Goal: Task Accomplishment & Management: Use online tool/utility

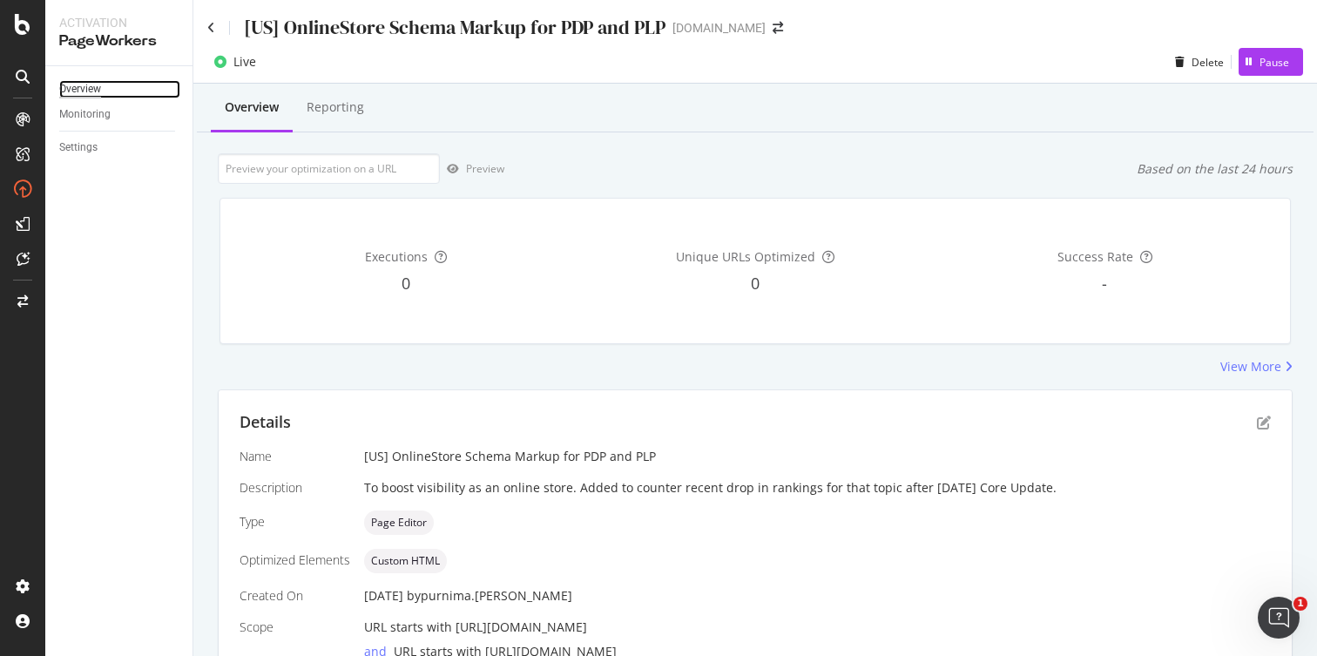
click at [95, 88] on div "Overview" at bounding box center [80, 89] width 42 height 18
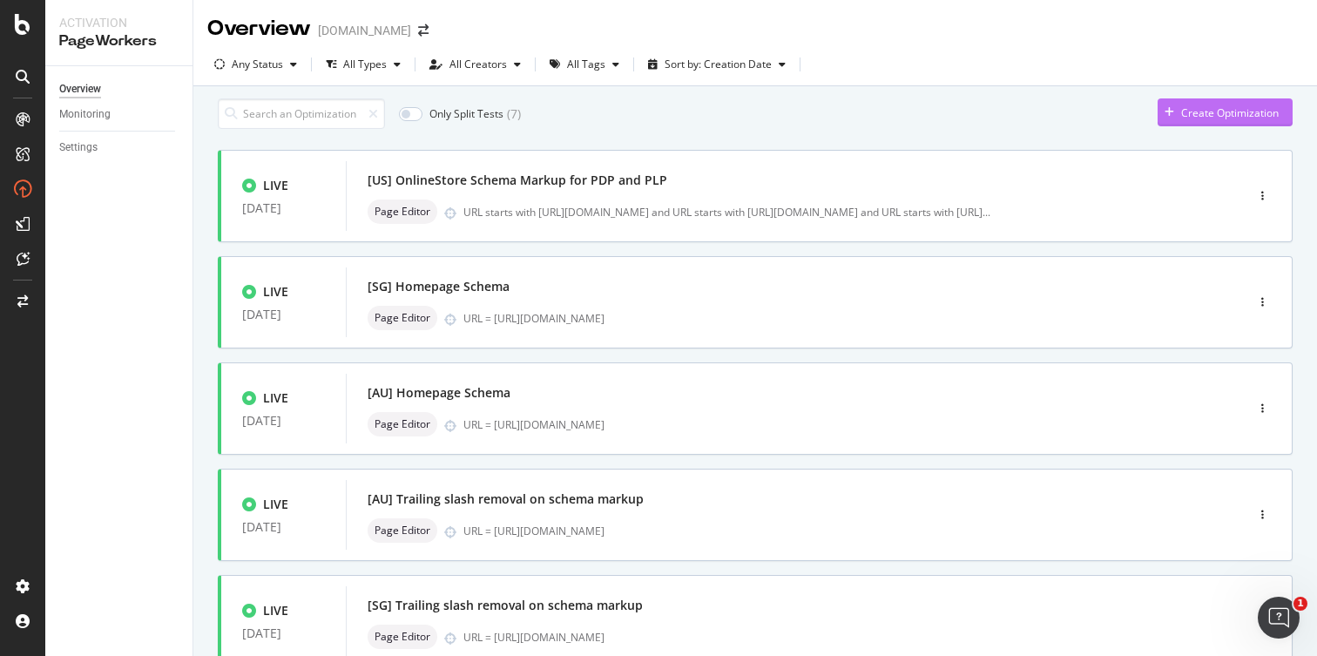
click at [1164, 118] on icon "button" at bounding box center [1169, 112] width 10 height 10
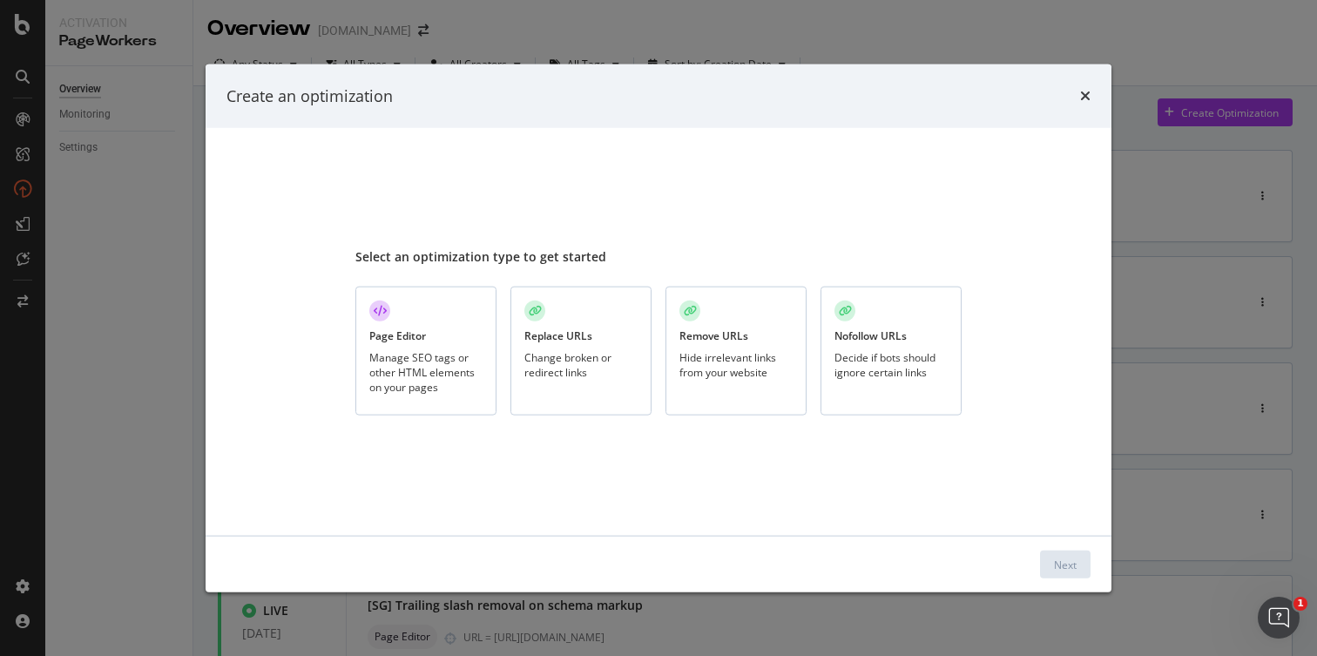
click at [439, 348] on div "Page Editor Manage SEO tags or other HTML elements on your pages" at bounding box center [425, 351] width 141 height 130
click at [1048, 567] on button "Next" at bounding box center [1065, 564] width 51 height 28
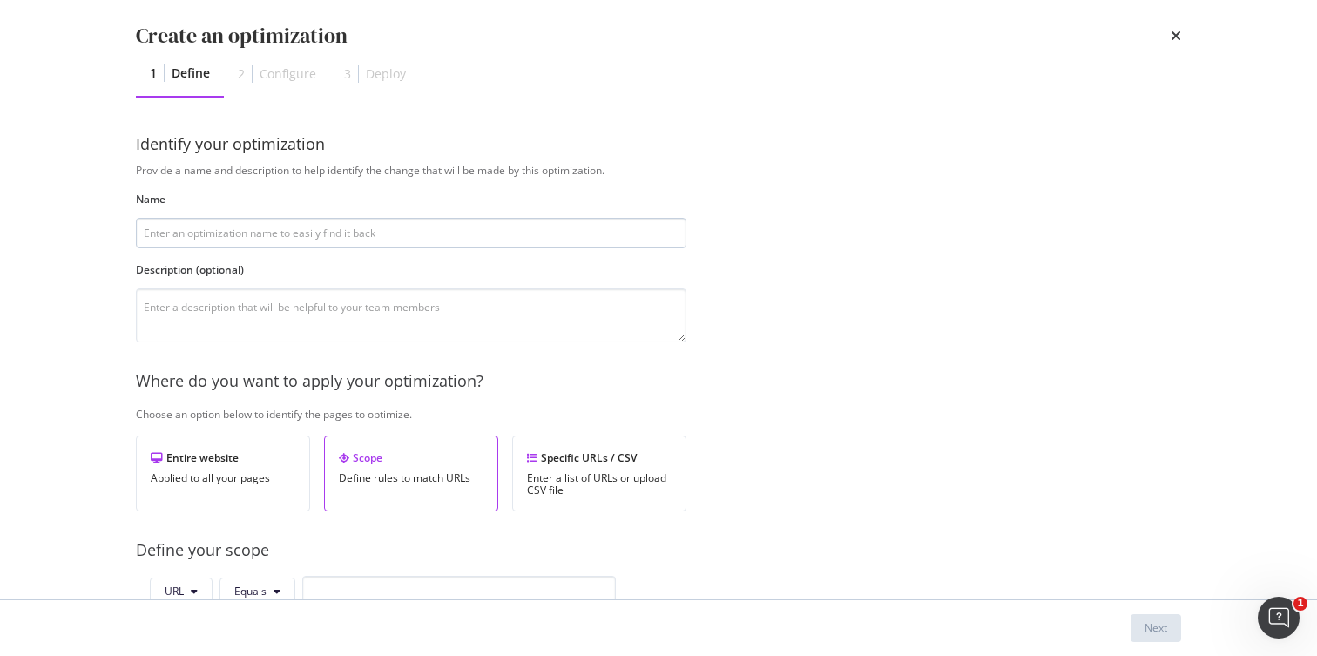
click at [336, 230] on input "modal" at bounding box center [411, 233] width 550 height 30
type input "[US] Testing with Conversational Tone for Coffee Tables"
click at [290, 322] on textarea "modal" at bounding box center [411, 315] width 550 height 54
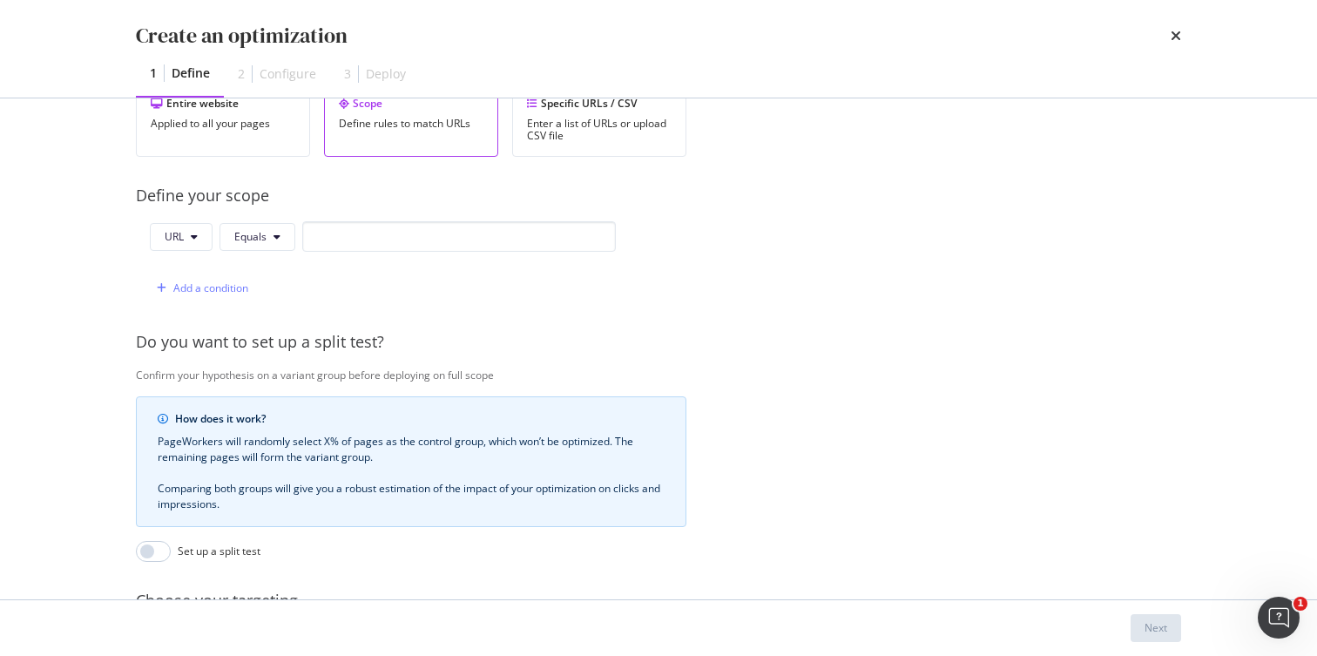
scroll to position [354, 0]
click at [355, 239] on input "modal" at bounding box center [458, 237] width 313 height 30
paste input "https://www.castlery.com/us/tables/coffee-tables"
type input "https://www.castlery.com/us/tables/coffee-tables"
click at [259, 249] on button "Equals" at bounding box center [257, 238] width 76 height 28
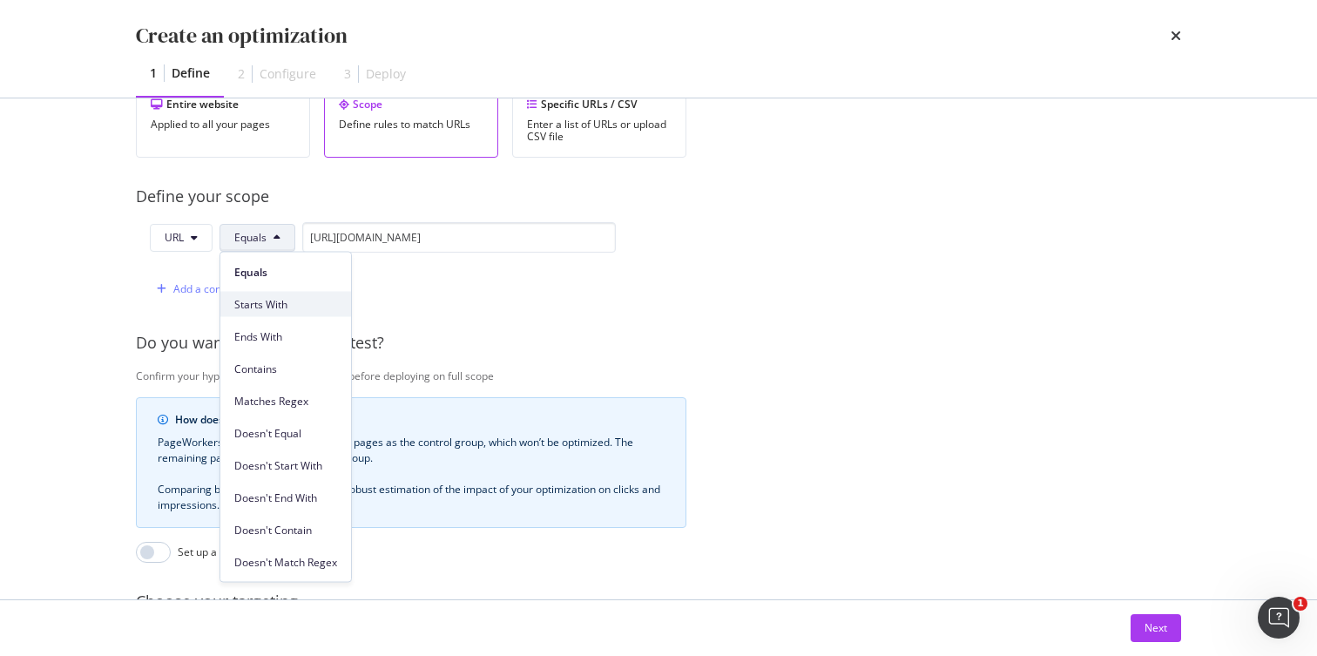
click at [277, 306] on span "Starts With" at bounding box center [285, 304] width 103 height 16
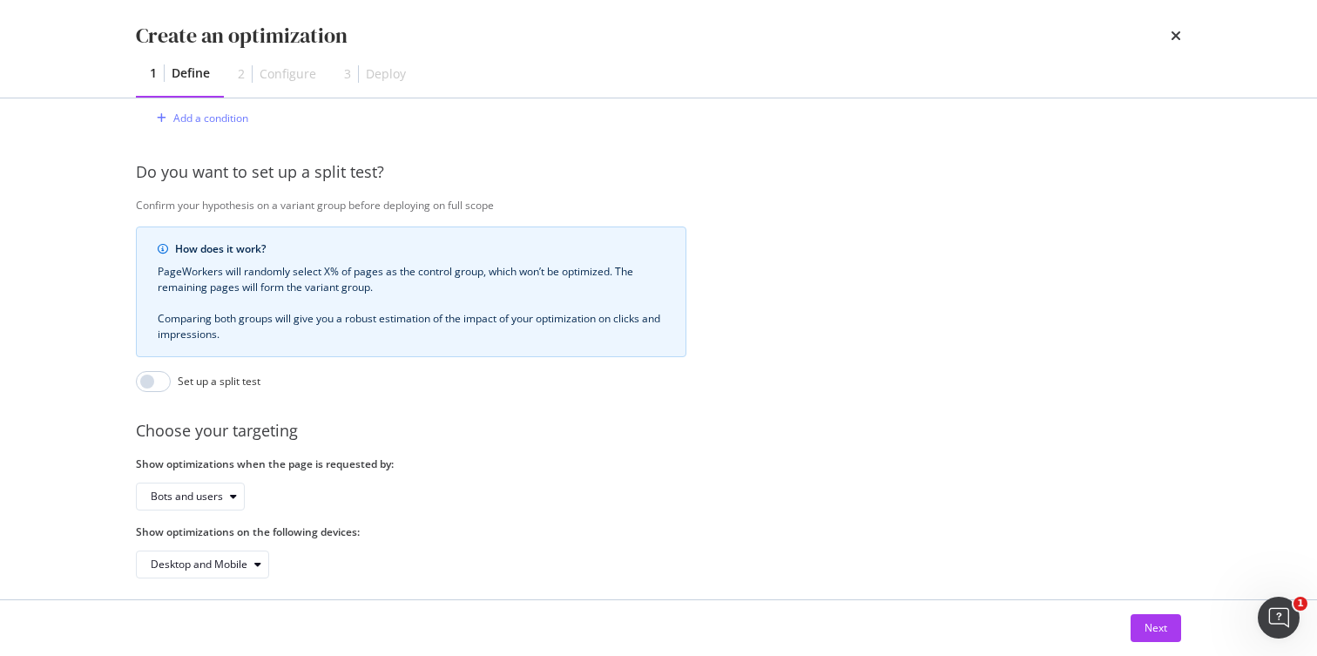
scroll to position [551, 0]
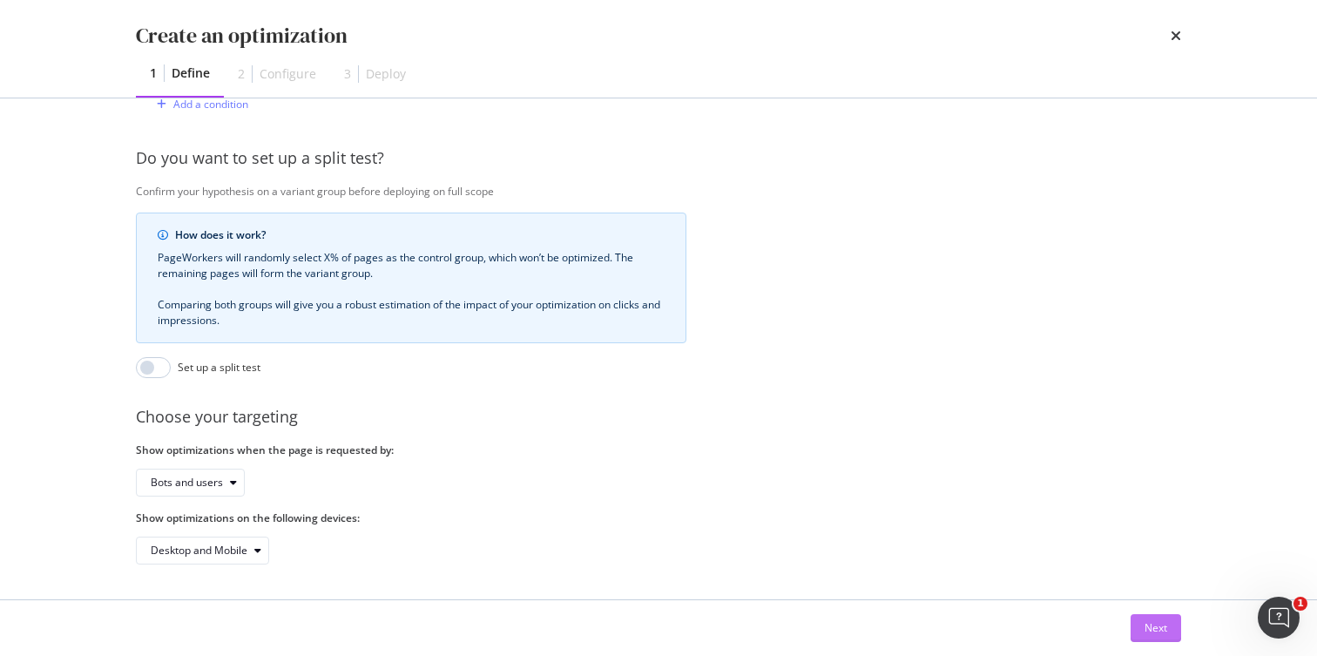
click at [1151, 631] on div "Next" at bounding box center [1155, 627] width 23 height 15
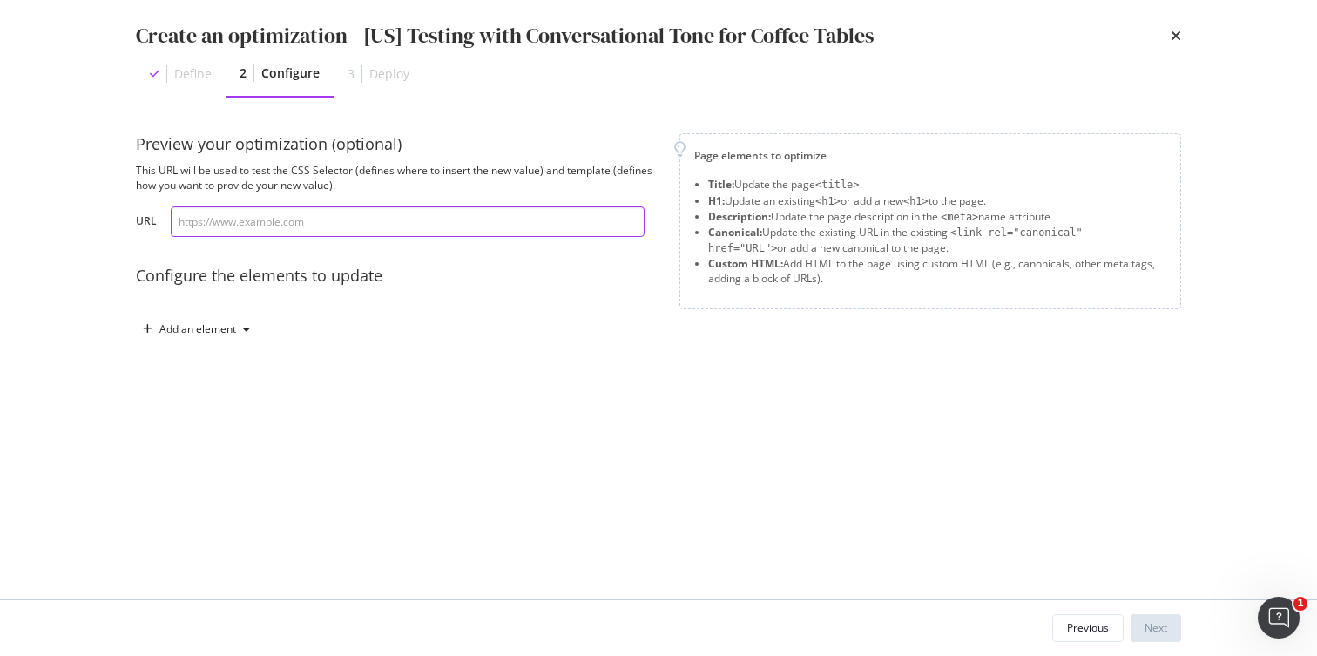
click at [259, 221] on input "modal" at bounding box center [408, 221] width 474 height 30
paste input "https://www.castlery.com/us/tables/coffee-tables"
type input "https://www.castlery.com/us/tables/coffee-tables"
click at [232, 324] on div "Add an element" at bounding box center [197, 329] width 77 height 10
click at [213, 361] on div "Title" at bounding box center [206, 362] width 118 height 22
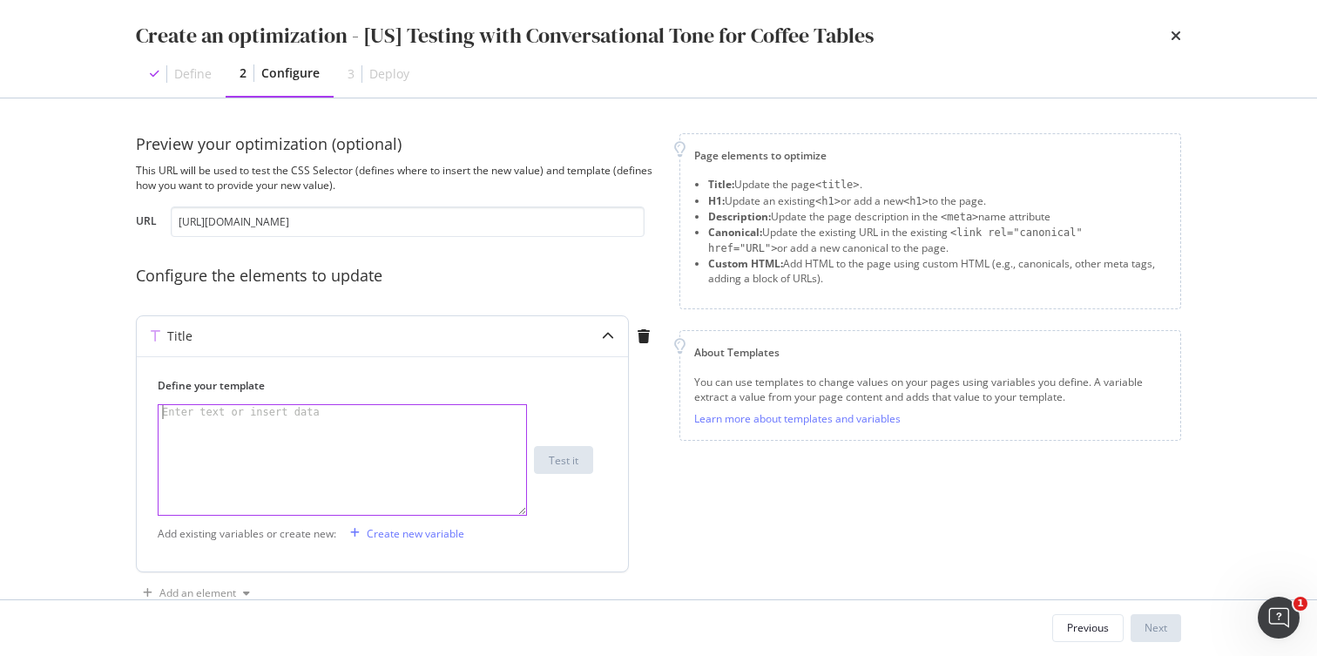
click at [238, 420] on div "modal" at bounding box center [341, 474] width 367 height 138
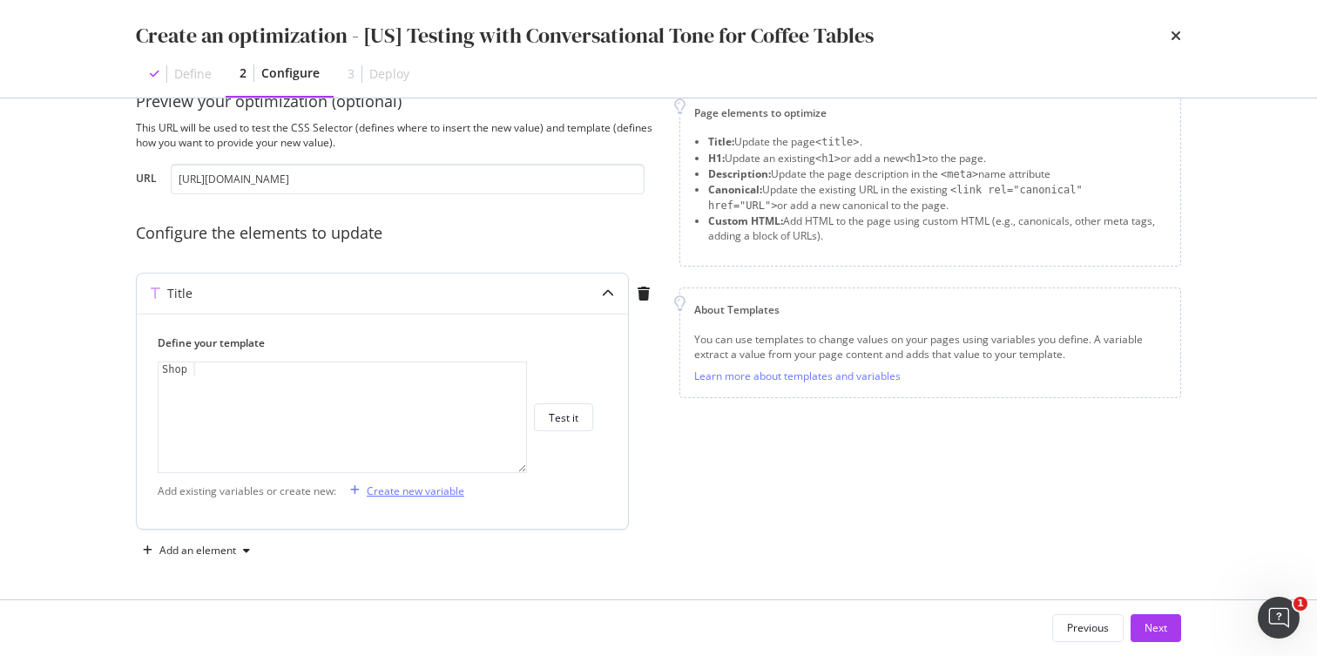
click at [392, 489] on div "Create new variable" at bounding box center [416, 490] width 98 height 15
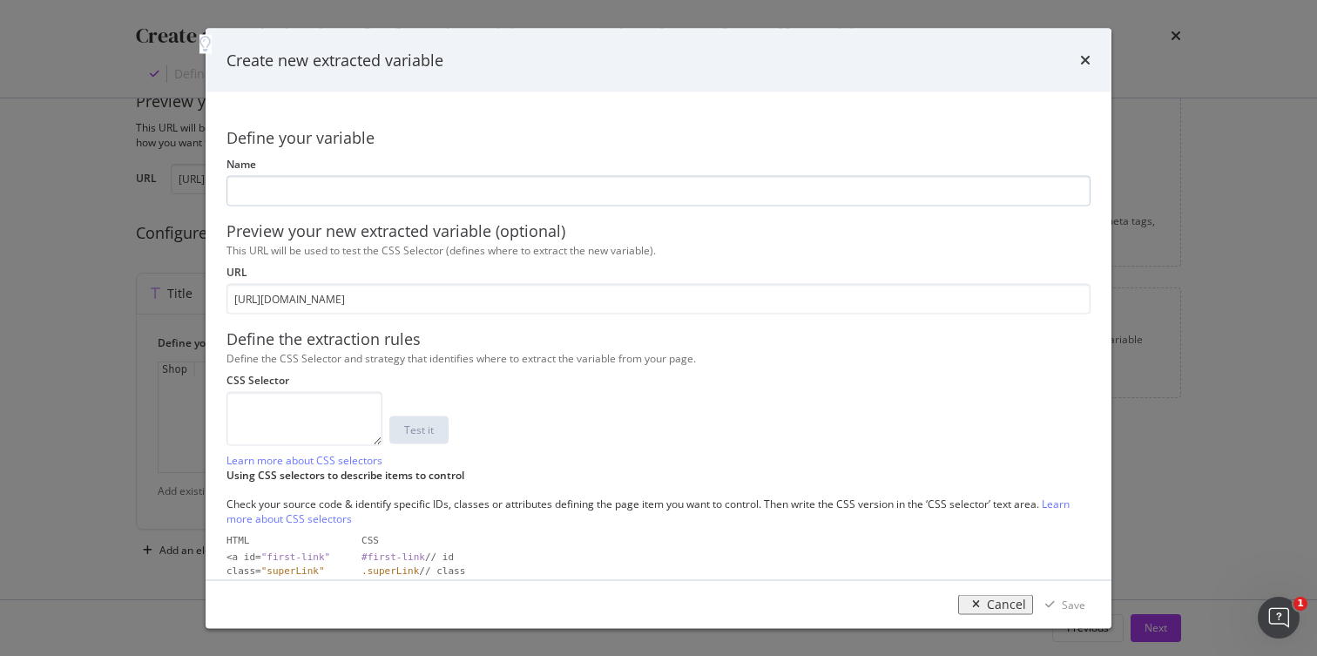
click at [396, 183] on input "modal" at bounding box center [658, 191] width 864 height 30
click at [1082, 61] on icon "times" at bounding box center [1085, 60] width 10 height 14
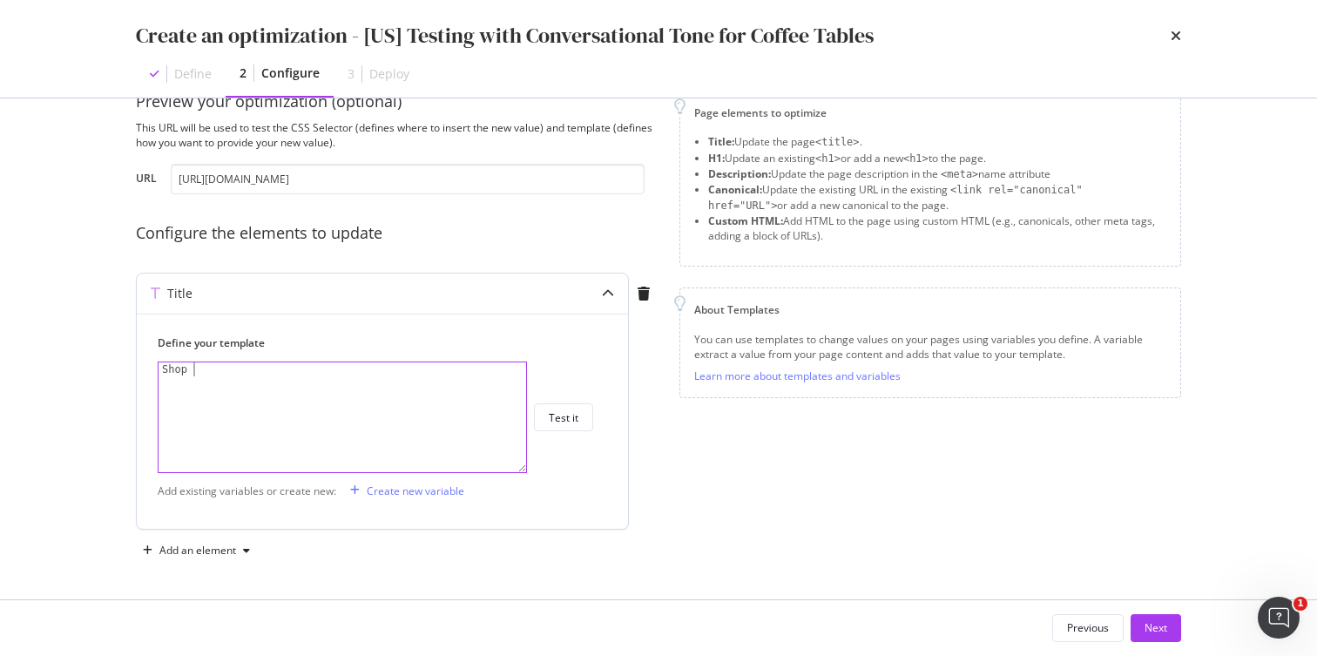
click at [239, 376] on div "Shop" at bounding box center [341, 431] width 367 height 138
click at [581, 418] on button "Test it" at bounding box center [563, 417] width 59 height 28
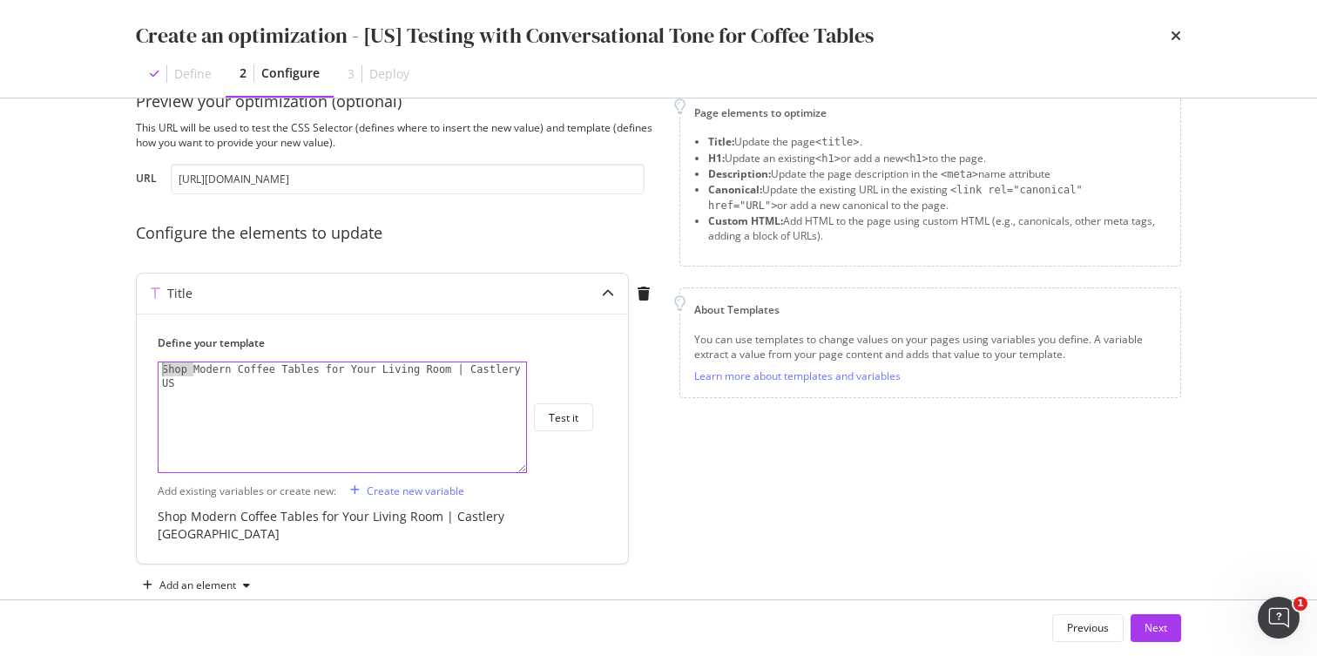
drag, startPoint x: 191, startPoint y: 367, endPoint x: 146, endPoint y: 367, distance: 44.4
click at [146, 367] on div "Define your template Shop Modern Coffee Tables for Your Living Room | Castlery …" at bounding box center [382, 438] width 491 height 250
type textarea "Modern Coffee Tables for Your Living Room | Castlery US"
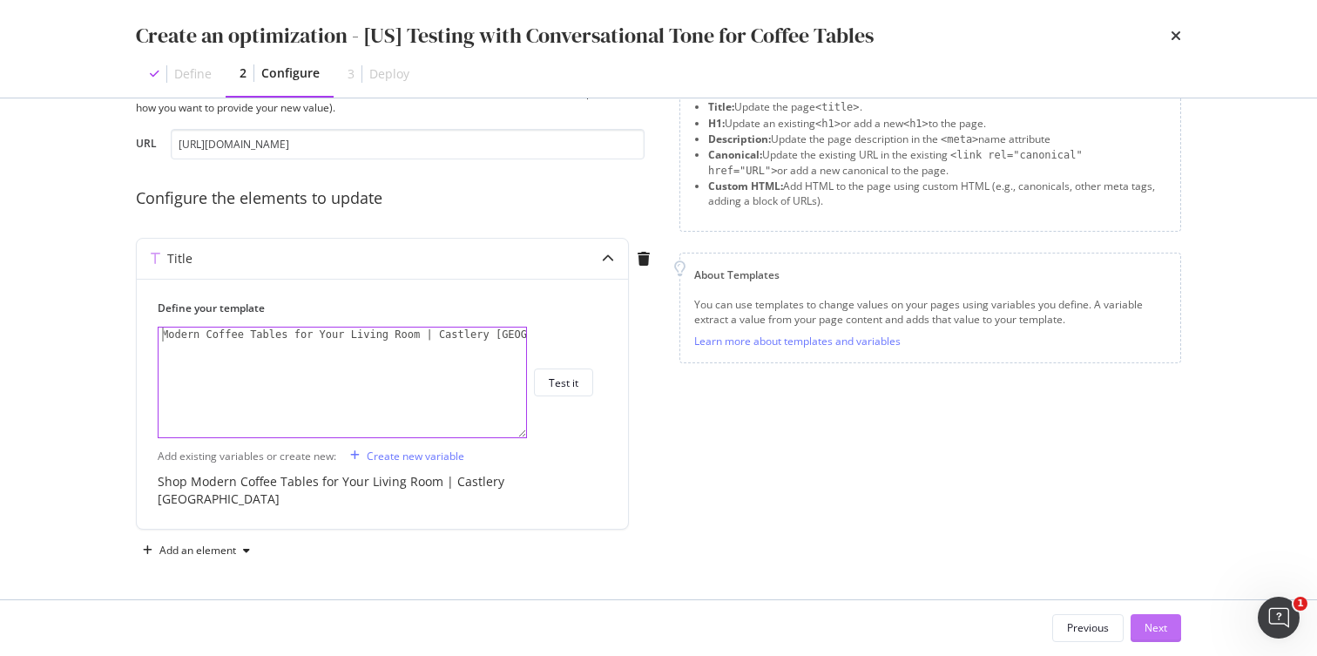
click at [1158, 635] on div "Next" at bounding box center [1155, 627] width 23 height 15
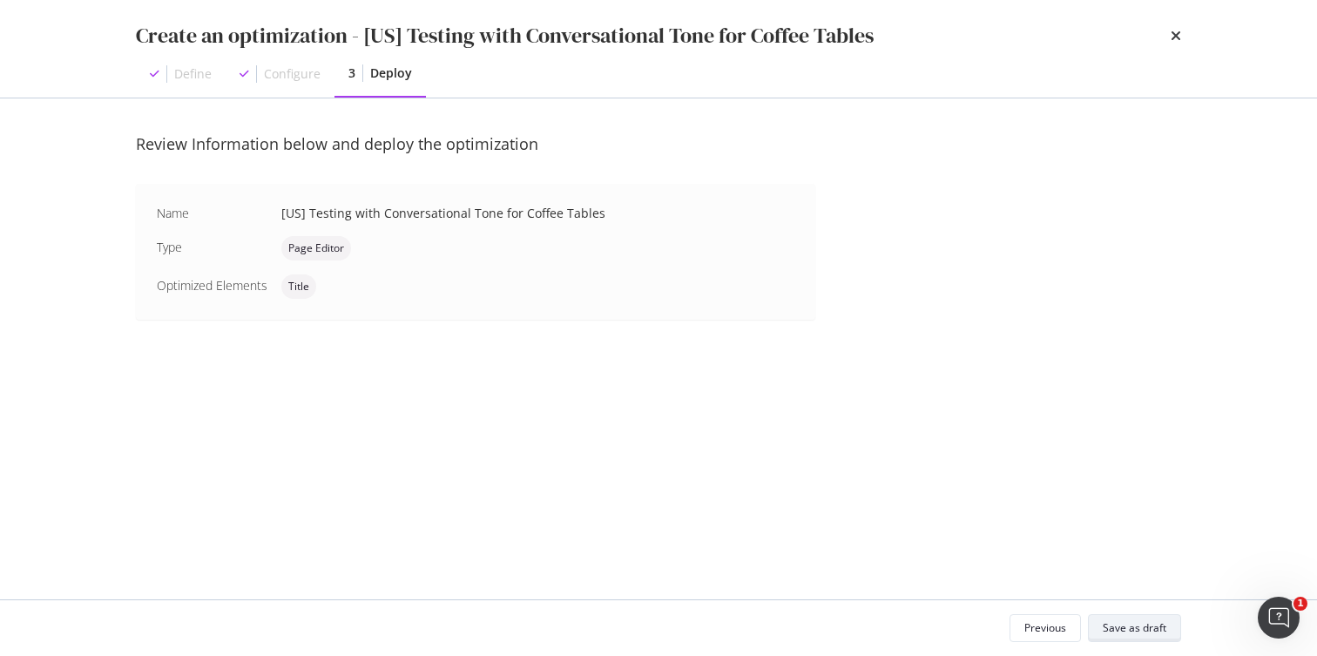
scroll to position [0, 0]
click at [1117, 629] on div "Save as draft" at bounding box center [1134, 627] width 64 height 15
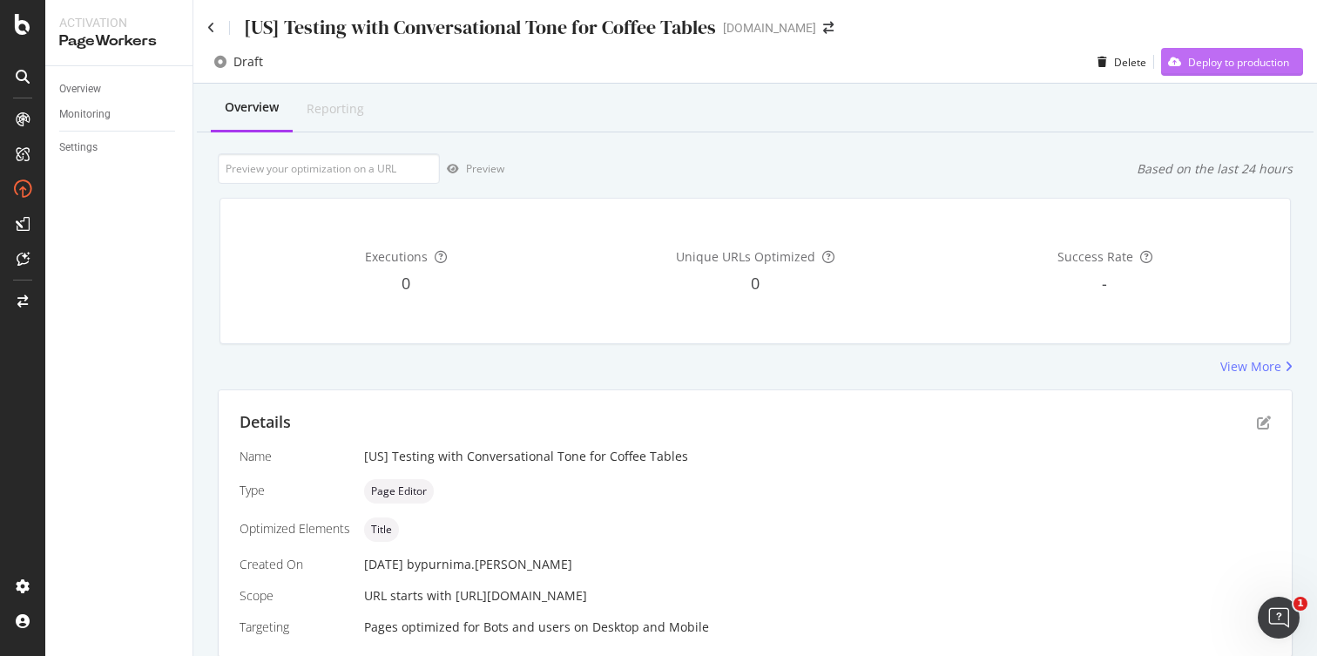
click at [1188, 67] on div "Deploy to production" at bounding box center [1238, 62] width 101 height 15
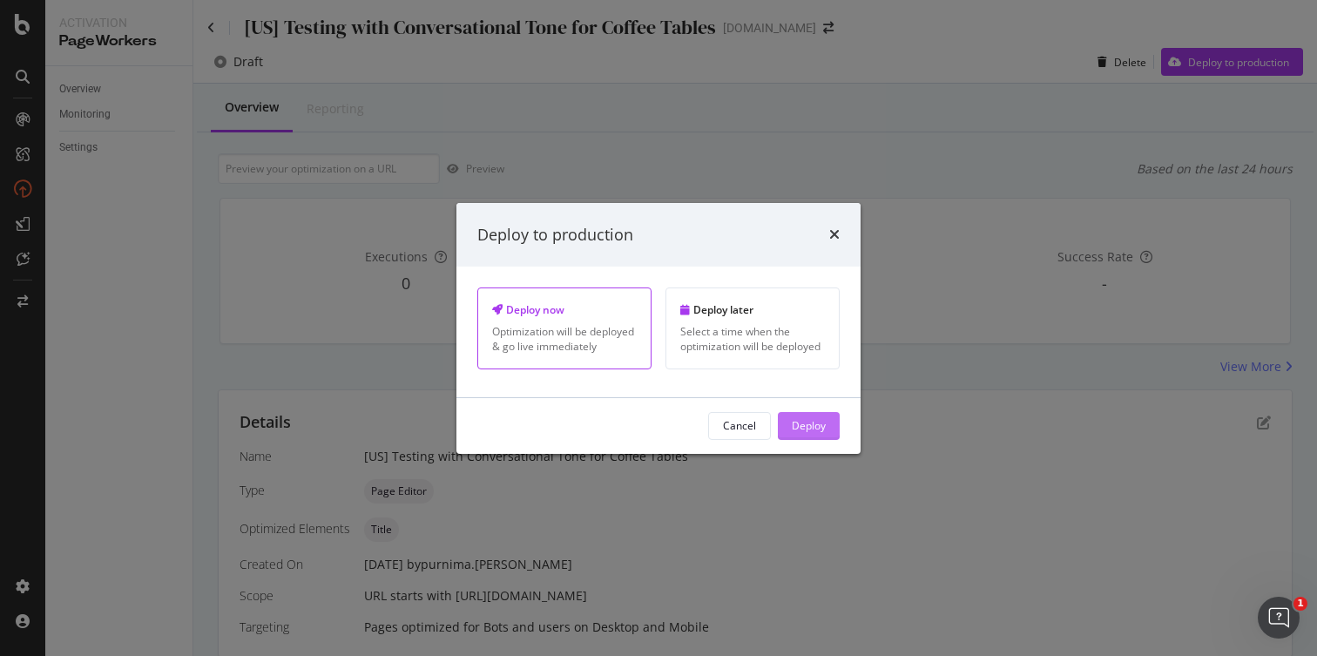
click at [805, 423] on div "Deploy" at bounding box center [809, 425] width 34 height 15
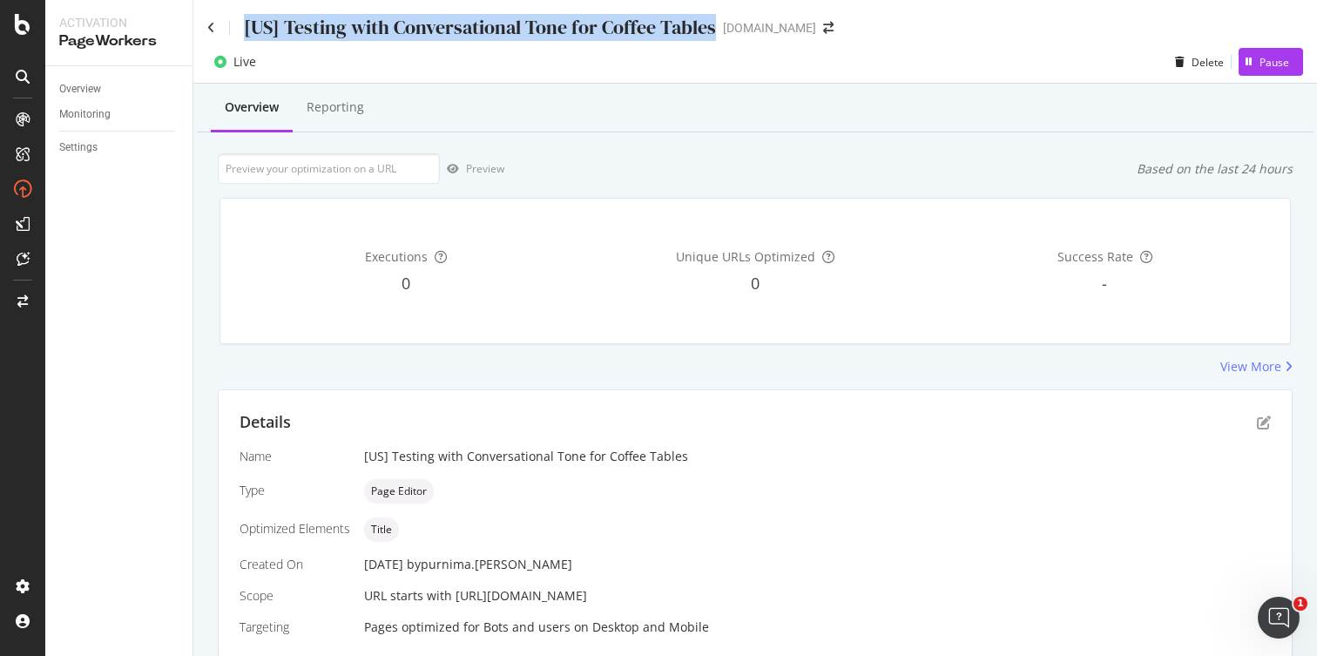
drag, startPoint x: 710, startPoint y: 28, endPoint x: 233, endPoint y: 26, distance: 476.3
click at [232, 25] on div "[US] Testing with Conversational Tone for Coffee Tables" at bounding box center [461, 27] width 509 height 27
copy div "[US] Testing with Conversational Tone for Coffee Tables"
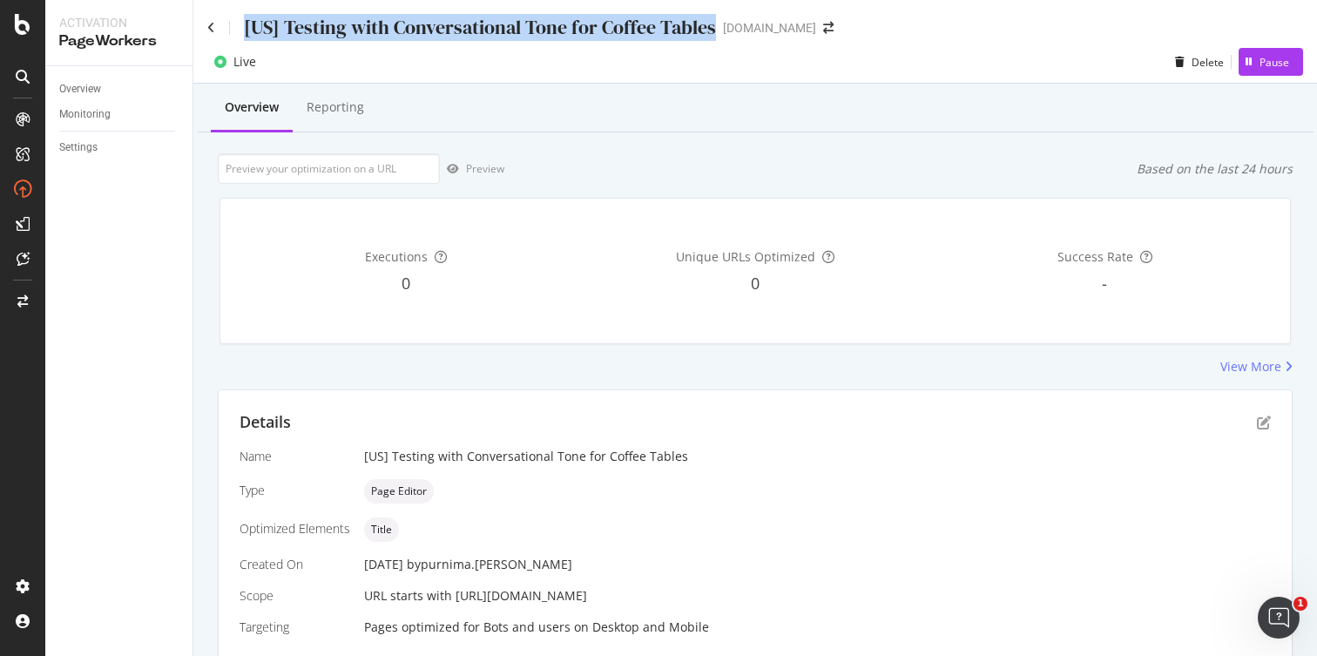
copy div "[US] Testing with Conversational Tone for Coffee Tables"
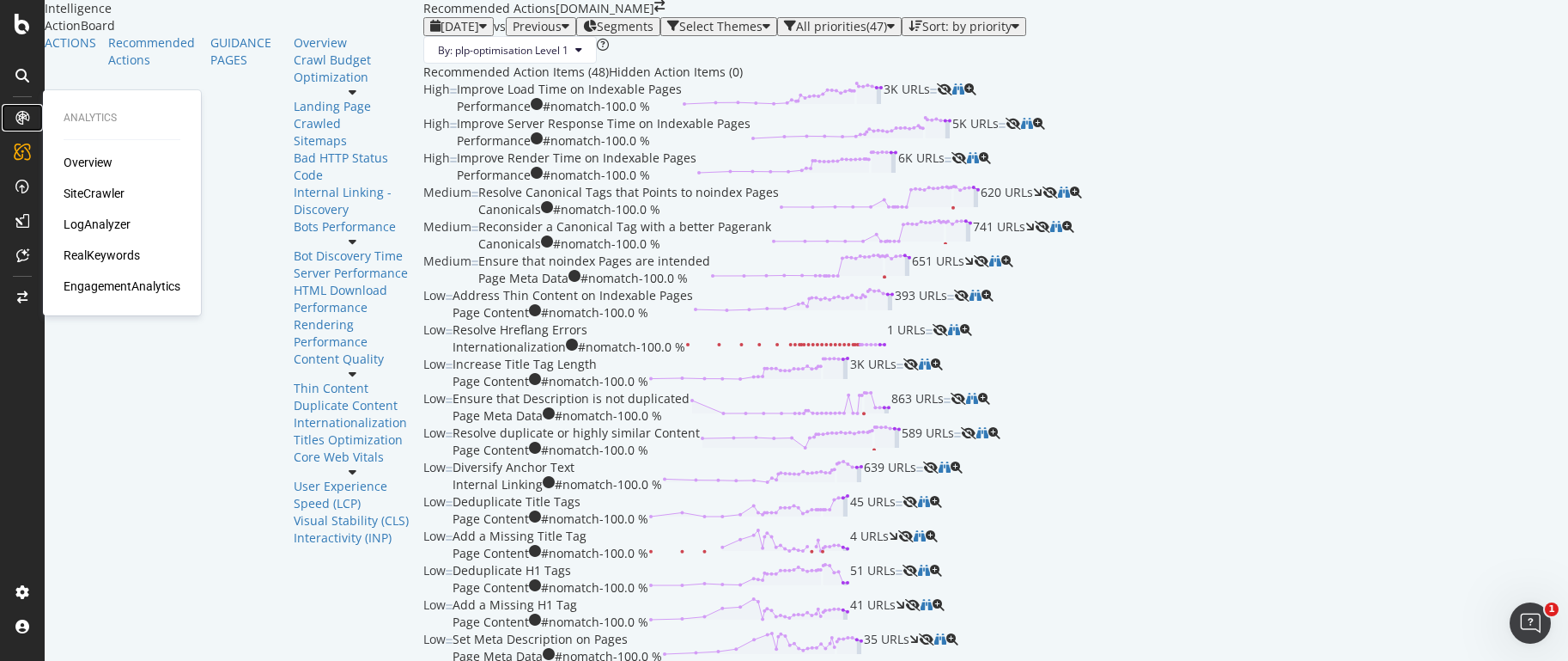
click at [17, 111] on icon at bounding box center [23, 117] width 14 height 14
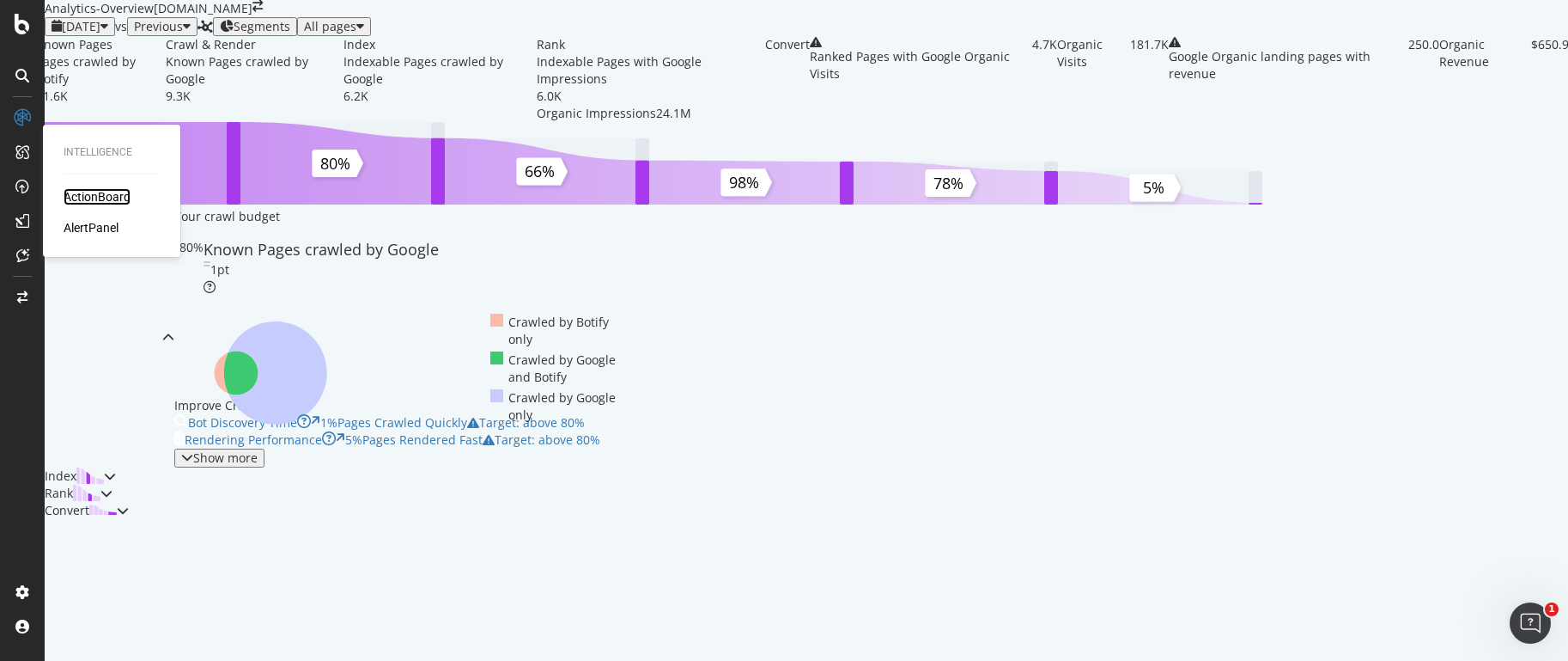
click at [84, 194] on div "ActionBoard" at bounding box center [97, 196] width 67 height 17
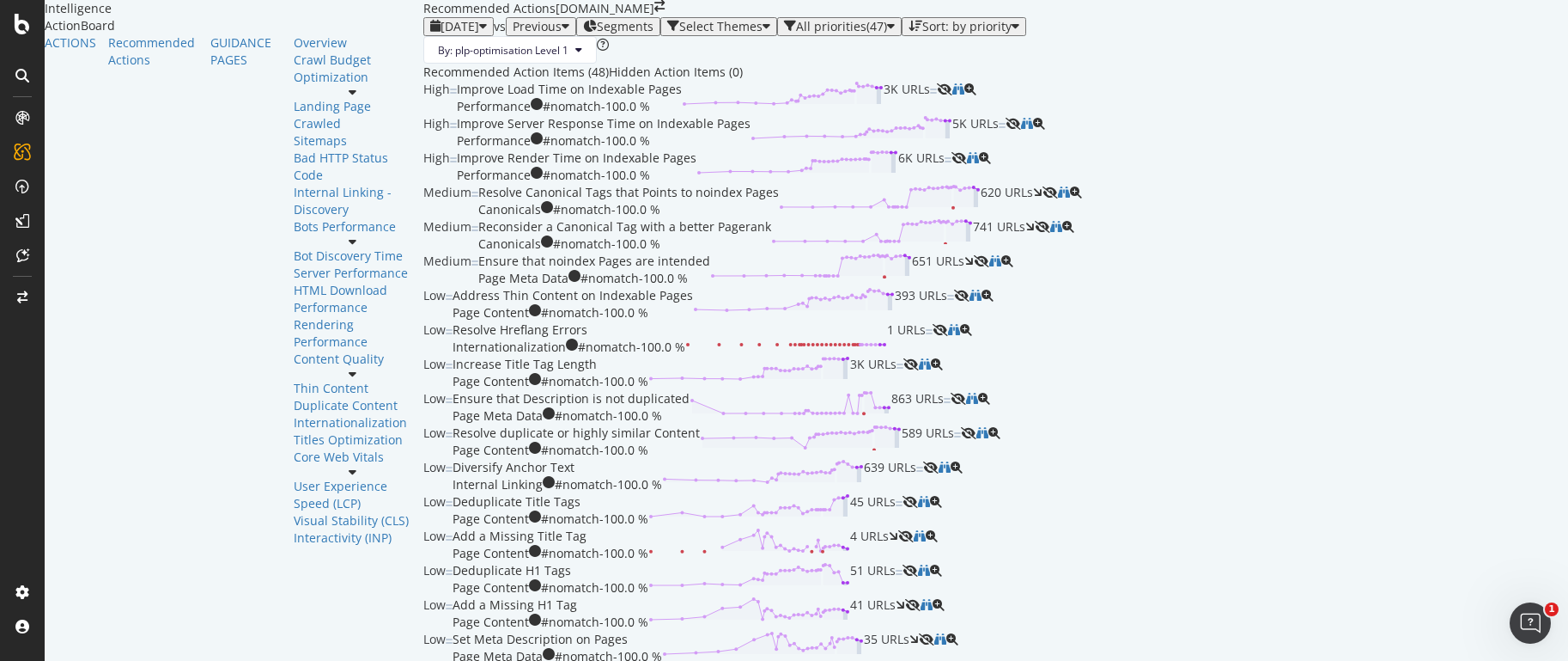
scroll to position [329, 0]
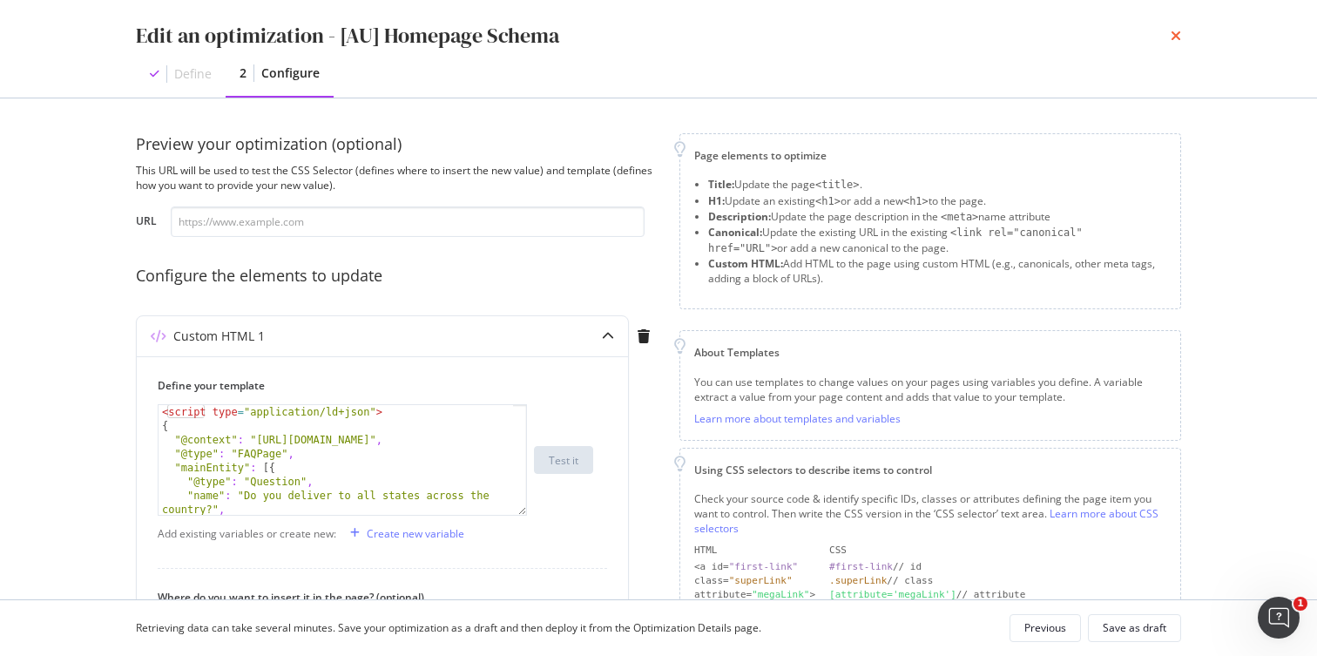
click at [1172, 34] on icon "times" at bounding box center [1175, 36] width 10 height 14
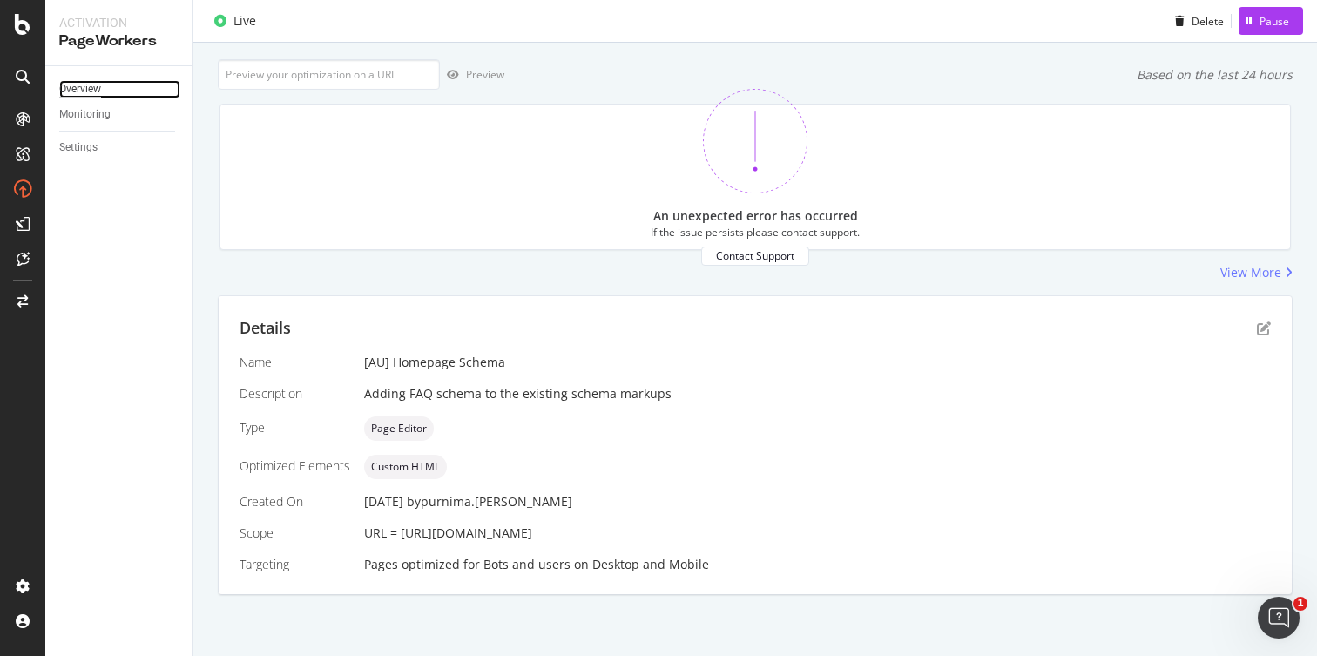
click at [64, 86] on div "Overview" at bounding box center [80, 89] width 42 height 18
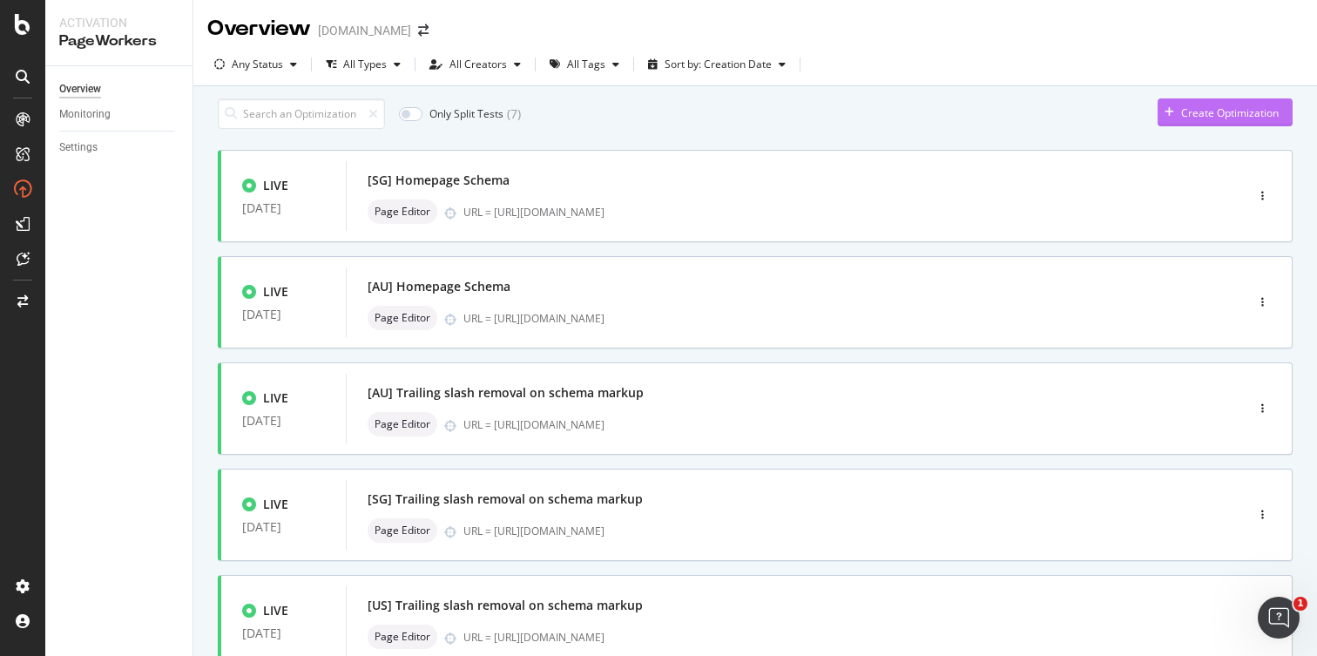
click at [1157, 118] on div "button" at bounding box center [1169, 112] width 24 height 10
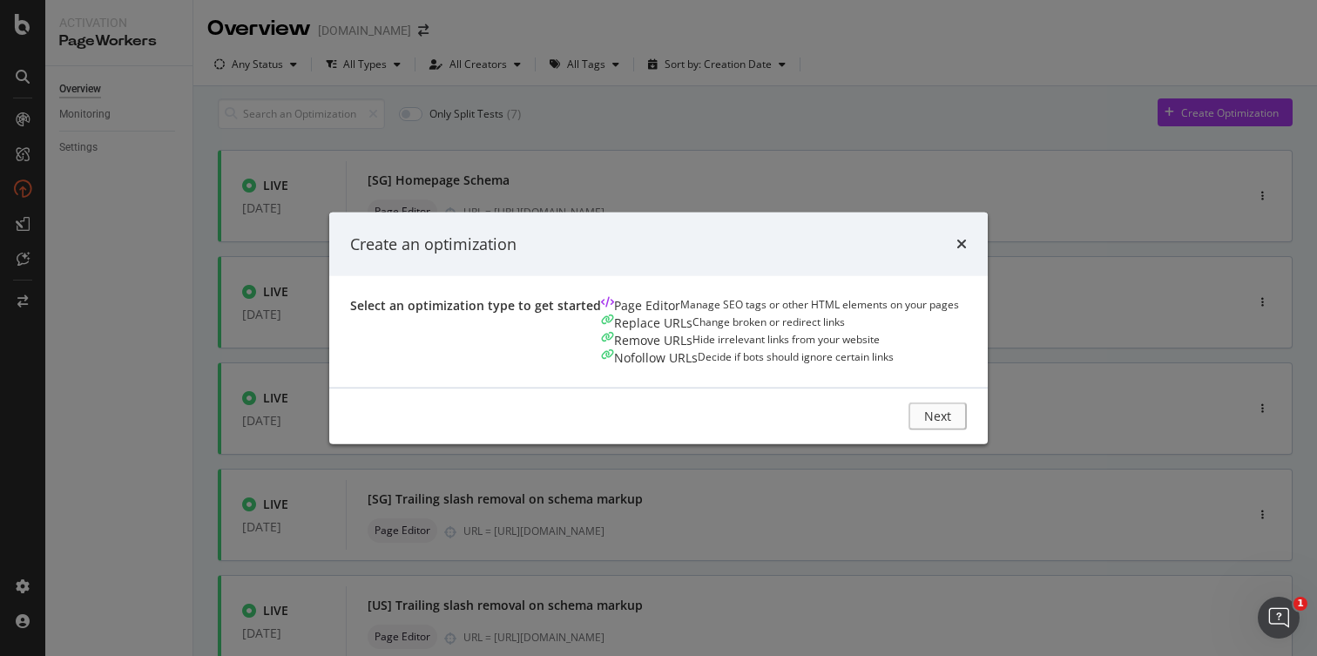
click at [680, 314] on div "Manage SEO tags or other HTML elements on your pages" at bounding box center [819, 305] width 279 height 17
click at [953, 423] on div "Next" at bounding box center [941, 415] width 23 height 15
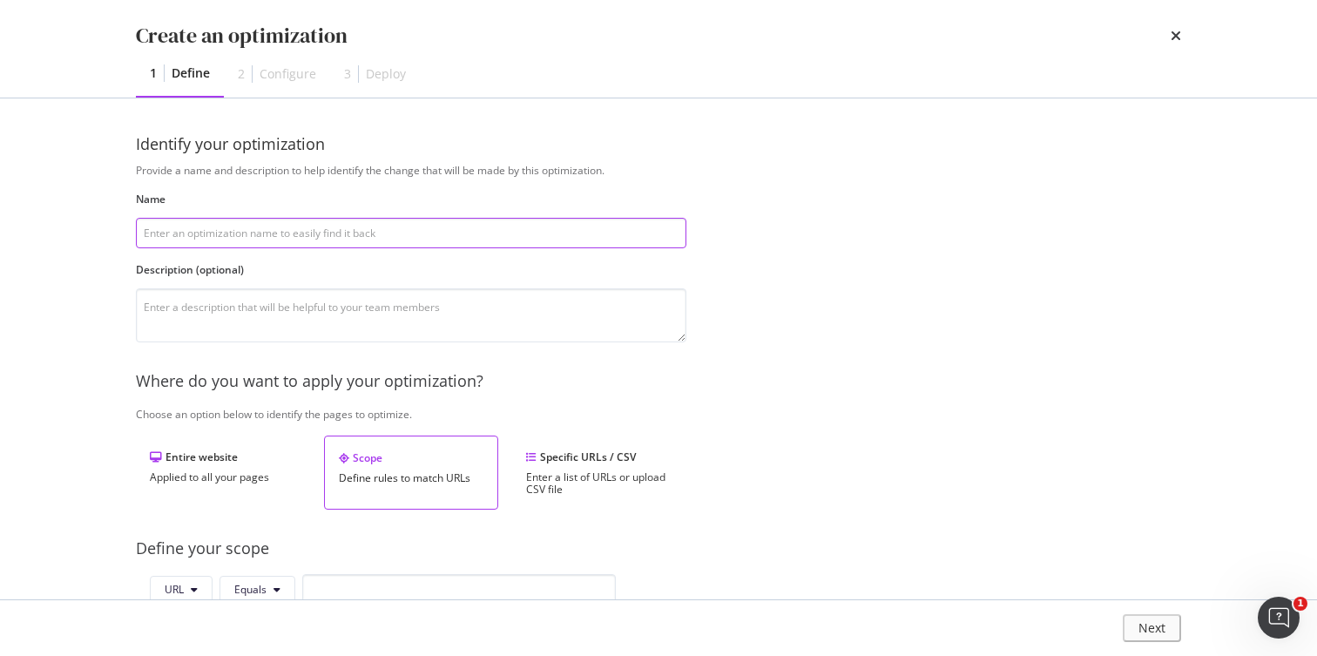
click at [228, 226] on input "modal" at bounding box center [411, 233] width 550 height 30
paste input "[US] Testing with Conversational Tone for Coffee Tables"
click at [352, 234] on input "[US] Testing with Conversational Tone for Coffee Tables" at bounding box center [411, 233] width 550 height 30
click at [444, 230] on input "[US] Testing with Conversational Tone for RectCoffee Tables" at bounding box center [411, 233] width 550 height 30
click at [372, 234] on input "[US] Testing with Conversational Tone for RectCoffee Table" at bounding box center [411, 233] width 550 height 30
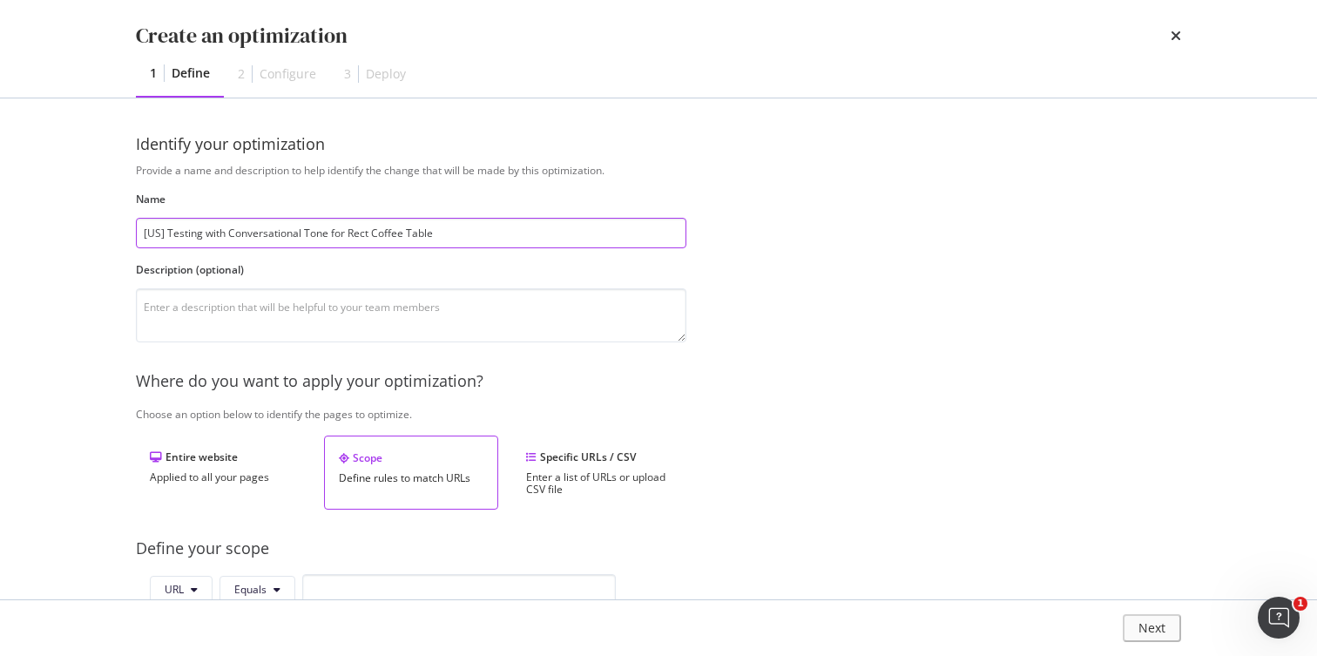
type input "[US] Testing with Conversational Tone for Rect Coffee Table"
click at [748, 239] on div "Provide a name and description to help identify the change that will be made by…" at bounding box center [658, 632] width 1045 height 938
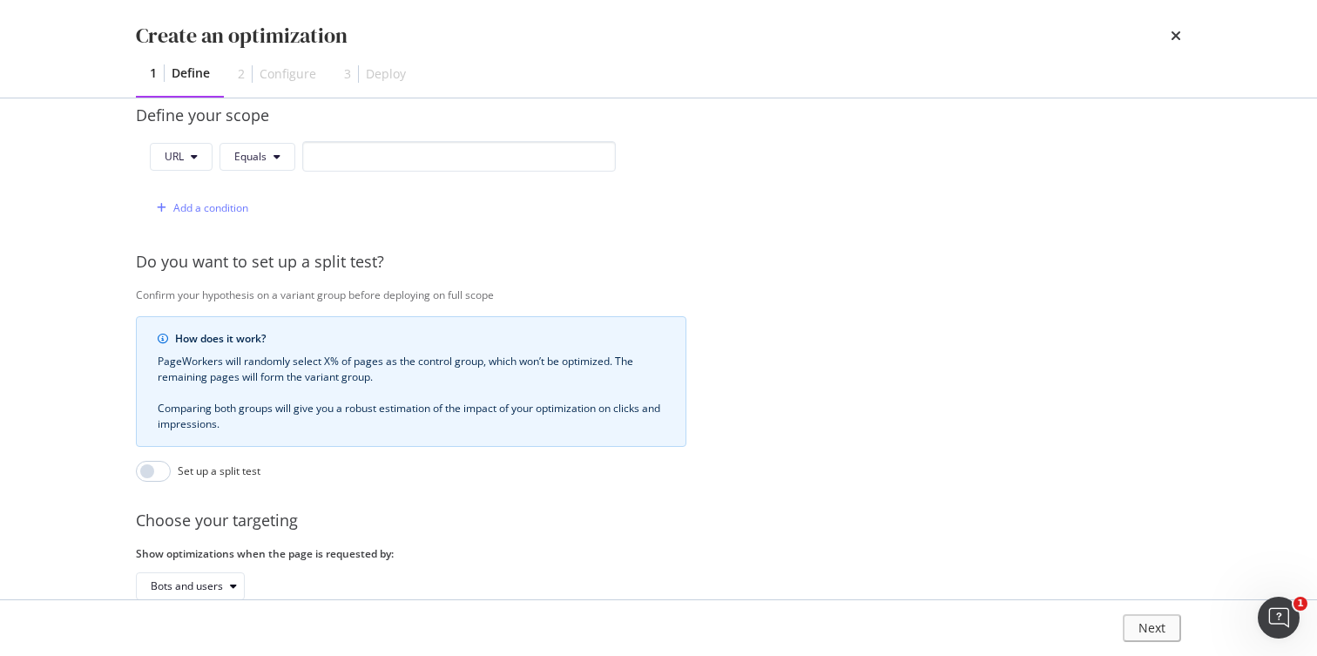
scroll to position [461, 0]
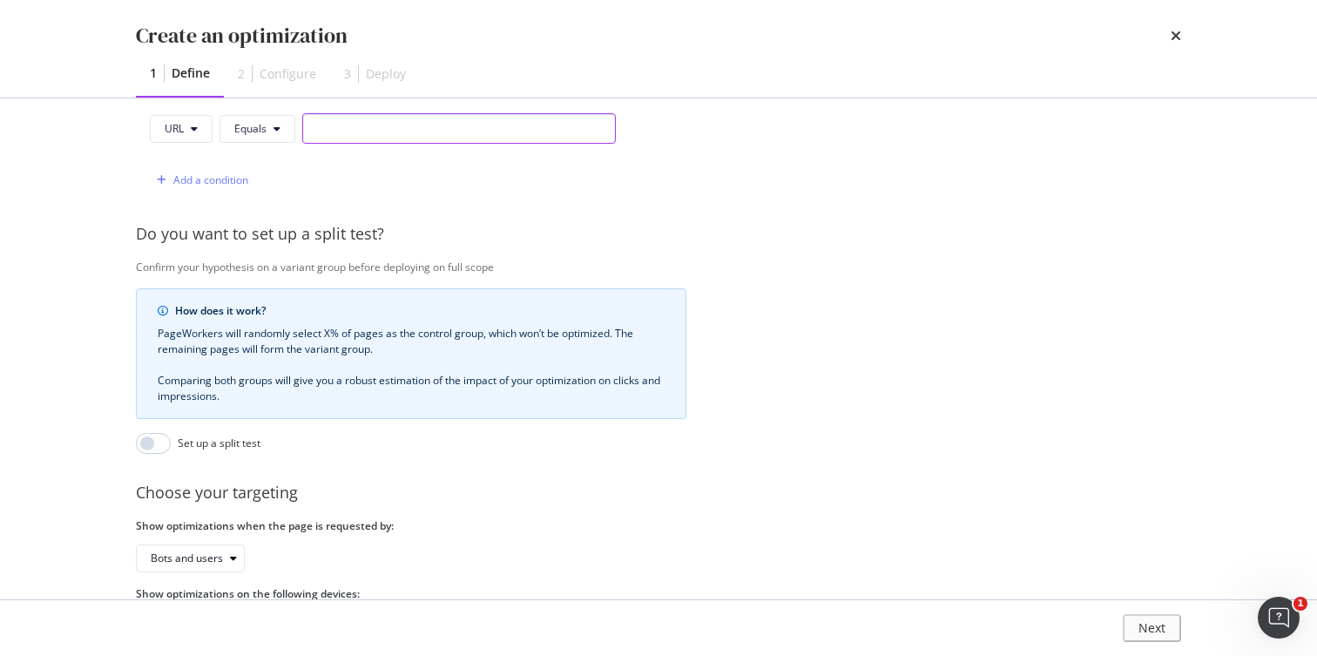
click at [387, 131] on input "modal" at bounding box center [458, 128] width 313 height 30
paste input "[URL][DOMAIN_NAME]"
type input "[URL][DOMAIN_NAME]"
click at [262, 128] on span "Equals" at bounding box center [250, 128] width 32 height 15
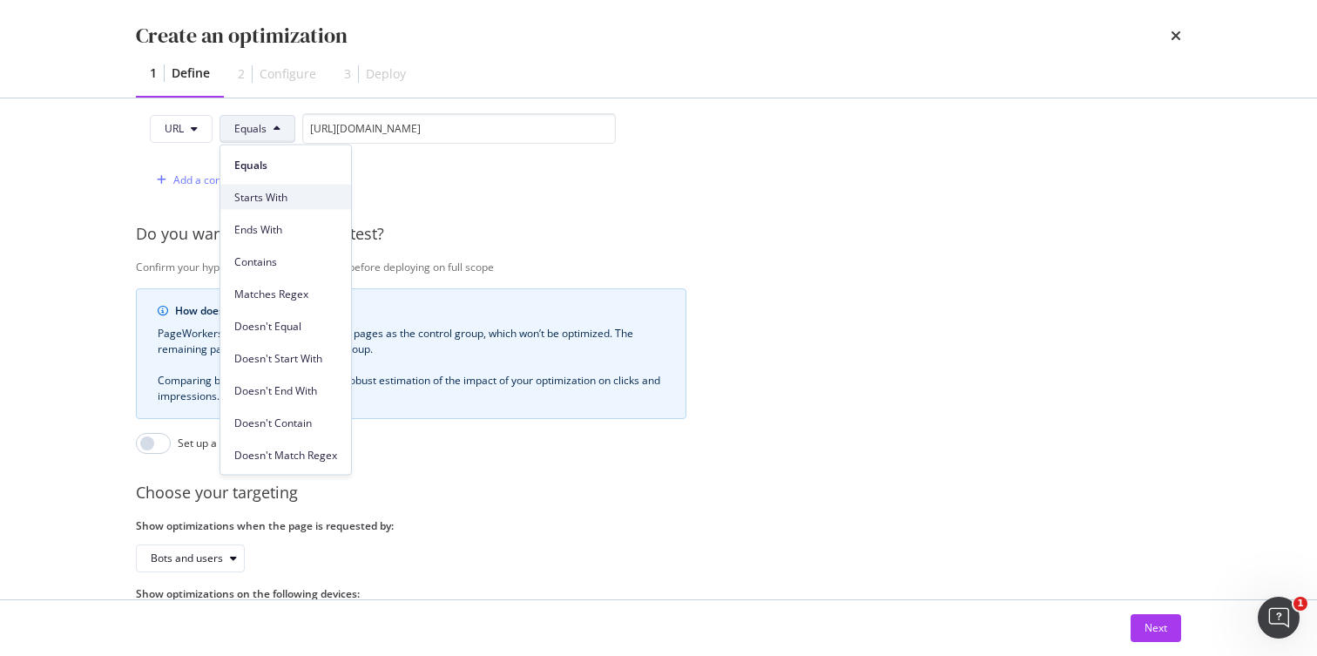
click at [266, 193] on span "Starts With" at bounding box center [285, 197] width 103 height 16
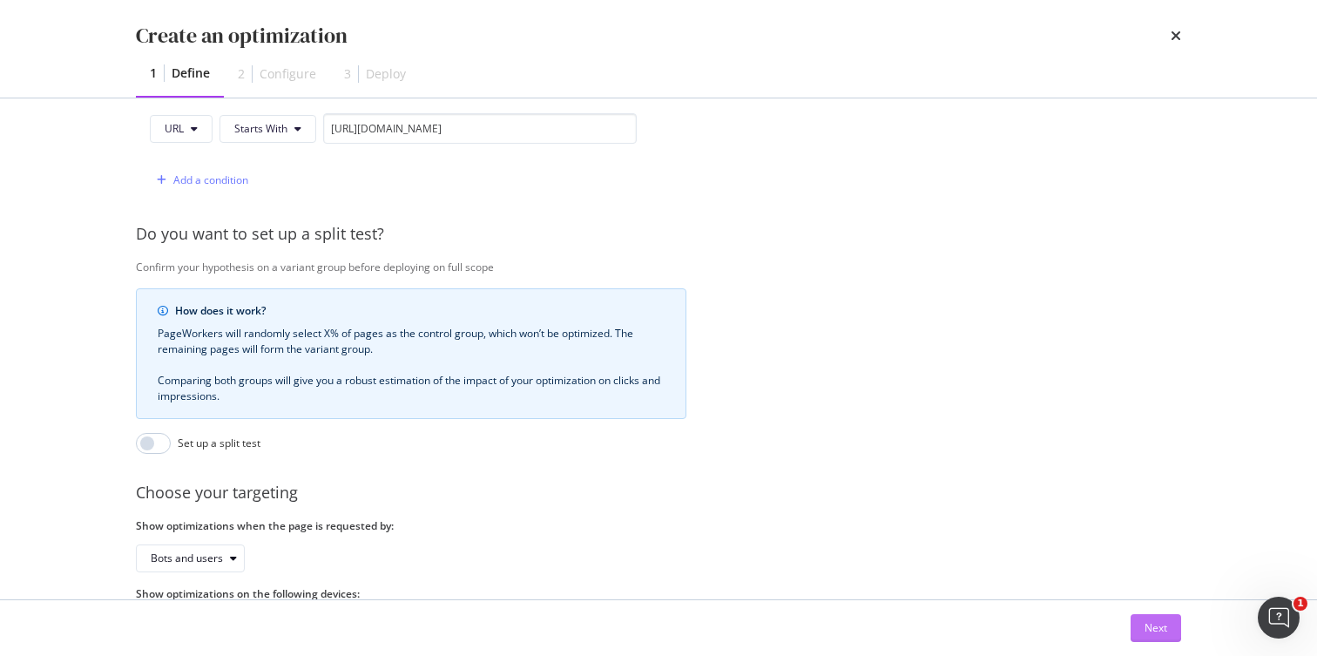
click at [1152, 631] on div "Next" at bounding box center [1155, 627] width 23 height 15
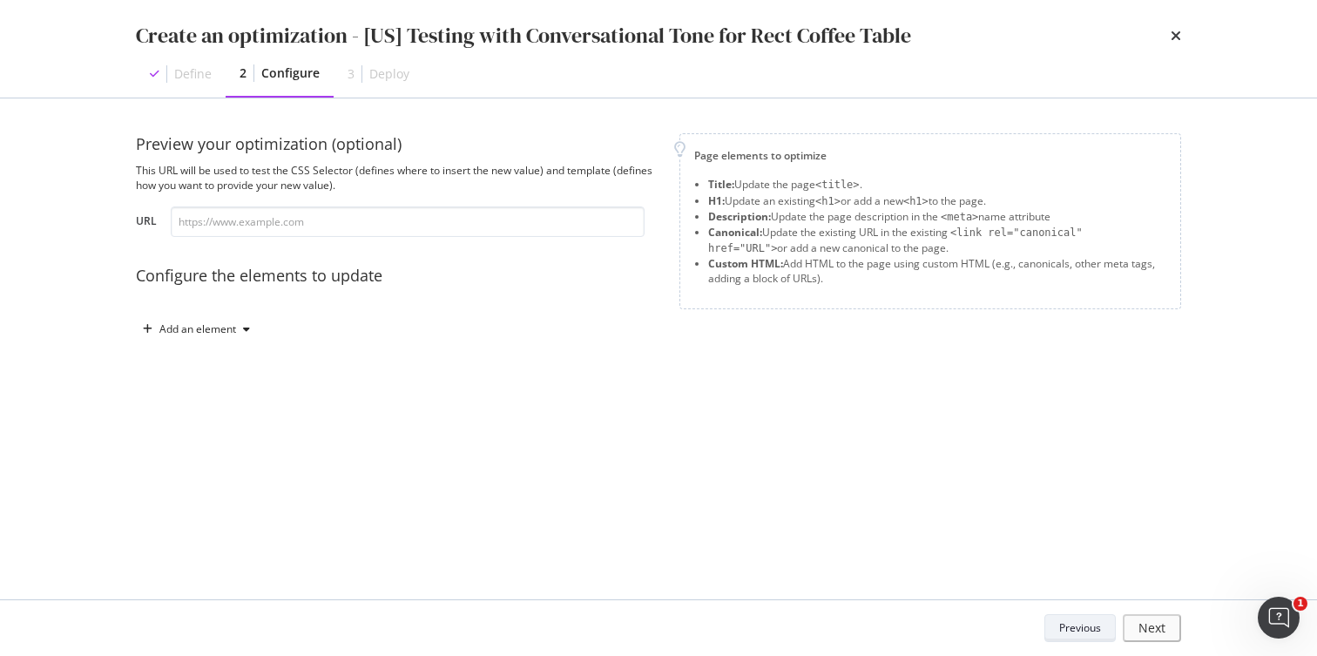
scroll to position [0, 0]
drag, startPoint x: 226, startPoint y: 328, endPoint x: 229, endPoint y: 316, distance: 12.5
click at [227, 327] on div "Add an element" at bounding box center [197, 329] width 77 height 10
click at [259, 222] on input "modal" at bounding box center [408, 221] width 474 height 30
paste input "[URL][DOMAIN_NAME]"
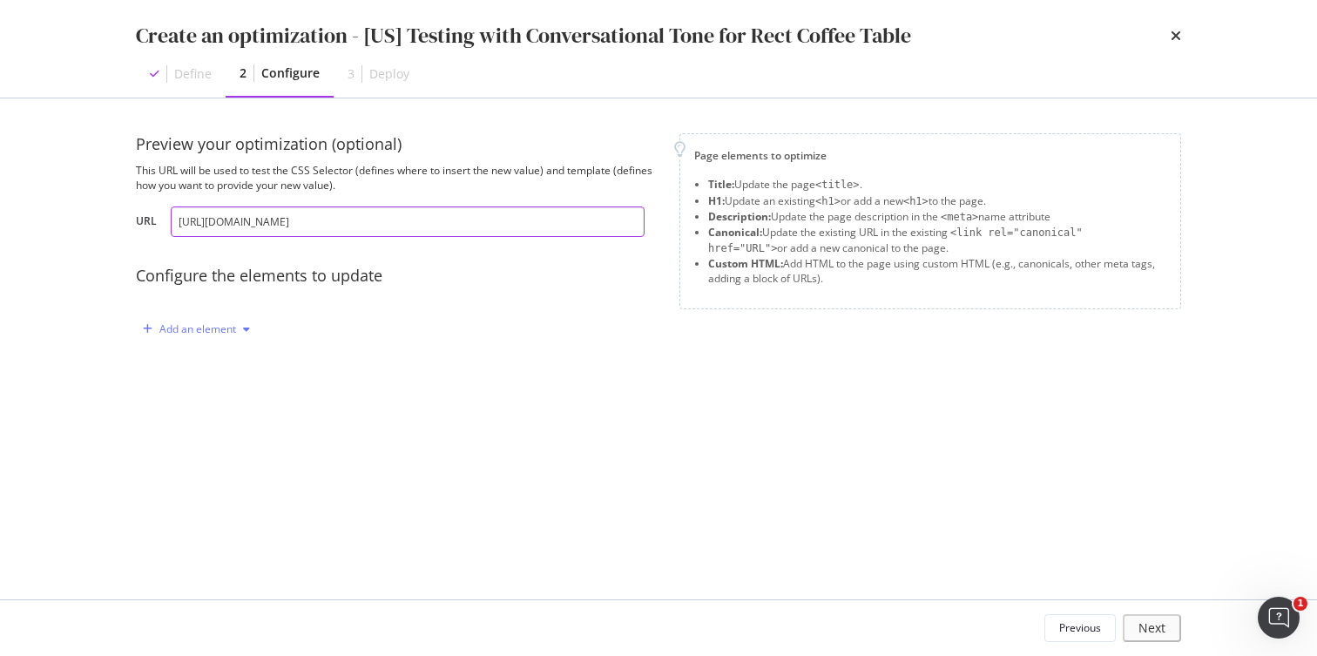
type input "[URL][DOMAIN_NAME]"
click at [212, 335] on div "Add an element" at bounding box center [196, 329] width 121 height 26
click at [190, 357] on div "Title" at bounding box center [192, 361] width 21 height 15
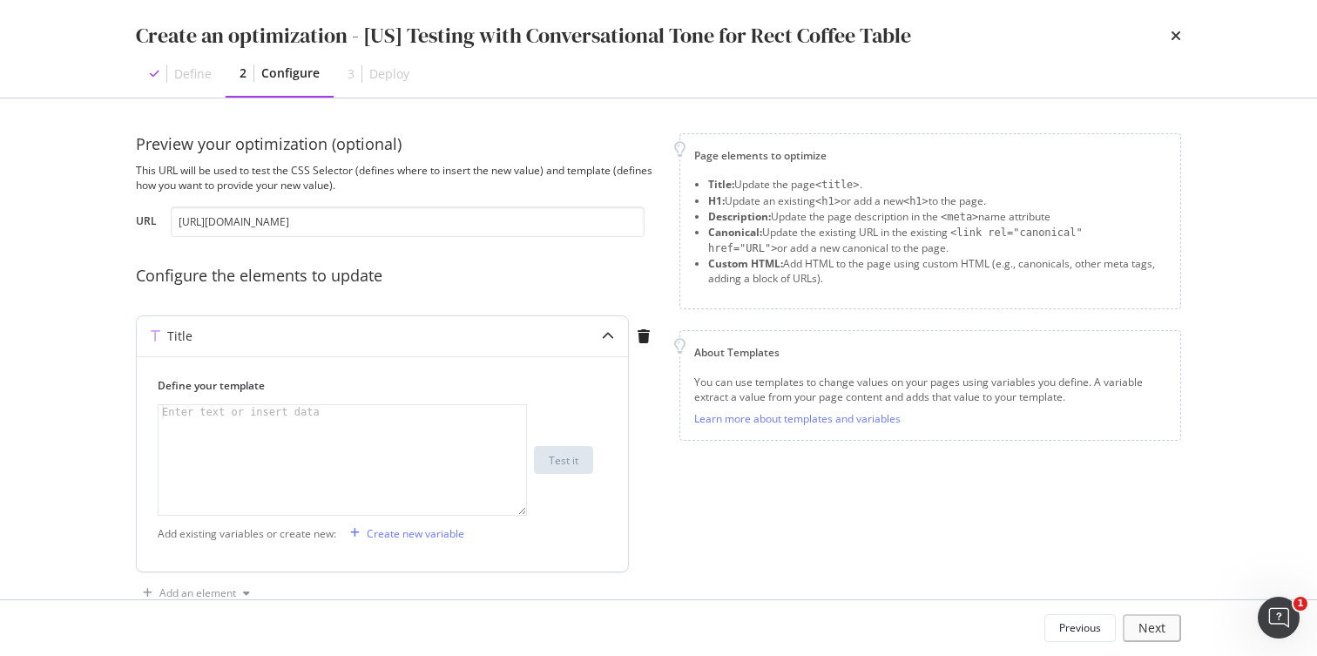
drag, startPoint x: 305, startPoint y: 441, endPoint x: 299, endPoint y: 433, distance: 10.6
click at [306, 441] on div "modal" at bounding box center [341, 474] width 367 height 138
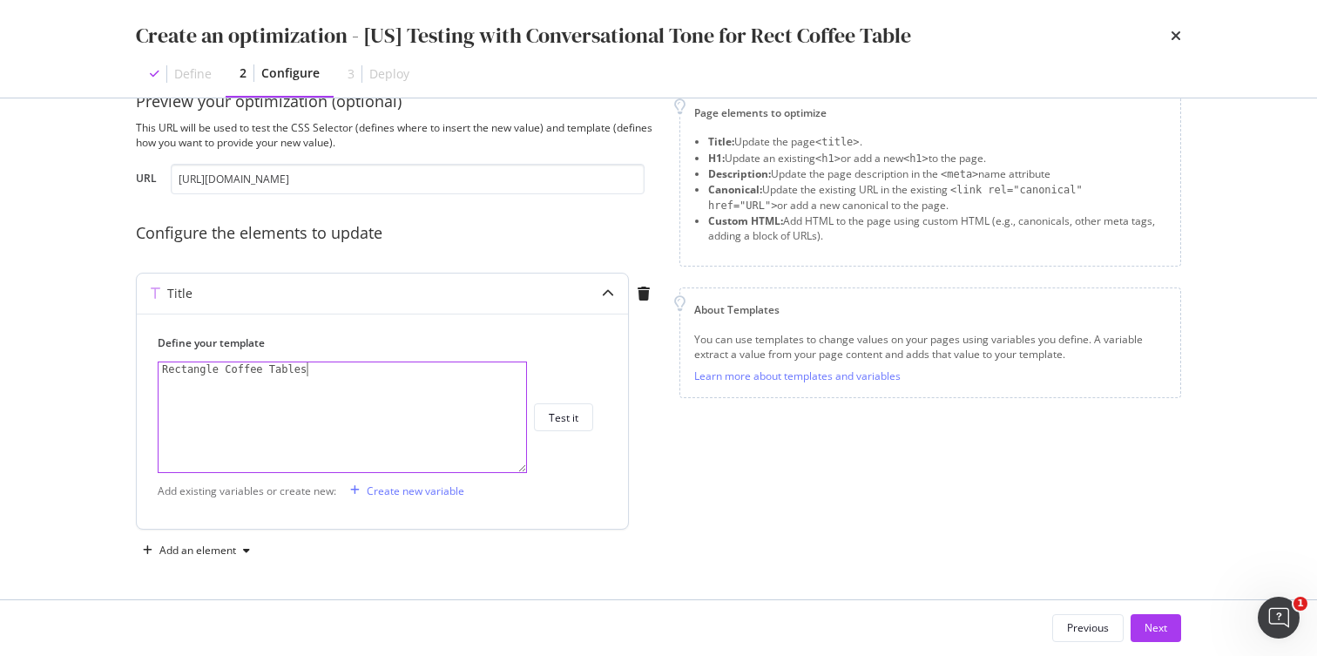
scroll to position [0, 10]
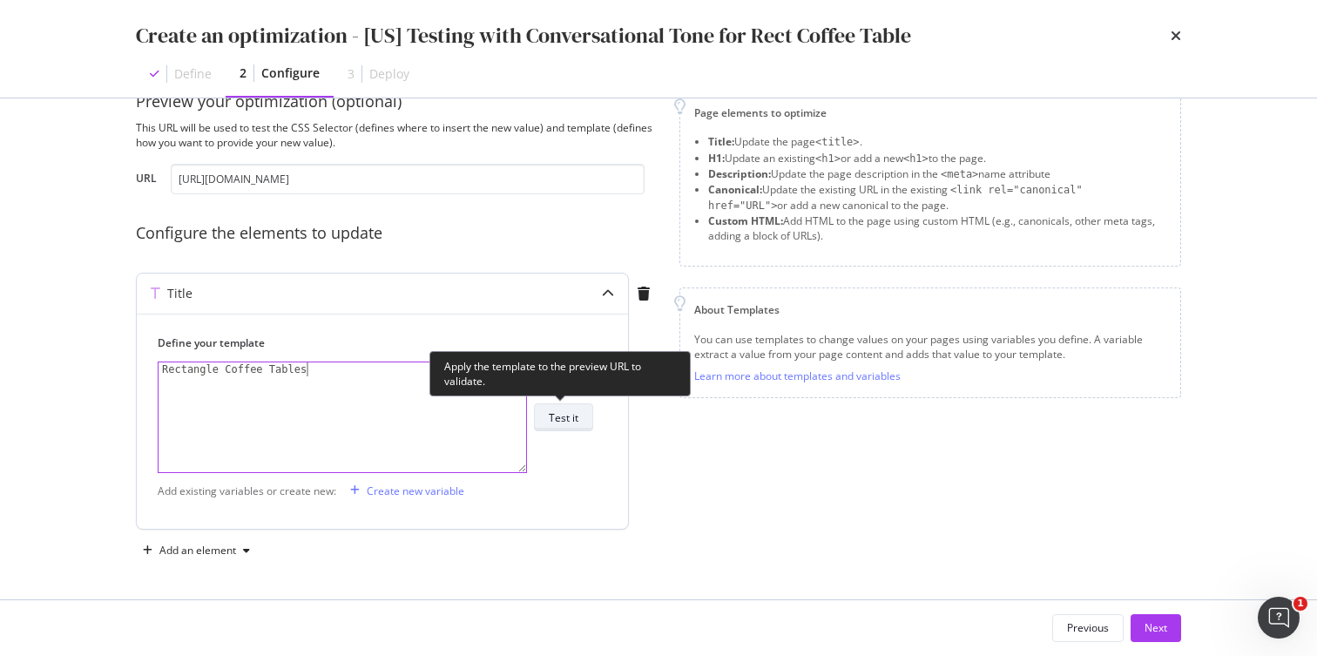
click at [565, 425] on div "Test it" at bounding box center [564, 417] width 30 height 24
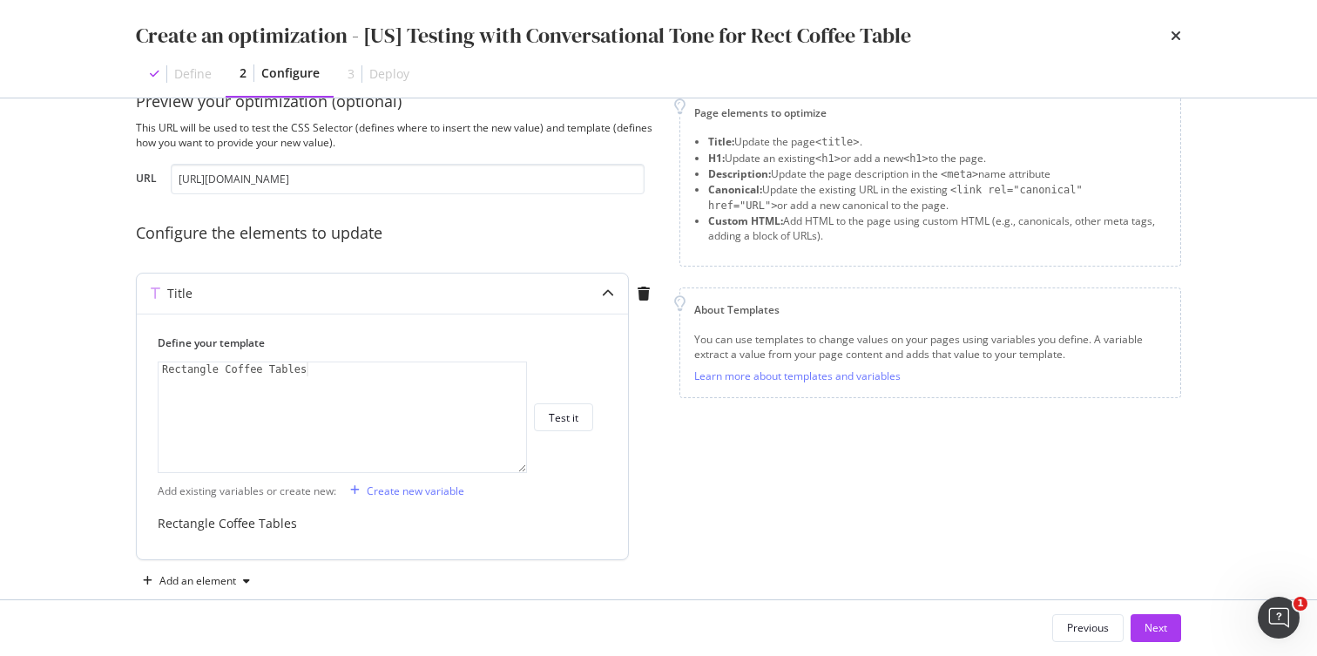
scroll to position [92, 0]
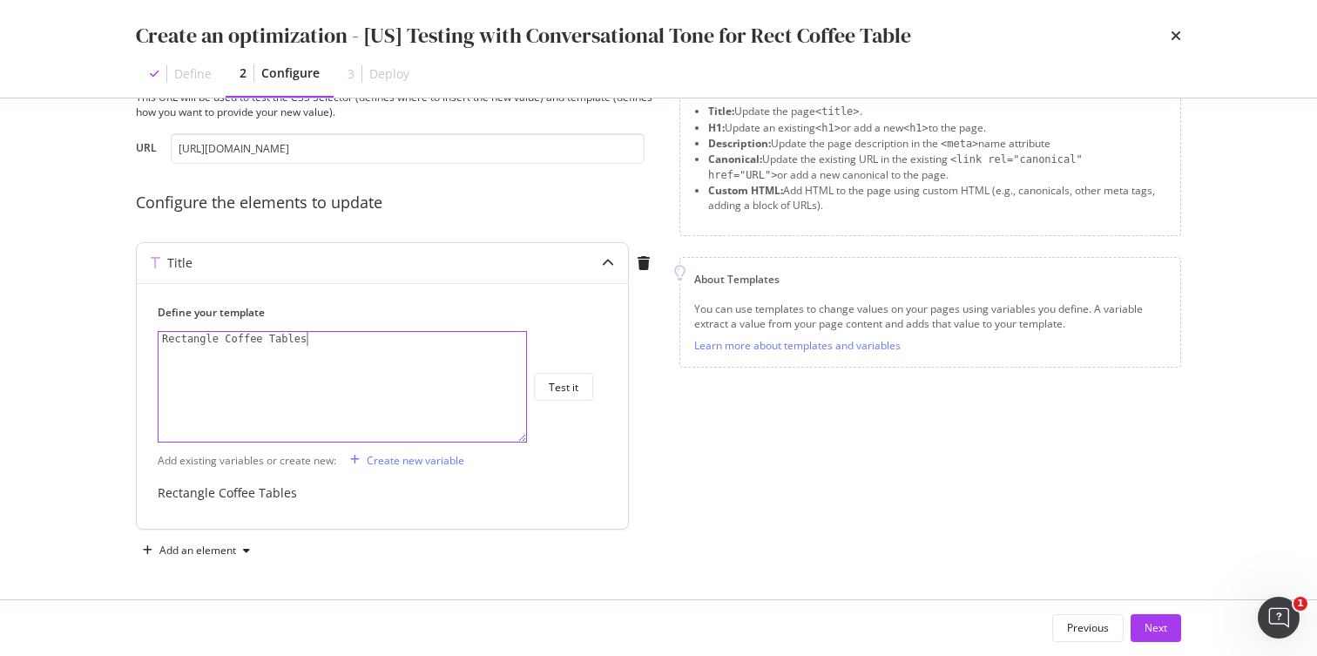
click at [371, 332] on div "Rectangle Coffee Tables" at bounding box center [341, 401] width 367 height 138
type textarea "Rectangle Coffee Tables for Your Home"
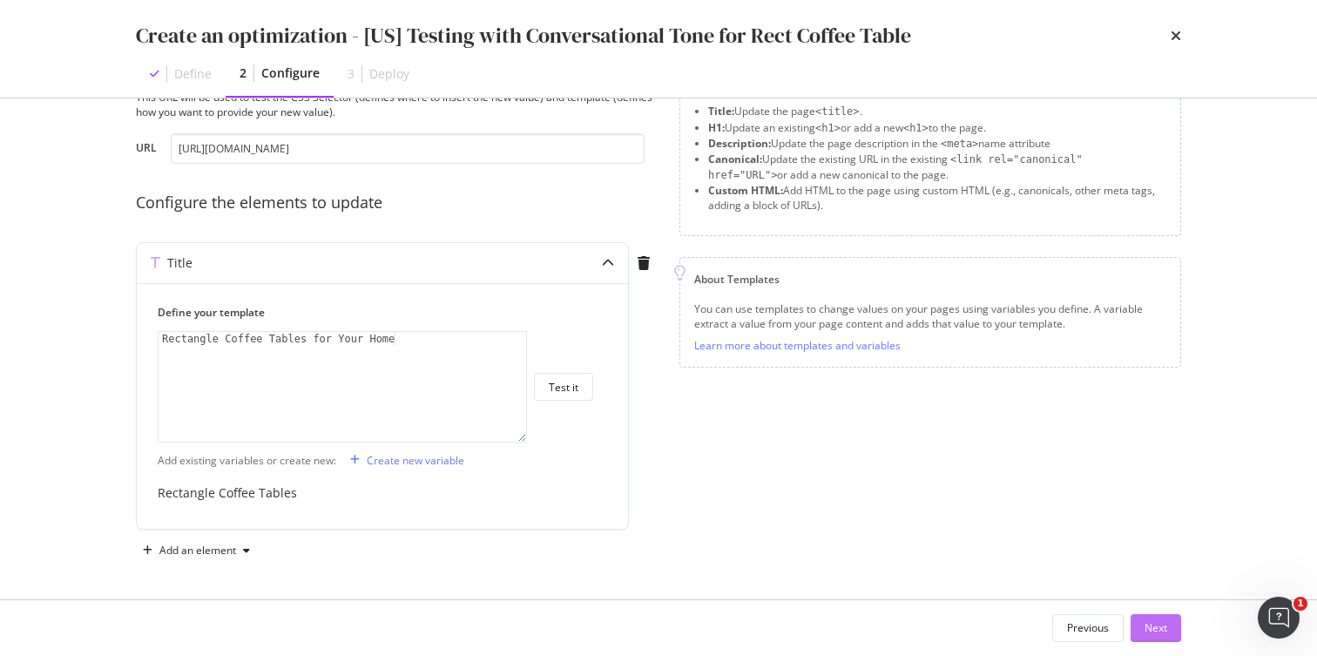
click at [1159, 626] on div "Next" at bounding box center [1155, 627] width 23 height 15
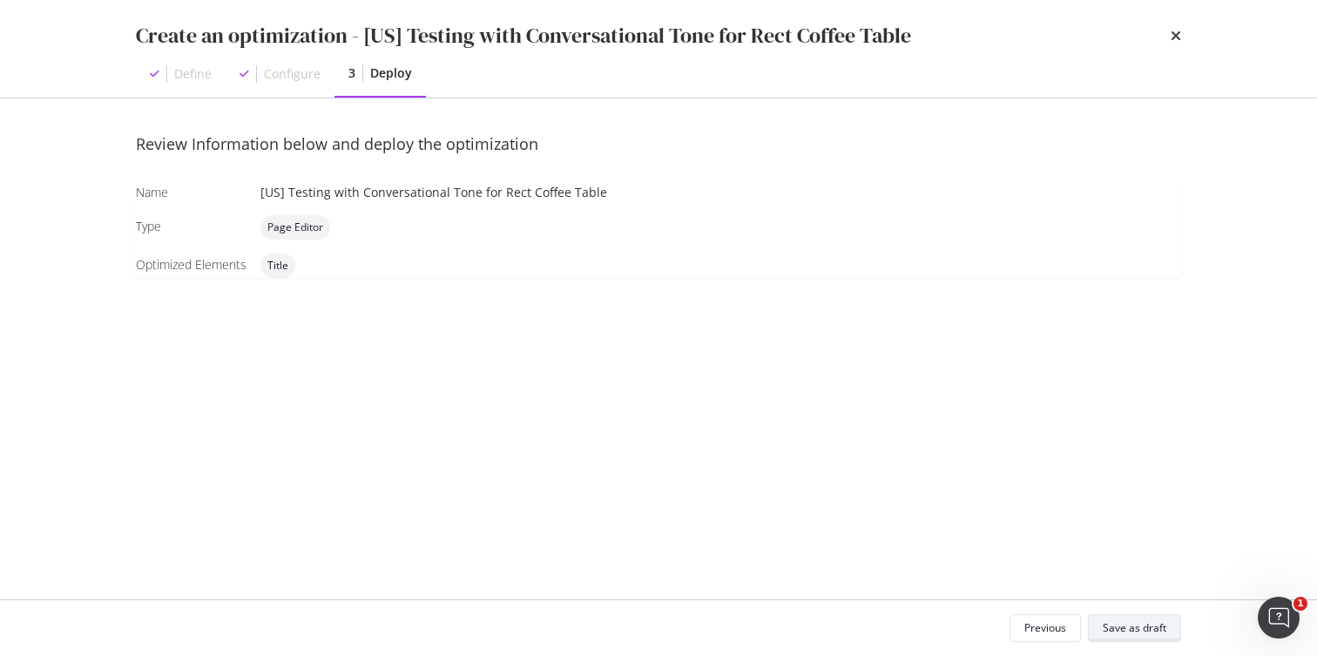
click at [1139, 625] on div "Save as draft" at bounding box center [1134, 627] width 64 height 15
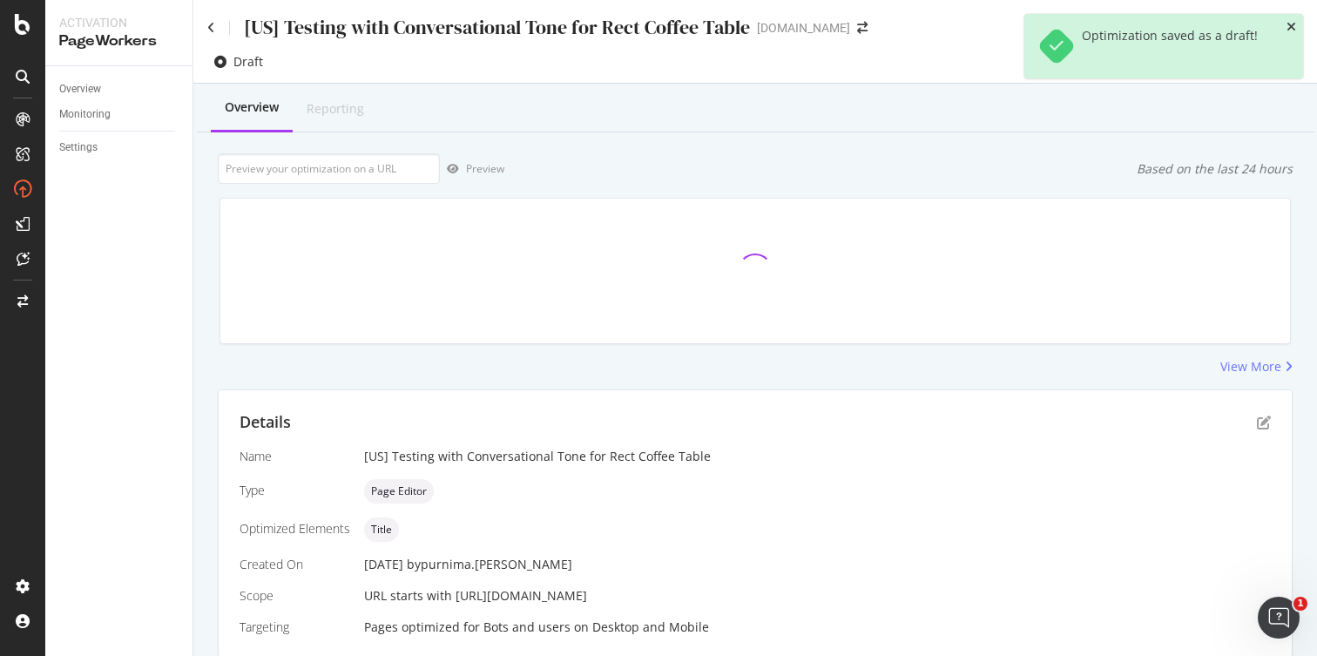
click at [1291, 28] on icon "close toast" at bounding box center [1291, 27] width 10 height 12
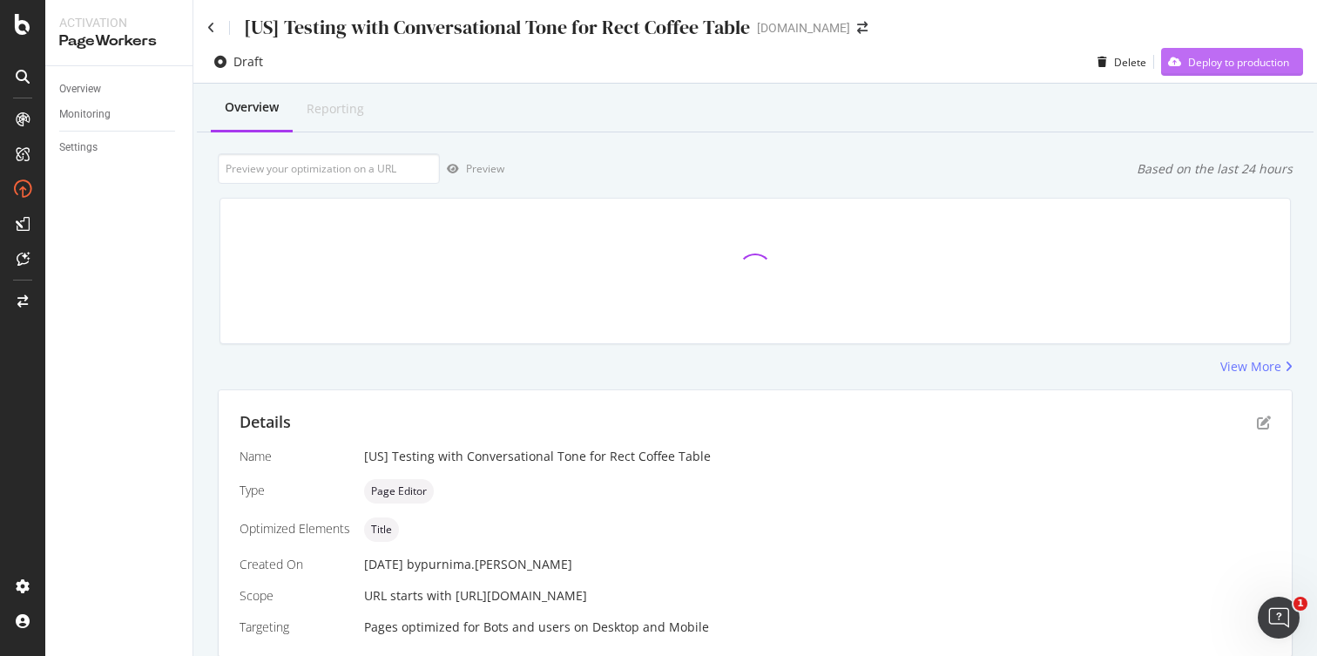
click at [1240, 69] on div "Deploy to production" at bounding box center [1238, 62] width 101 height 15
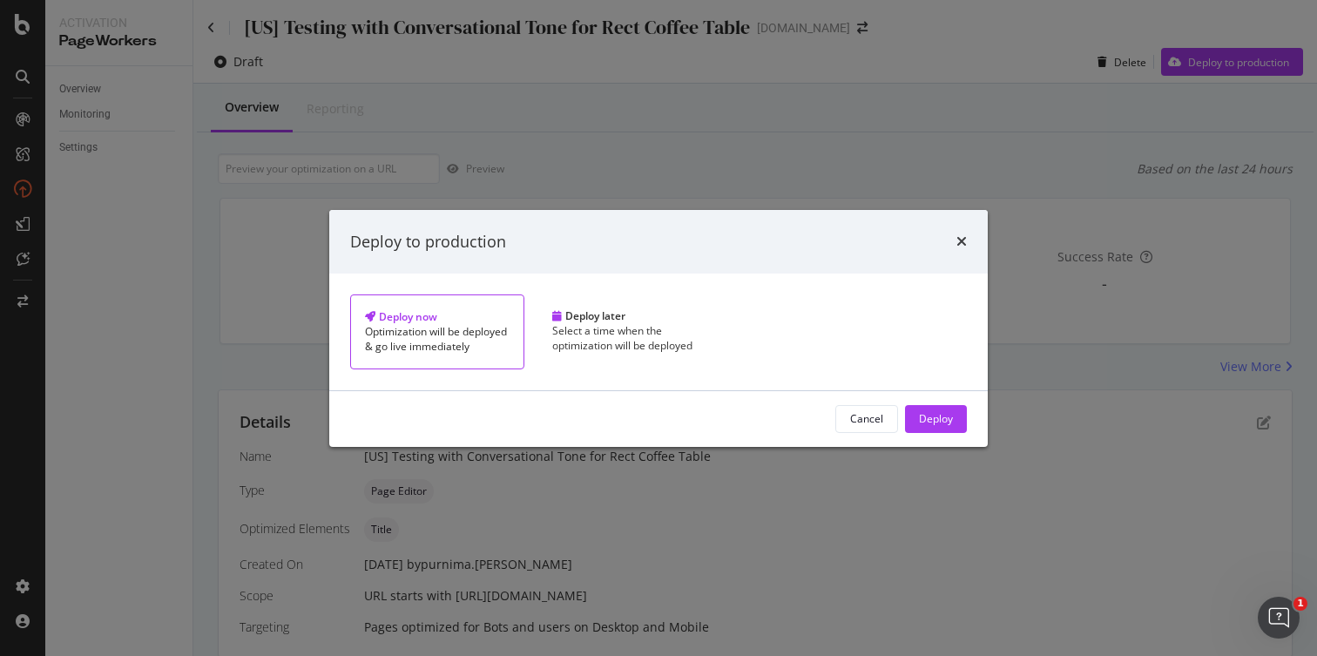
click at [919, 426] on div "Deploy" at bounding box center [936, 418] width 34 height 15
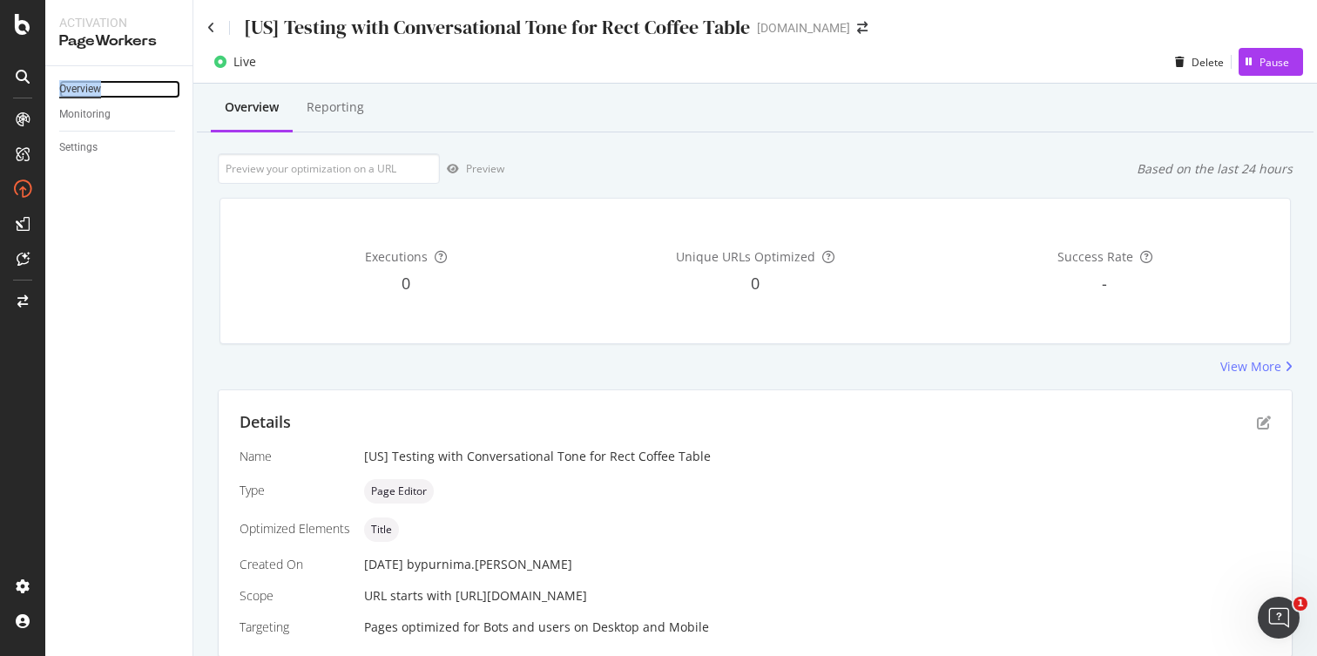
click at [85, 88] on div "Overview" at bounding box center [80, 89] width 42 height 18
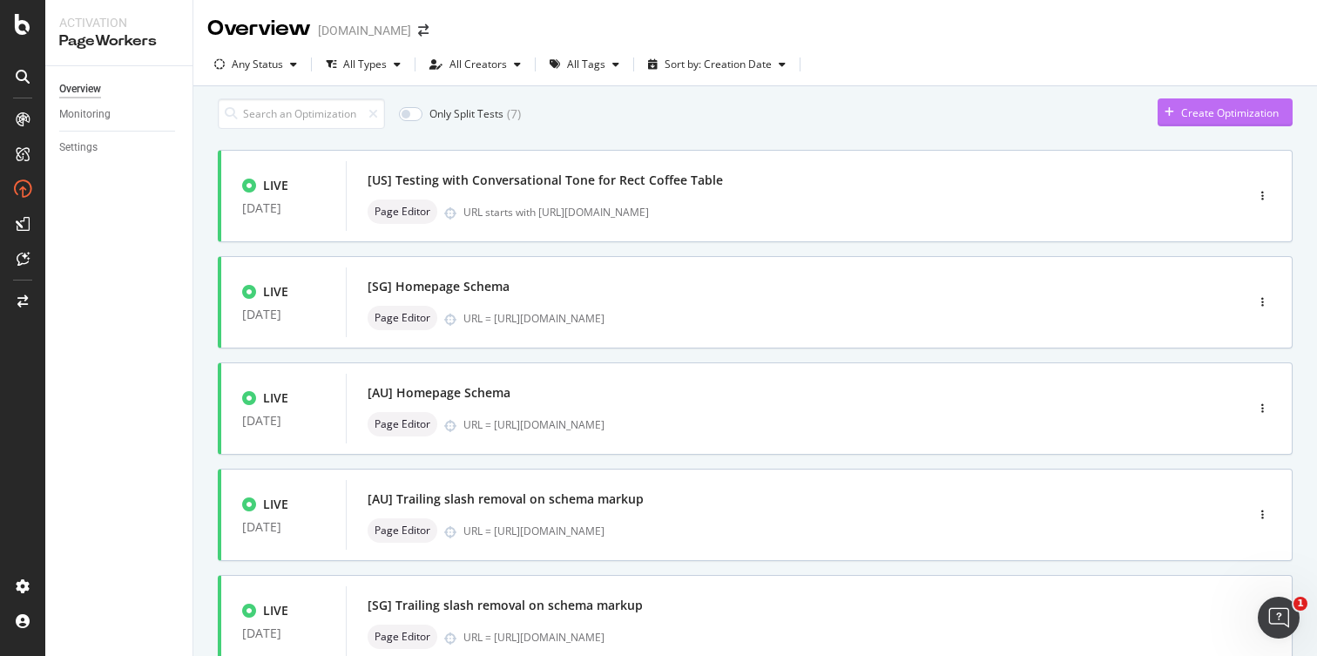
click at [1181, 116] on div "Create Optimization" at bounding box center [1230, 112] width 98 height 15
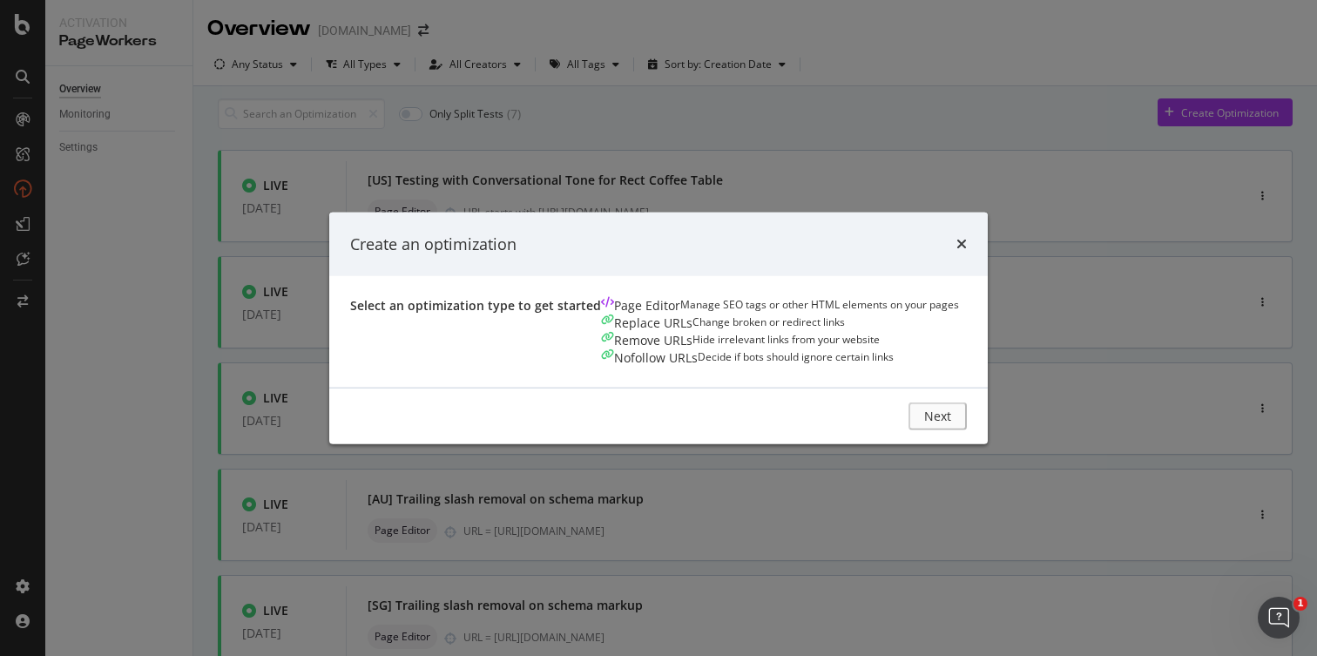
click at [601, 314] on div "Page Editor Manage SEO tags or other HTML elements on your pages" at bounding box center [780, 305] width 358 height 17
click at [967, 430] on button "Next" at bounding box center [941, 416] width 51 height 28
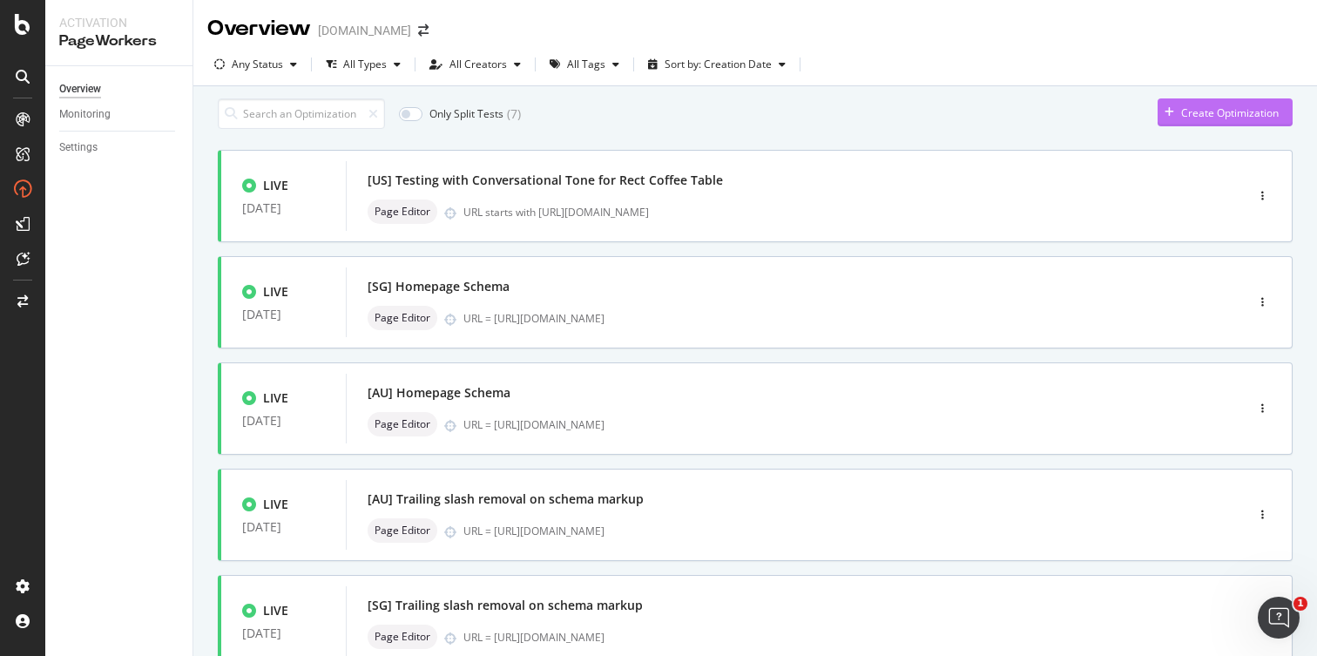
click at [1184, 114] on div "Create Optimization" at bounding box center [1230, 112] width 98 height 15
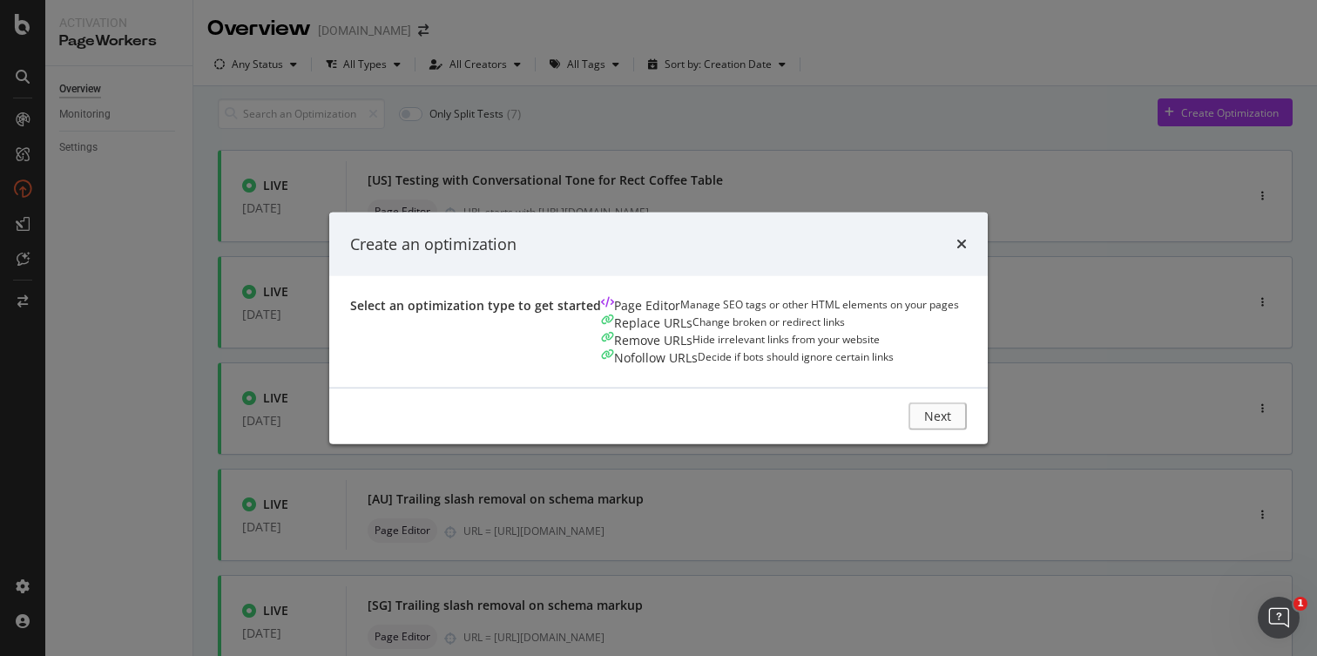
drag, startPoint x: 449, startPoint y: 322, endPoint x: 511, endPoint y: 347, distance: 66.5
click at [601, 314] on div "Page Editor Manage SEO tags or other HTML elements on your pages" at bounding box center [780, 305] width 358 height 17
click at [967, 430] on button "Next" at bounding box center [941, 416] width 51 height 28
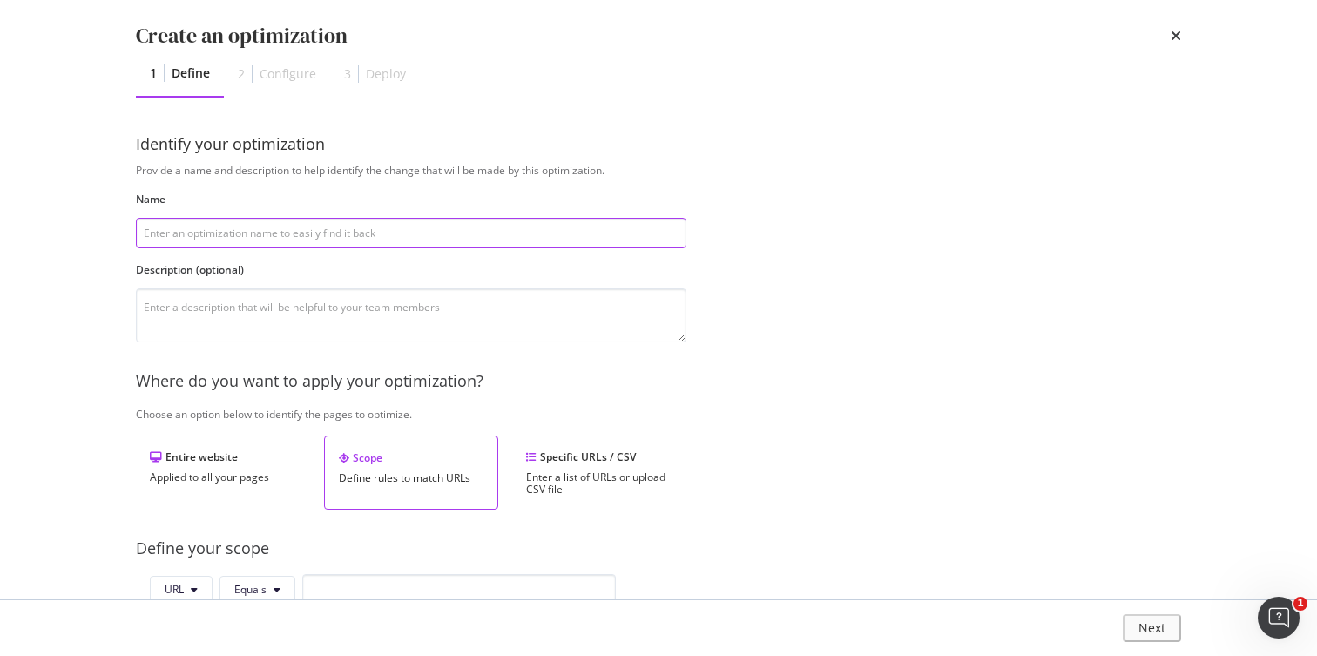
click at [265, 235] on input "modal" at bounding box center [411, 233] width 550 height 30
paste input "[US] Testing with Conversational Tone for Coffee Tables"
click at [351, 233] on input "[US] Testing with Conversational Tone for Coffee Tables" at bounding box center [411, 233] width 550 height 30
click at [457, 229] on input "[US] Testing with Conversational Tone for LargCoffee Tables" at bounding box center [411, 233] width 550 height 30
click at [370, 233] on input "[US] Testing with Conversational Tone for LargCoffee Table" at bounding box center [411, 233] width 550 height 30
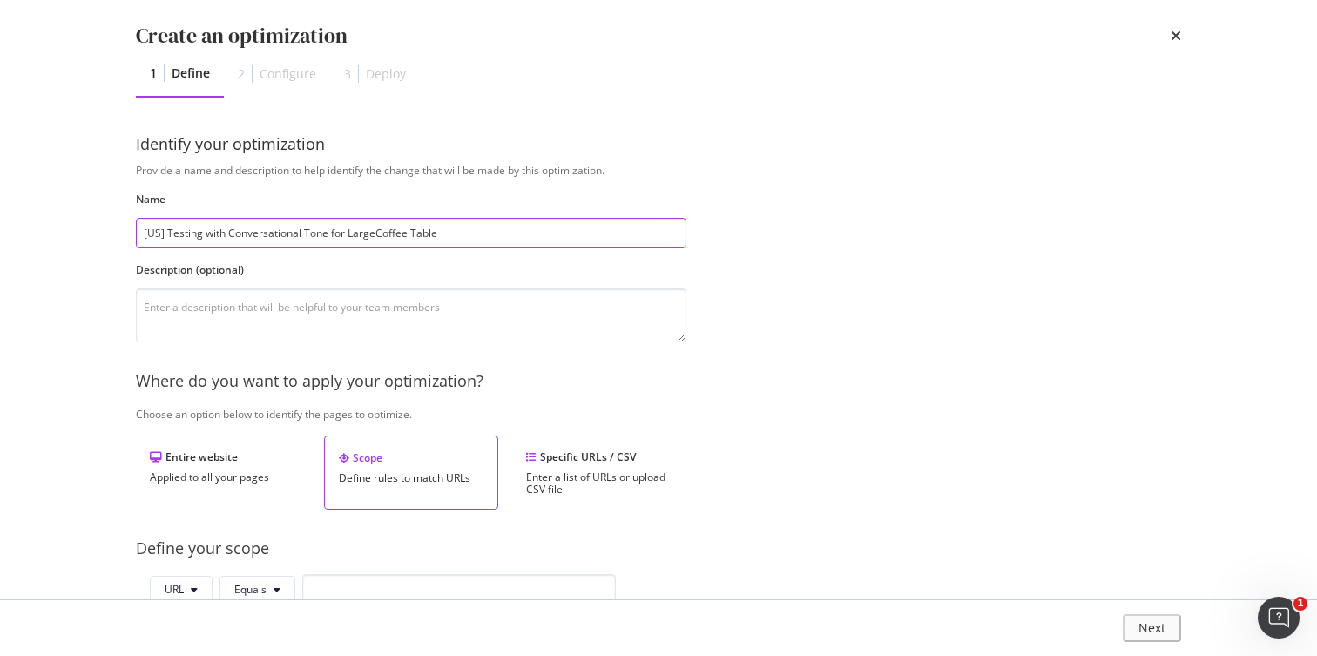
click at [339, 234] on input "[US] Testing with Conversational Tone for LargeCoffee Table" at bounding box center [411, 233] width 550 height 30
click at [363, 233] on input "[US] Testing with Conversational Tone: LargeCoffee Table" at bounding box center [411, 233] width 550 height 30
click at [435, 234] on input "[US] Testing with Conversational Tone: Large Coffee Table" at bounding box center [411, 233] width 550 height 30
type input "[US] Testing with Conversational Tone: Large Coffee Tables"
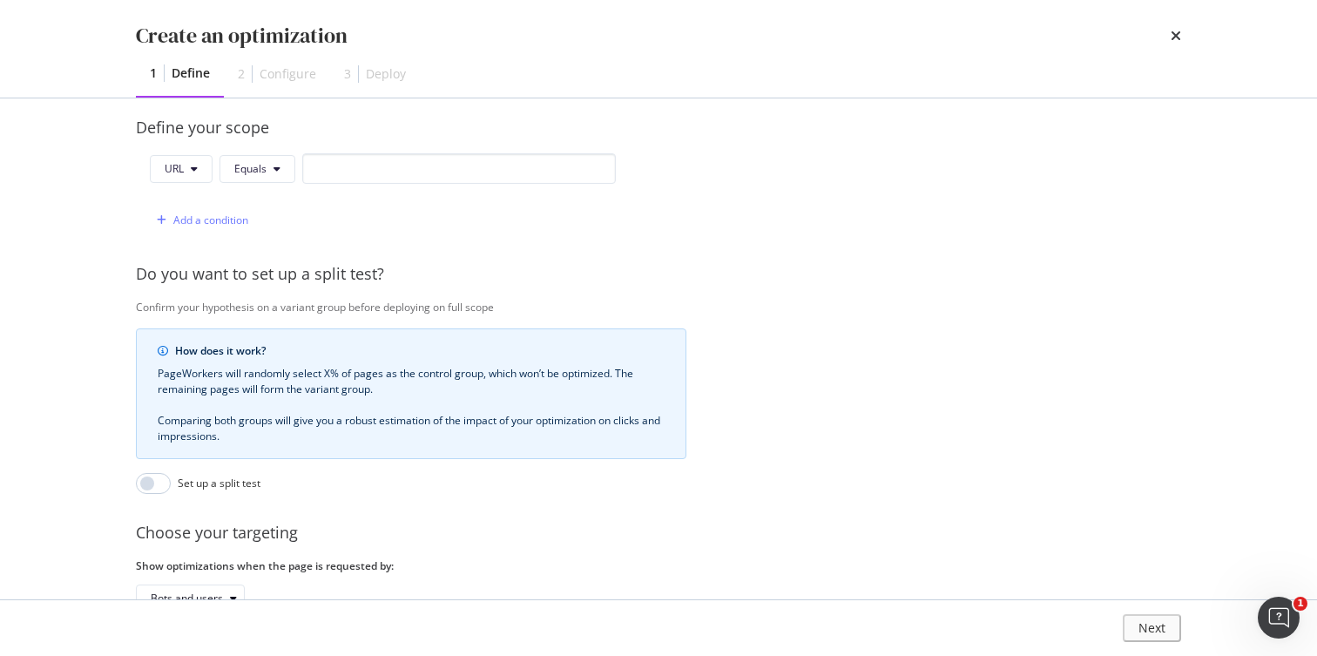
scroll to position [444, 0]
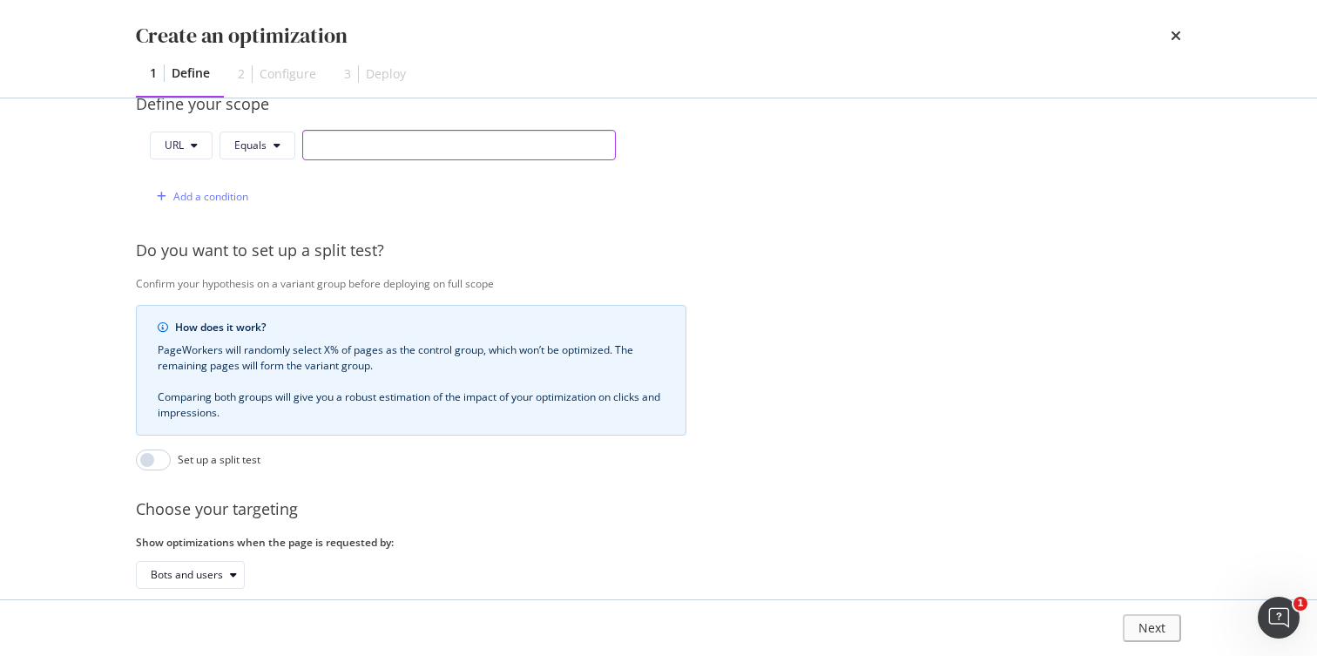
click at [421, 146] on input "modal" at bounding box center [458, 145] width 313 height 30
paste input "[URL][DOMAIN_NAME]"
type input "[URL][DOMAIN_NAME]"
click at [258, 152] on span "Equals" at bounding box center [250, 145] width 32 height 15
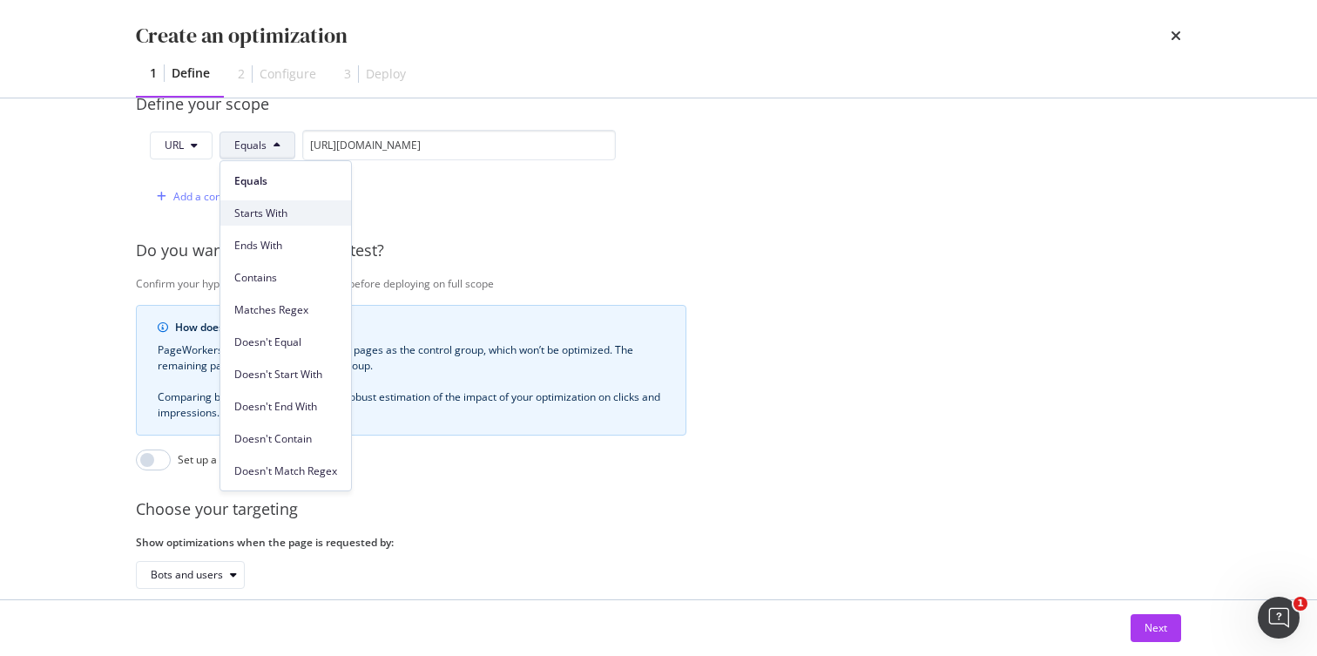
click at [270, 208] on span "Starts With" at bounding box center [285, 214] width 103 height 16
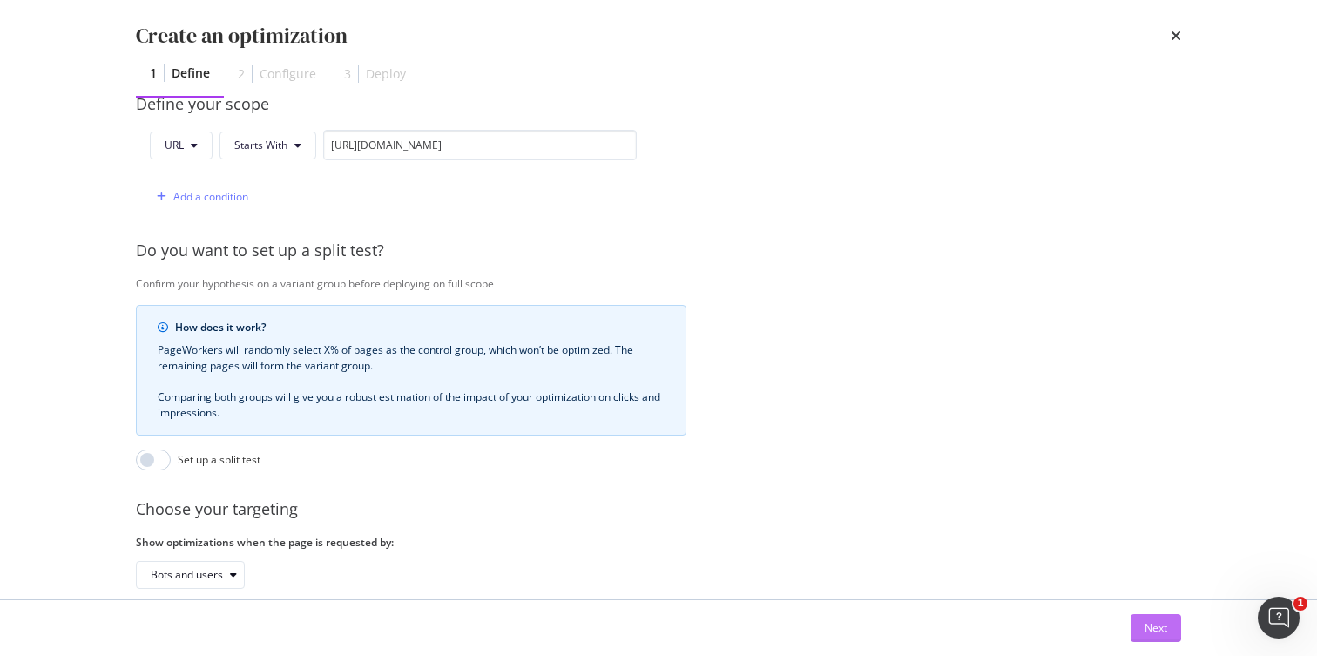
click at [1144, 627] on div "Next" at bounding box center [1155, 627] width 23 height 15
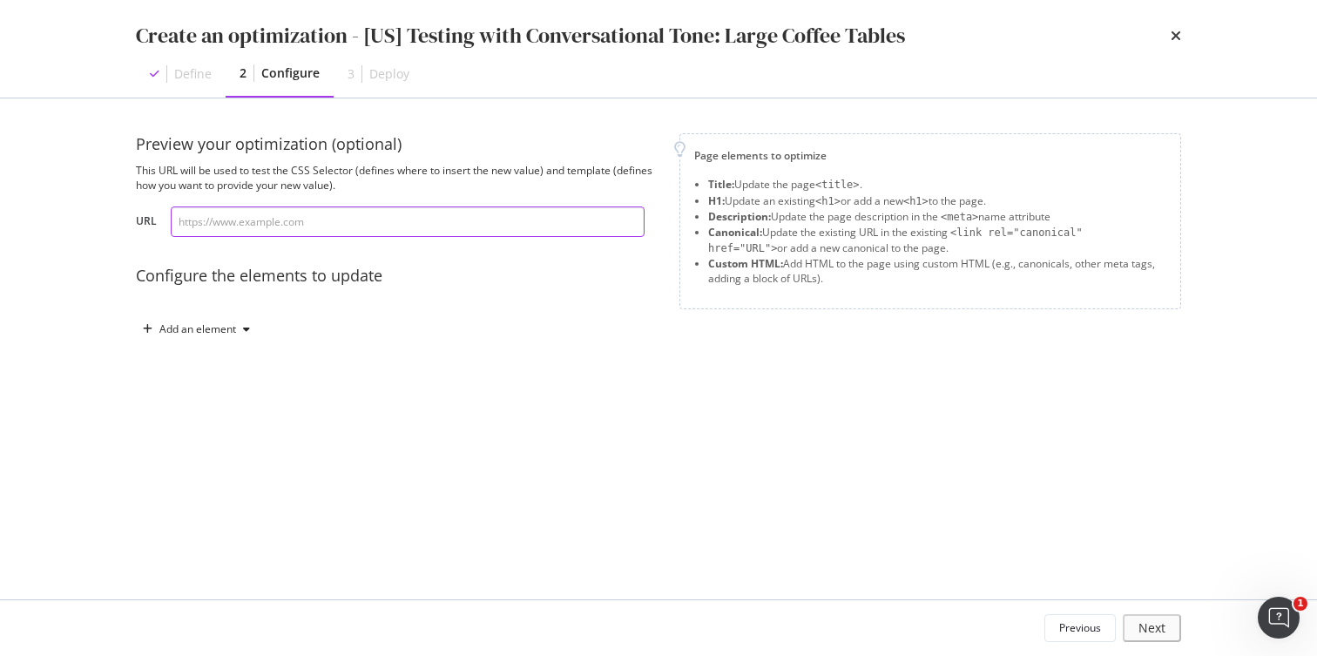
click at [268, 227] on input "modal" at bounding box center [408, 221] width 474 height 30
paste input "[URL][DOMAIN_NAME]"
type input "[URL][DOMAIN_NAME]"
click at [239, 335] on div "Add an element" at bounding box center [196, 329] width 121 height 26
click at [208, 357] on div "Title" at bounding box center [206, 362] width 118 height 22
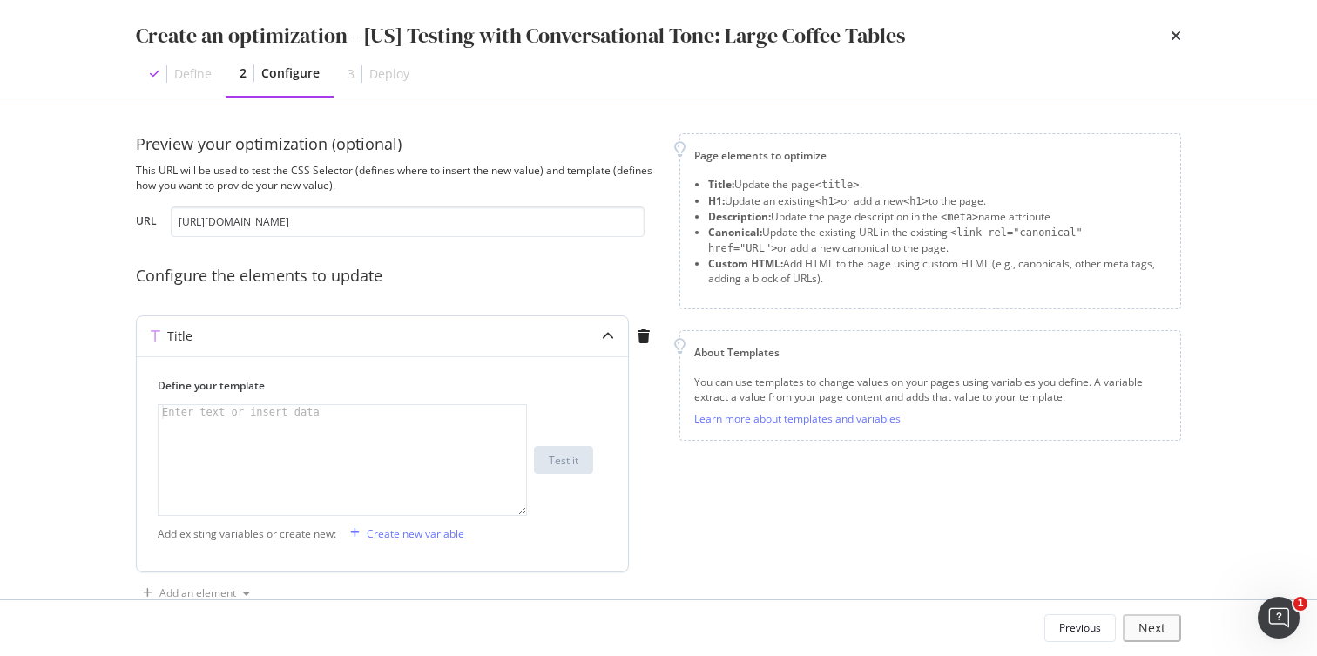
click at [255, 422] on div "modal" at bounding box center [341, 474] width 367 height 138
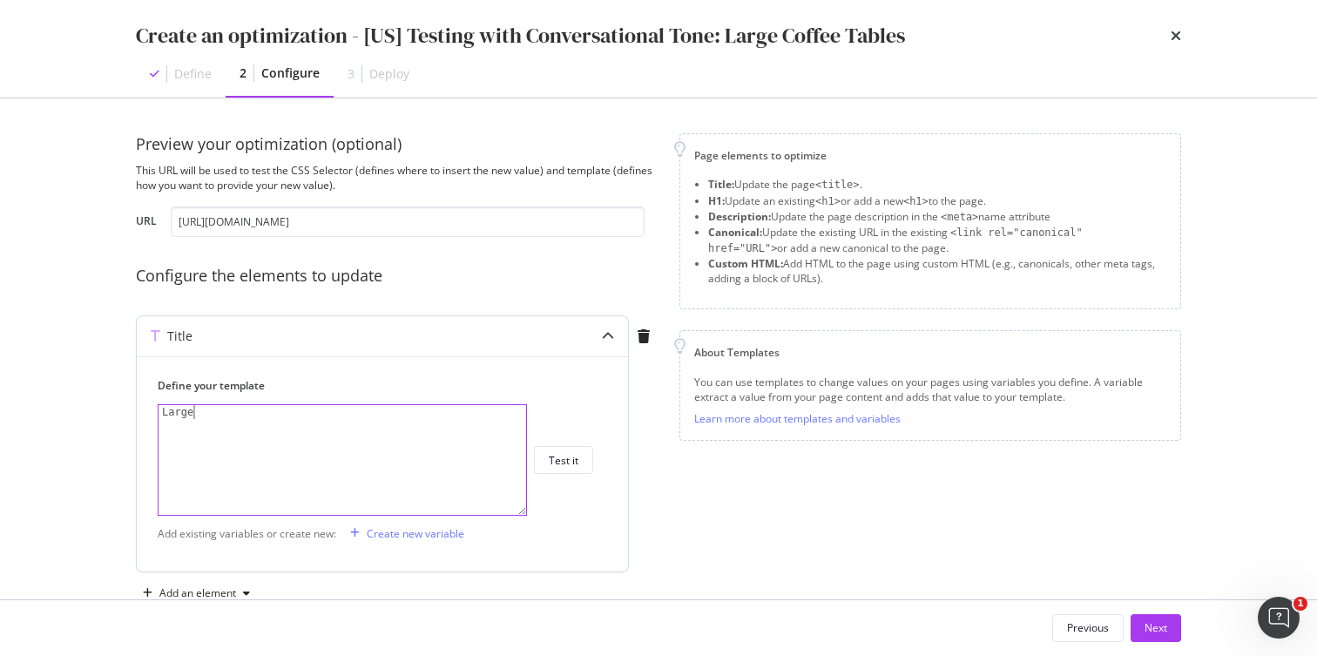
scroll to position [0, 1]
type textarea "L"
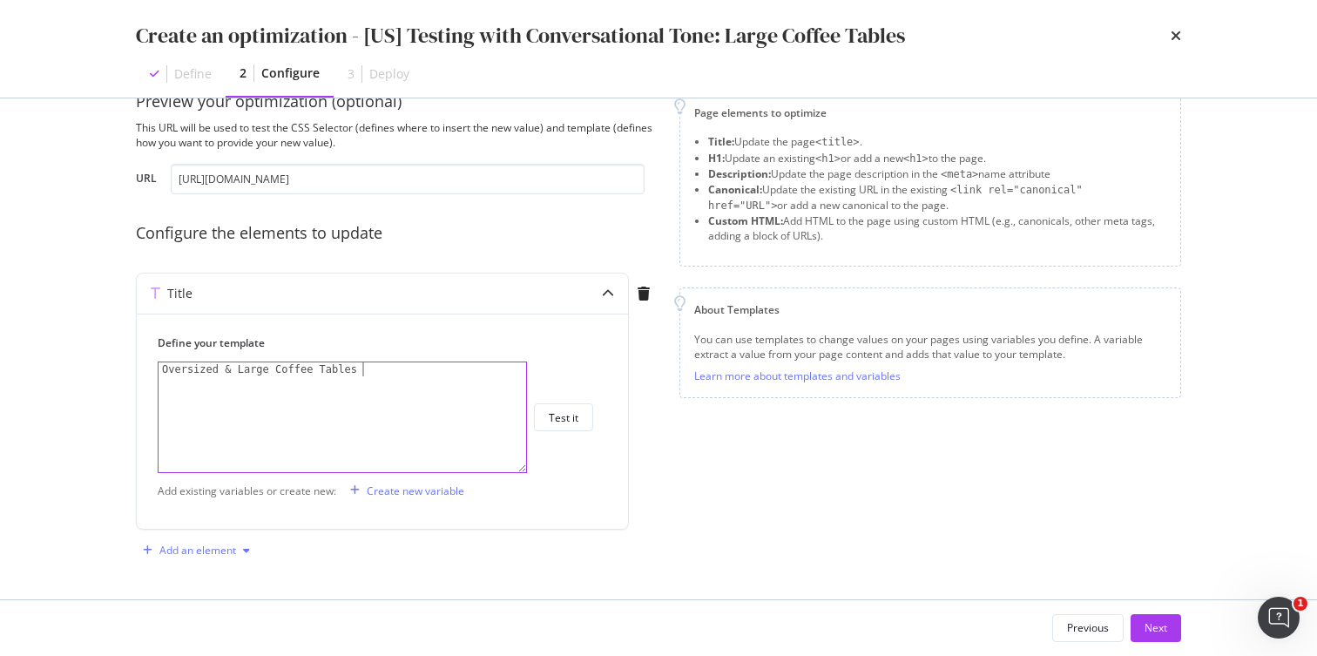
type textarea "Oversized & Large Coffee Tables"
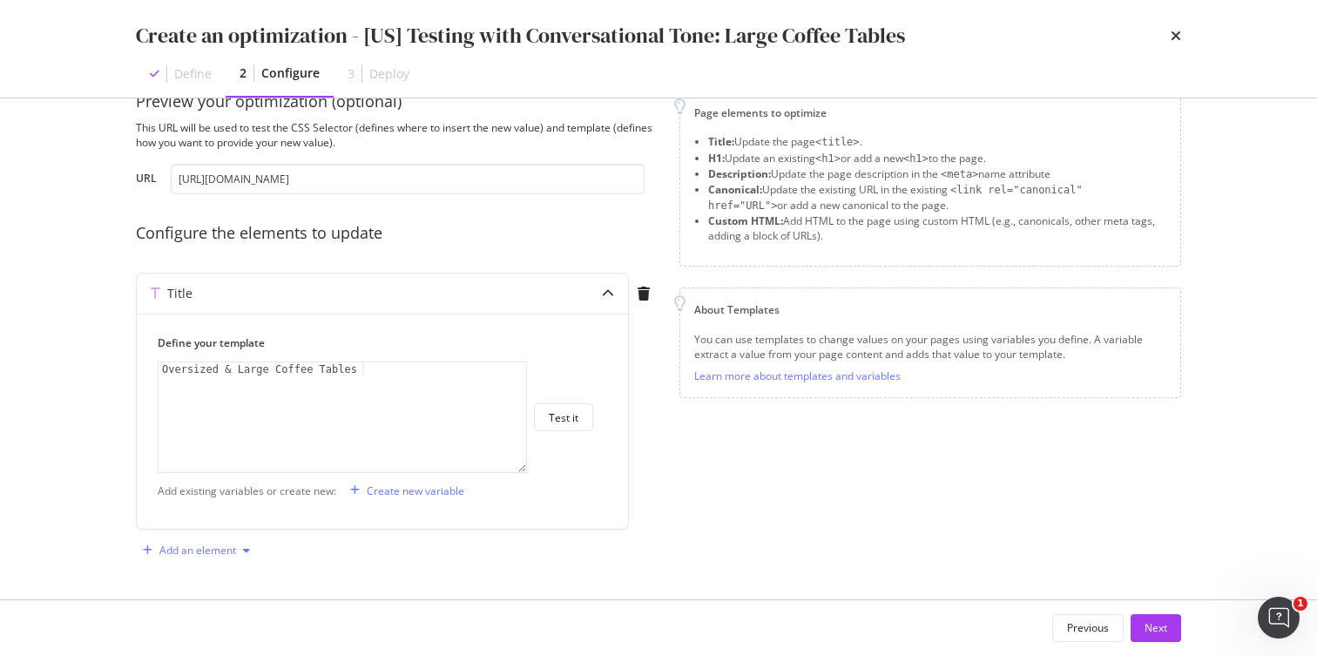
click at [237, 550] on div "modal" at bounding box center [246, 550] width 21 height 10
click at [211, 430] on div "H1" at bounding box center [206, 431] width 118 height 22
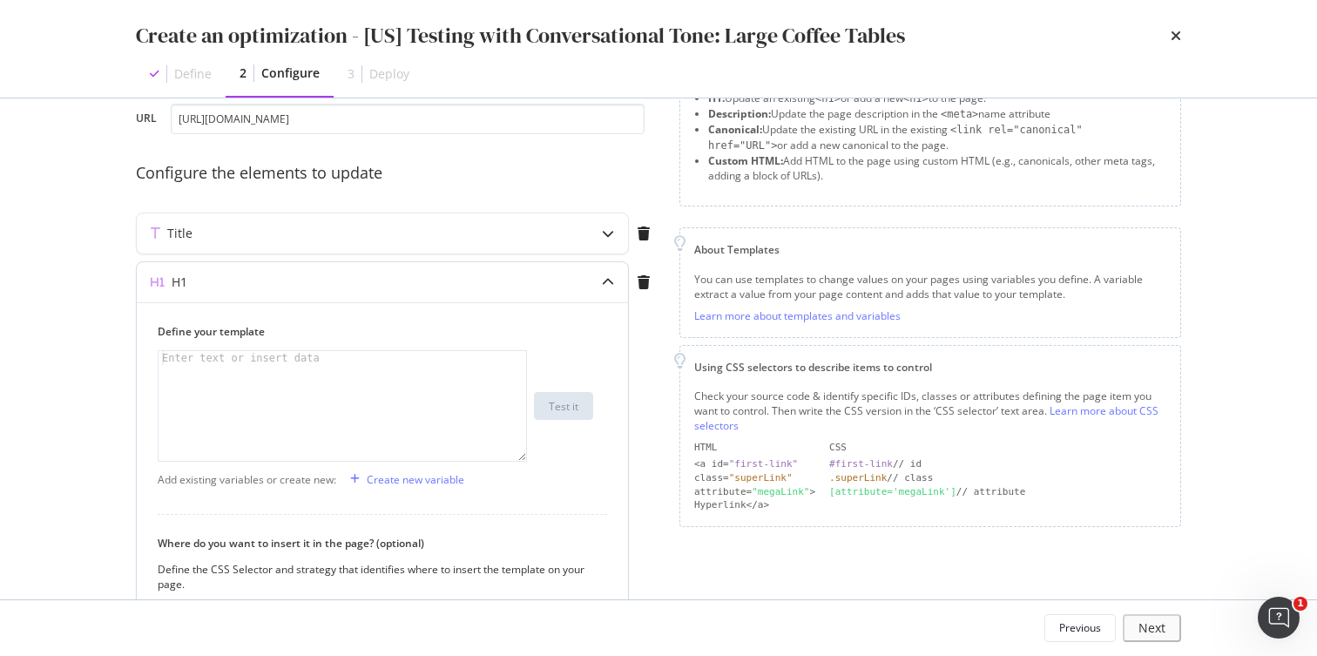
scroll to position [185, 0]
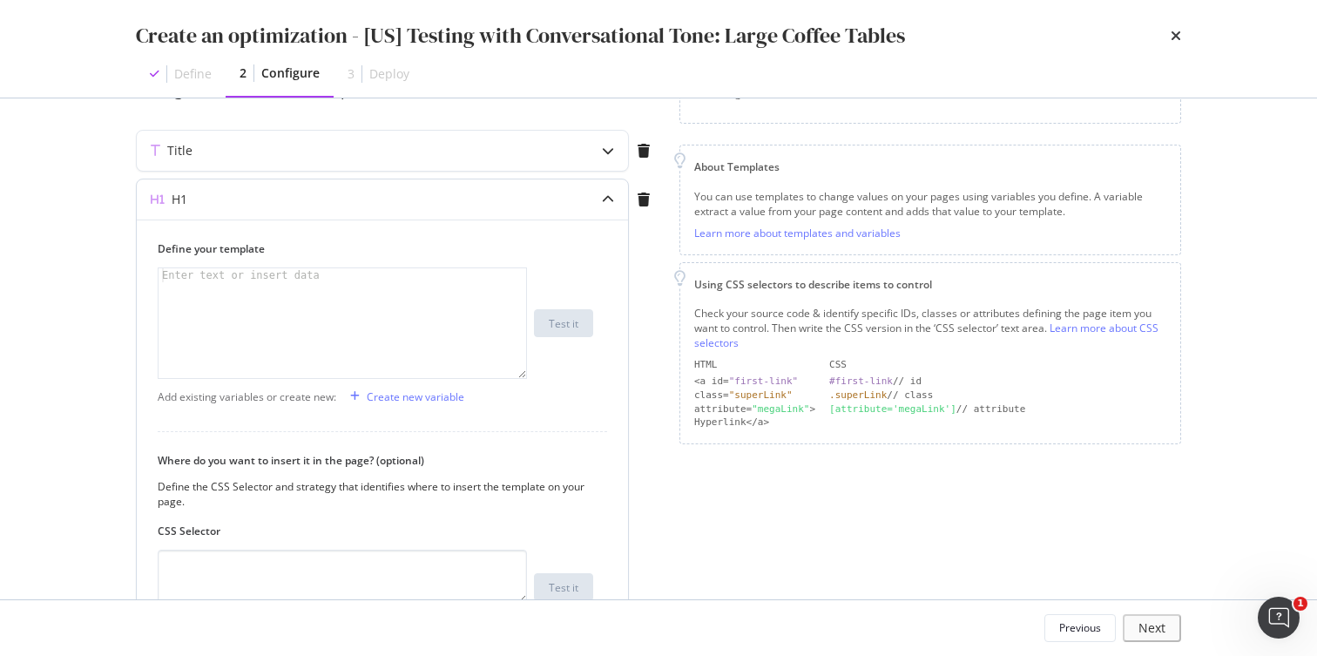
click at [256, 273] on div "Enter text or insert data" at bounding box center [240, 275] width 165 height 14
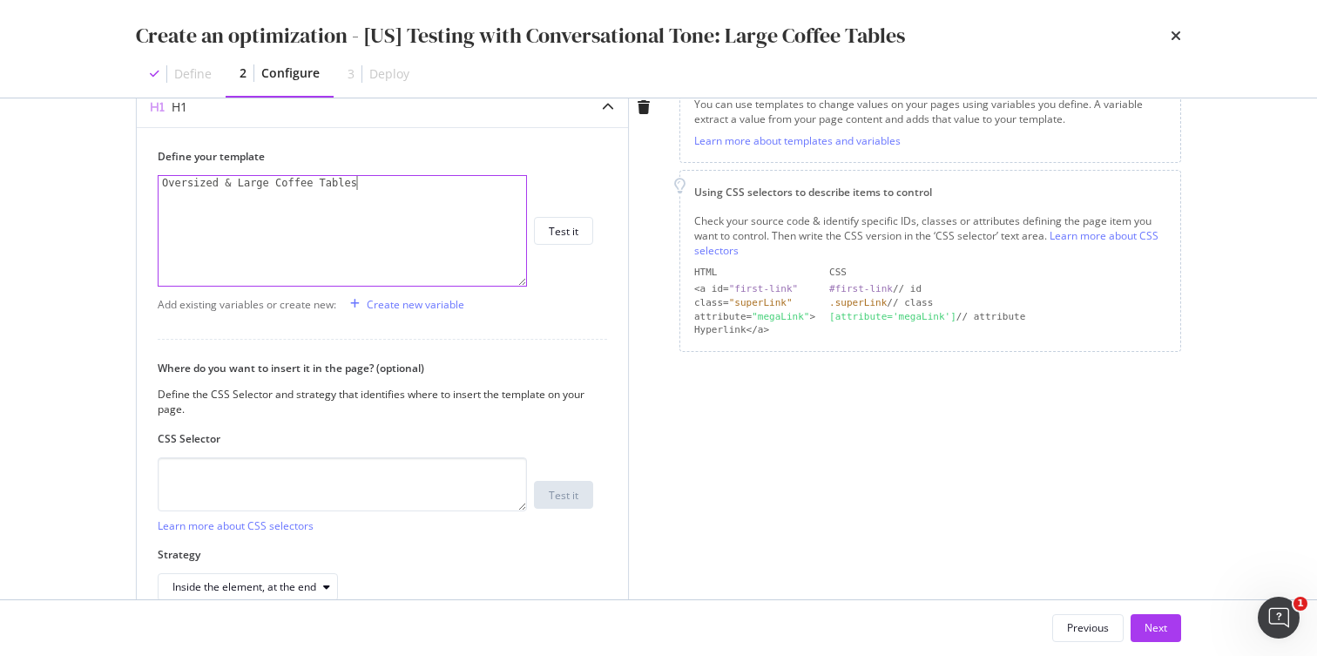
scroll to position [306, 0]
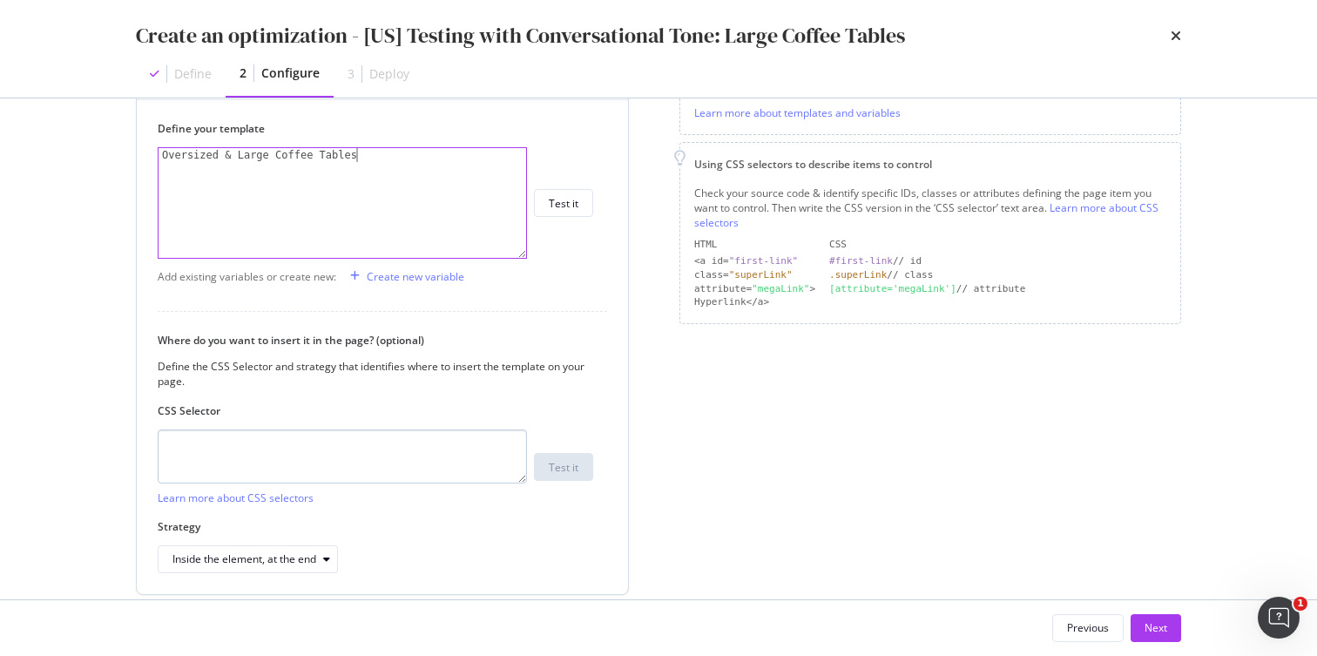
type textarea "Oversized & Large Coffee Tables"
click at [284, 450] on textarea "modal" at bounding box center [342, 456] width 369 height 54
click at [316, 554] on div "Inside the element, at the end" at bounding box center [244, 559] width 144 height 10
click at [455, 512] on div "Where do you want to insert it in the page? (optional) Define the CSS Selector …" at bounding box center [382, 453] width 449 height 240
click at [393, 454] on textarea "modal" at bounding box center [342, 456] width 369 height 54
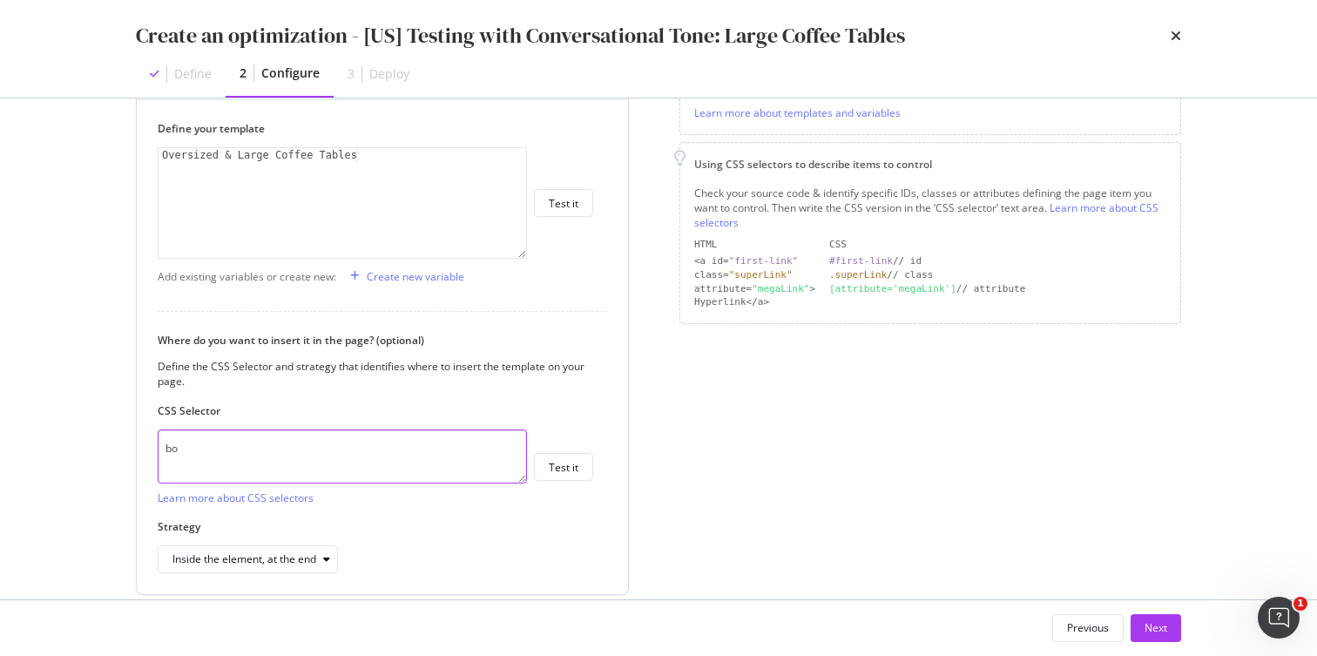
type textarea "b"
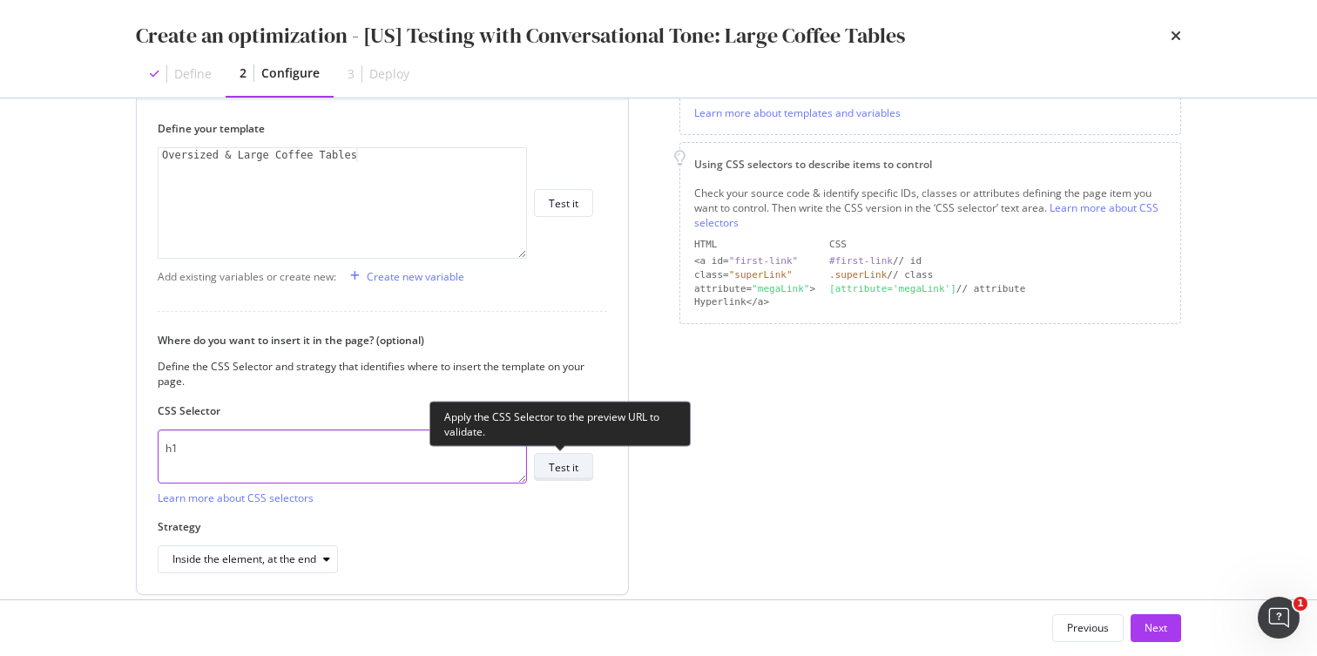
type textarea "h1"
click at [558, 474] on div "Test it" at bounding box center [564, 467] width 30 height 15
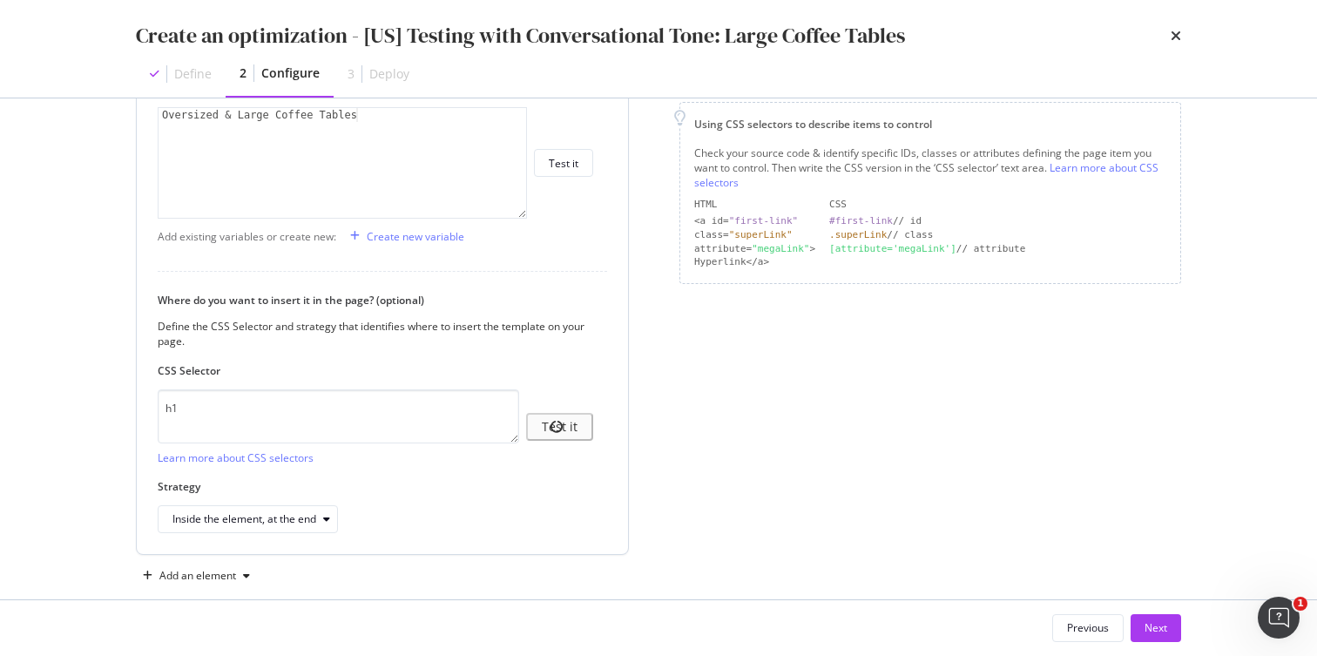
scroll to position [371, 0]
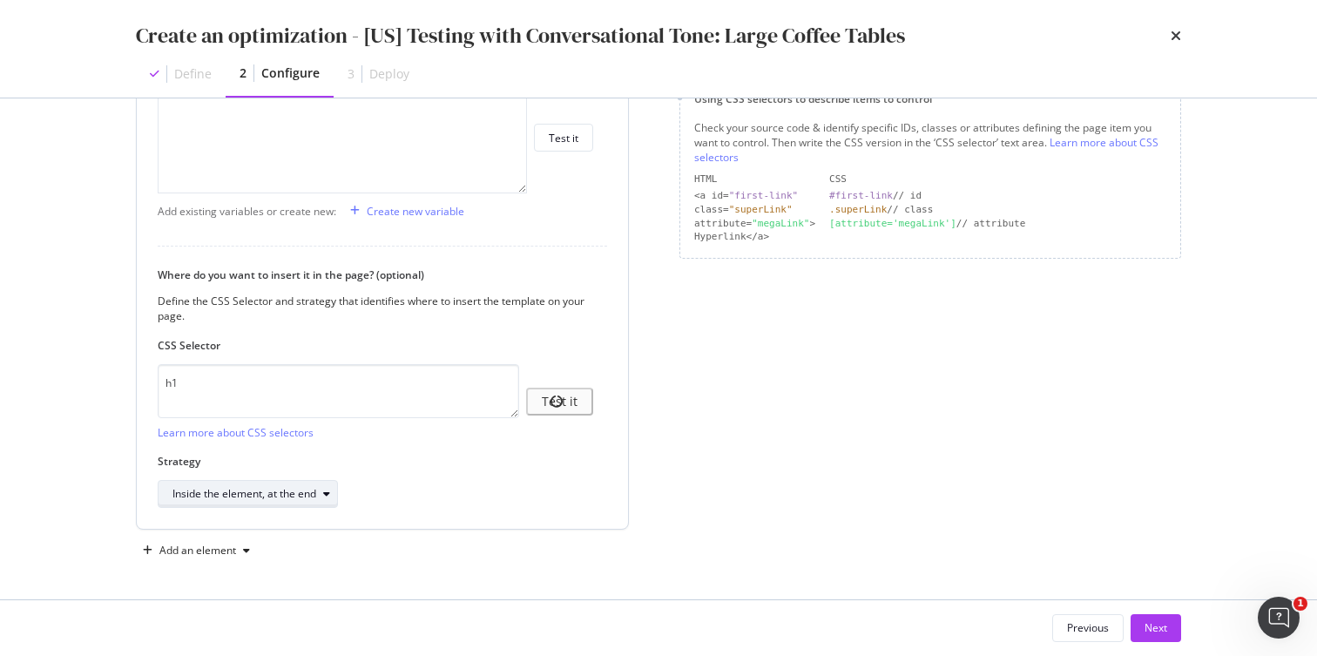
click at [313, 495] on div "Inside the element, at the end" at bounding box center [244, 494] width 144 height 10
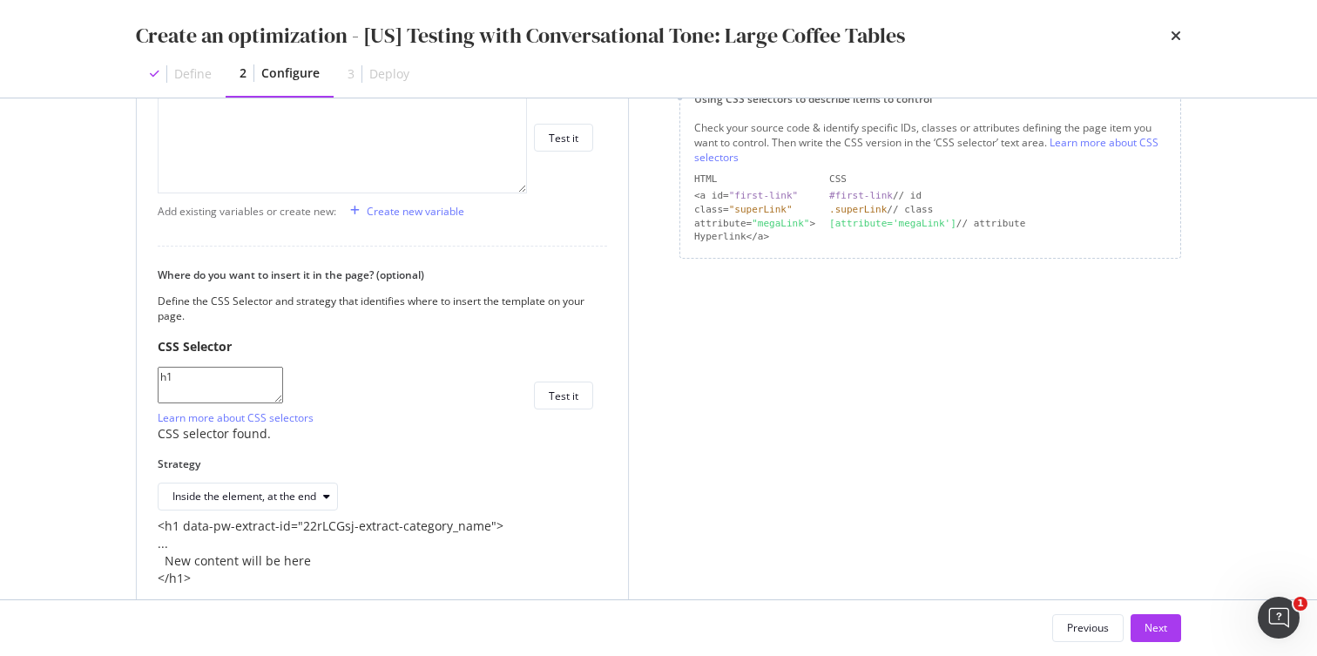
click at [385, 471] on label "Strategy" at bounding box center [375, 463] width 435 height 15
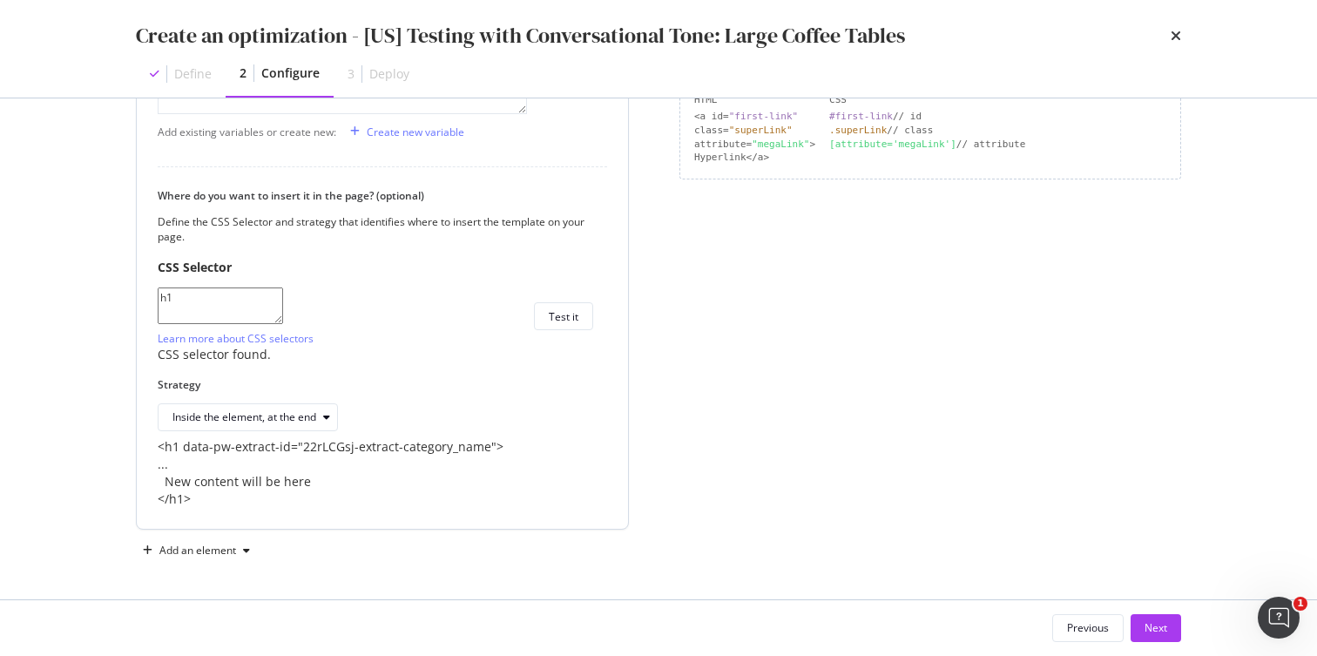
scroll to position [499, 0]
click at [316, 412] on div "Inside the element, at the end" at bounding box center [244, 417] width 144 height 10
click at [299, 412] on div "Inside the element, at the beginning" at bounding box center [265, 413] width 173 height 15
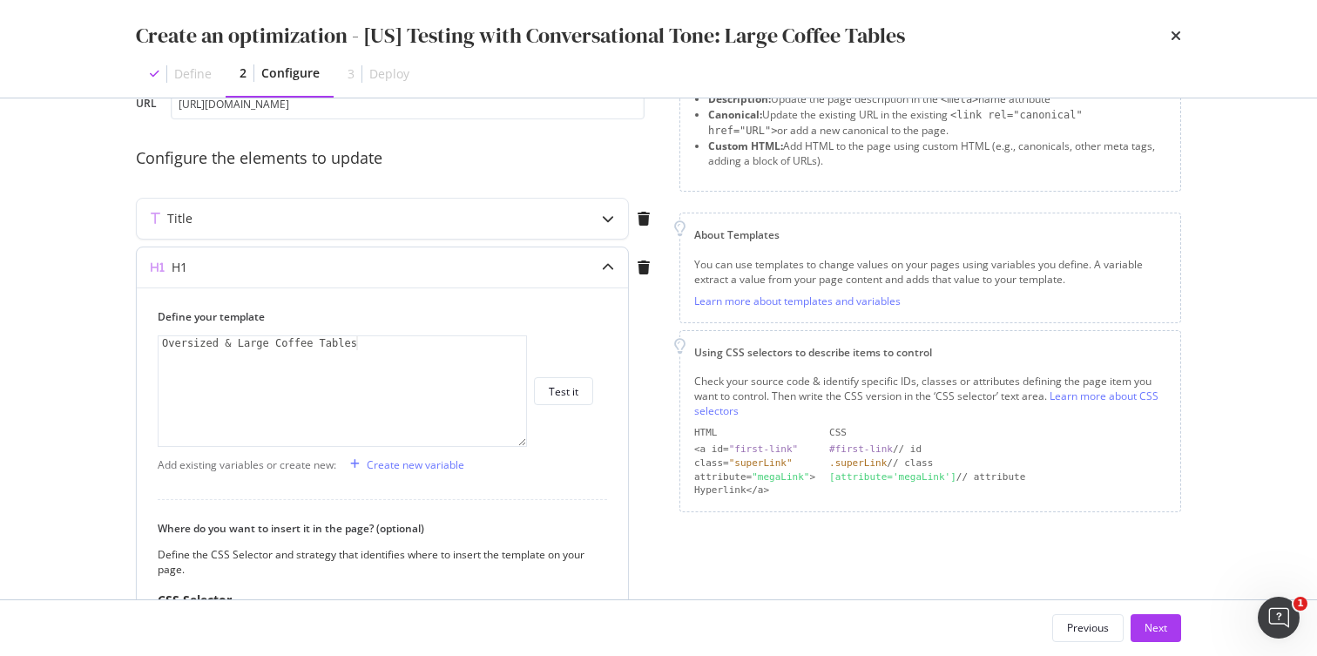
scroll to position [115, 0]
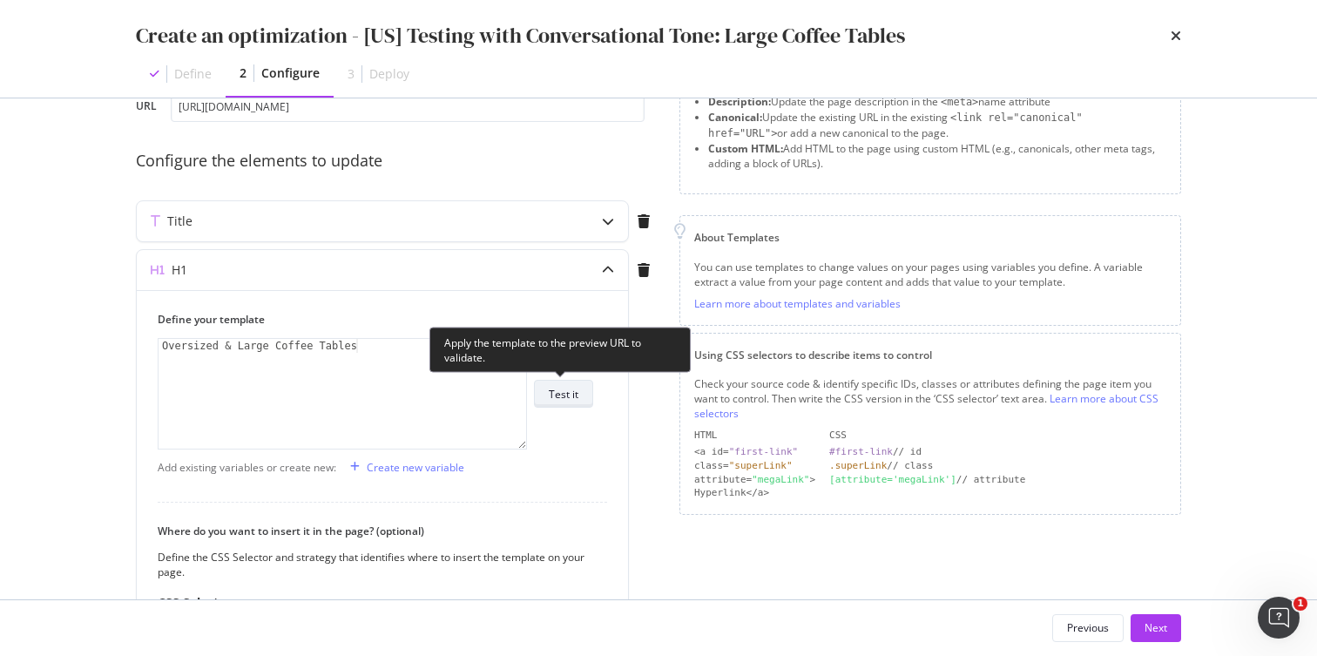
click at [564, 389] on div "Test it" at bounding box center [564, 394] width 30 height 15
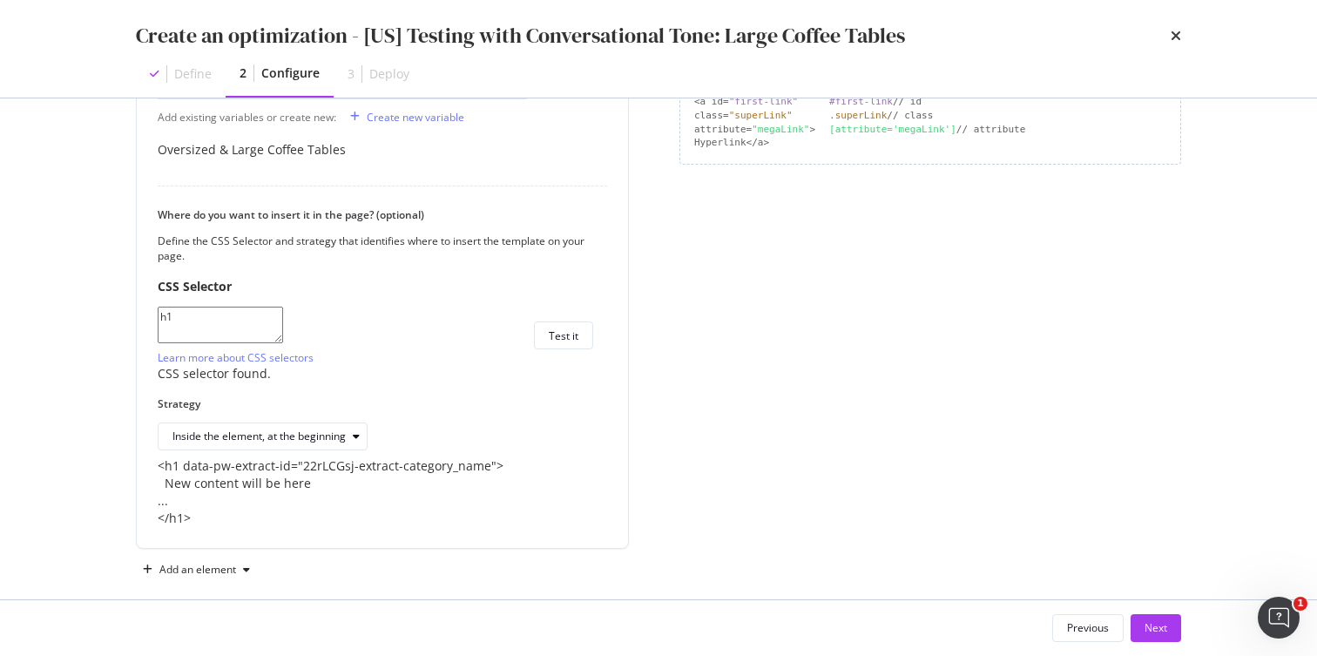
scroll to position [468, 0]
drag, startPoint x: 193, startPoint y: 336, endPoint x: 165, endPoint y: 336, distance: 28.7
click at [165, 336] on textarea "h1" at bounding box center [220, 321] width 125 height 37
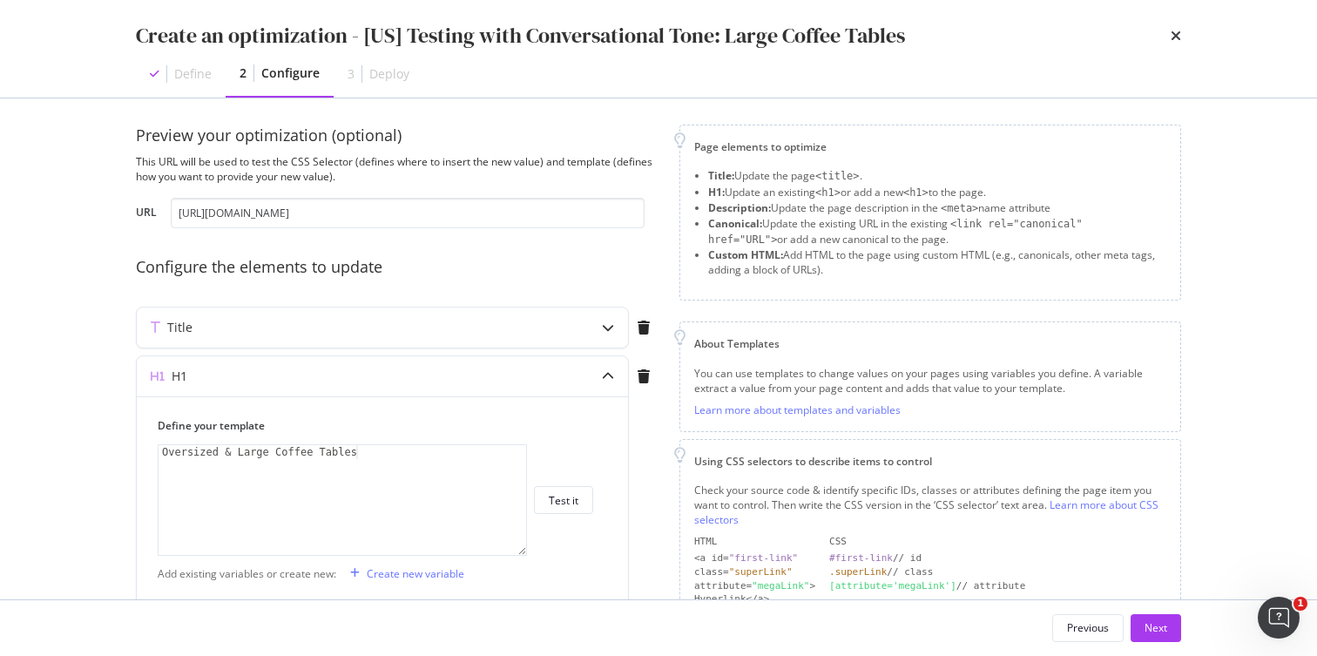
scroll to position [0, 0]
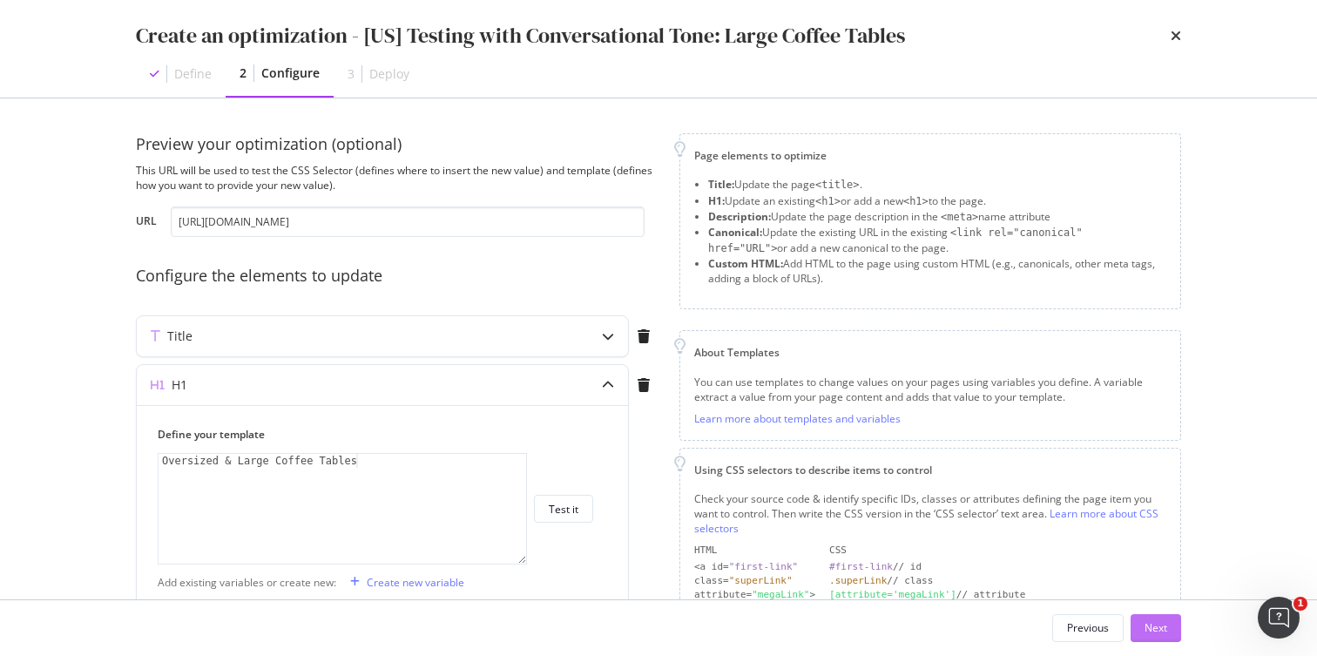
click at [1146, 626] on div "Next" at bounding box center [1155, 627] width 23 height 15
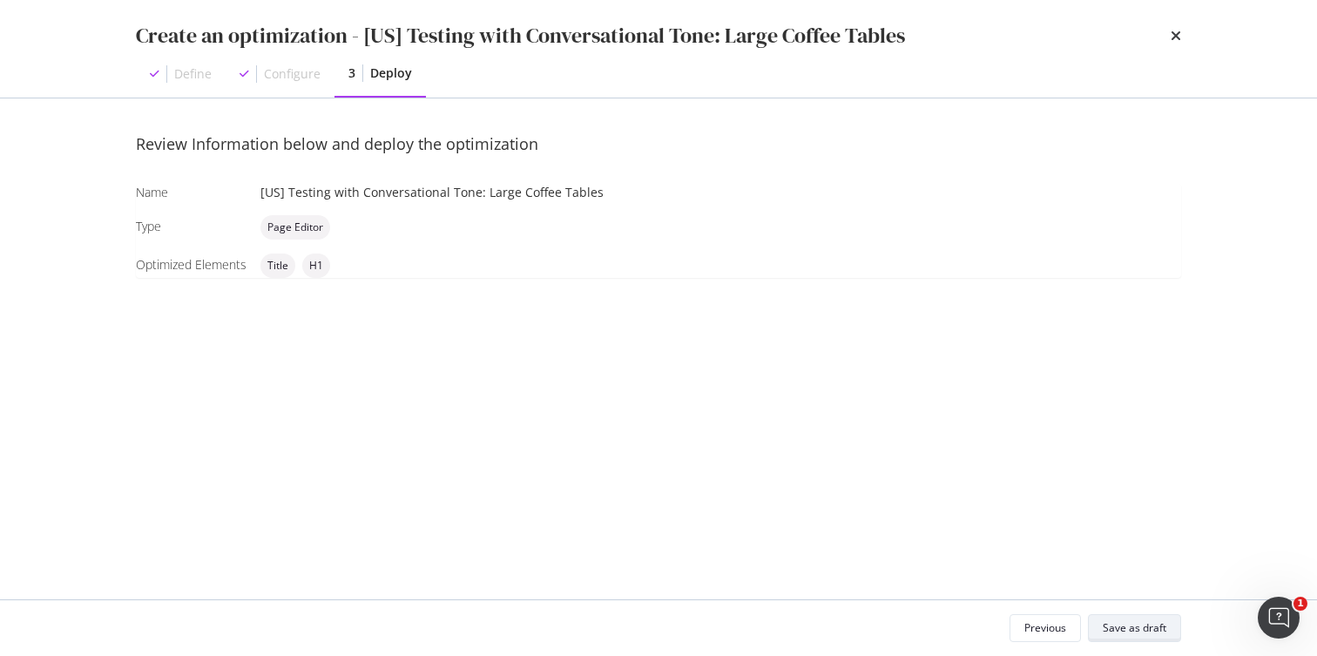
click at [1115, 626] on div "Save as draft" at bounding box center [1134, 627] width 64 height 15
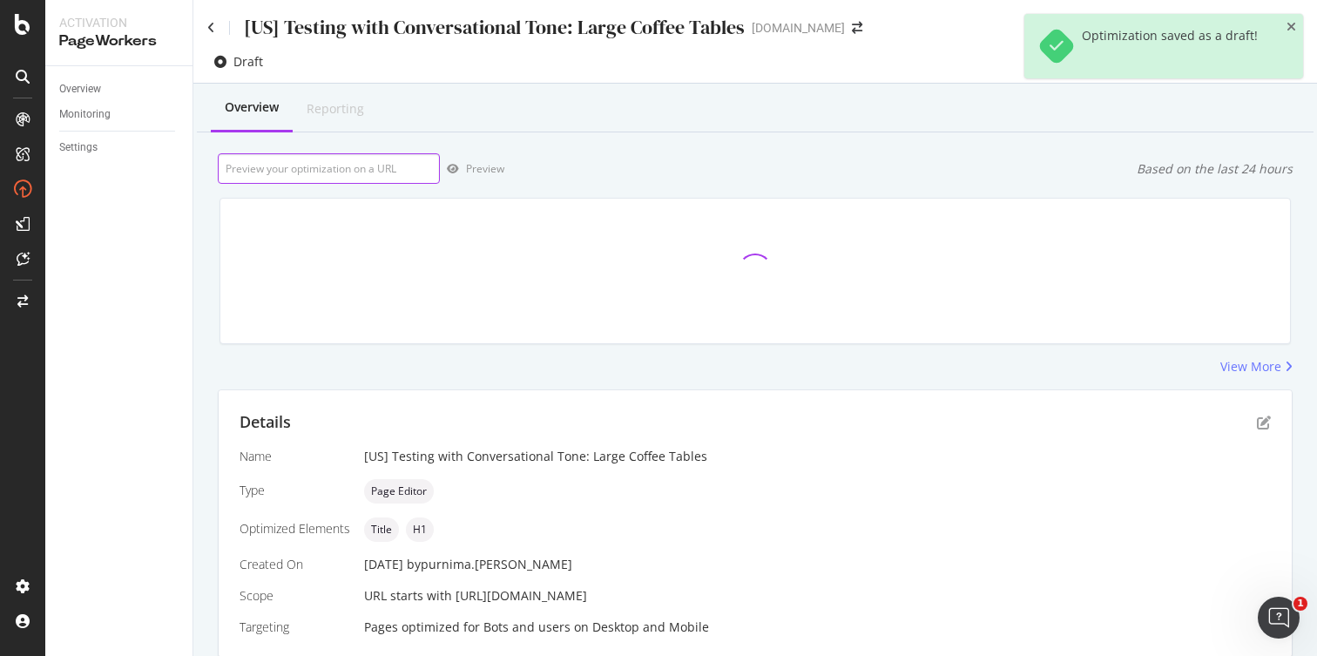
click at [314, 168] on input "url" at bounding box center [329, 168] width 222 height 30
paste input "[URL][DOMAIN_NAME]"
type input "[URL][DOMAIN_NAME]"
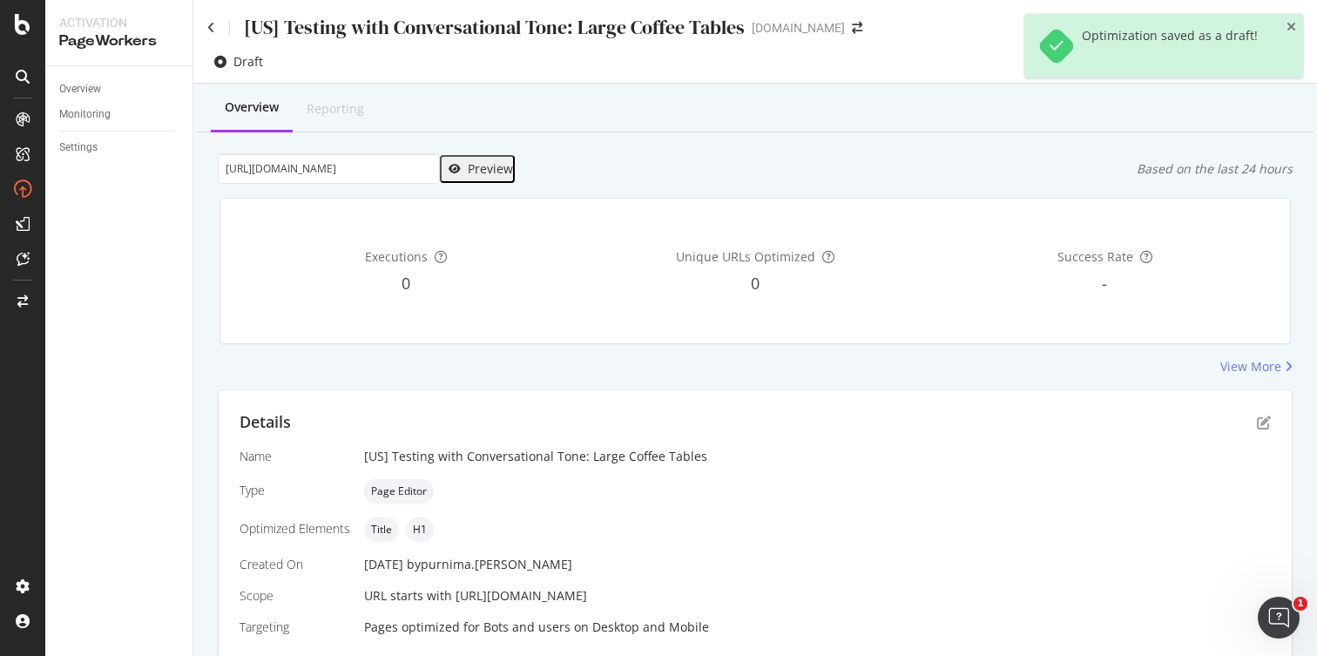
scroll to position [0, 0]
click at [487, 164] on div "Preview" at bounding box center [490, 169] width 45 height 14
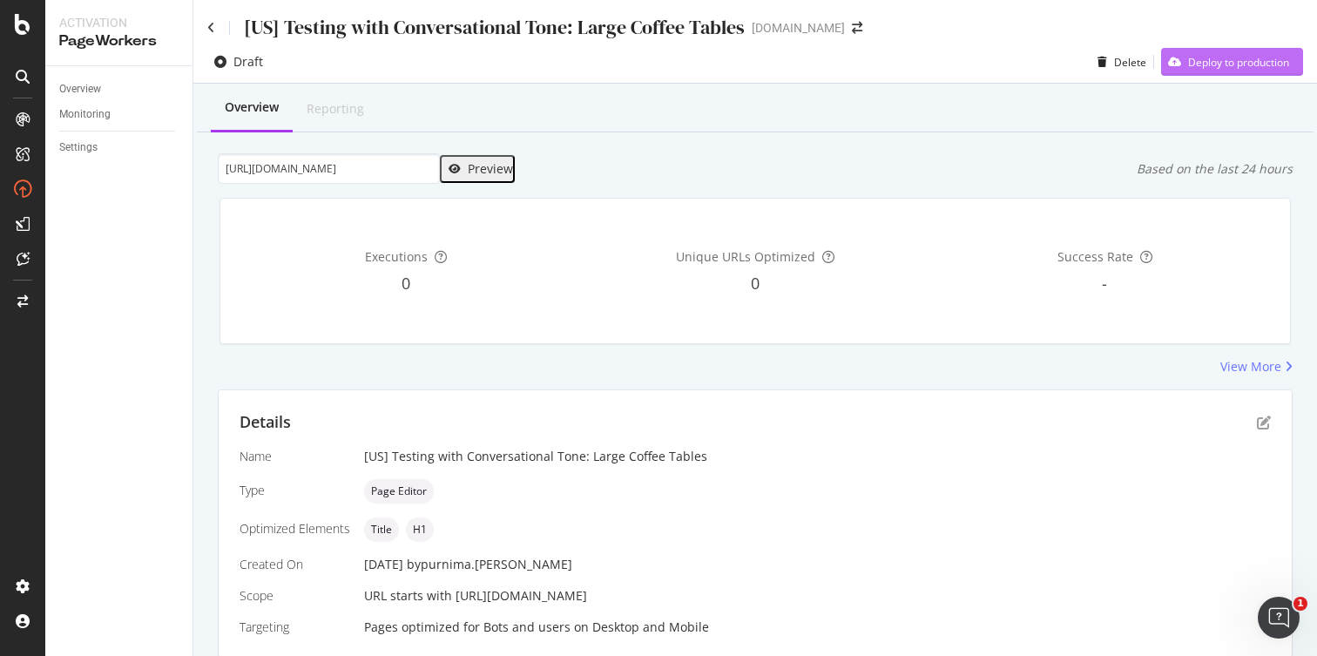
click at [1230, 62] on div "Deploy to production" at bounding box center [1238, 62] width 101 height 15
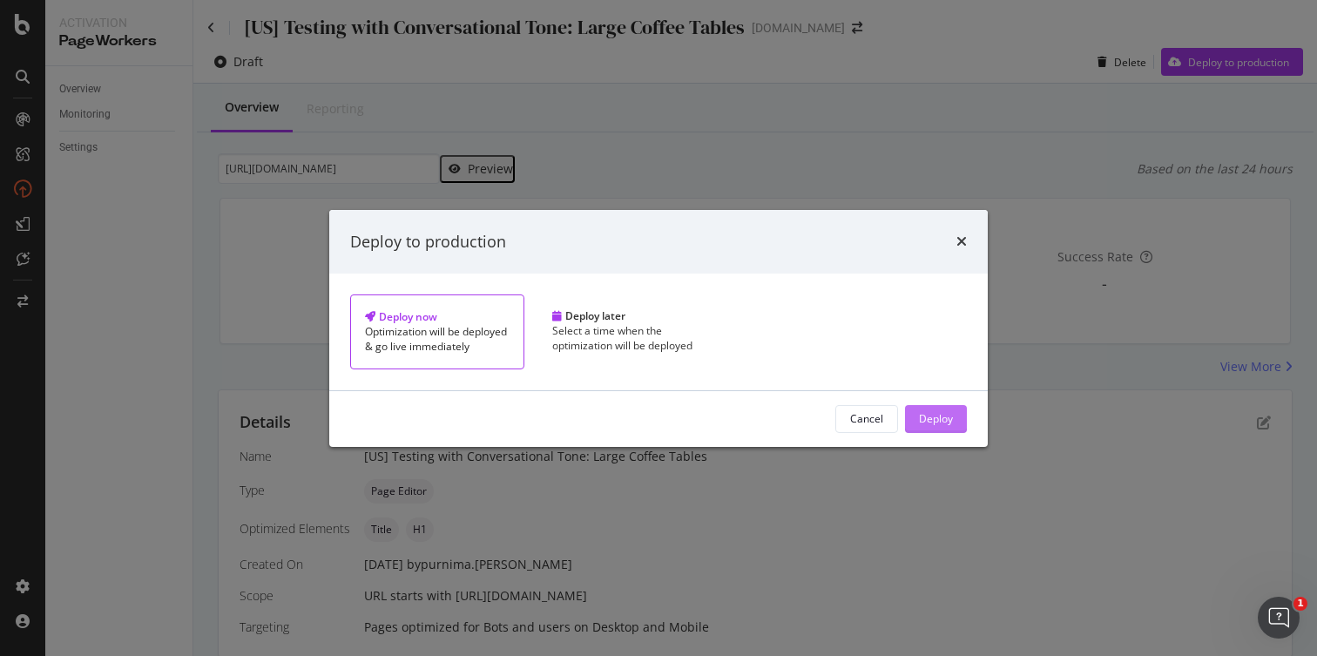
click at [919, 432] on div "Deploy" at bounding box center [936, 419] width 34 height 26
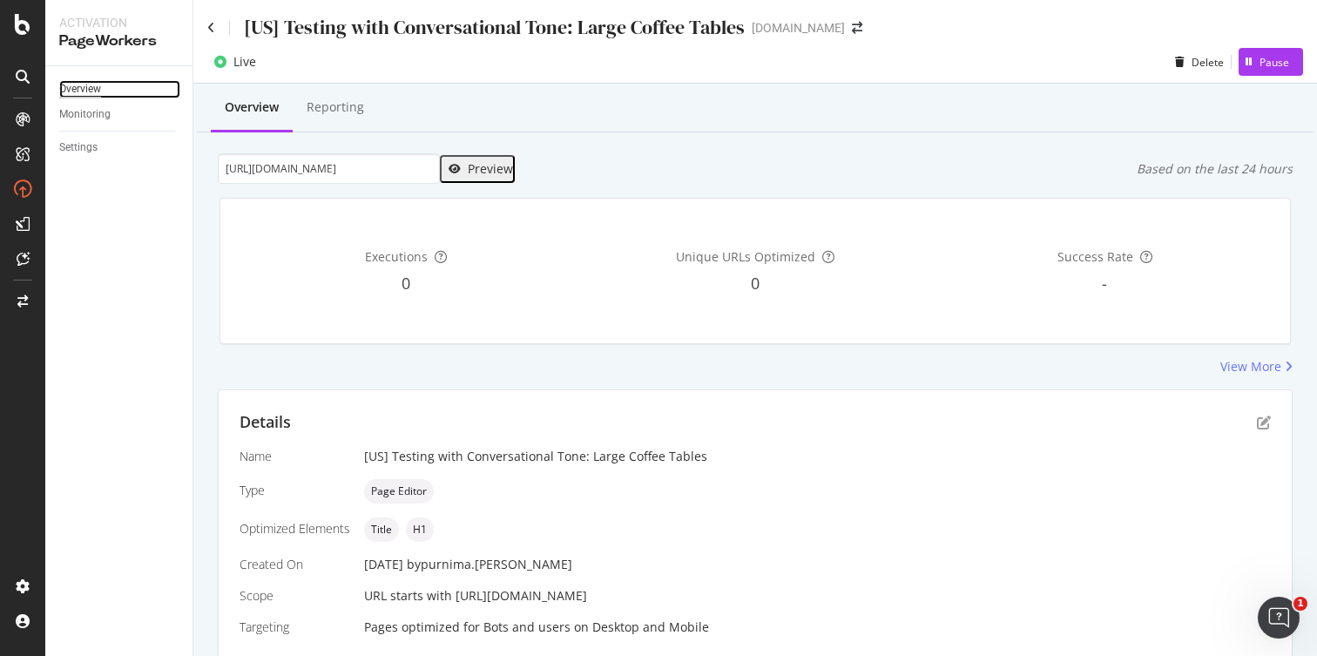
click at [77, 91] on div "Overview" at bounding box center [80, 89] width 42 height 18
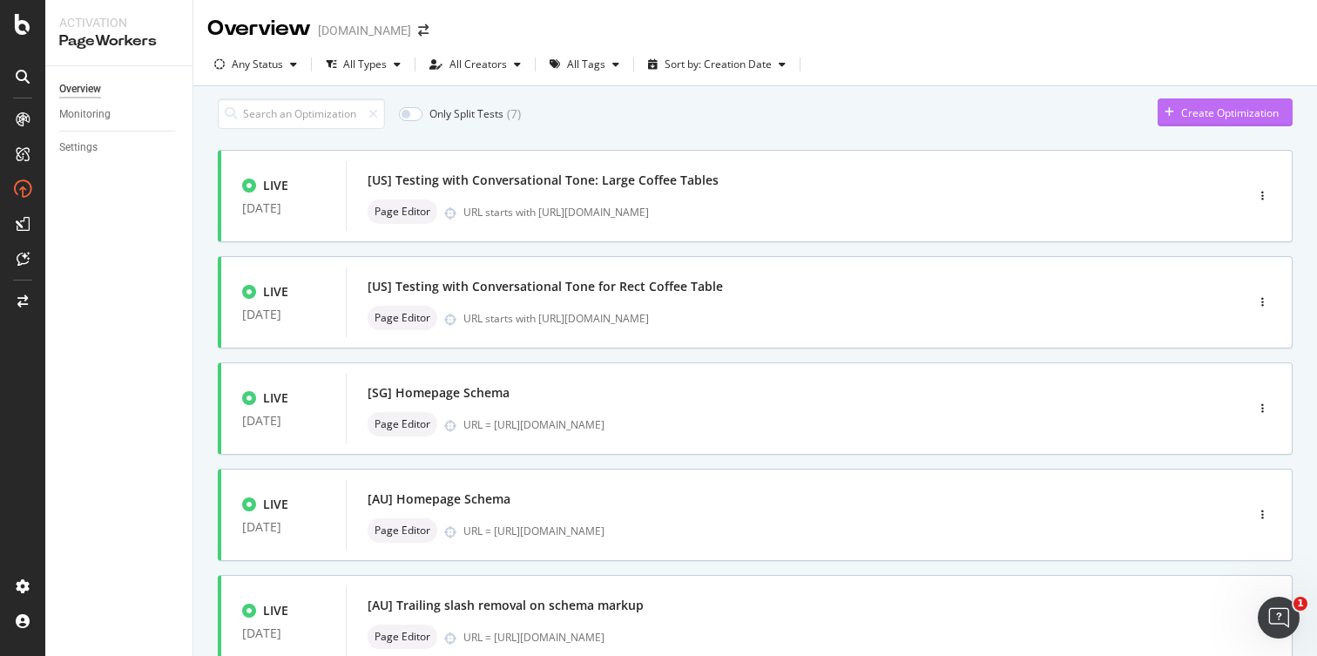
click at [1162, 118] on div "button" at bounding box center [1169, 112] width 24 height 10
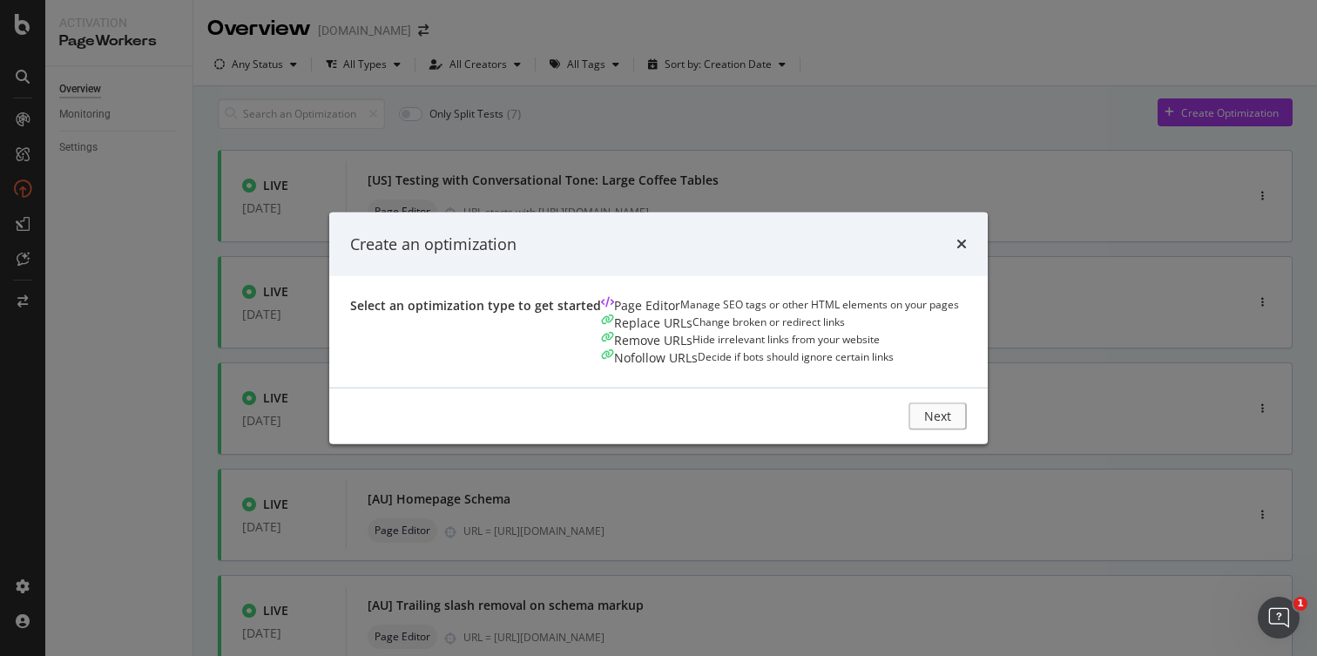
click at [601, 307] on div "Page Editor Manage SEO tags or other HTML elements on your pages" at bounding box center [780, 305] width 358 height 17
click at [967, 430] on button "Next" at bounding box center [941, 416] width 51 height 28
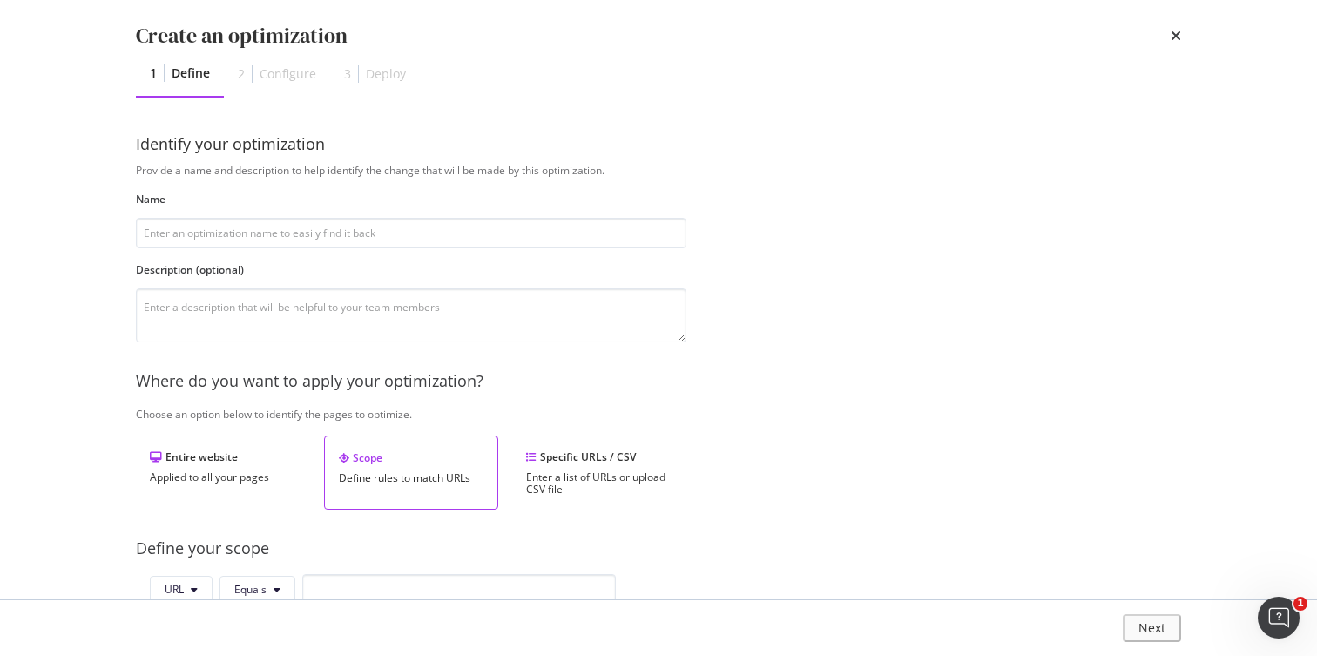
click at [1066, 567] on div "Create an optimization 1 Define 2 Configure 3 Deploy Identify your optimization…" at bounding box center [658, 328] width 1317 height 656
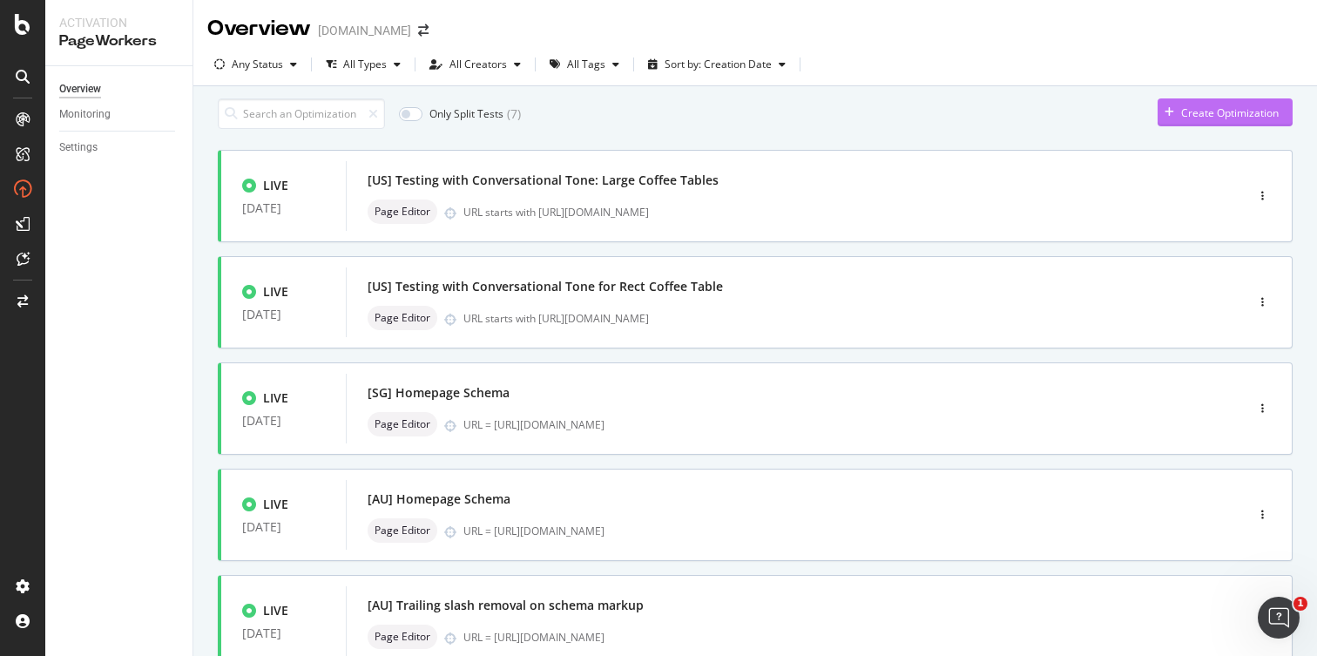
click at [1164, 118] on icon "button" at bounding box center [1169, 112] width 10 height 10
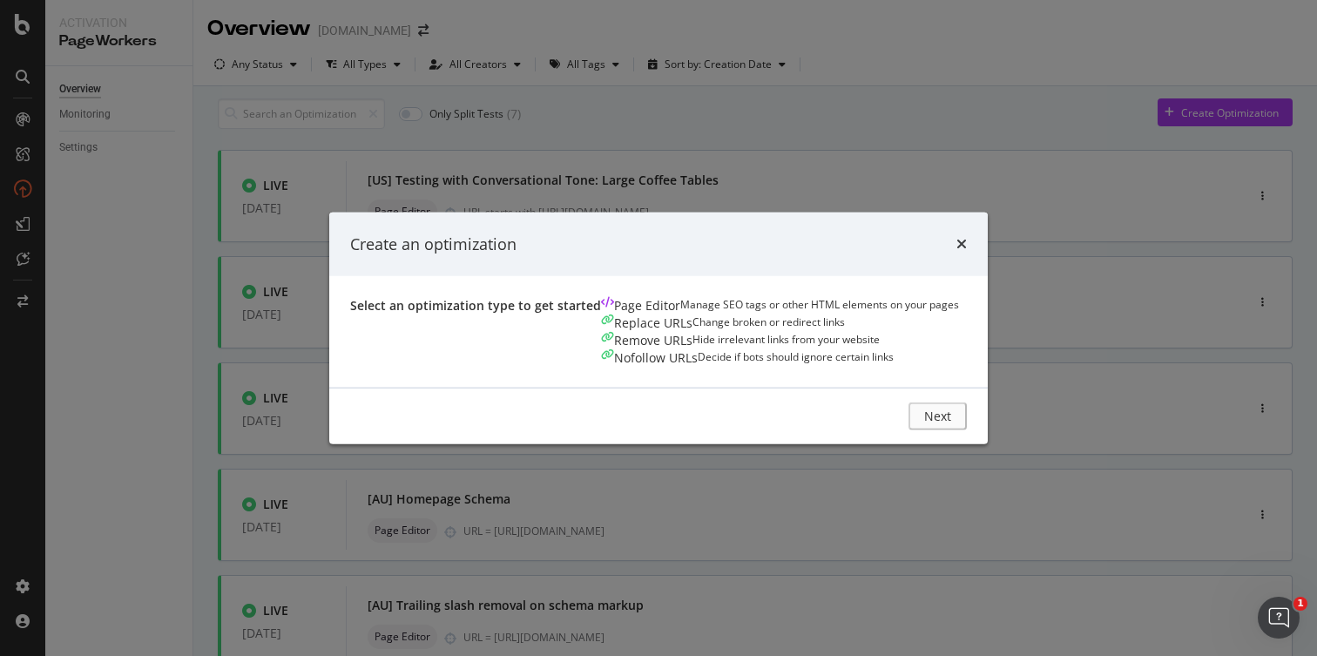
click at [601, 314] on div "Page Editor Manage SEO tags or other HTML elements on your pages" at bounding box center [780, 305] width 358 height 17
click at [967, 430] on button "Next" at bounding box center [941, 416] width 51 height 28
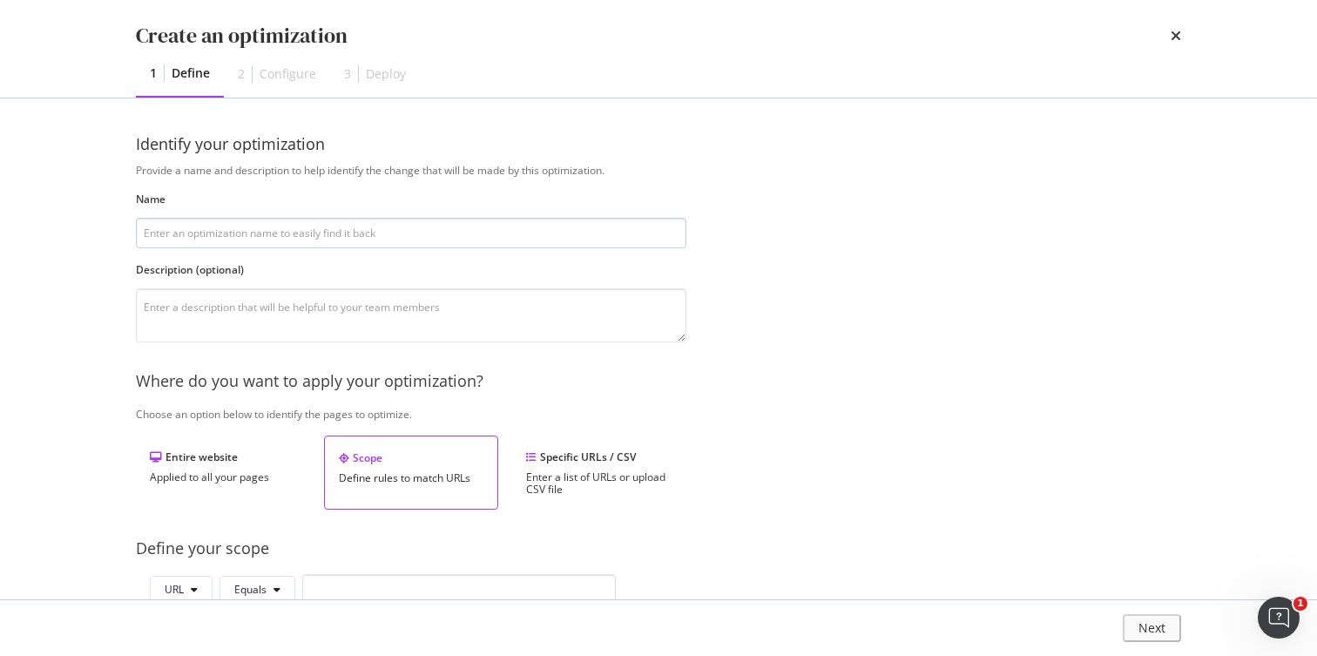
click at [331, 233] on input "modal" at bounding box center [411, 233] width 550 height 30
click at [349, 233] on input "[US] Testing with Conversational Tone for Coffee Tables" at bounding box center [411, 233] width 550 height 30
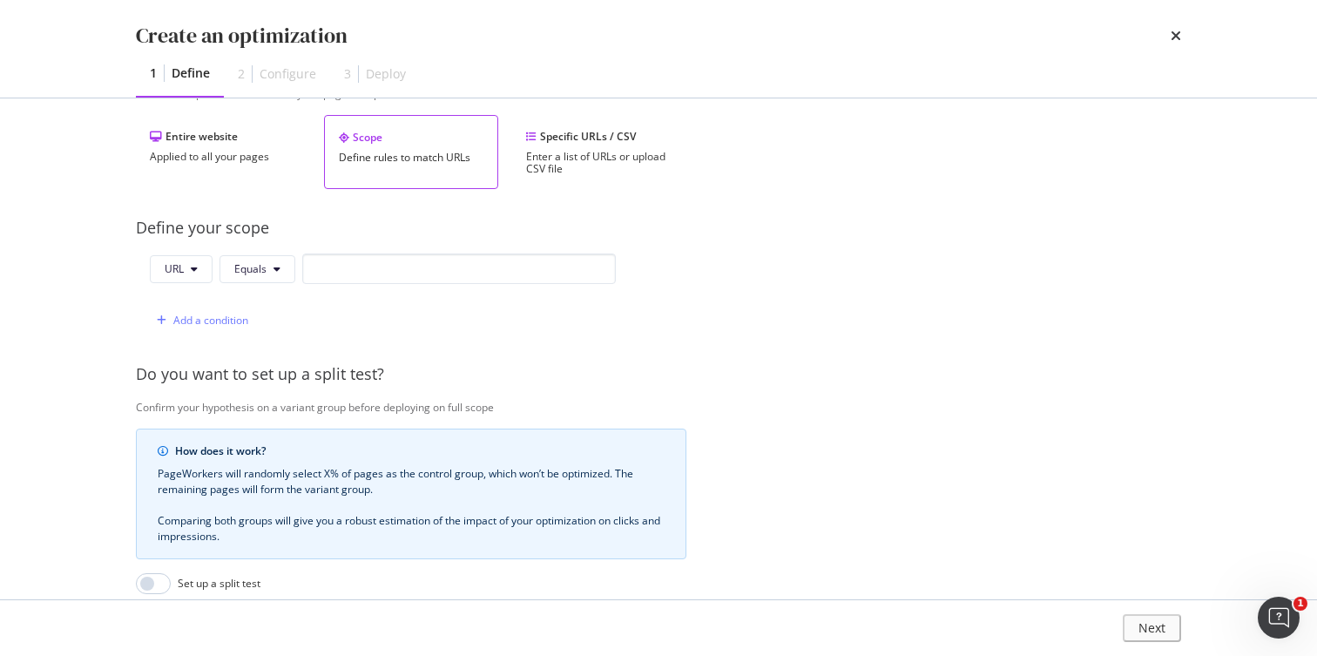
scroll to position [336, 0]
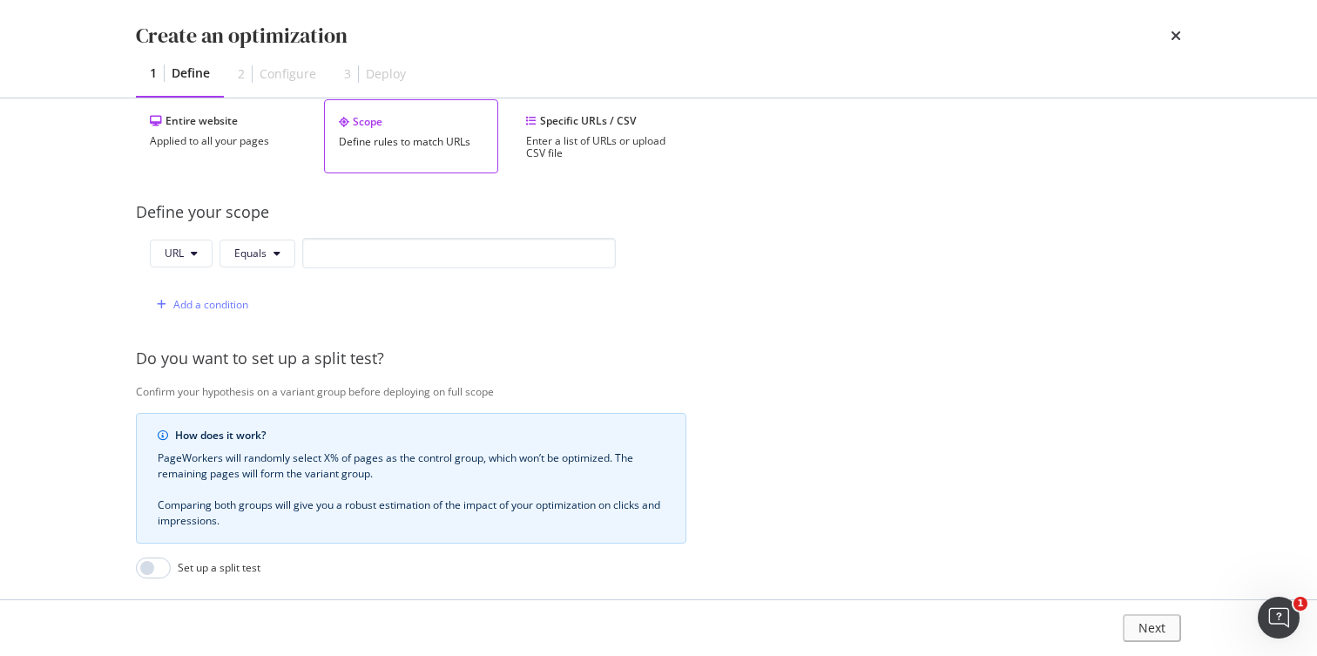
type input "[US] Testing with Conversational Tone: Round Coffee Tables"
click at [374, 256] on input "modal" at bounding box center [458, 253] width 313 height 30
paste input "https://www.castlery.com/us/tables/round-coffee-tables"
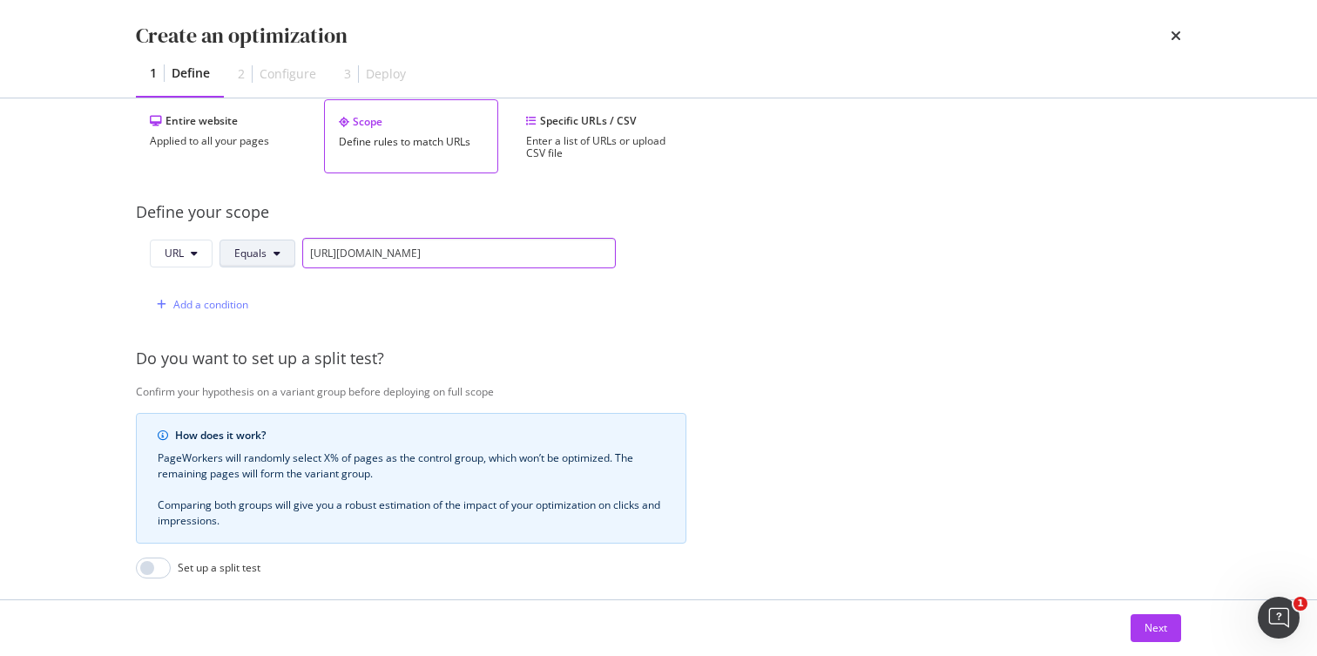
type input "https://www.castlery.com/us/tables/round-coffee-tables"
click at [280, 257] on button "Equals" at bounding box center [257, 253] width 76 height 28
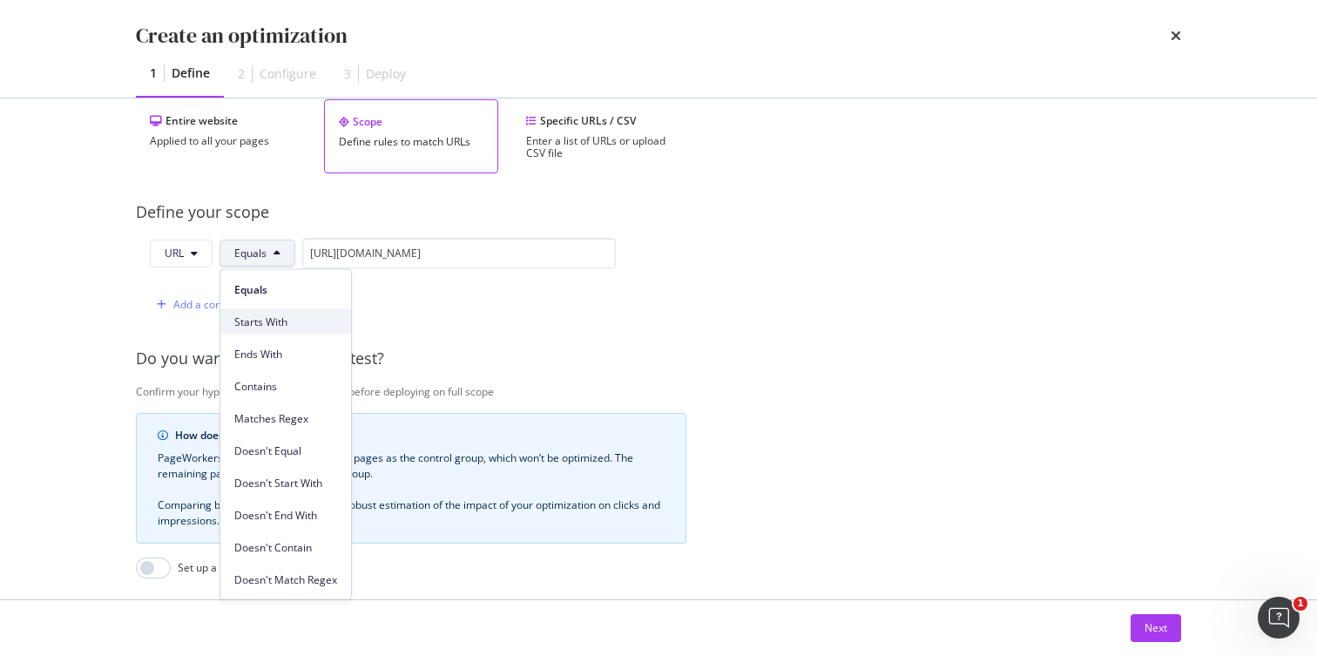
click at [286, 318] on span "Starts With" at bounding box center [285, 321] width 103 height 16
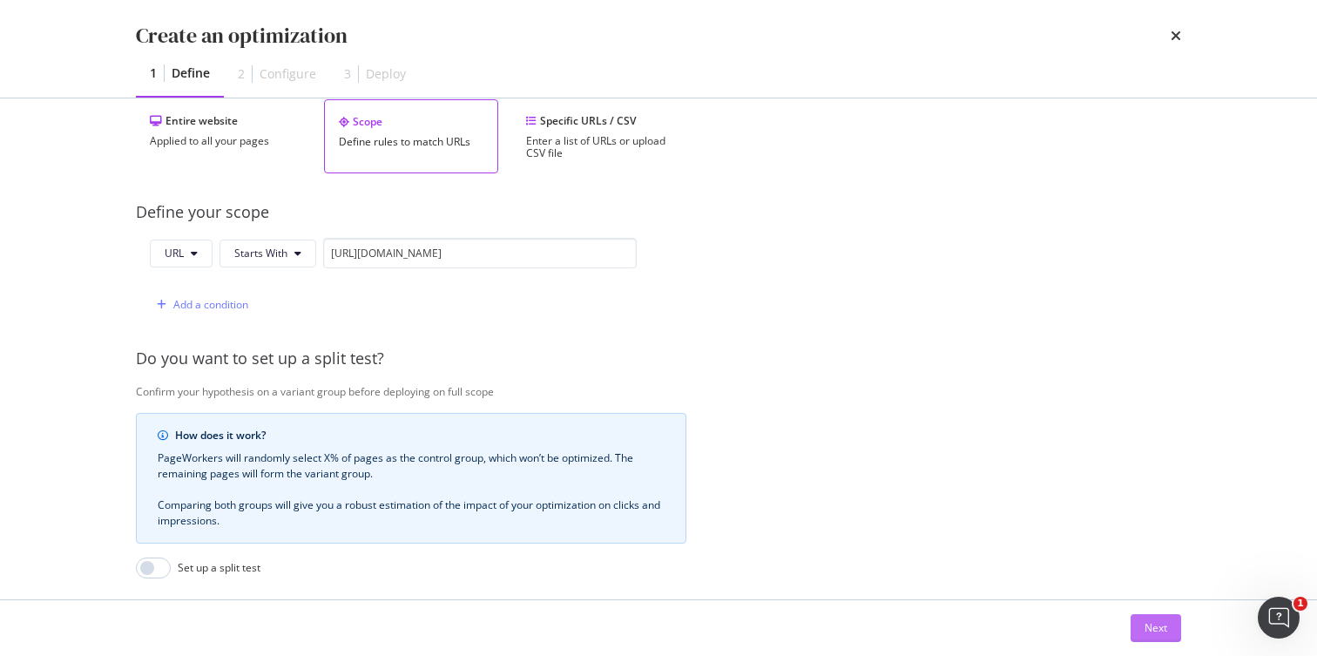
click at [1159, 628] on div "Next" at bounding box center [1155, 627] width 23 height 15
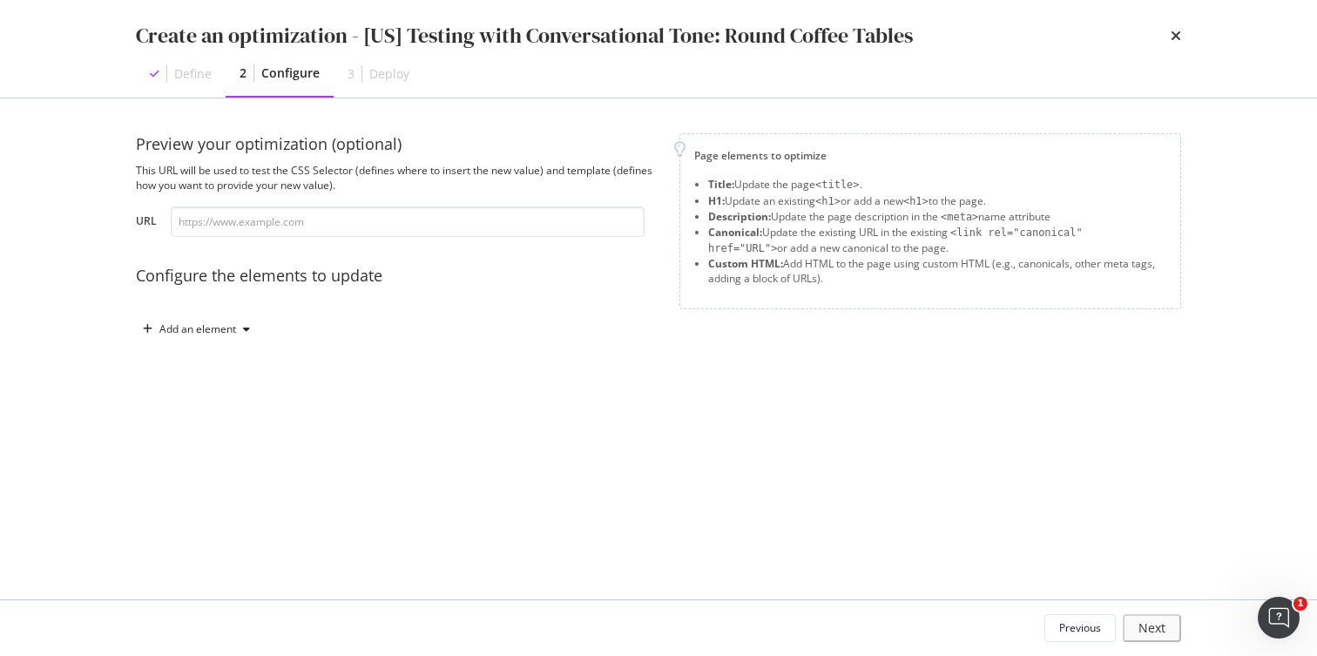
scroll to position [0, 0]
click at [1095, 632] on div "Previous" at bounding box center [1080, 627] width 42 height 15
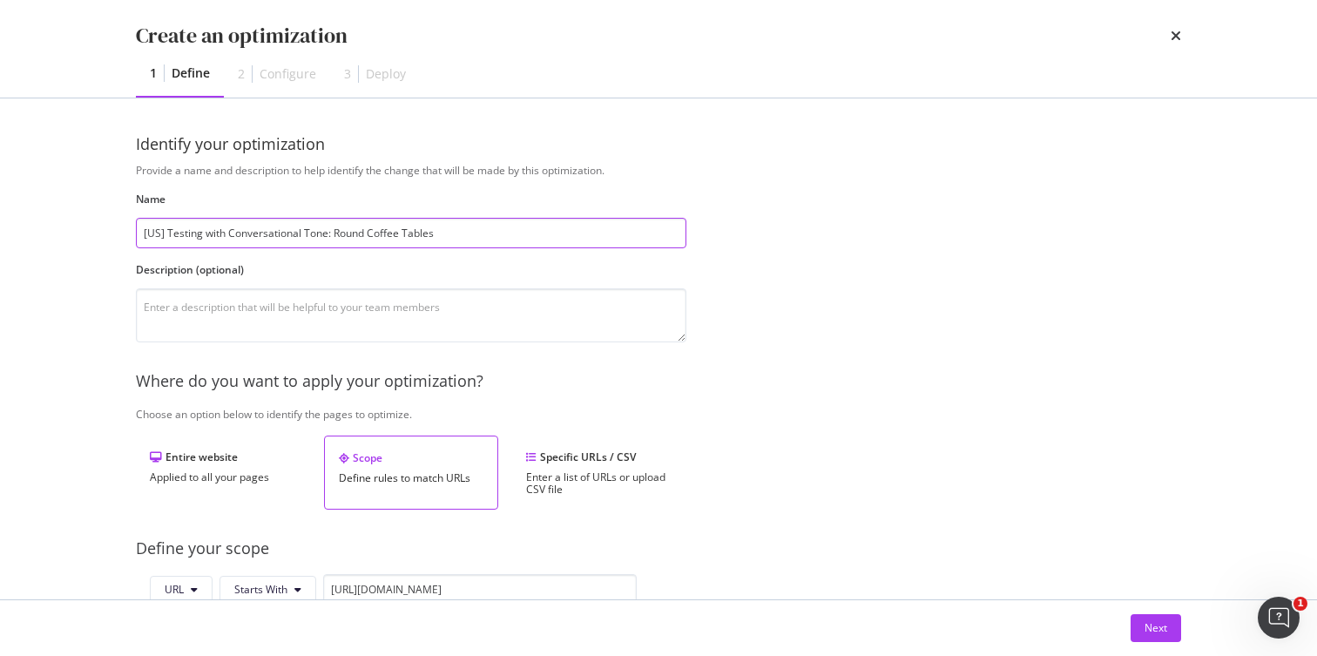
click at [357, 237] on input "[US] Testing with Conversational Tone: Round Coffee Tables" at bounding box center [411, 233] width 550 height 30
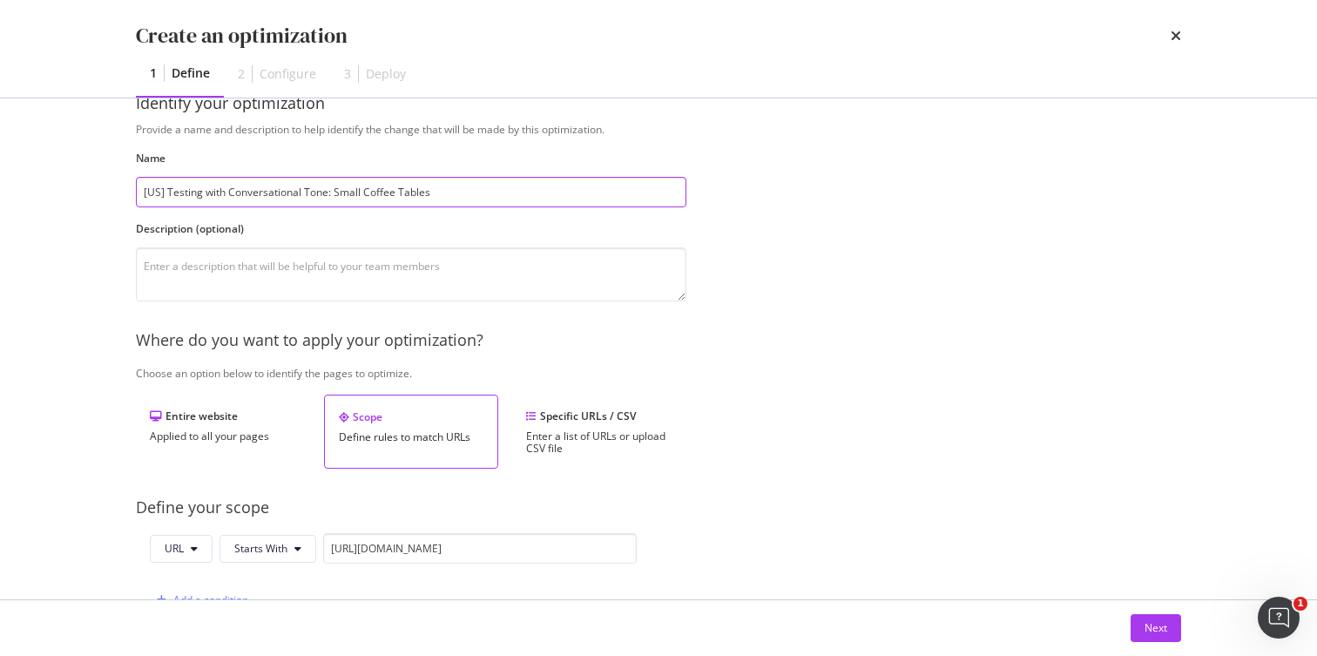
scroll to position [71, 0]
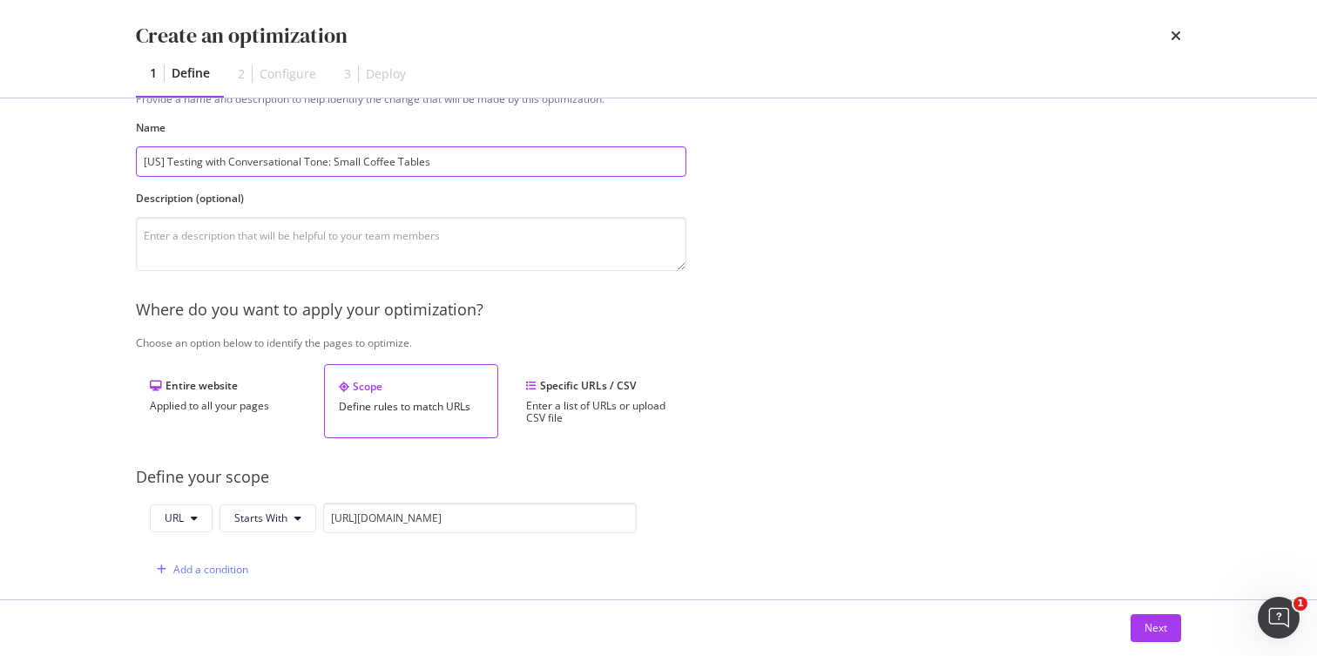
click at [351, 161] on input "[US] Testing with Conversational Tone: Small Coffee Tables" at bounding box center [411, 161] width 550 height 30
type input "[US] Testing with Conversational Tone: Wood Coffee Tables"
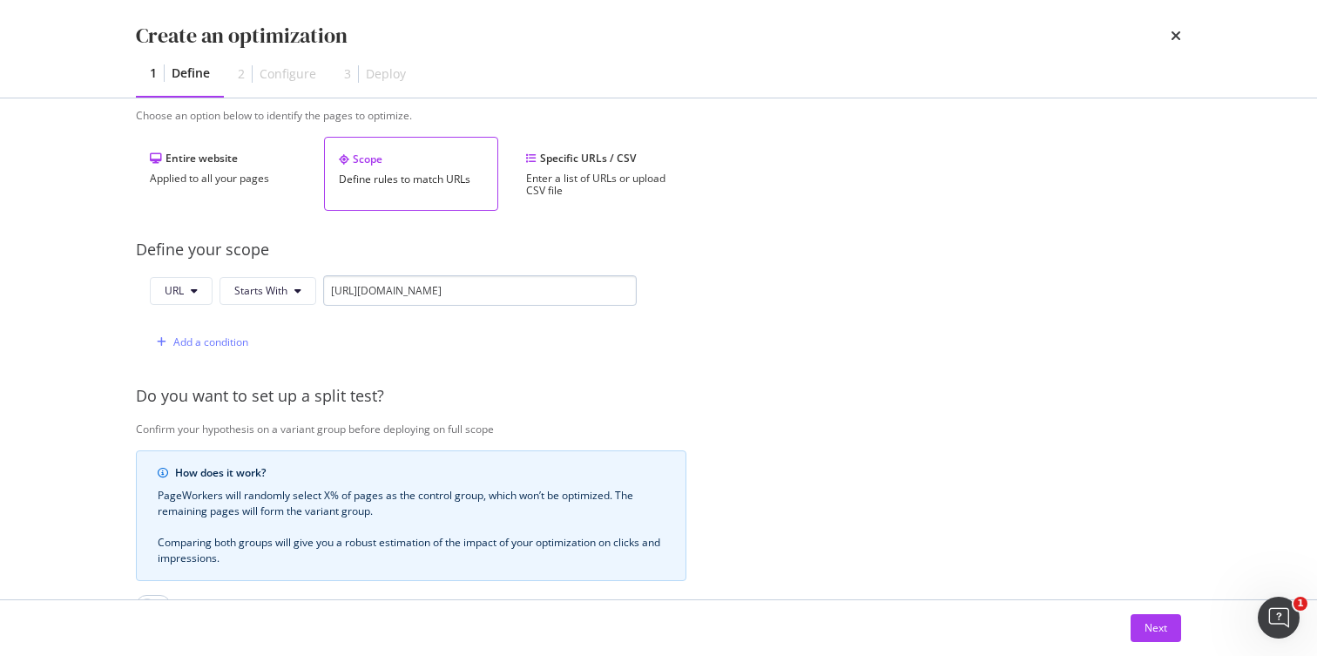
scroll to position [326, 0]
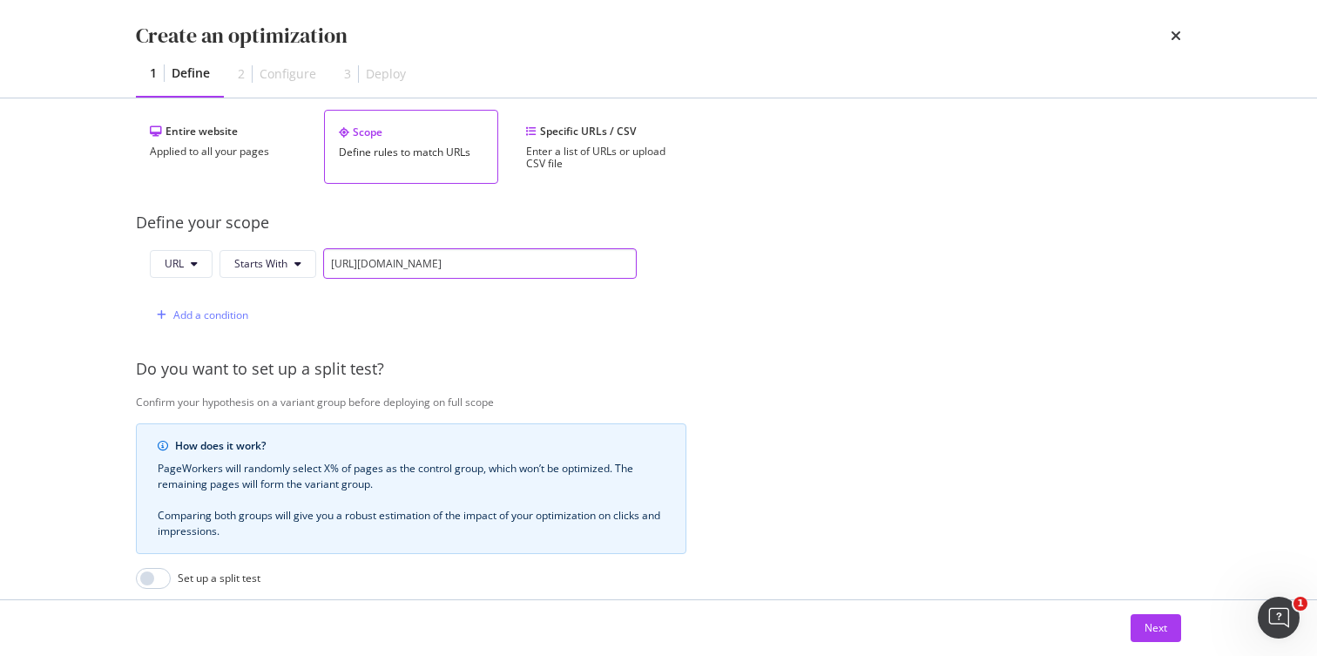
click at [475, 264] on input "https://www.castlery.com/us/tables/round-coffee-tables" at bounding box center [479, 263] width 313 height 30
paste input "woo"
type input "[URL][DOMAIN_NAME]"
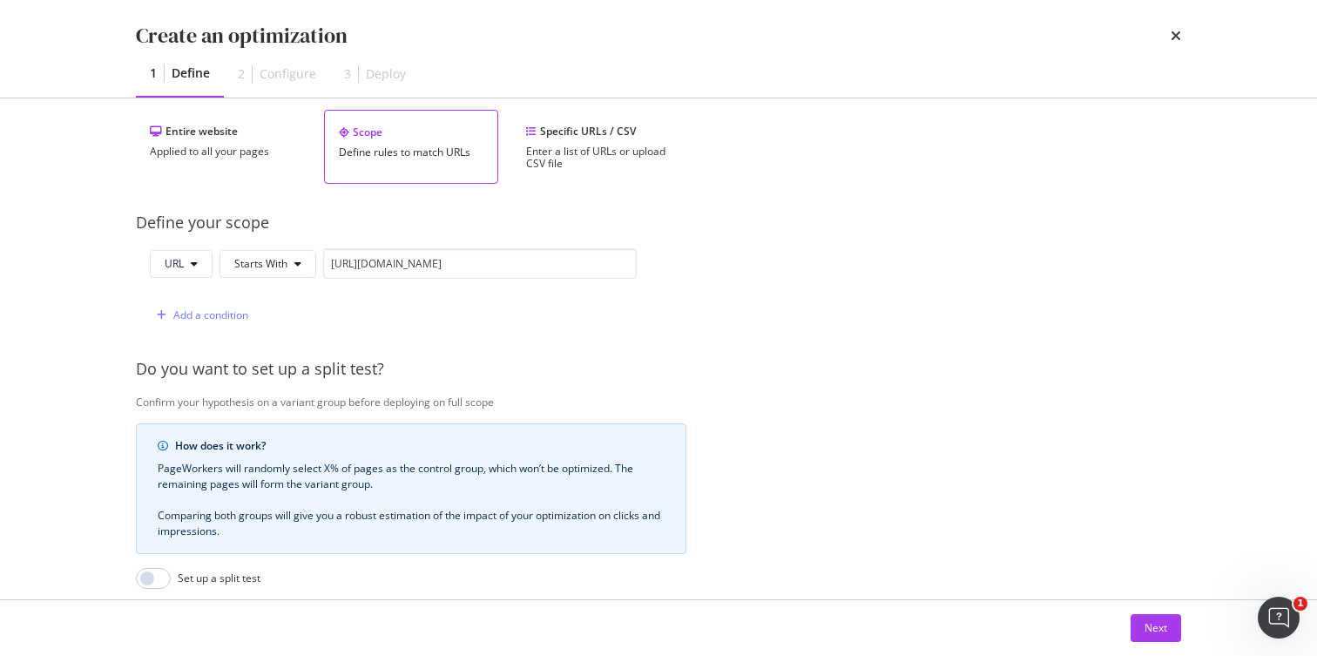
click at [738, 294] on div "Provide a name and description to help identify the change that will be made by…" at bounding box center [658, 306] width 1045 height 938
click at [1144, 623] on div "Next" at bounding box center [1155, 627] width 23 height 15
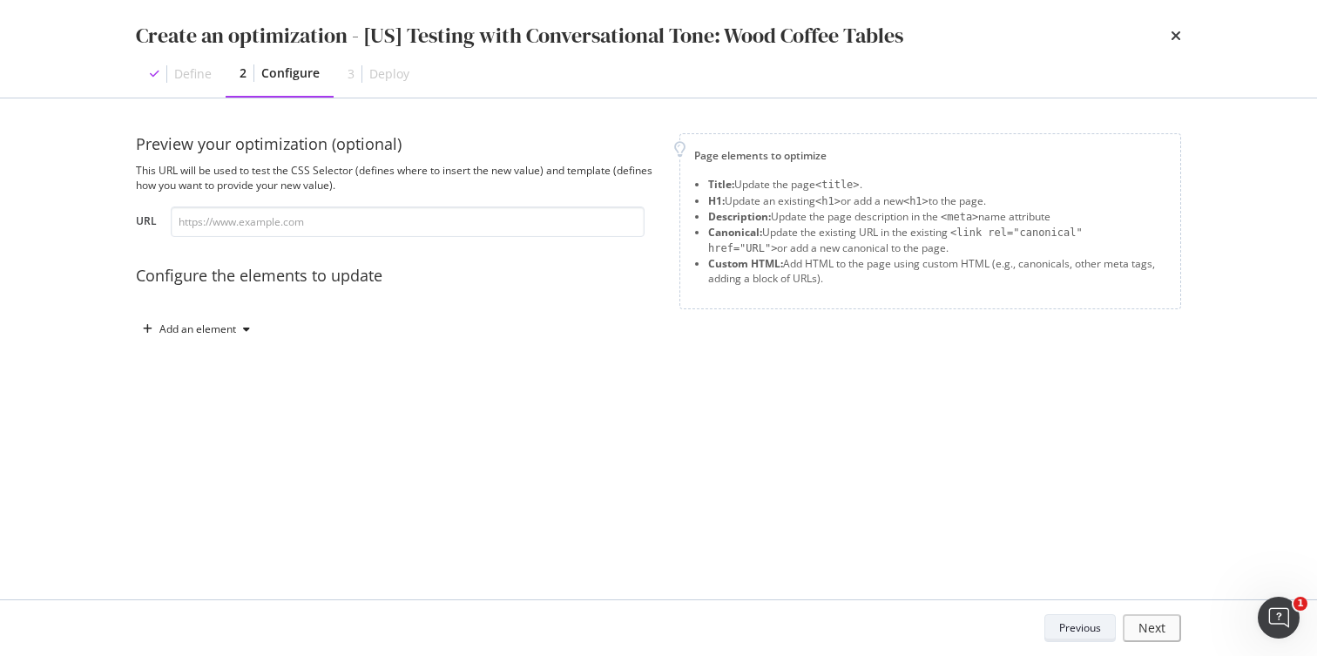
scroll to position [0, 0]
click at [270, 227] on input "modal" at bounding box center [408, 221] width 474 height 30
paste input "[URL][DOMAIN_NAME]"
type input "[URL][DOMAIN_NAME]"
click at [229, 326] on div "Add an element" at bounding box center [197, 329] width 77 height 10
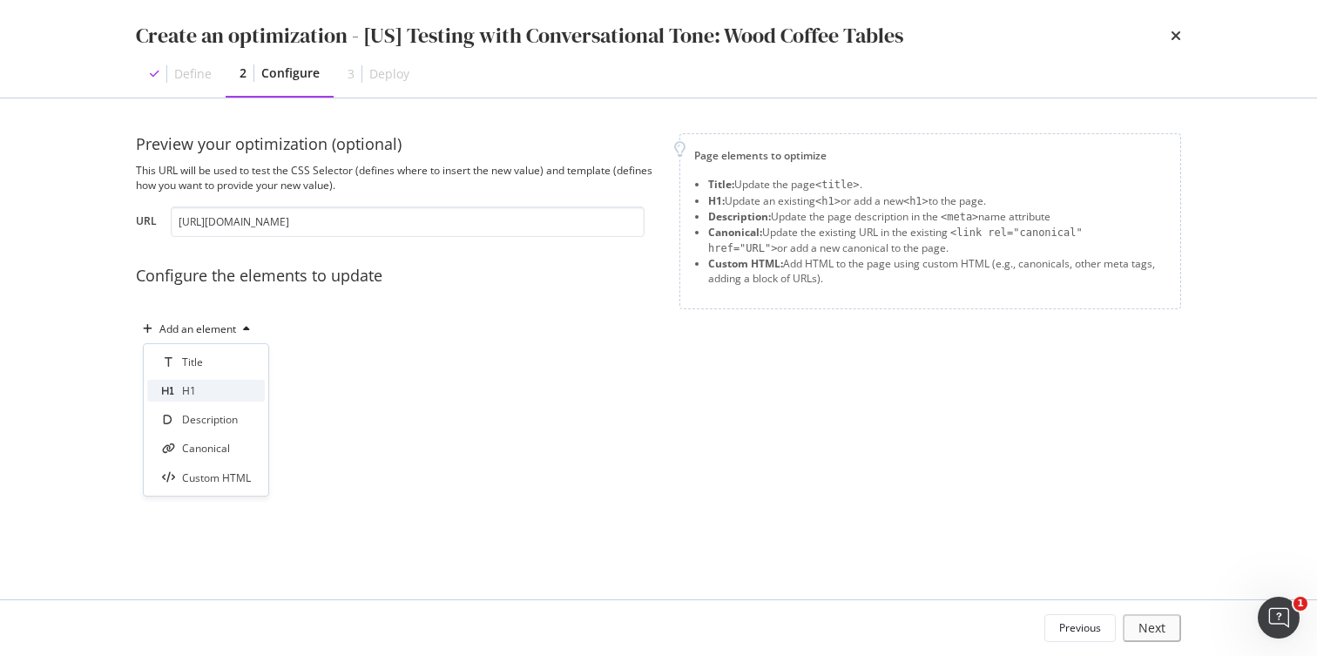
click at [208, 390] on div "H1" at bounding box center [206, 391] width 118 height 22
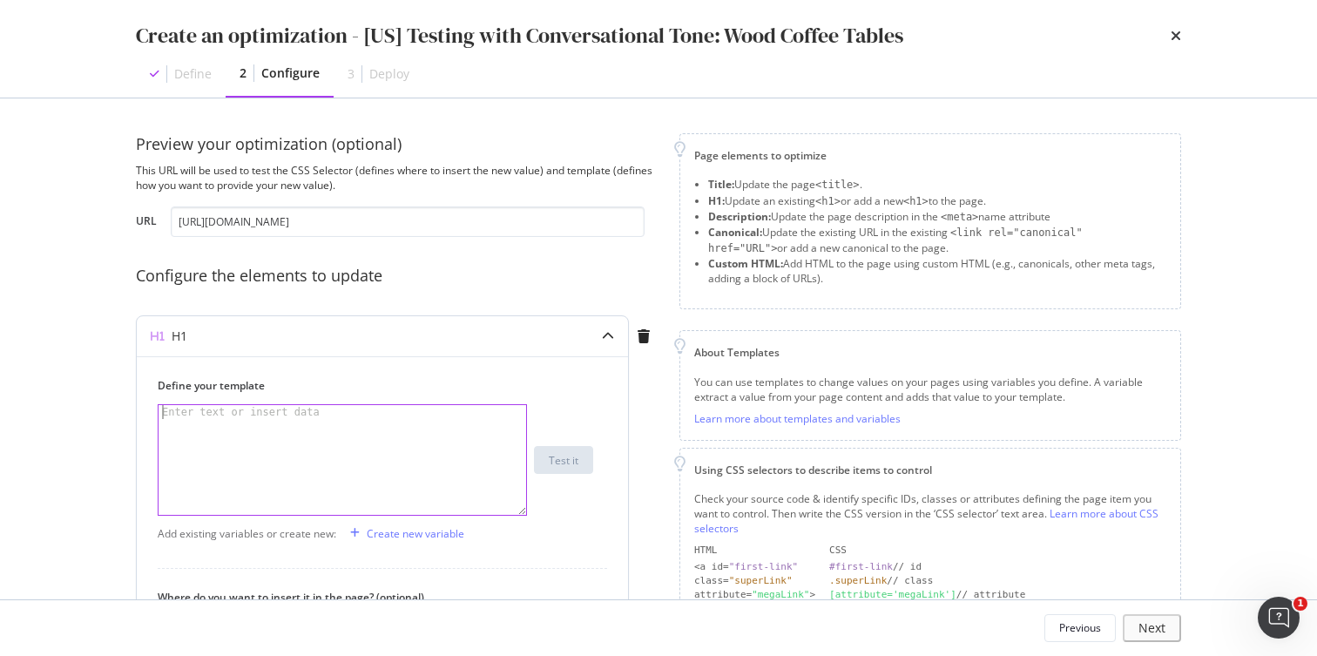
click at [237, 412] on div "Enter text or insert data" at bounding box center [240, 412] width 165 height 14
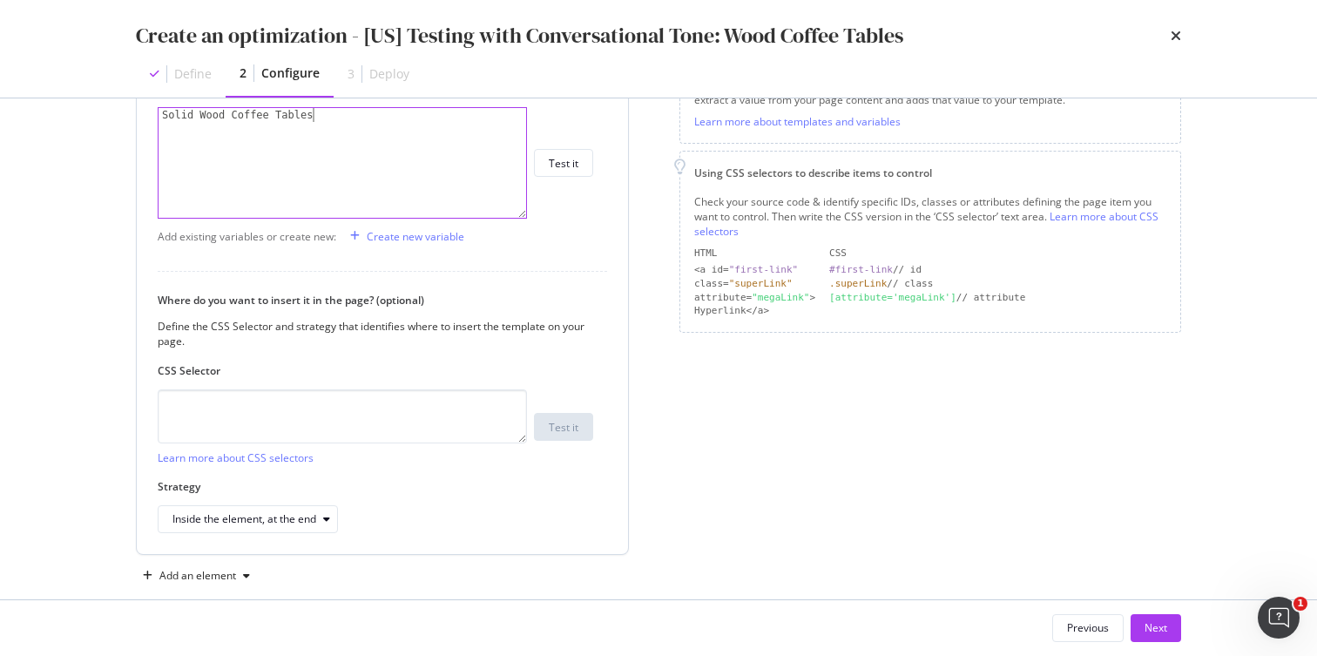
scroll to position [322, 0]
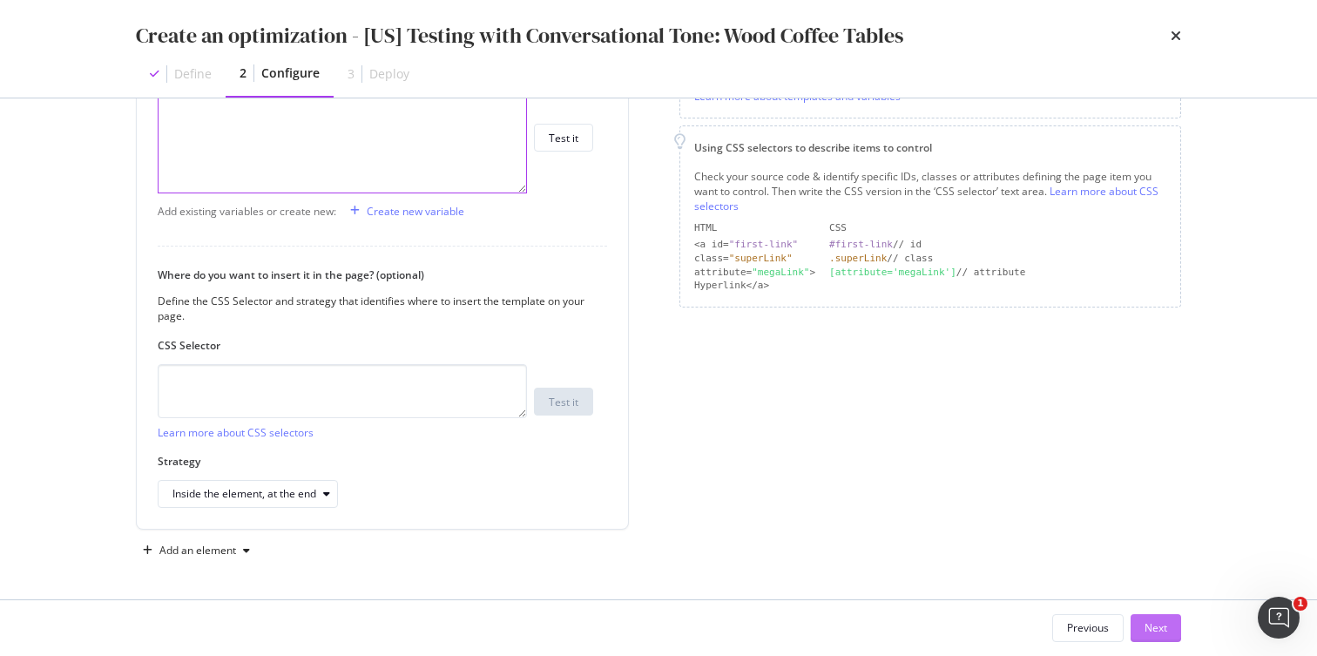
type textarea "Solid Wood Coffee Tables"
click at [1157, 626] on div "Next" at bounding box center [1155, 627] width 23 height 15
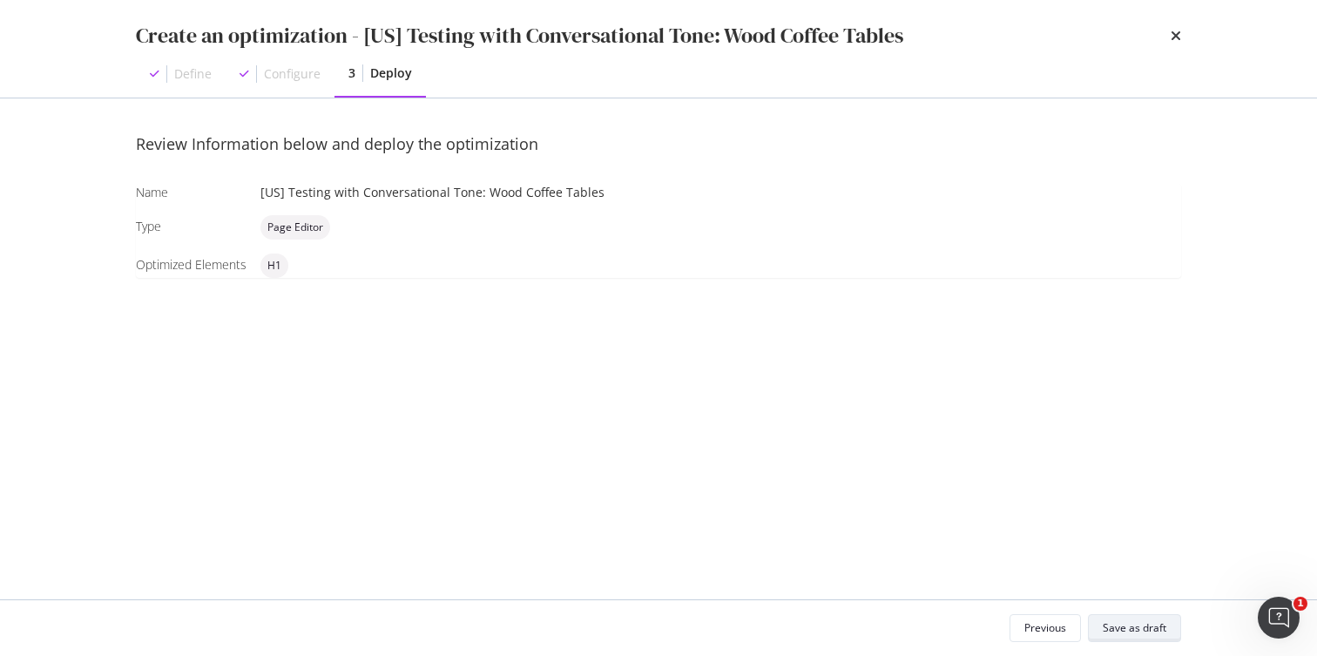
click at [1120, 628] on div "Save as draft" at bounding box center [1134, 627] width 64 height 15
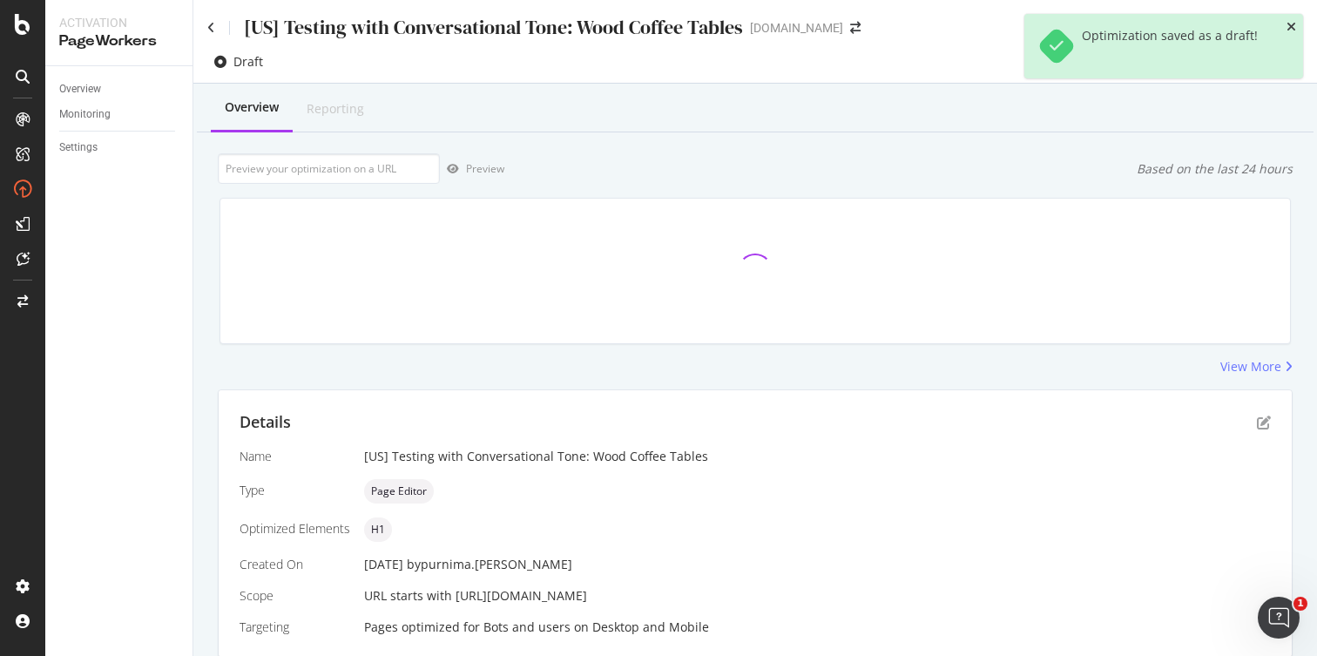
click at [1290, 24] on icon "close toast" at bounding box center [1291, 27] width 10 height 12
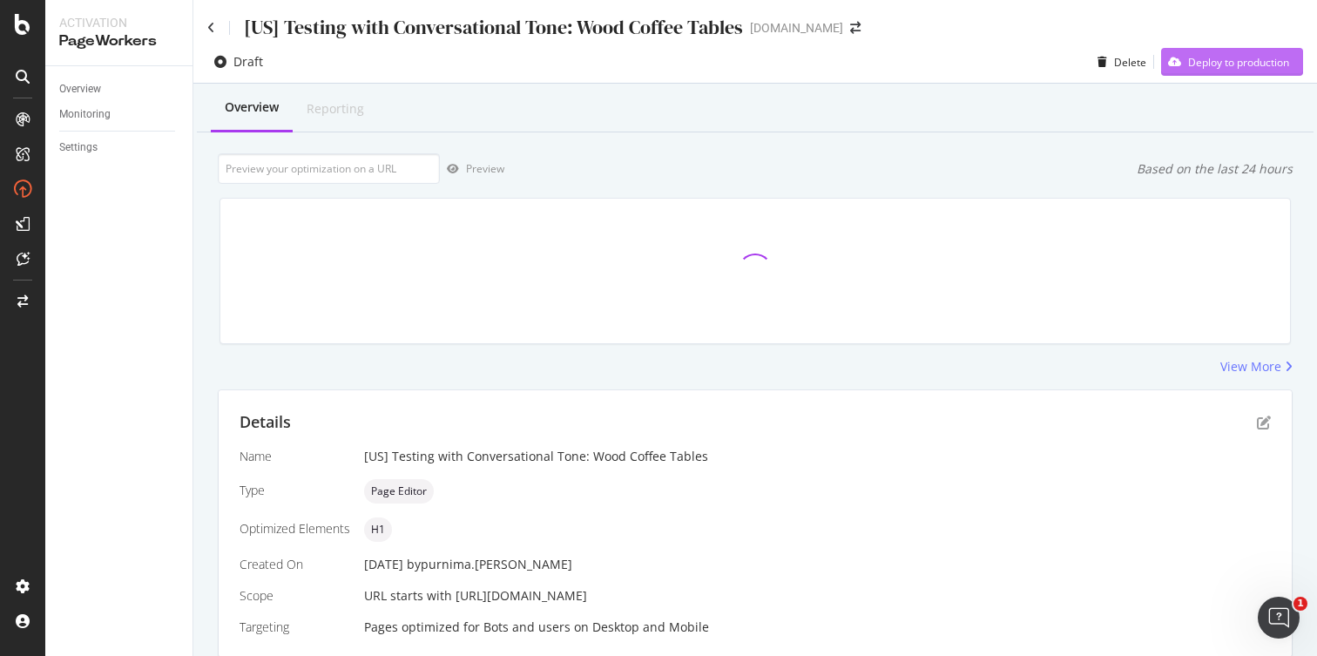
click at [1214, 64] on div "Deploy to production" at bounding box center [1238, 62] width 101 height 15
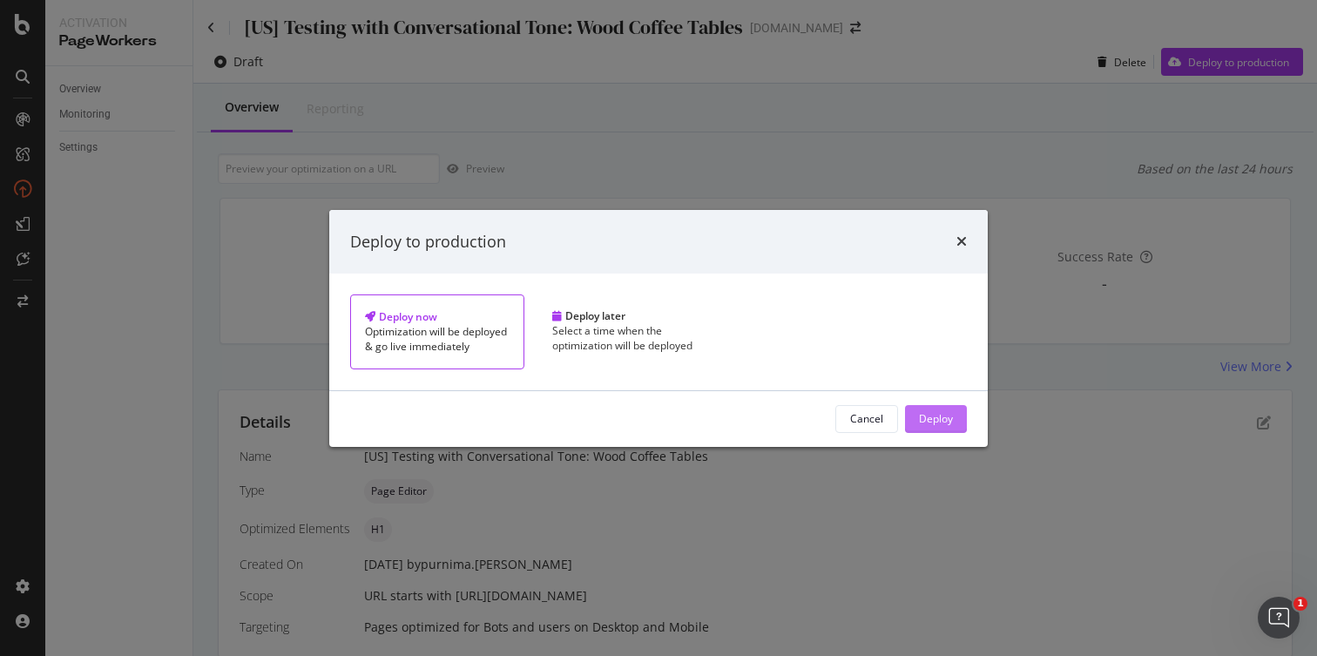
click at [919, 424] on div "Deploy" at bounding box center [936, 418] width 34 height 15
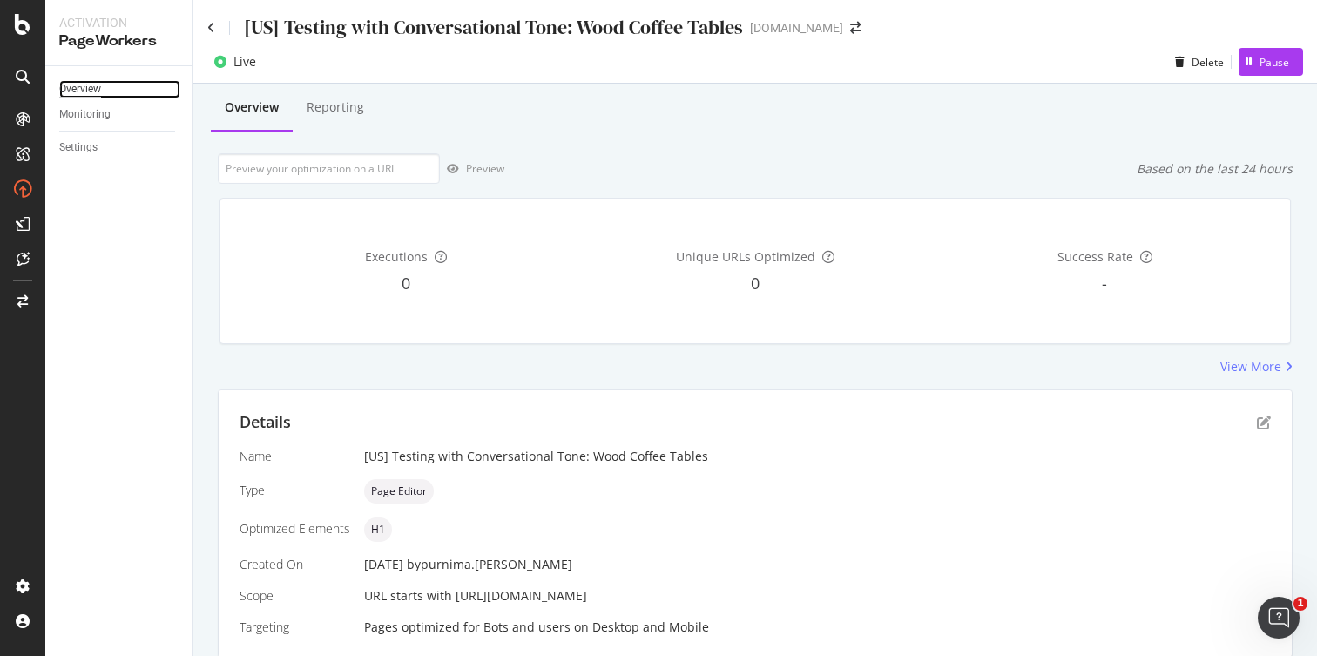
click at [87, 90] on div "Overview" at bounding box center [80, 89] width 42 height 18
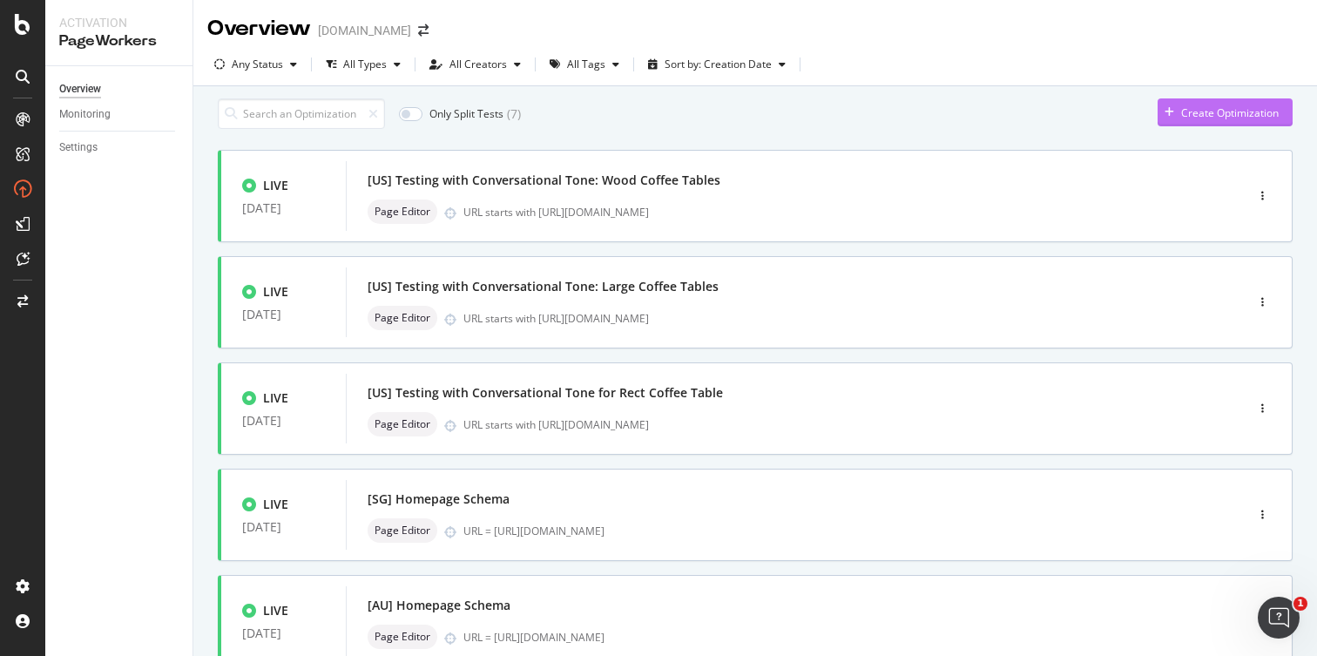
click at [1181, 117] on div "Create Optimization" at bounding box center [1230, 112] width 98 height 15
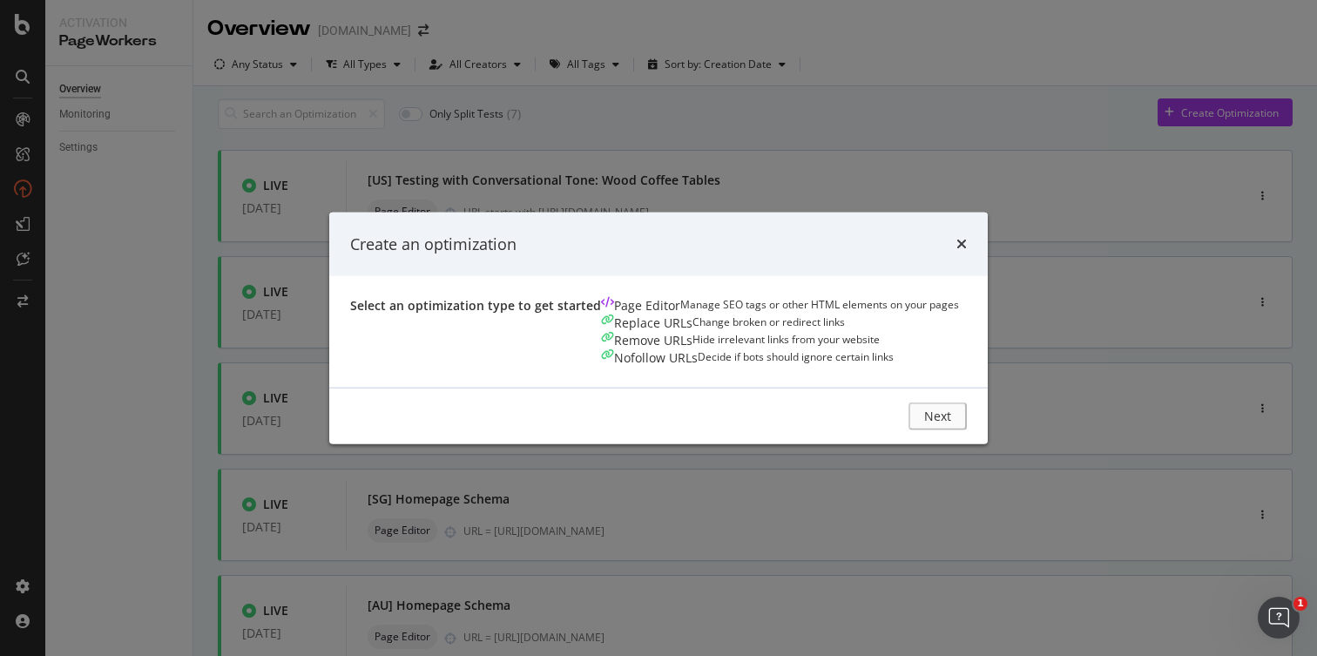
click at [680, 314] on div "Manage SEO tags or other HTML elements on your pages" at bounding box center [819, 305] width 279 height 17
click at [967, 430] on button "Next" at bounding box center [941, 416] width 51 height 28
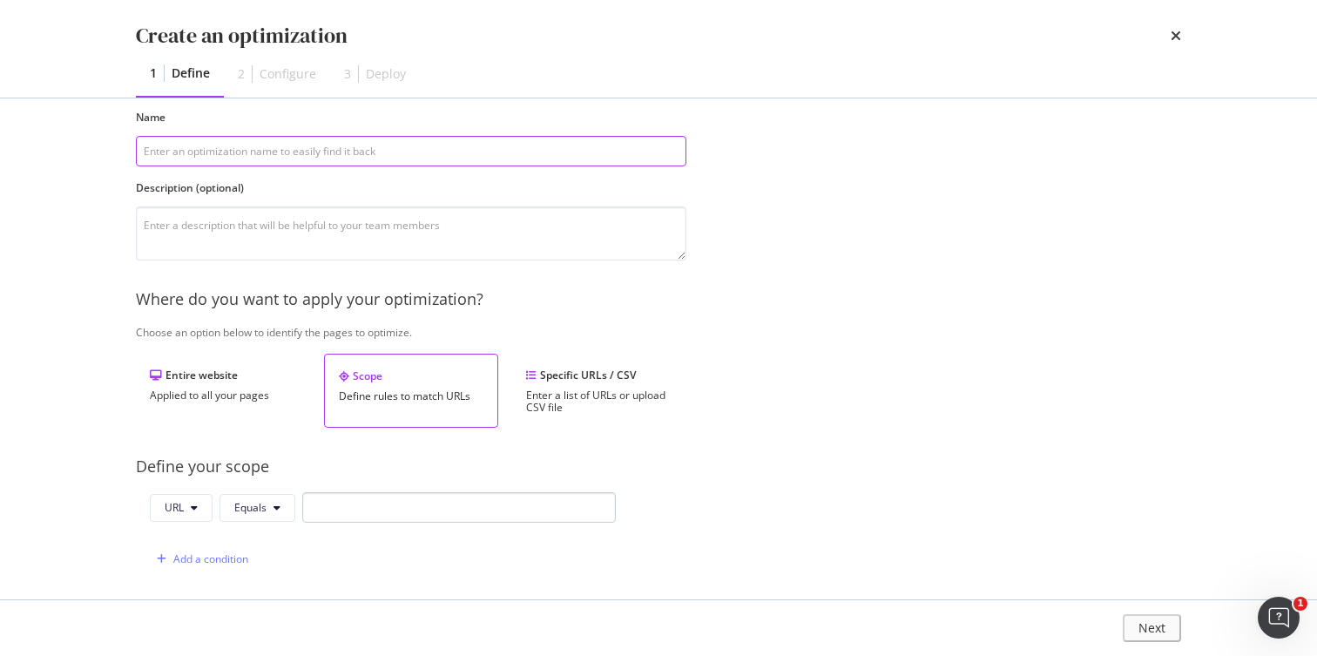
scroll to position [84, 0]
click at [390, 506] on input "modal" at bounding box center [458, 505] width 313 height 30
paste input "[URL][DOMAIN_NAME]"
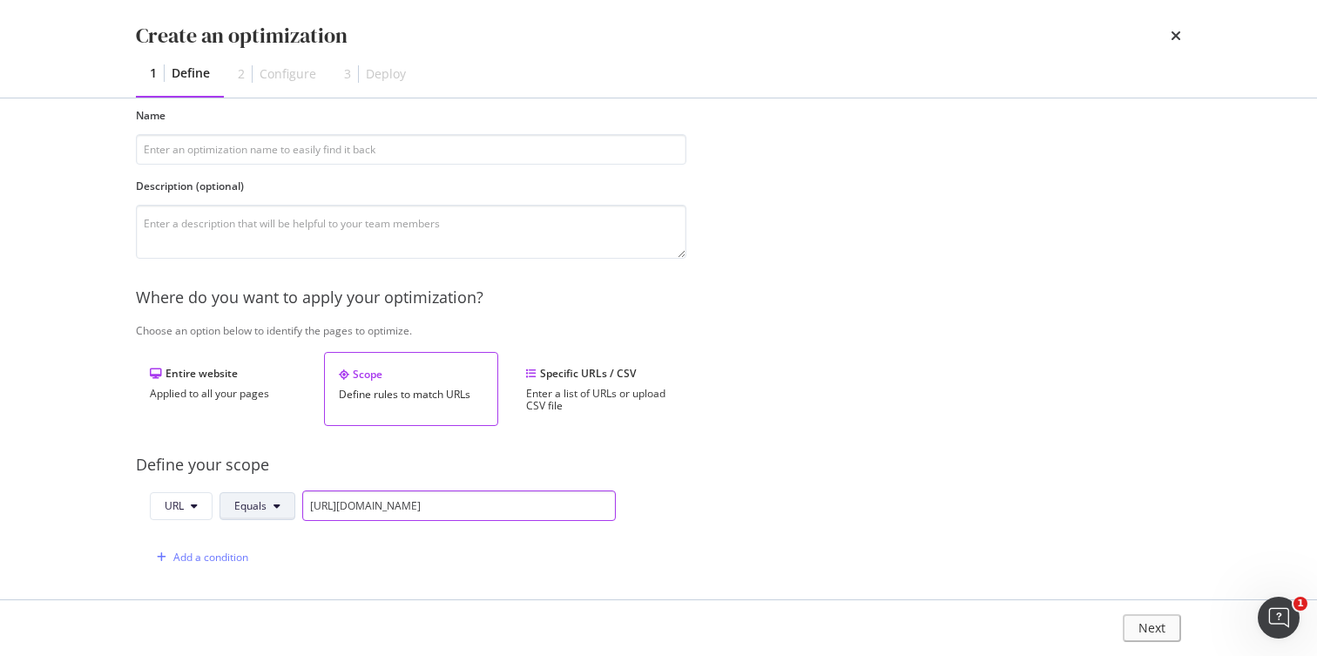
type input "[URL][DOMAIN_NAME]"
click at [272, 502] on button "Equals" at bounding box center [257, 506] width 76 height 28
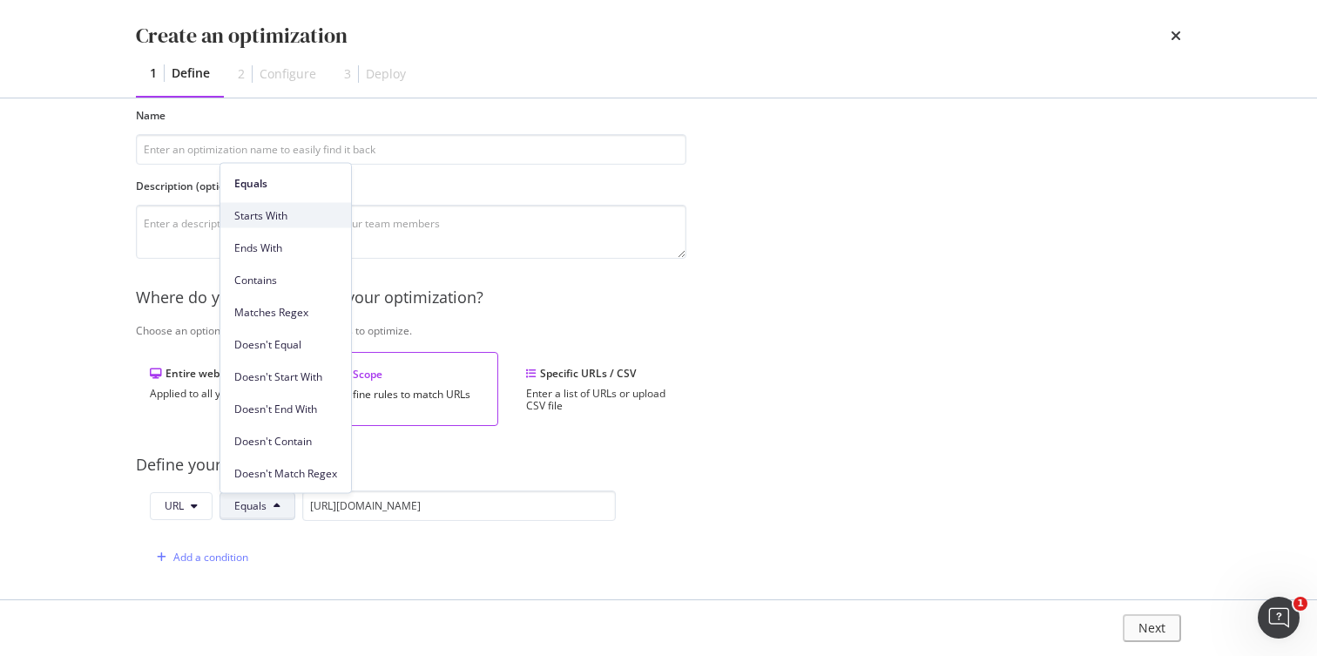
click at [309, 212] on span "Starts With" at bounding box center [285, 215] width 103 height 16
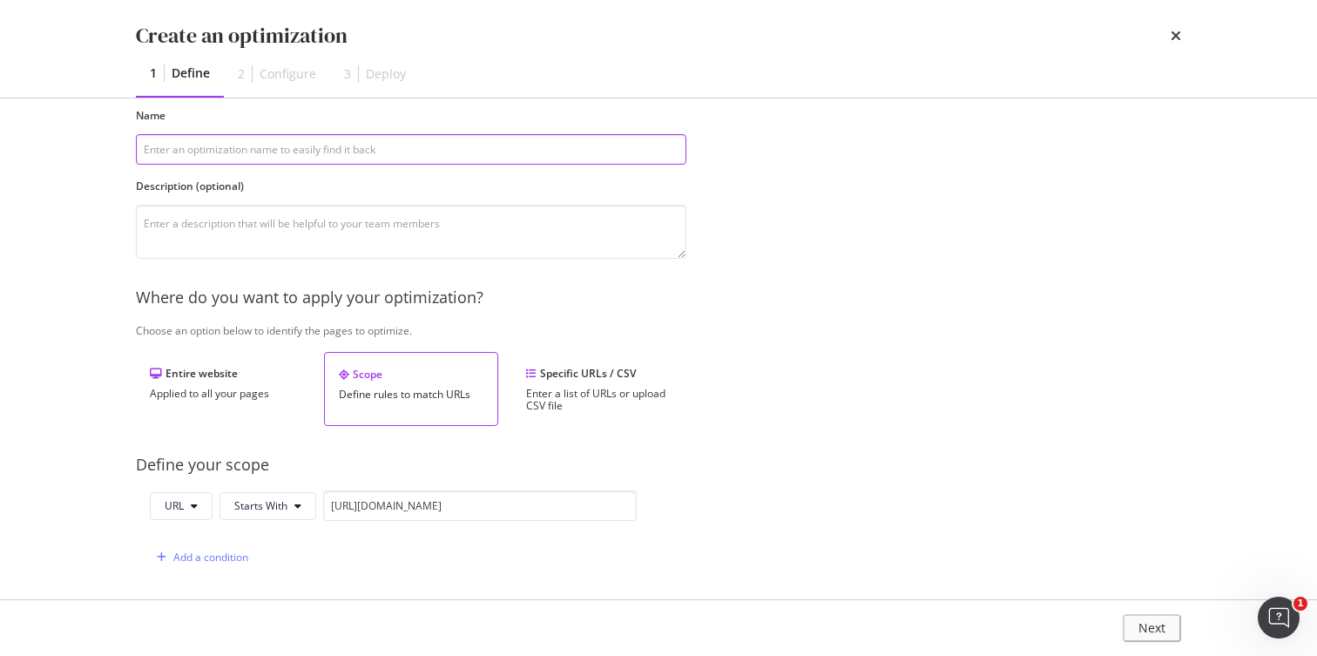
click at [315, 149] on input "modal" at bounding box center [411, 149] width 550 height 30
paste input "[US] Testing with Conversational Tone for Coffee Tables"
click at [350, 147] on input "[US] Testing with Conversational Tone for Coffee Tables" at bounding box center [411, 149] width 550 height 30
type input "[US] Testing with Conversational Tone: OutdoorCoffee Tables"
click at [286, 223] on textarea "modal" at bounding box center [411, 232] width 550 height 54
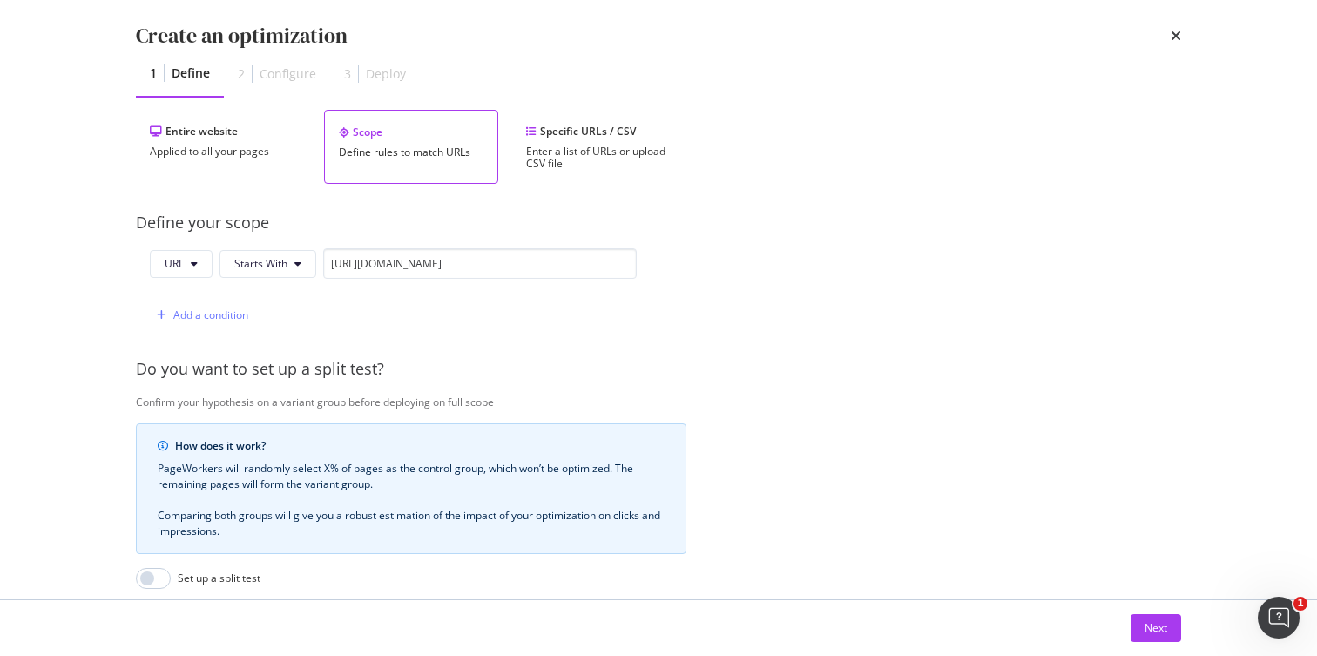
scroll to position [479, 0]
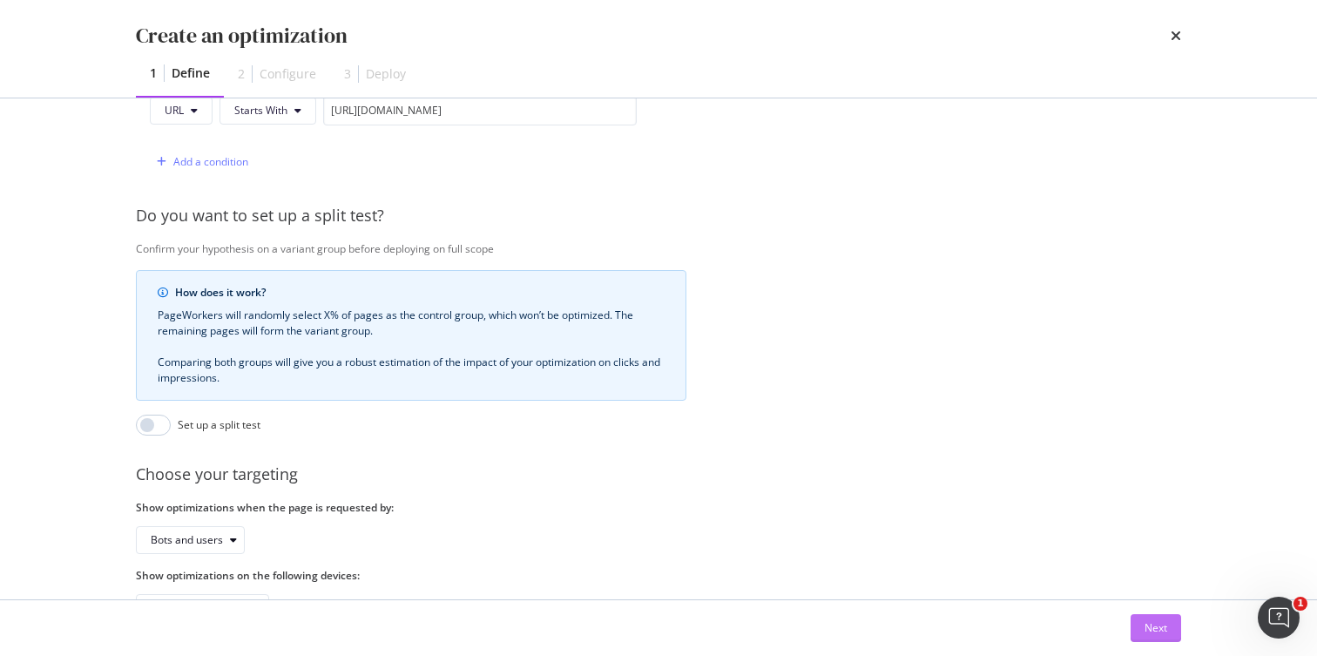
click at [1161, 630] on div "Next" at bounding box center [1155, 627] width 23 height 15
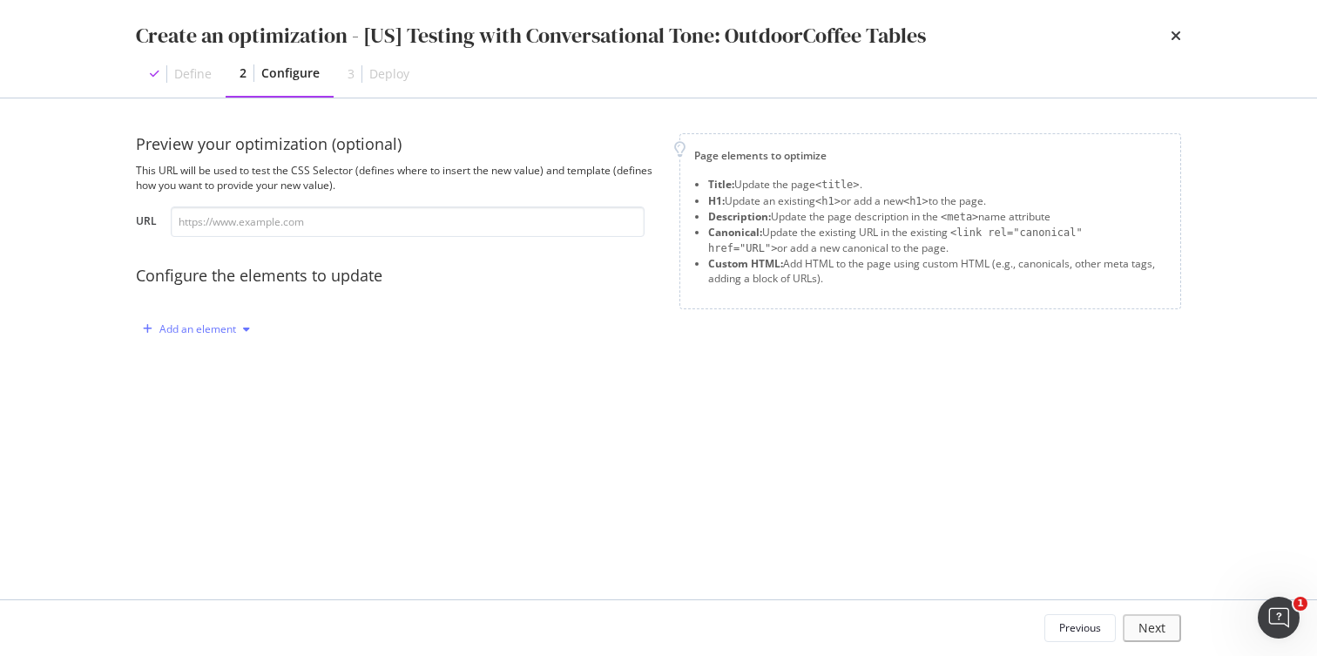
click at [236, 332] on div "modal" at bounding box center [246, 329] width 21 height 10
click at [220, 359] on div "Title" at bounding box center [206, 362] width 118 height 22
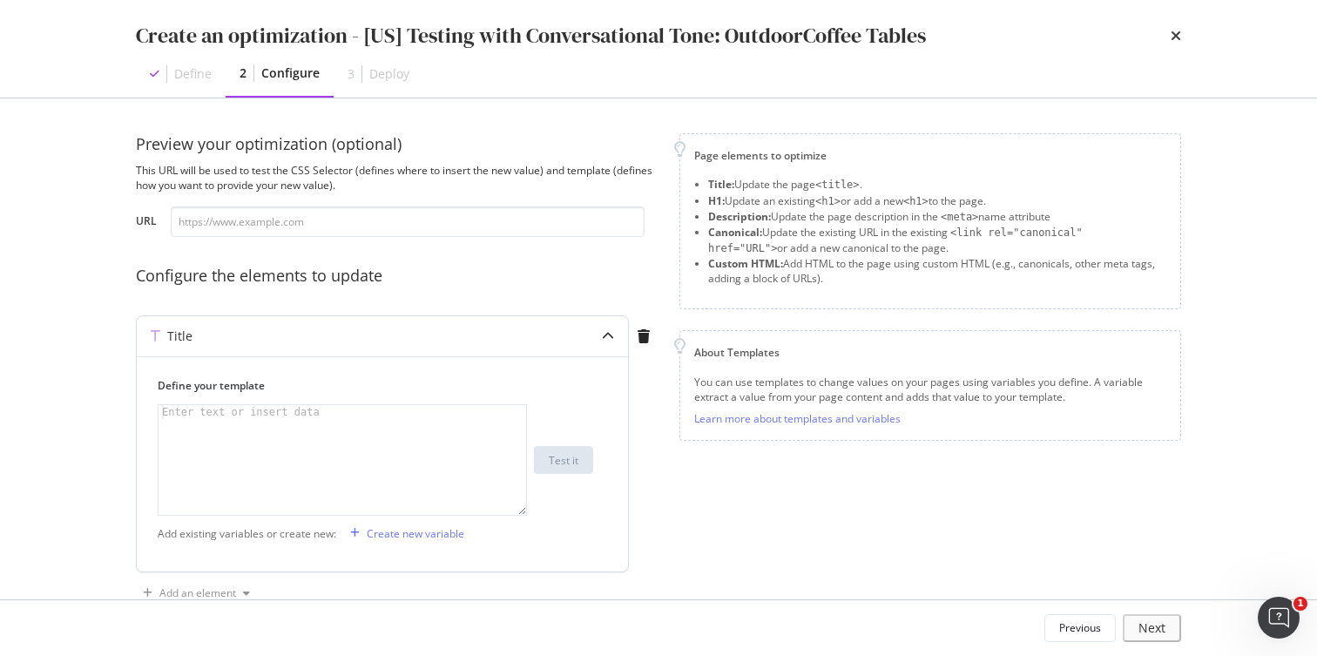
click at [245, 414] on div "Enter text or insert data" at bounding box center [240, 412] width 165 height 14
click at [293, 413] on div "Enter text or insert data" at bounding box center [240, 412] width 165 height 14
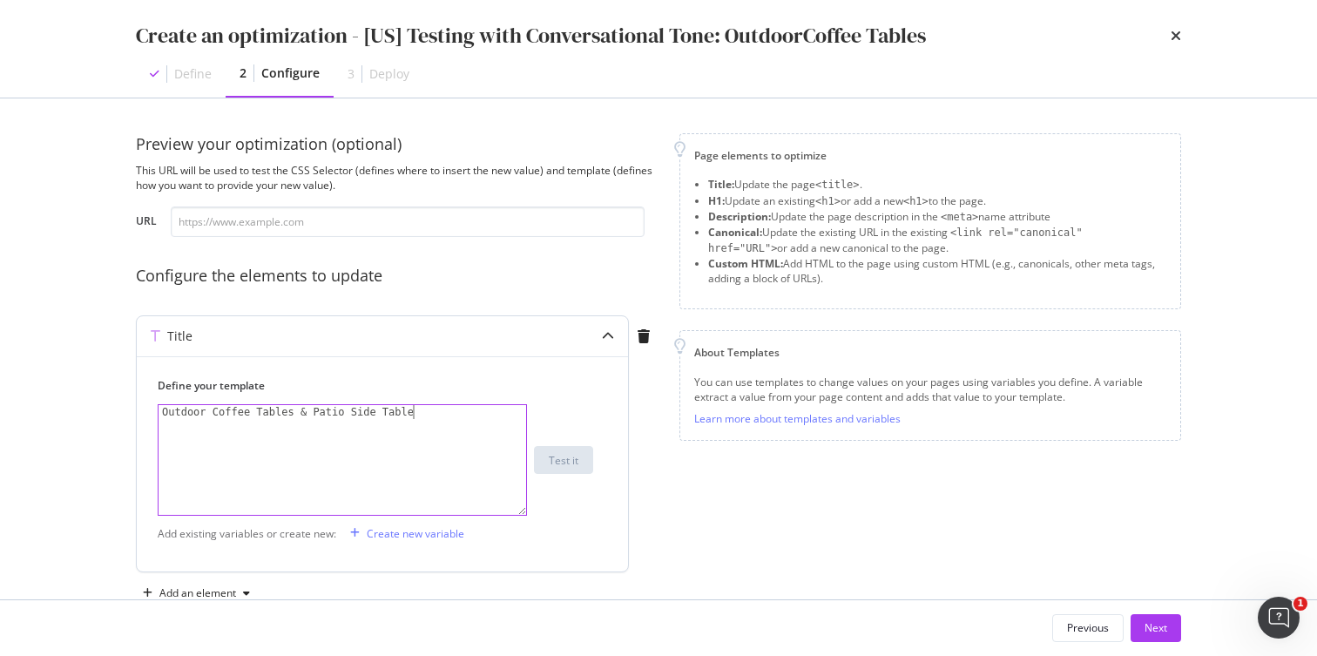
scroll to position [0, 20]
type textarea "Outdoor Coffee Tables & Patio Side Tables"
click at [704, 500] on div "Page elements to optimize Title: Update the page <title> . H1: Update an existi…" at bounding box center [930, 370] width 502 height 474
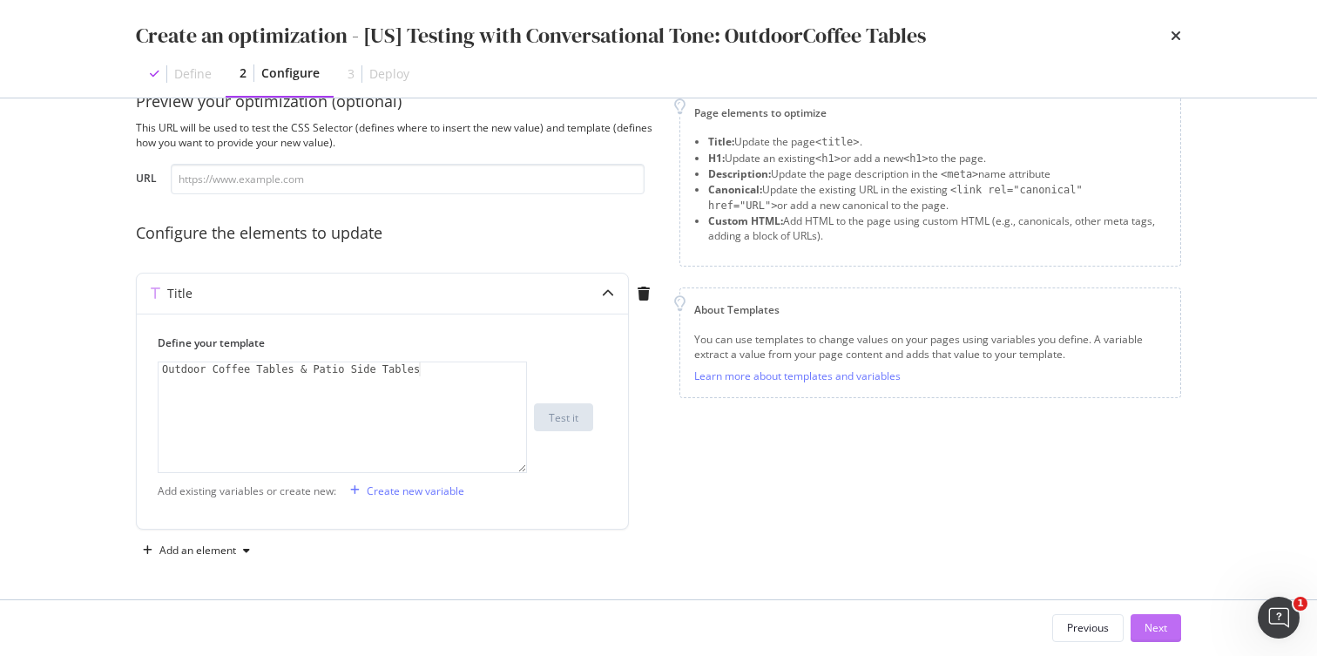
click at [1149, 624] on div "Next" at bounding box center [1155, 627] width 23 height 15
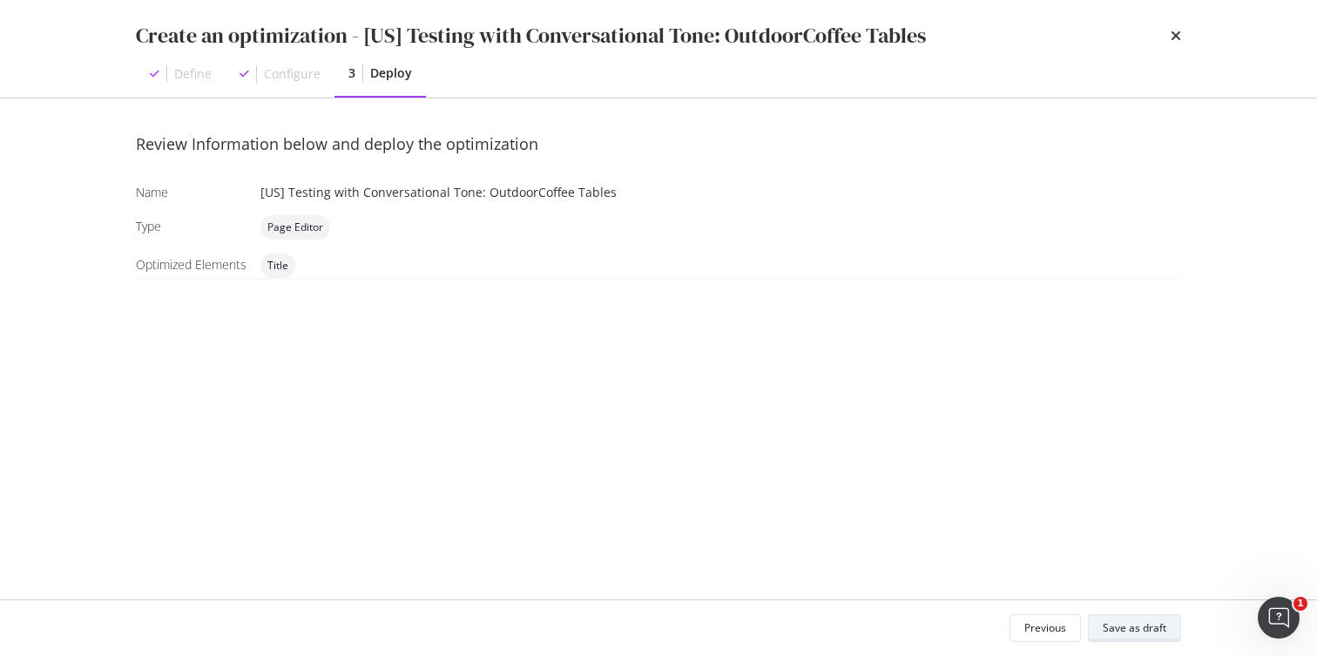
scroll to position [0, 0]
click at [1134, 630] on div "Save as draft" at bounding box center [1134, 627] width 64 height 15
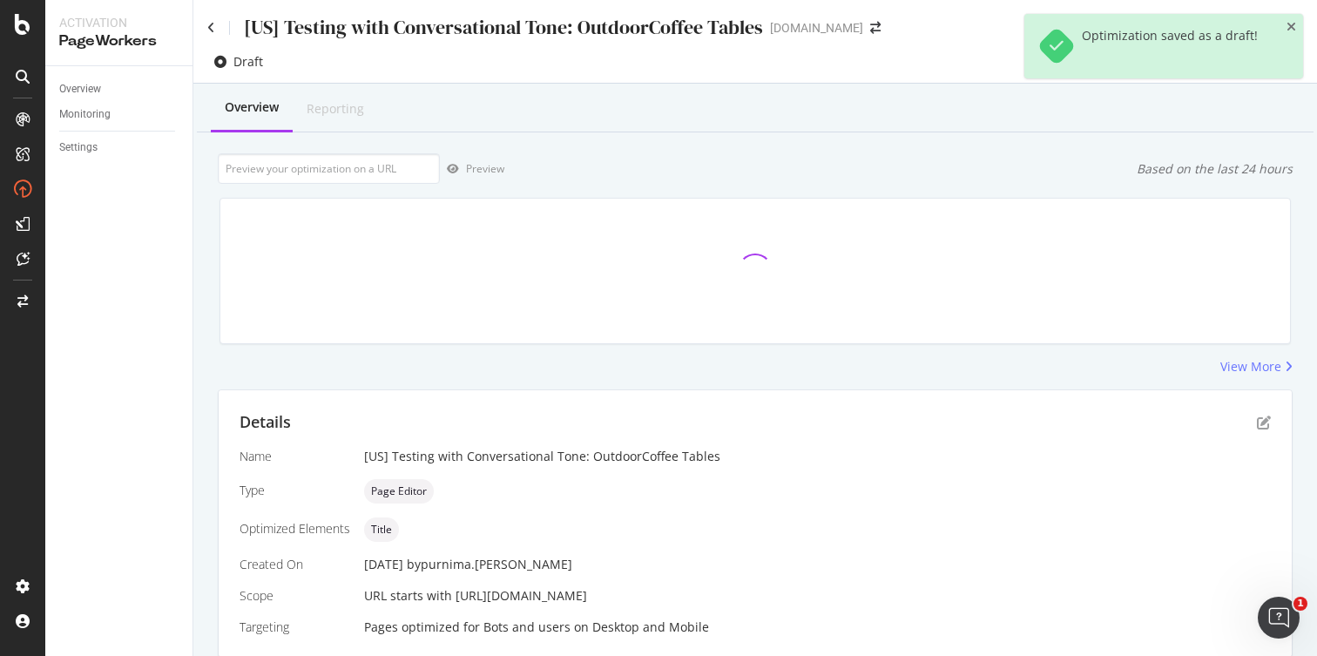
click at [1291, 24] on icon "close toast" at bounding box center [1291, 27] width 10 height 12
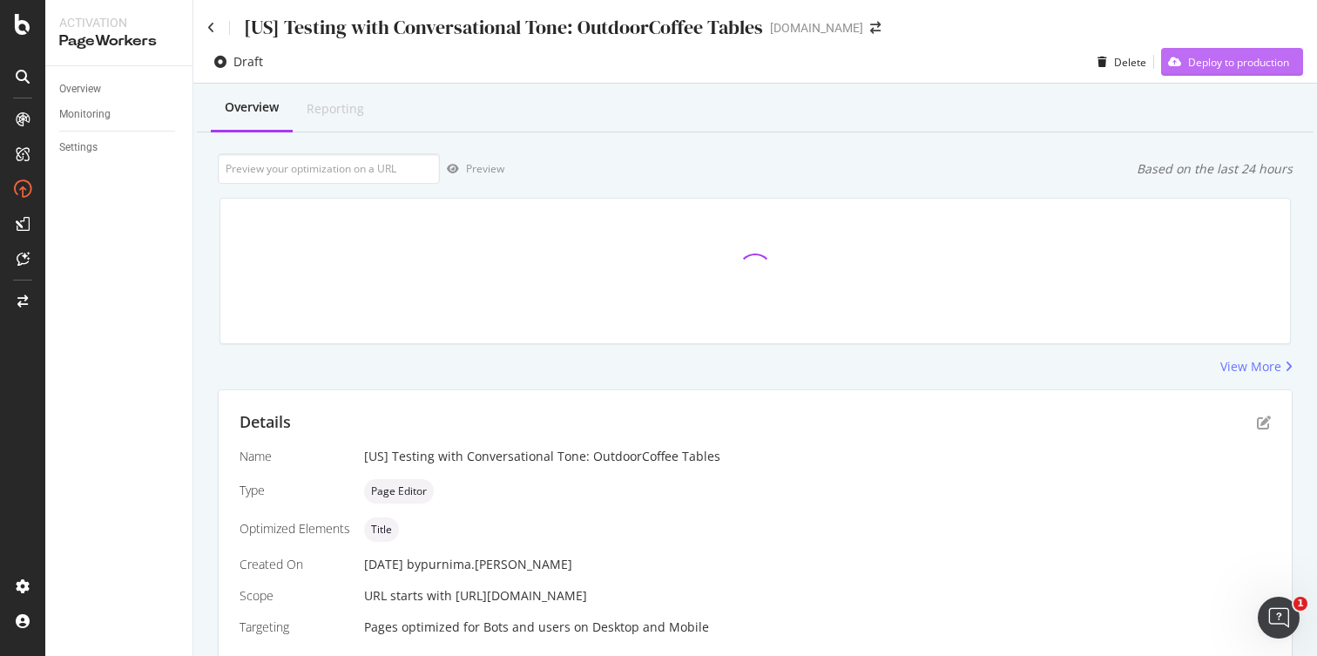
click at [1210, 64] on div "Deploy to production" at bounding box center [1238, 62] width 101 height 15
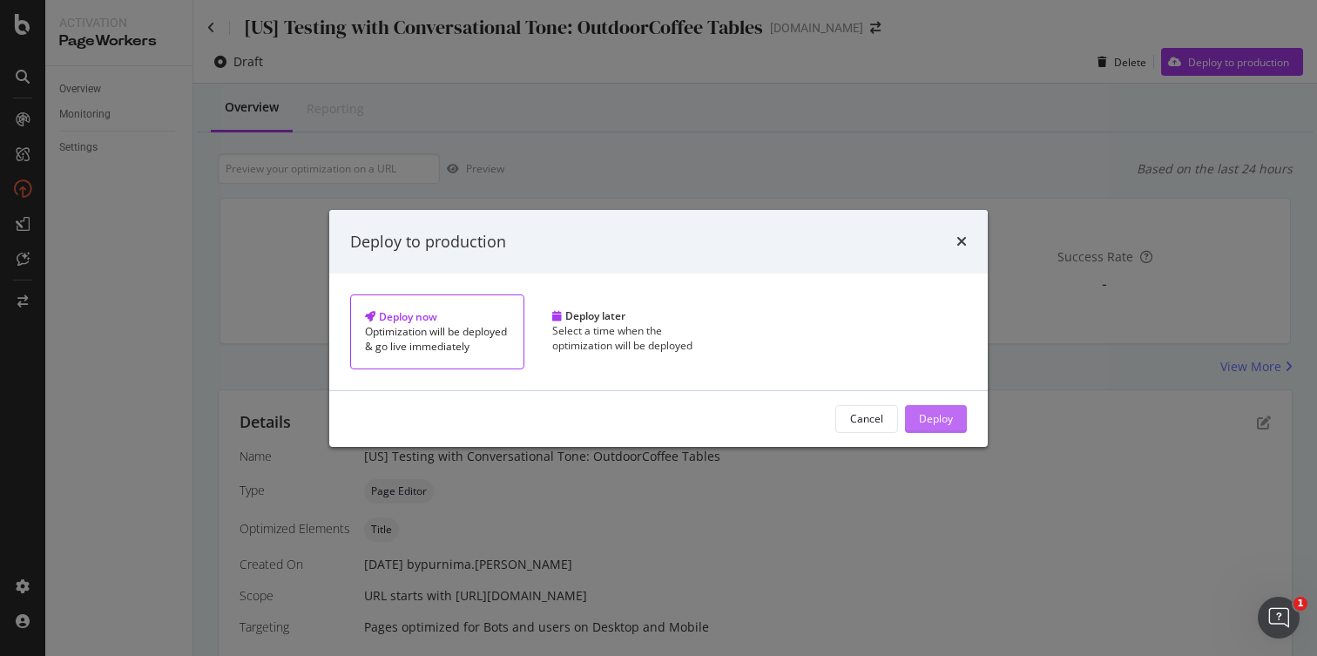
click at [919, 426] on div "Deploy" at bounding box center [936, 418] width 34 height 15
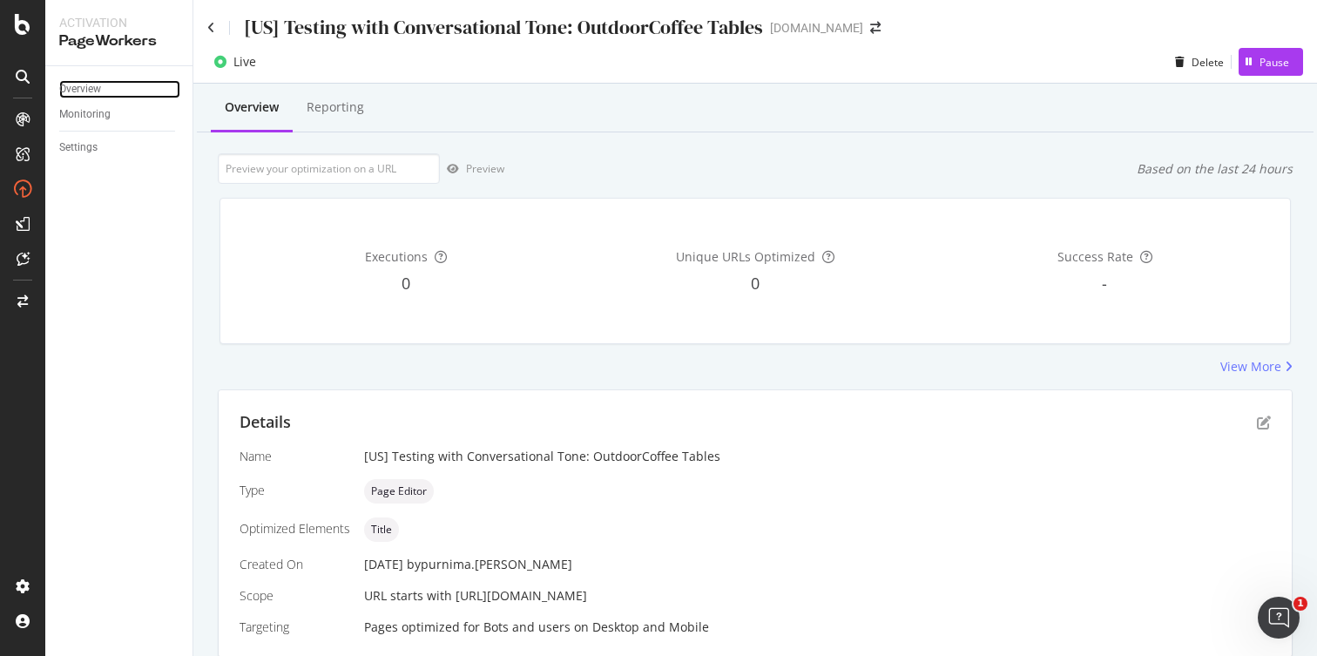
drag, startPoint x: 120, startPoint y: 87, endPoint x: 169, endPoint y: 99, distance: 50.3
click at [119, 87] on link "Overview" at bounding box center [119, 89] width 121 height 18
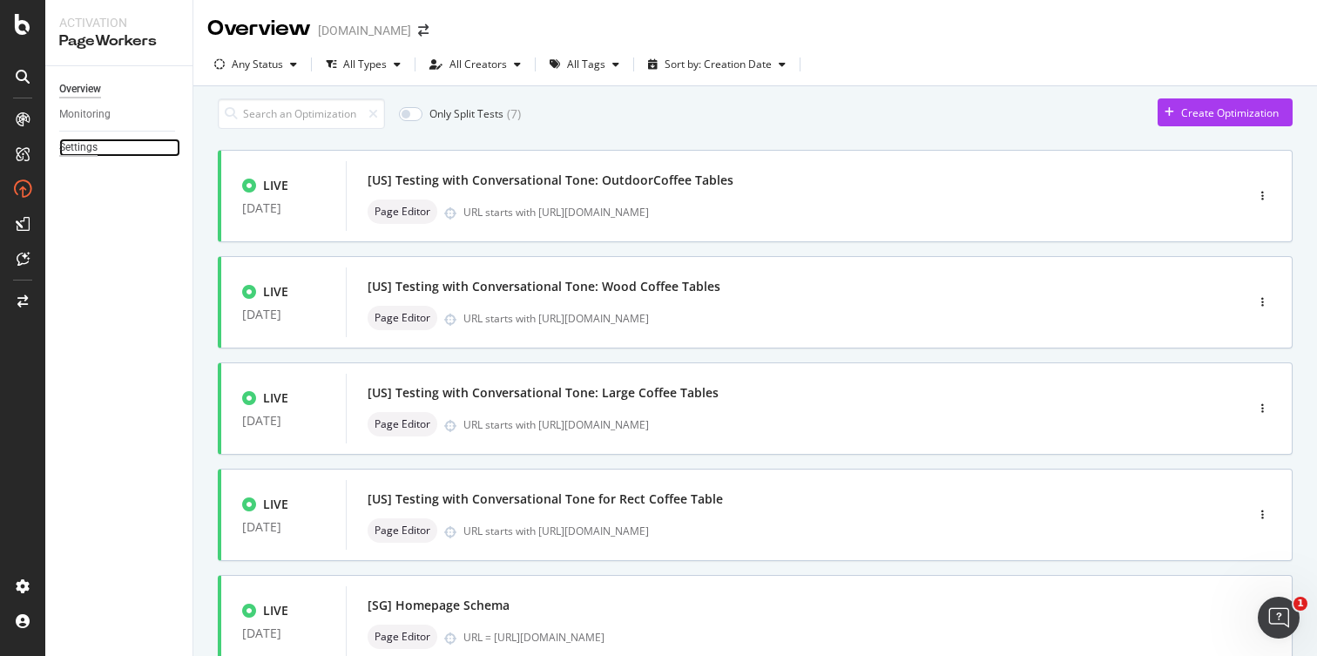
click at [86, 152] on div "Settings" at bounding box center [78, 147] width 38 height 18
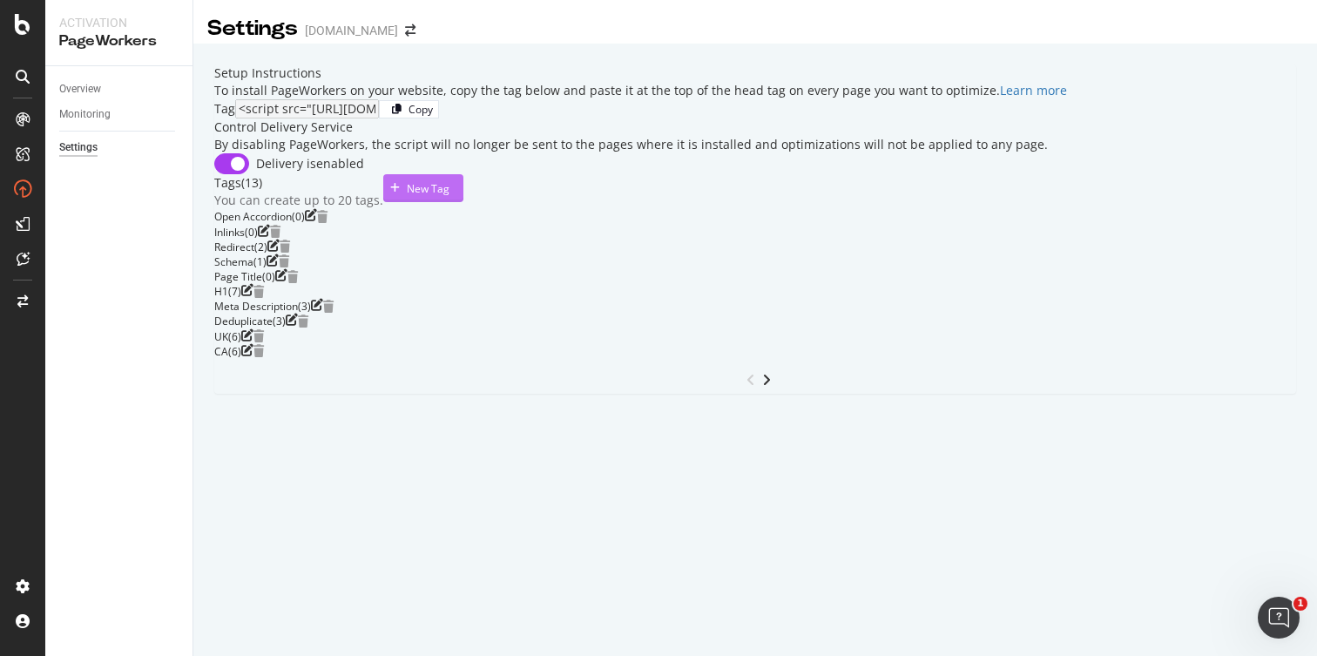
click at [400, 193] on icon "button" at bounding box center [395, 188] width 10 height 10
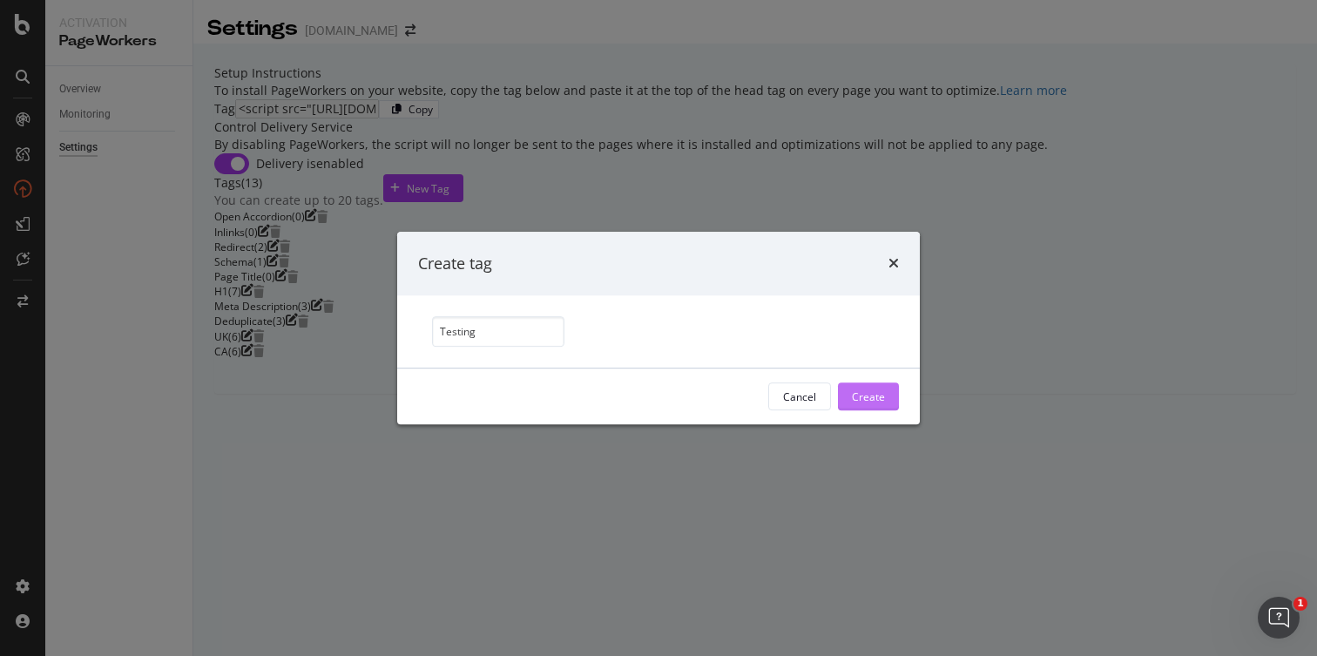
type input "Testing"
click at [868, 396] on div "Create" at bounding box center [868, 396] width 33 height 15
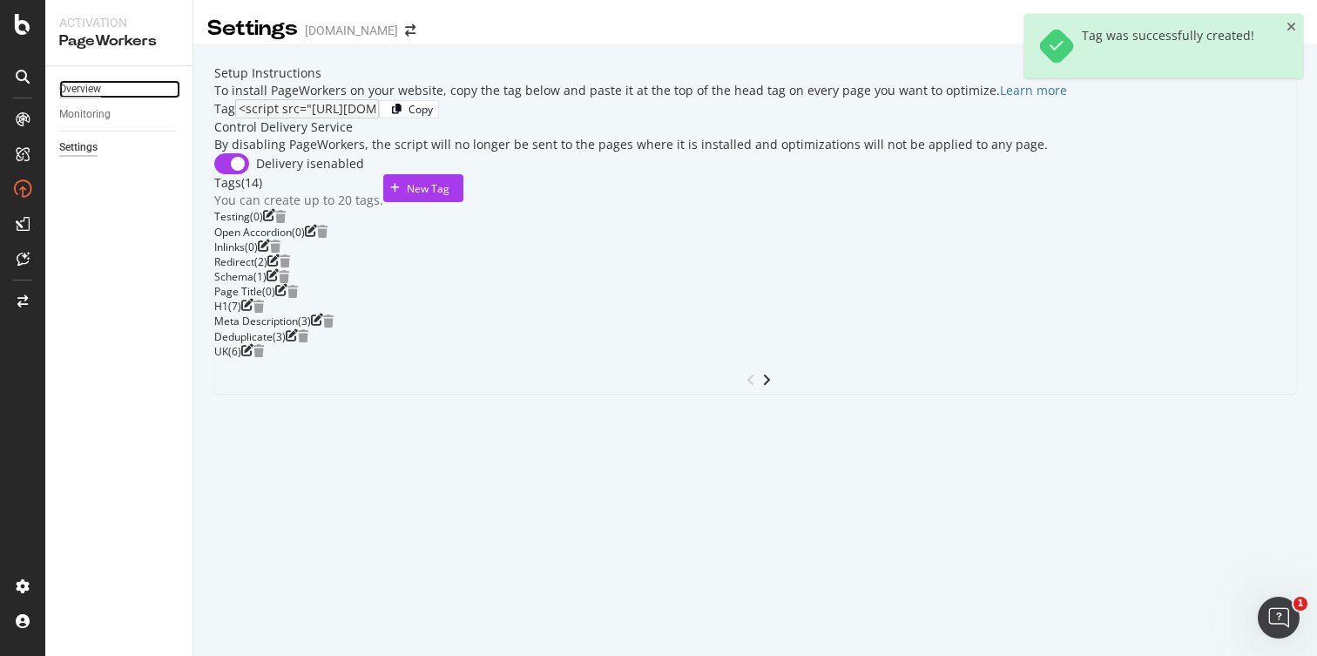
click at [81, 83] on div "Overview" at bounding box center [80, 89] width 42 height 18
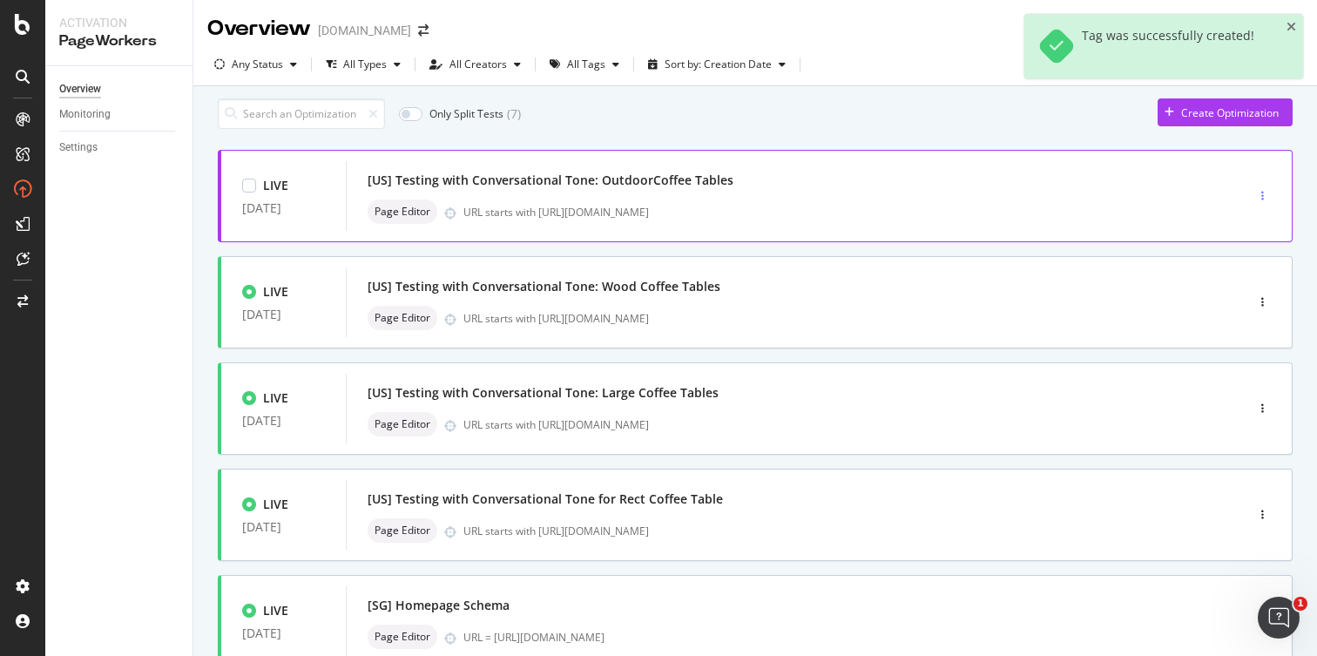
click at [1261, 201] on icon "button" at bounding box center [1262, 196] width 3 height 10
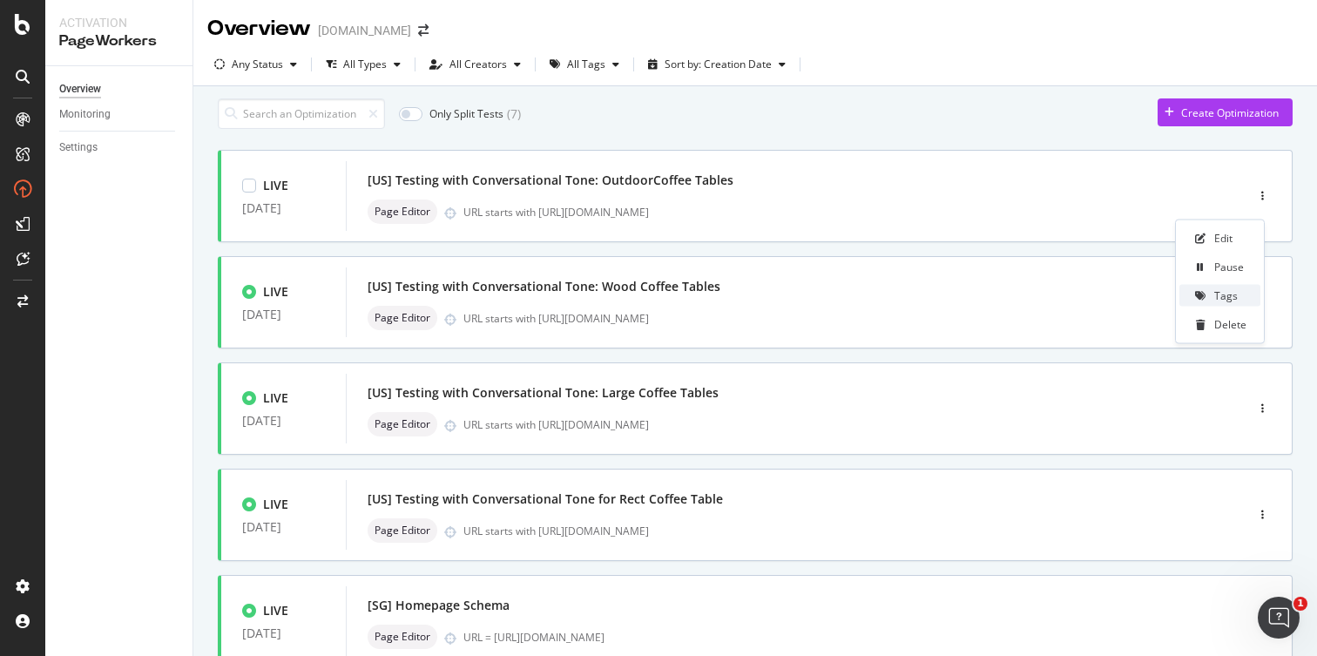
click at [1227, 296] on div "Tags" at bounding box center [1226, 295] width 24 height 15
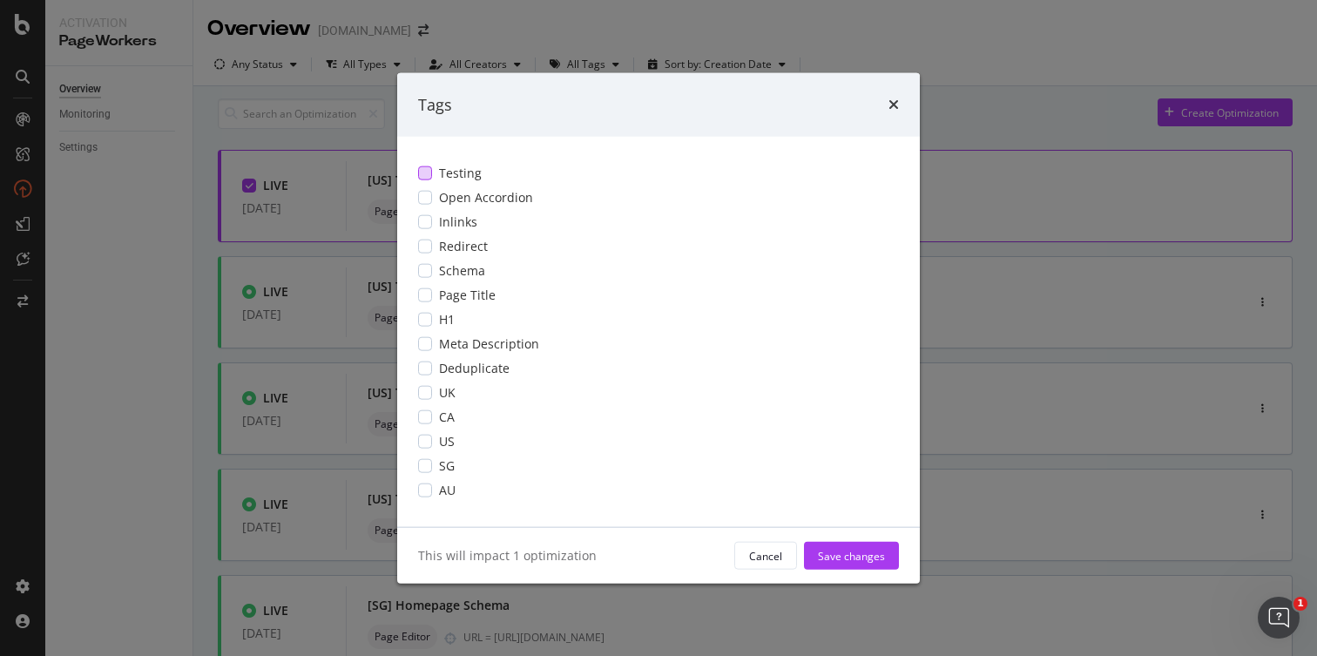
click at [465, 173] on span "Testing" at bounding box center [460, 173] width 43 height 17
click at [844, 555] on div "Save changes" at bounding box center [851, 555] width 67 height 15
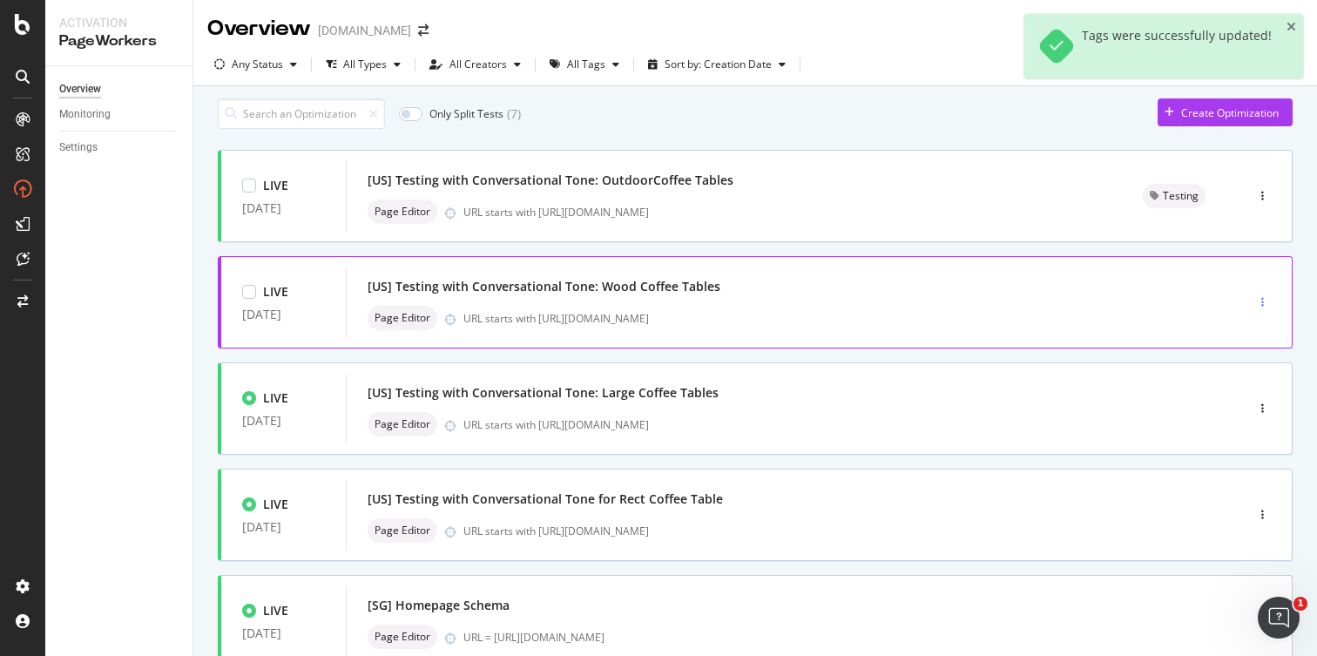
click at [1254, 304] on div "button" at bounding box center [1262, 302] width 17 height 26
click at [1216, 401] on div "Tags" at bounding box center [1226, 401] width 24 height 15
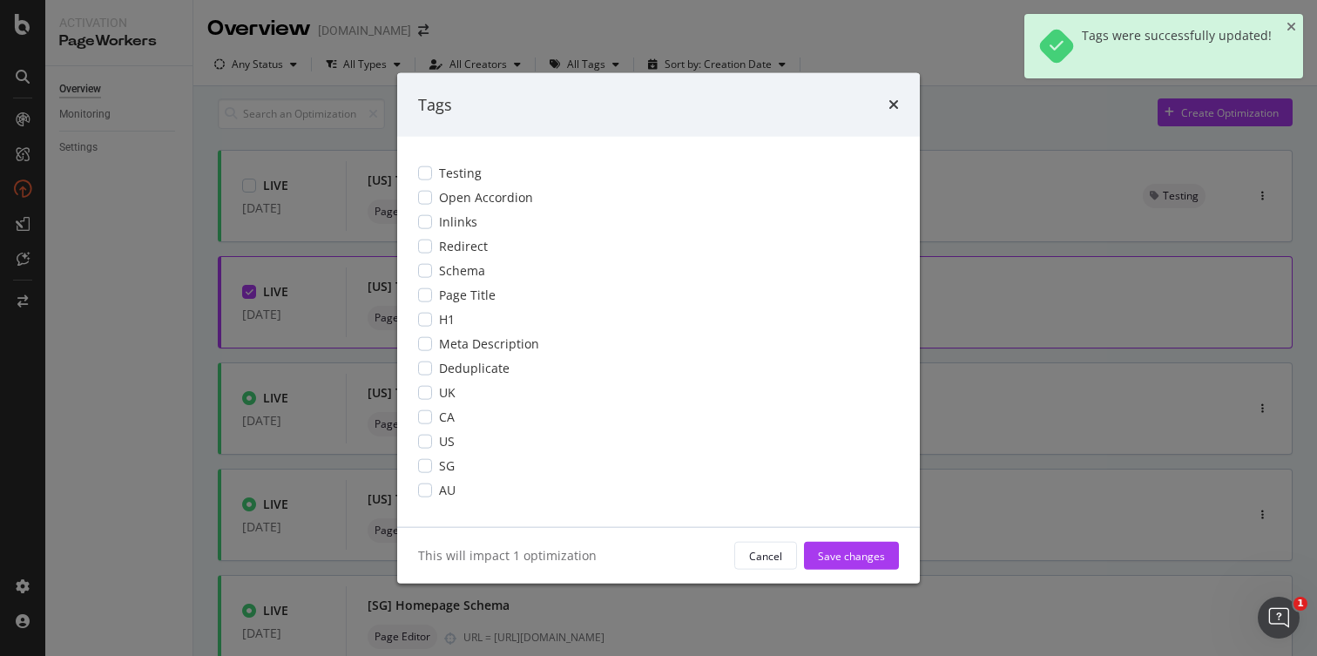
drag, startPoint x: 498, startPoint y: 171, endPoint x: 517, endPoint y: 186, distance: 24.8
click at [499, 171] on div "Testing" at bounding box center [658, 173] width 481 height 17
click at [846, 549] on div "Save changes" at bounding box center [851, 555] width 67 height 15
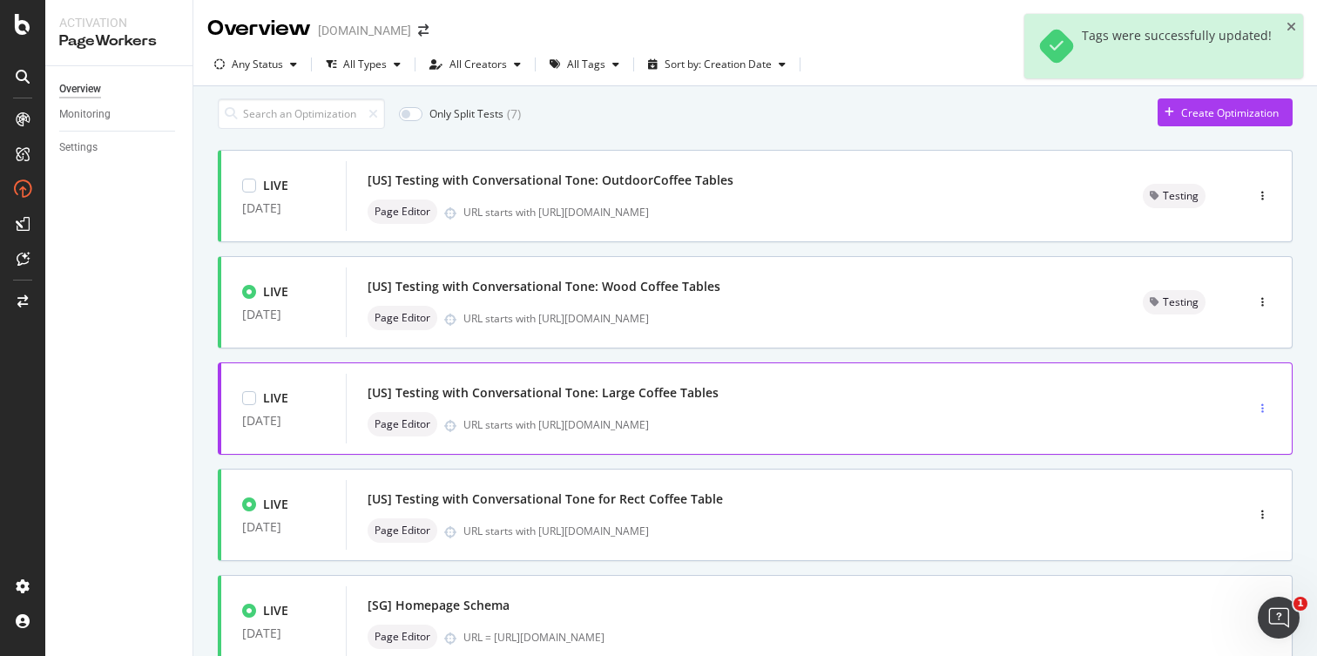
click at [1254, 414] on div "button" at bounding box center [1262, 408] width 17 height 10
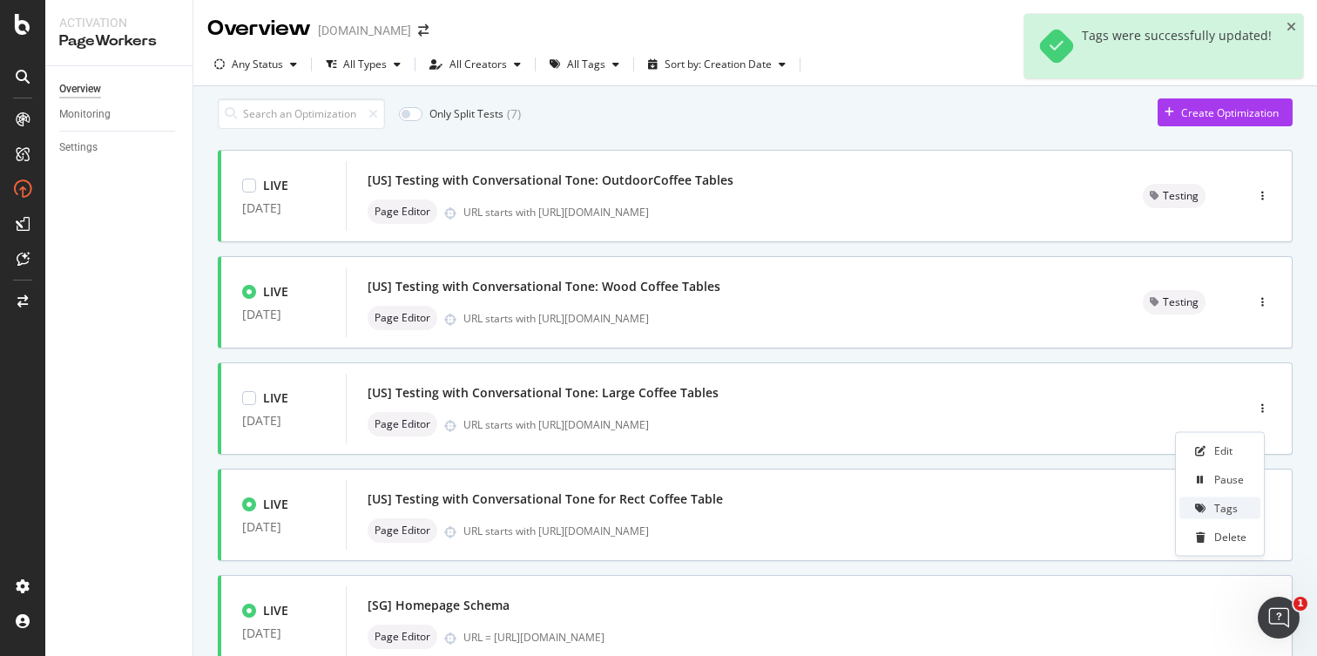
click at [1220, 504] on div "Tags" at bounding box center [1226, 508] width 24 height 15
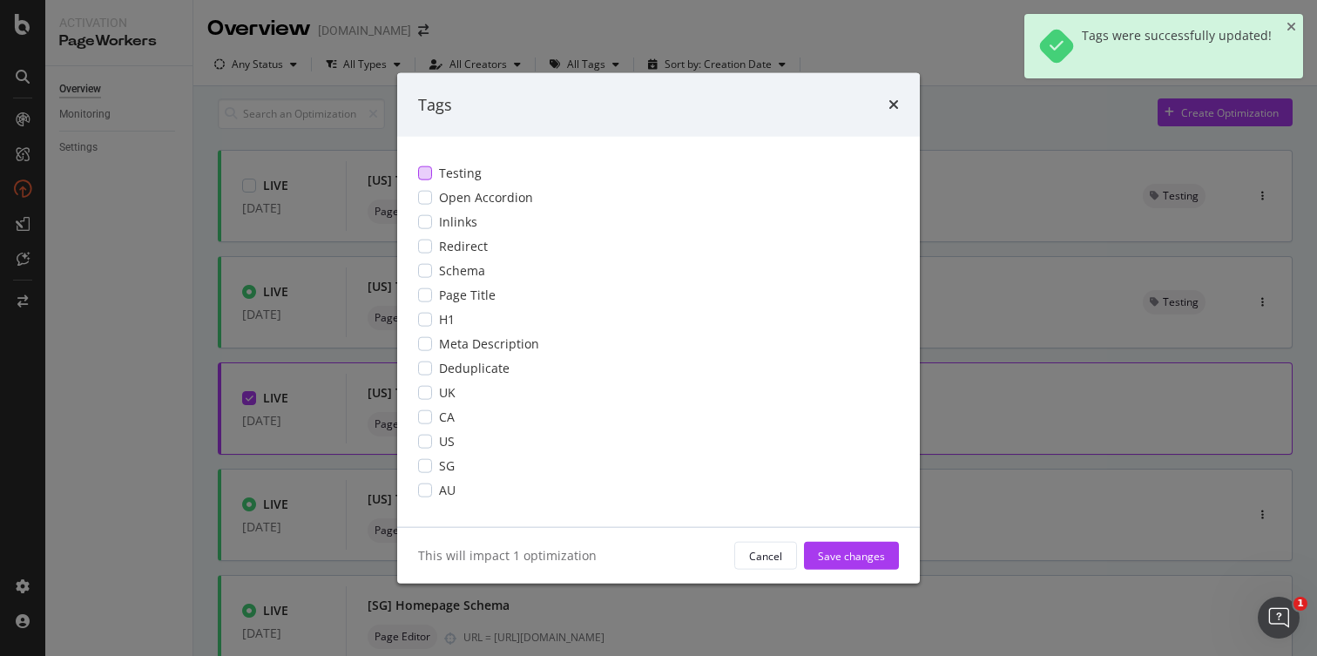
click at [482, 169] on div "Testing" at bounding box center [658, 173] width 481 height 17
click at [857, 556] on div "Save changes" at bounding box center [851, 555] width 67 height 15
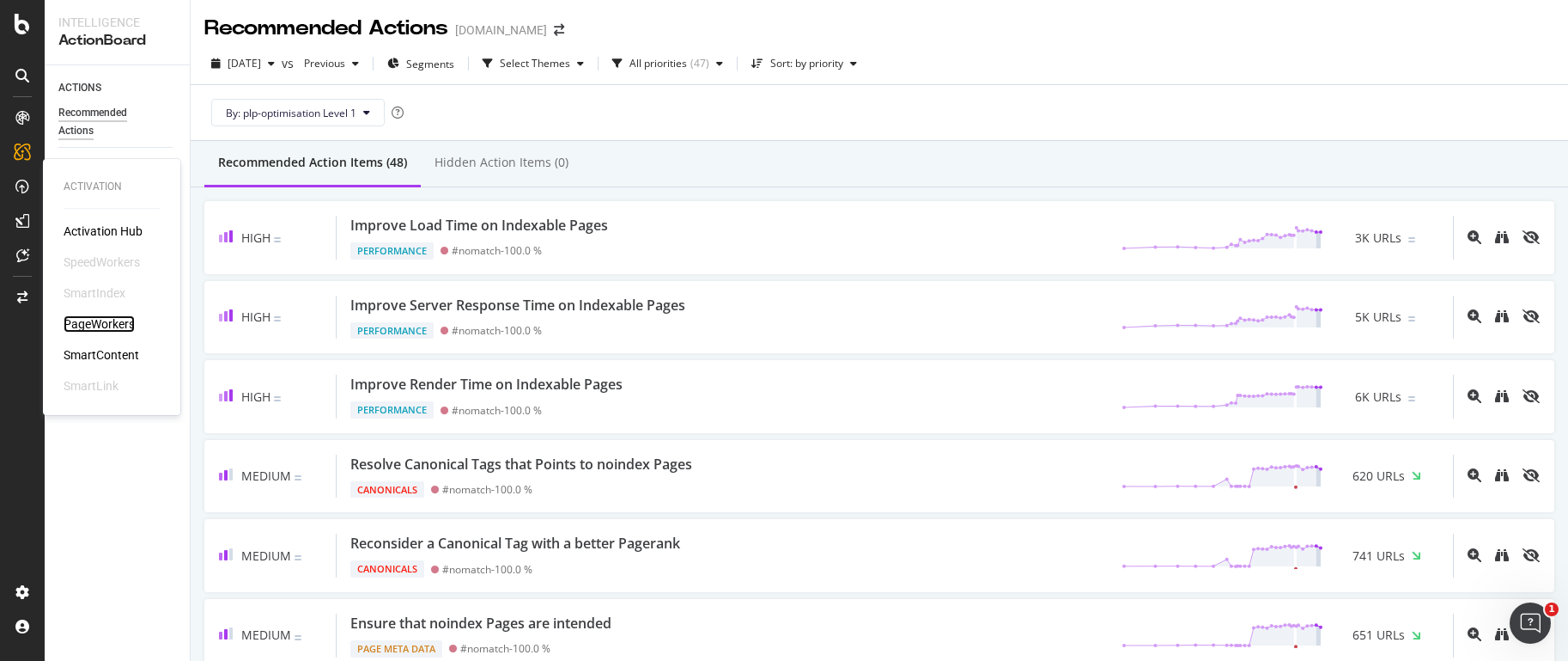
click at [104, 320] on div "PageWorkers" at bounding box center [99, 324] width 71 height 17
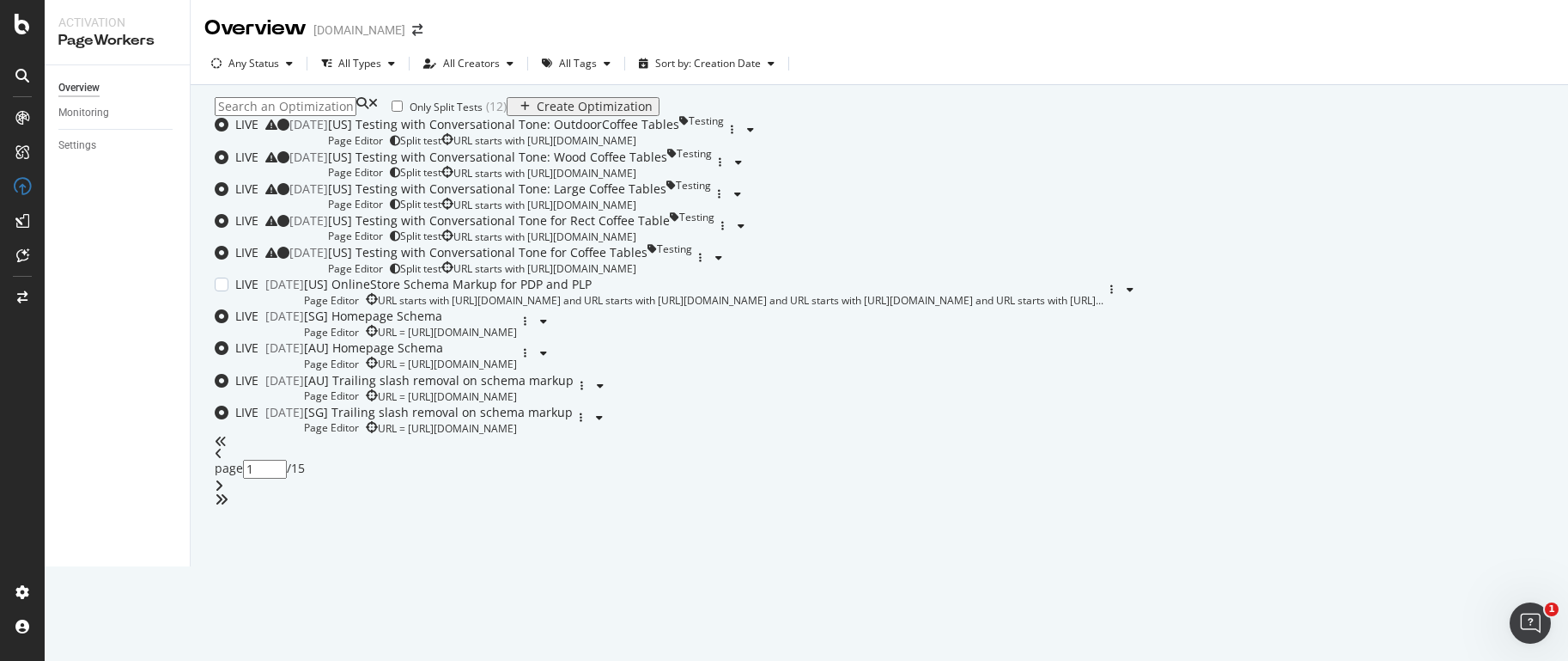
scroll to position [592, 0]
click at [623, 276] on div "[US] OnlineStore Schema Markup for PDP and PLP" at bounding box center [703, 284] width 800 height 17
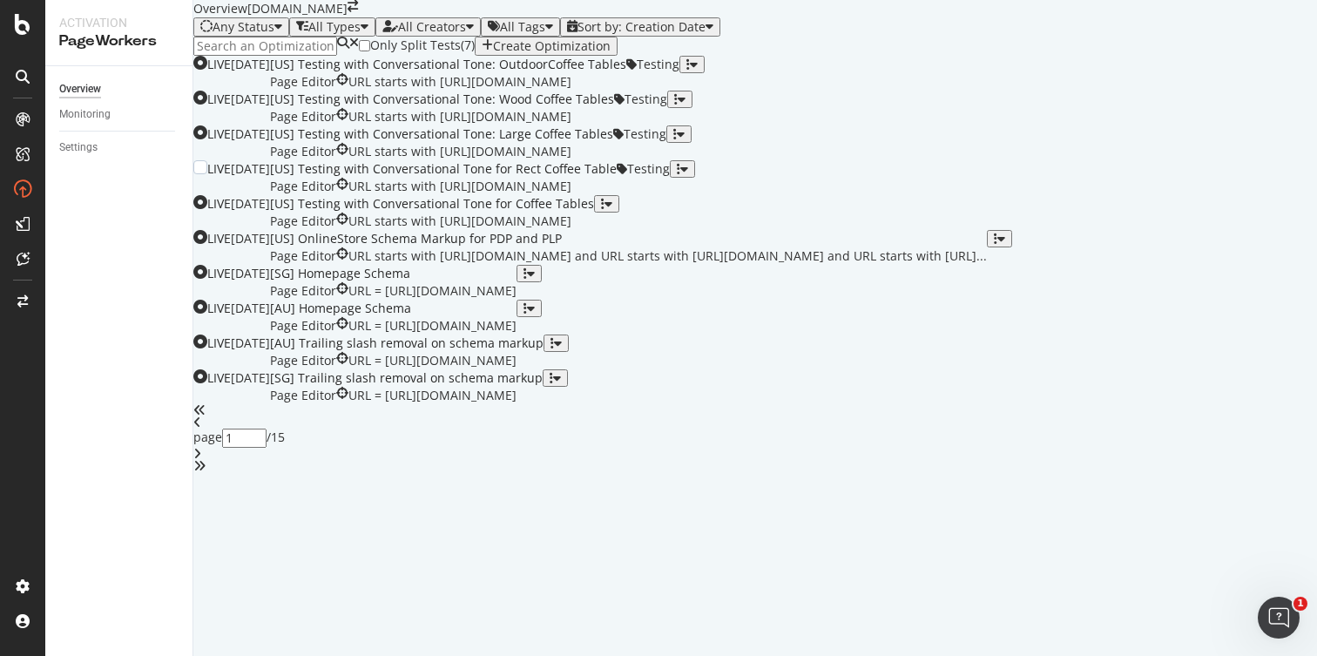
scroll to position [130, 0]
click at [604, 210] on div "button" at bounding box center [602, 204] width 3 height 12
click at [1231, 590] on div "Tags" at bounding box center [1247, 577] width 32 height 25
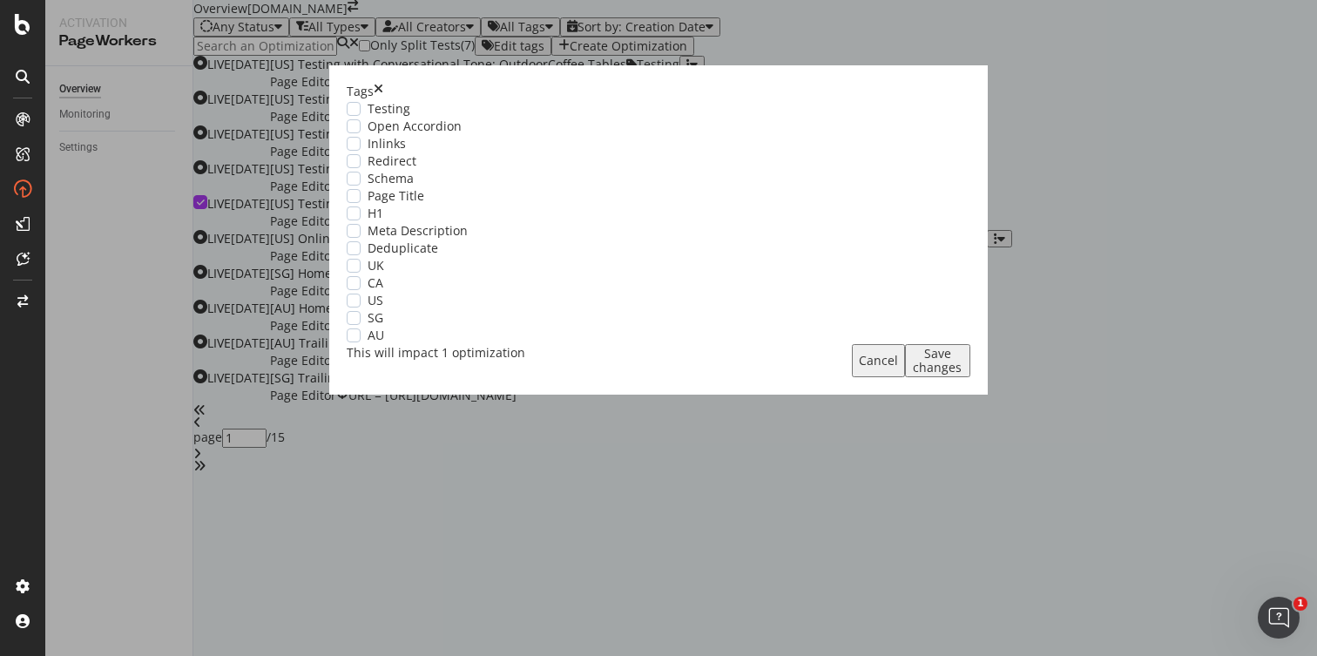
scroll to position [107, 0]
click at [410, 118] on span "Testing" at bounding box center [388, 108] width 43 height 17
drag, startPoint x: 843, startPoint y: 549, endPoint x: 852, endPoint y: 504, distance: 46.1
click at [912, 374] on div "Save changes" at bounding box center [937, 361] width 51 height 28
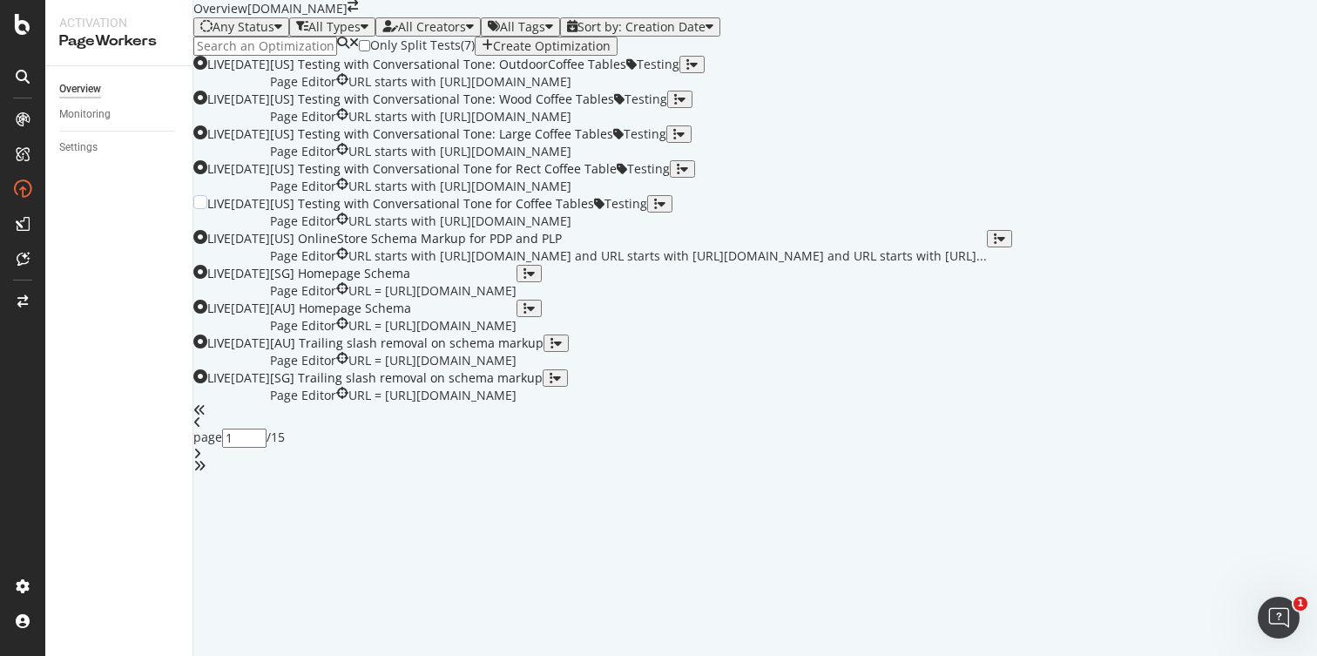
click at [594, 212] on div "[US] Testing with Conversational Tone for Coffee Tables" at bounding box center [432, 203] width 324 height 17
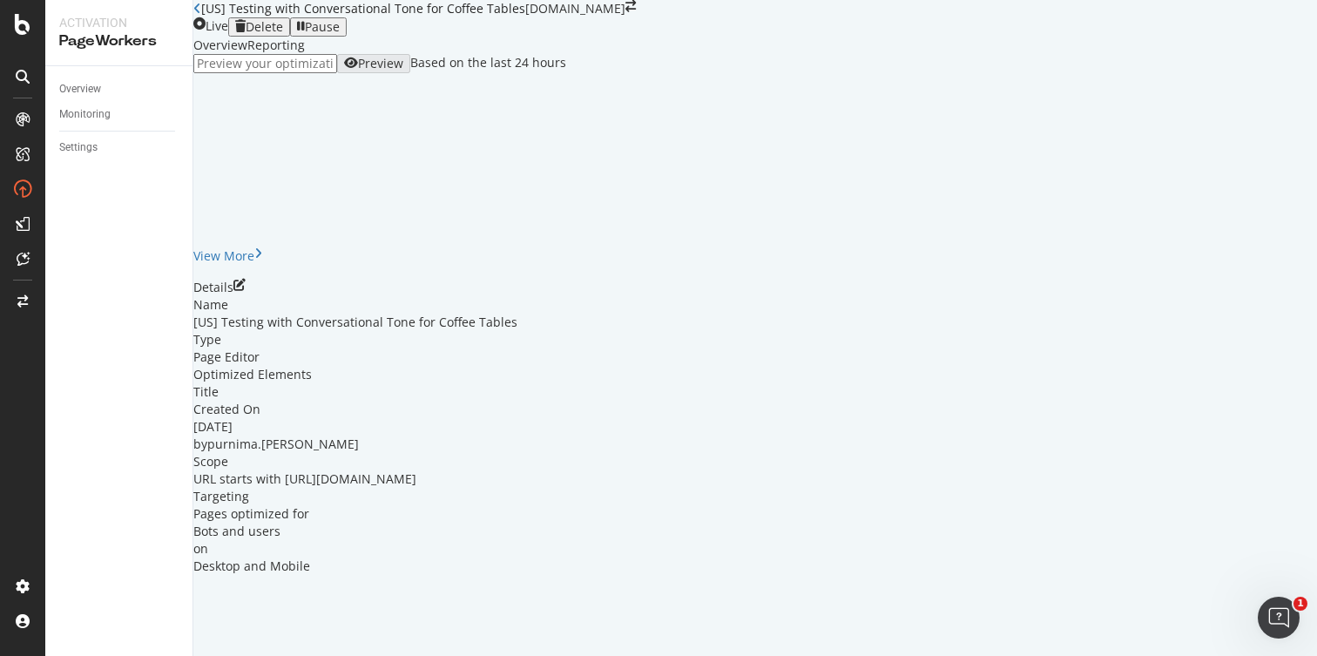
click at [246, 291] on icon "pen-to-square" at bounding box center [239, 285] width 12 height 12
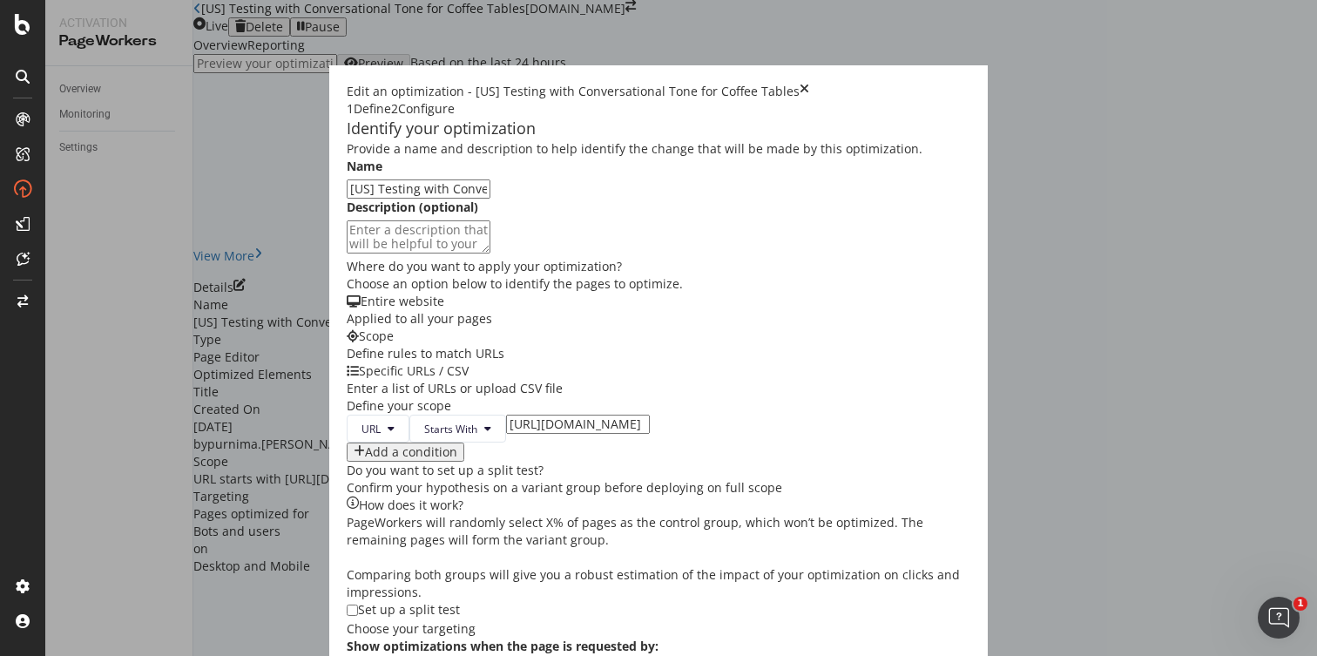
scroll to position [551, 0]
click at [347, 604] on input "modal" at bounding box center [352, 609] width 11 height 11
checkbox input "true"
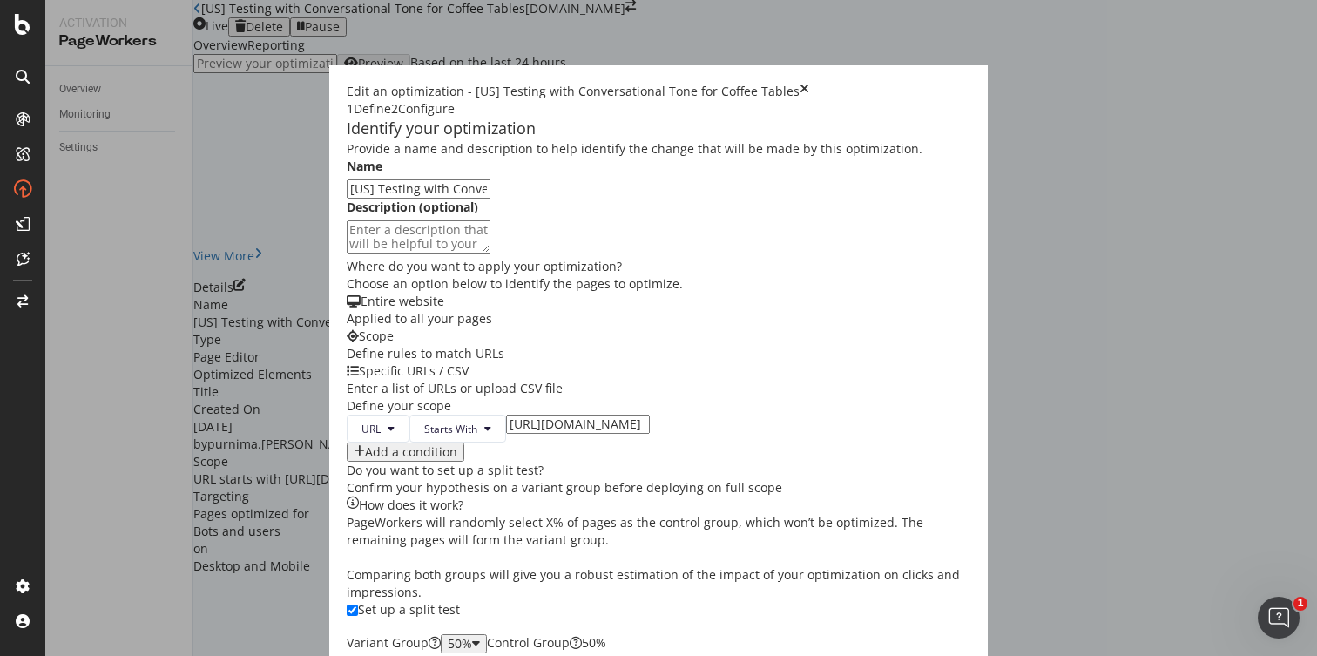
scroll to position [0, 0]
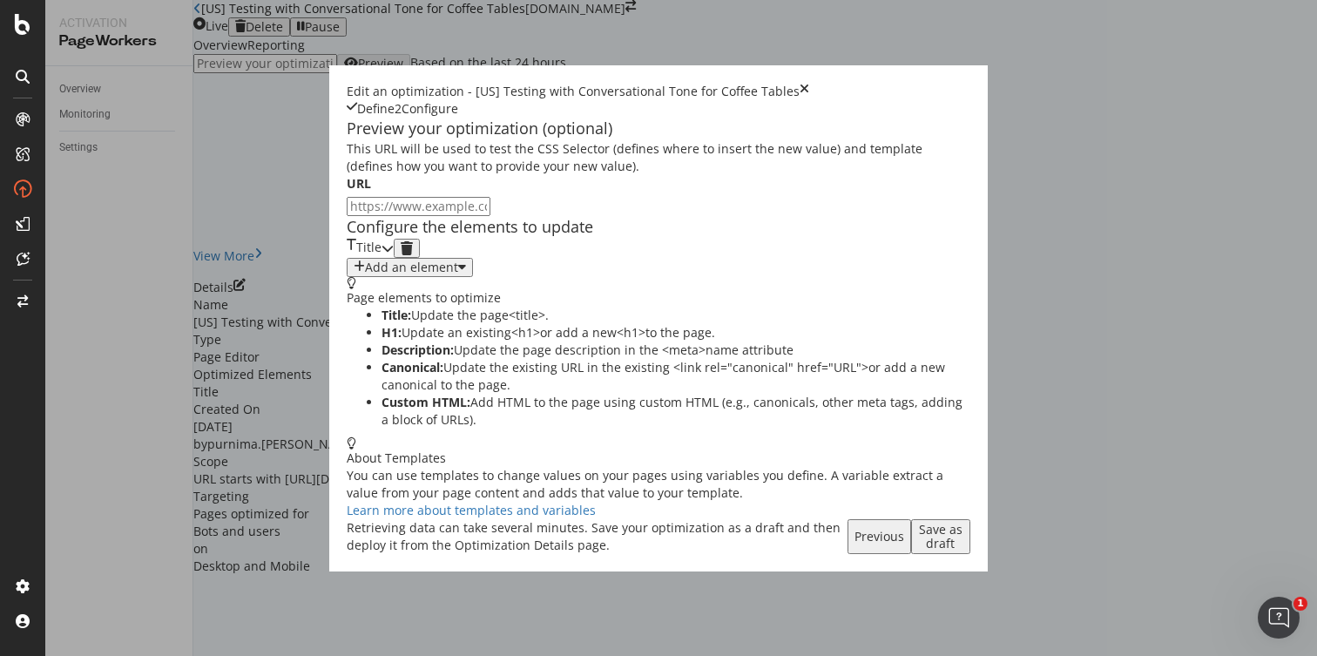
click at [963, 550] on div "Save as draft" at bounding box center [940, 536] width 45 height 28
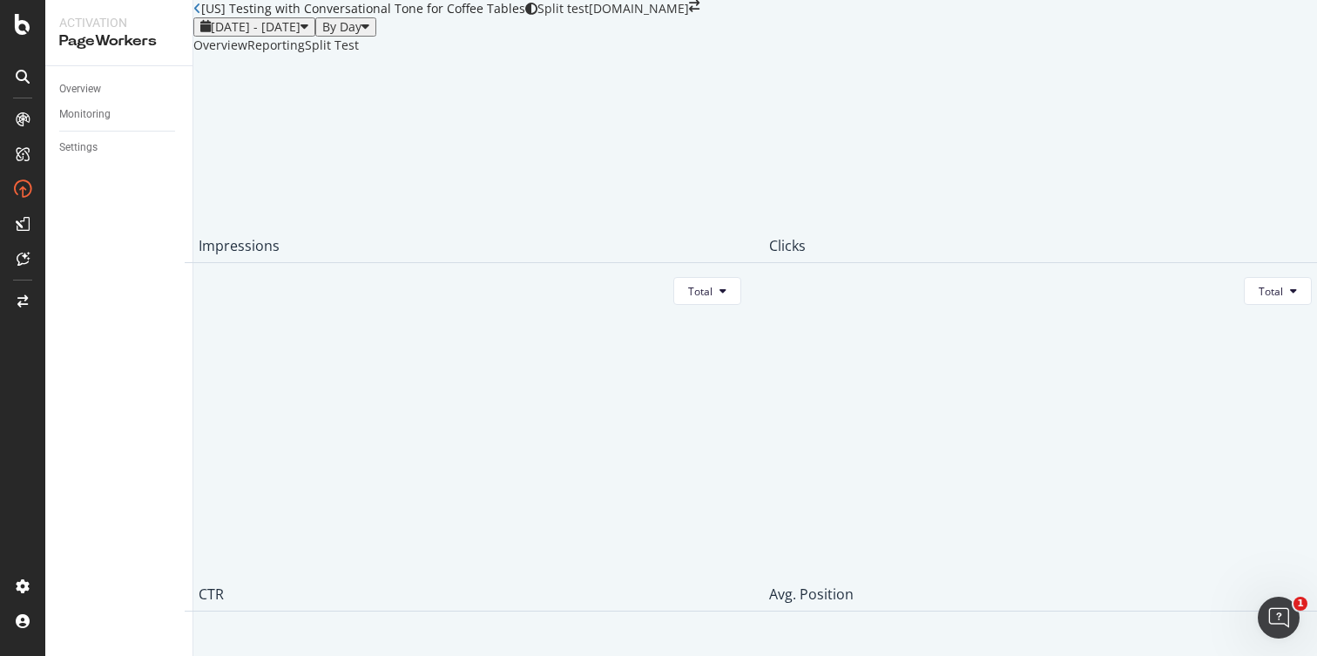
click at [10, 655] on icon "close toast" at bounding box center [5, 664] width 10 height 17
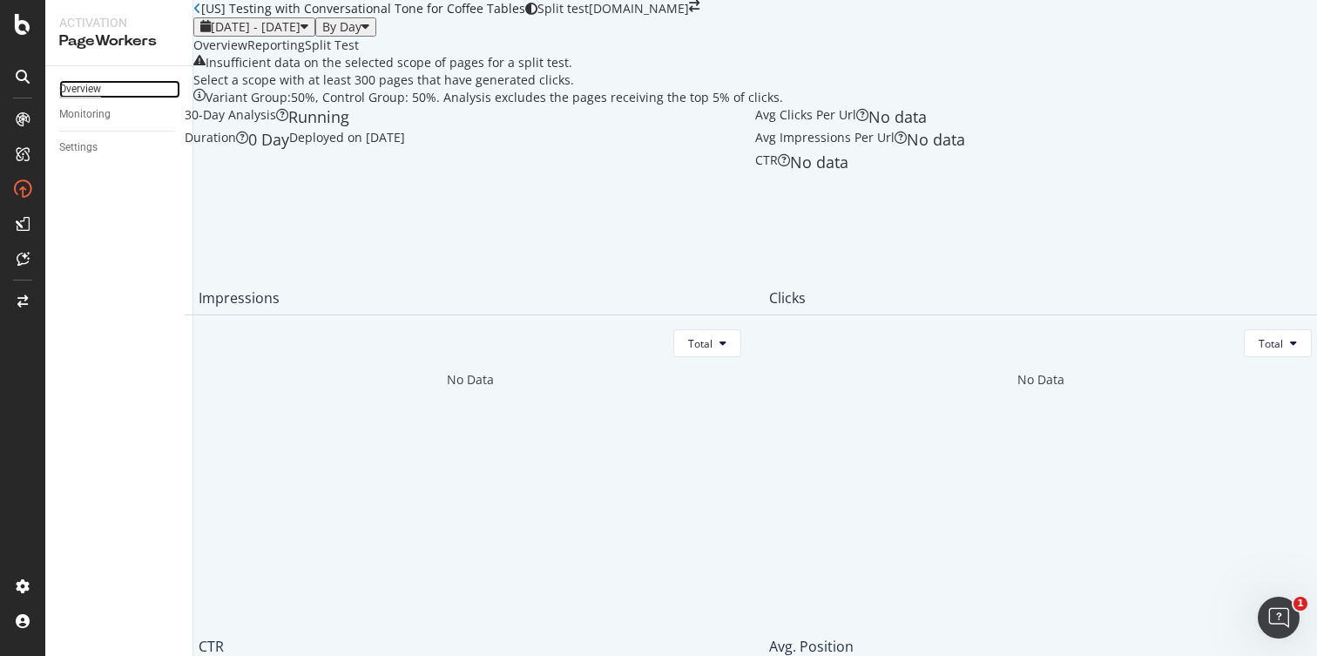
click at [85, 90] on div "Overview" at bounding box center [80, 89] width 42 height 18
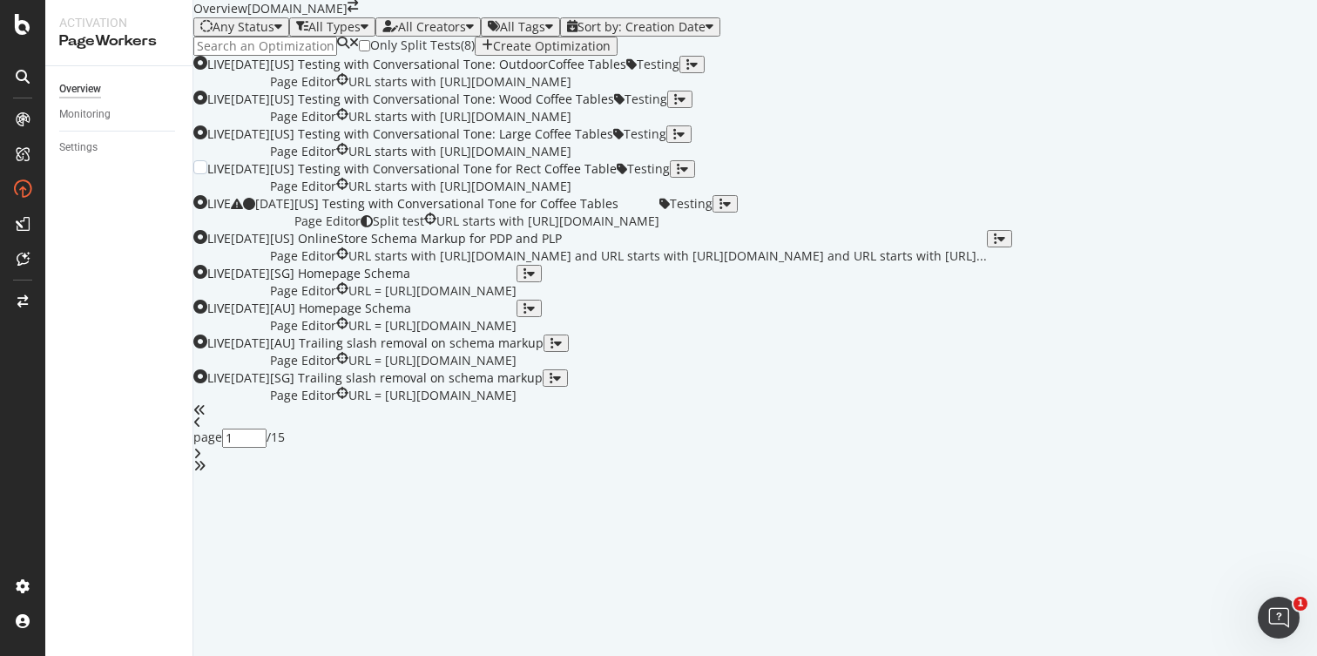
scroll to position [101, 0]
click at [688, 175] on div "button" at bounding box center [682, 169] width 11 height 12
click at [1231, 454] on div "Edit" at bounding box center [1247, 455] width 32 height 15
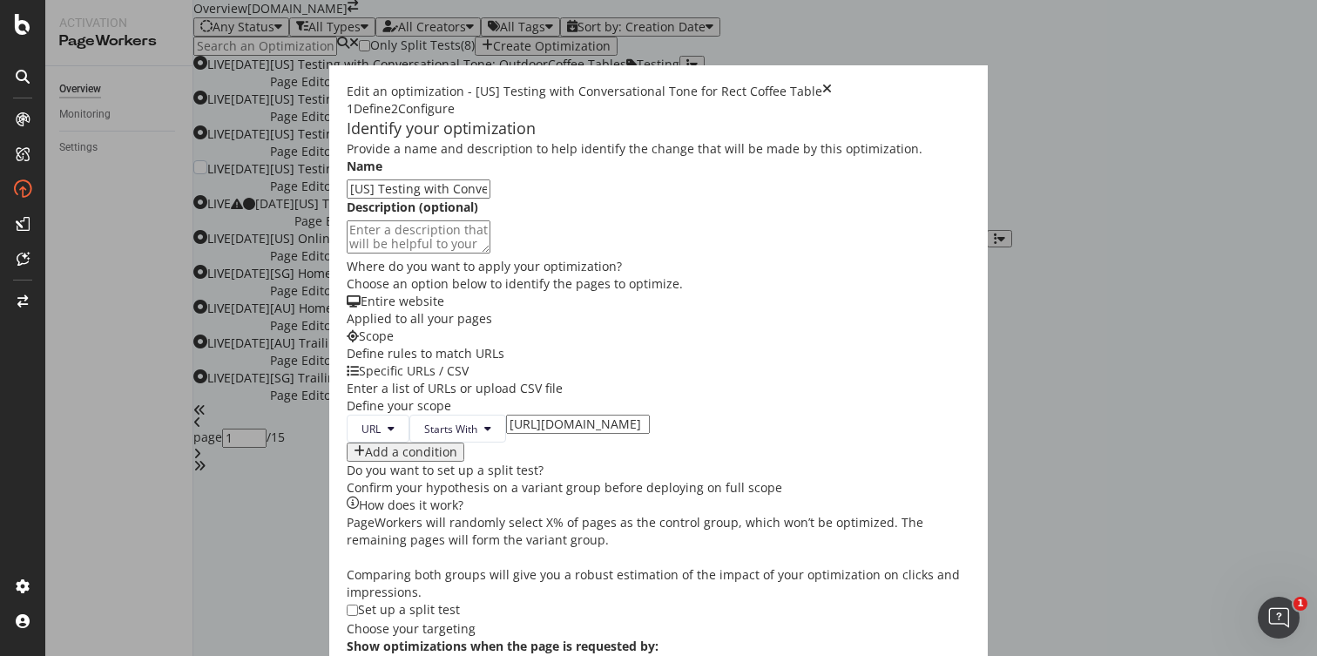
scroll to position [512, 0]
click at [347, 604] on input "modal" at bounding box center [352, 609] width 11 height 11
checkbox input "true"
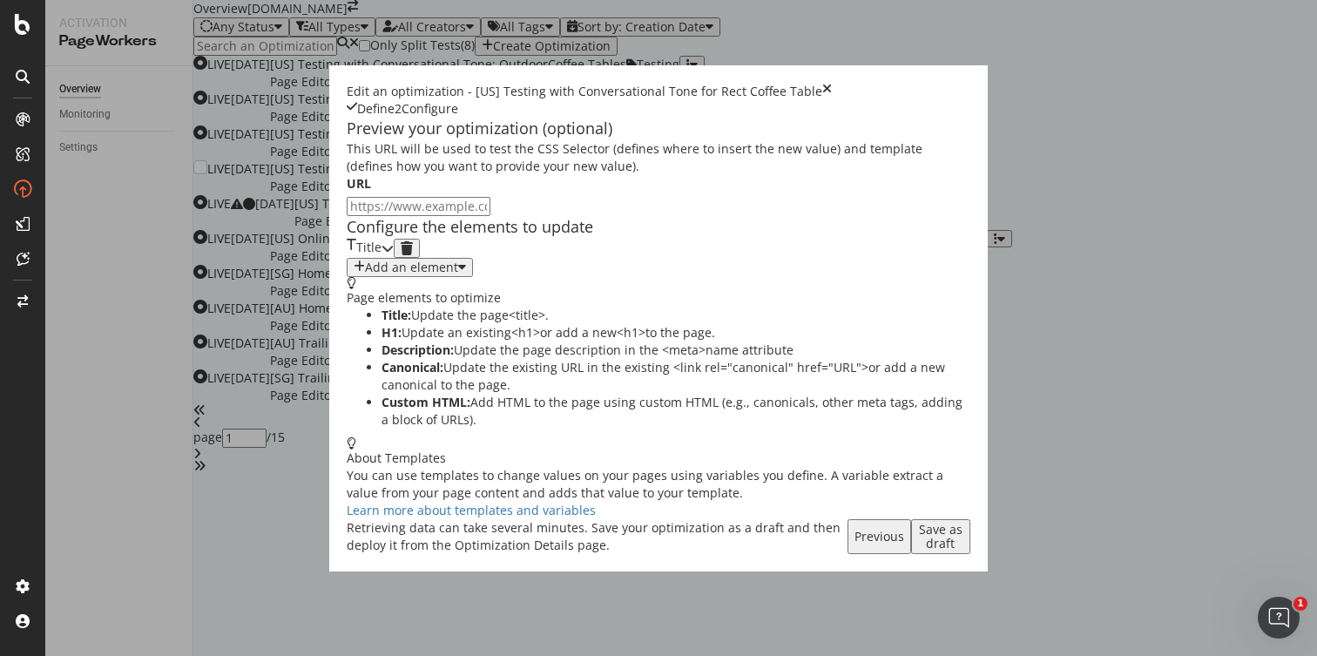
scroll to position [0, 0]
drag, startPoint x: 1125, startPoint y: 626, endPoint x: 1115, endPoint y: 617, distance: 12.9
click at [963, 550] on div "Save as draft" at bounding box center [940, 536] width 45 height 28
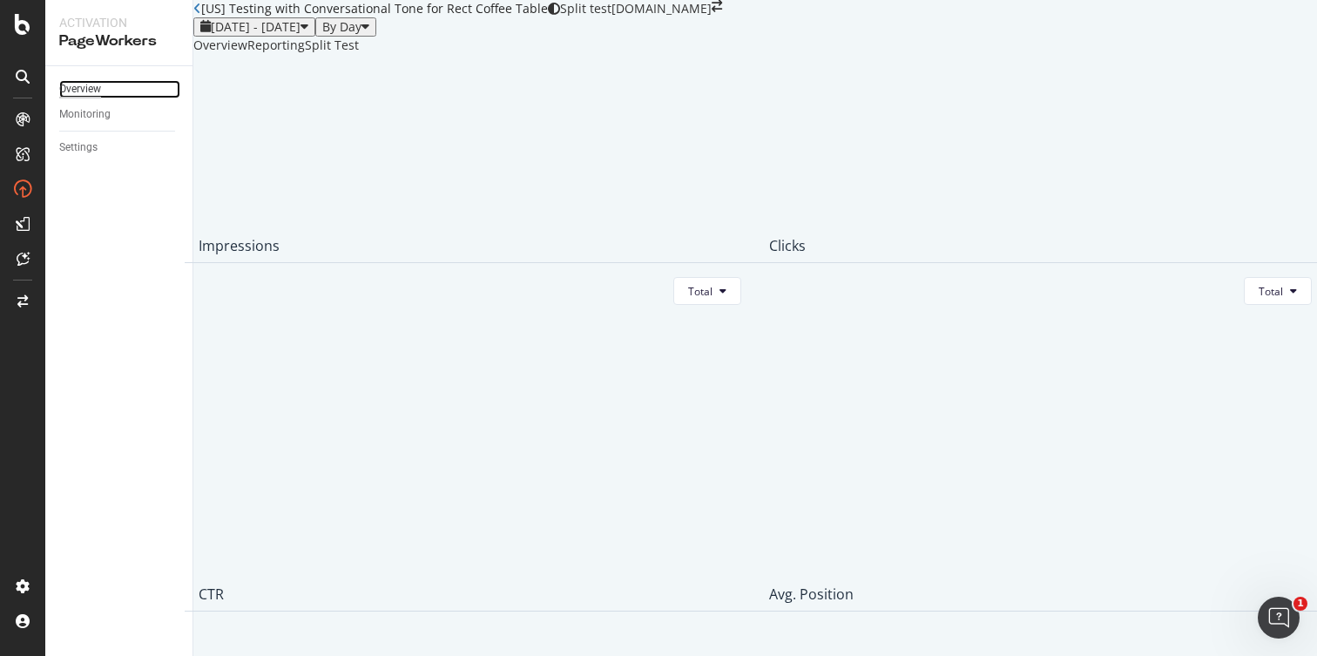
click at [97, 91] on div "Overview" at bounding box center [80, 89] width 42 height 18
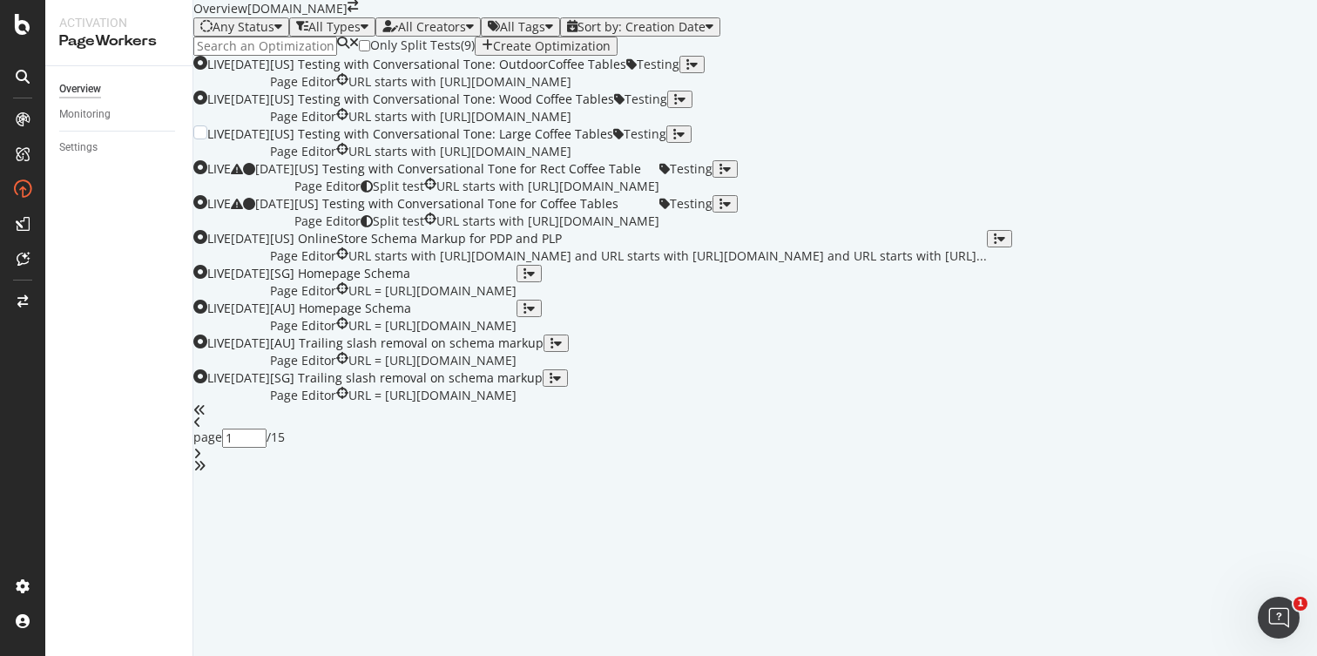
click at [677, 140] on div "button" at bounding box center [674, 134] width 3 height 12
click at [1231, 508] on div "Tags" at bounding box center [1247, 501] width 32 height 15
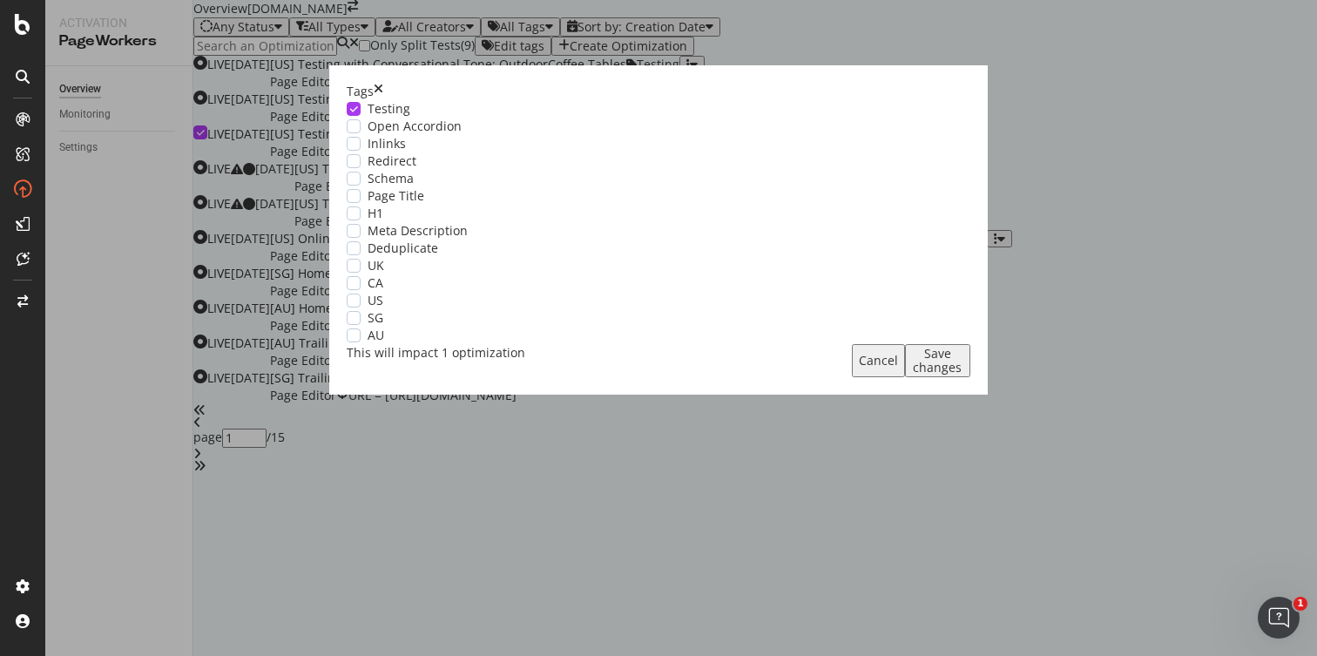
drag, startPoint x: 888, startPoint y: 103, endPoint x: 1194, endPoint y: 366, distance: 403.2
click at [383, 100] on icon "times" at bounding box center [379, 91] width 10 height 17
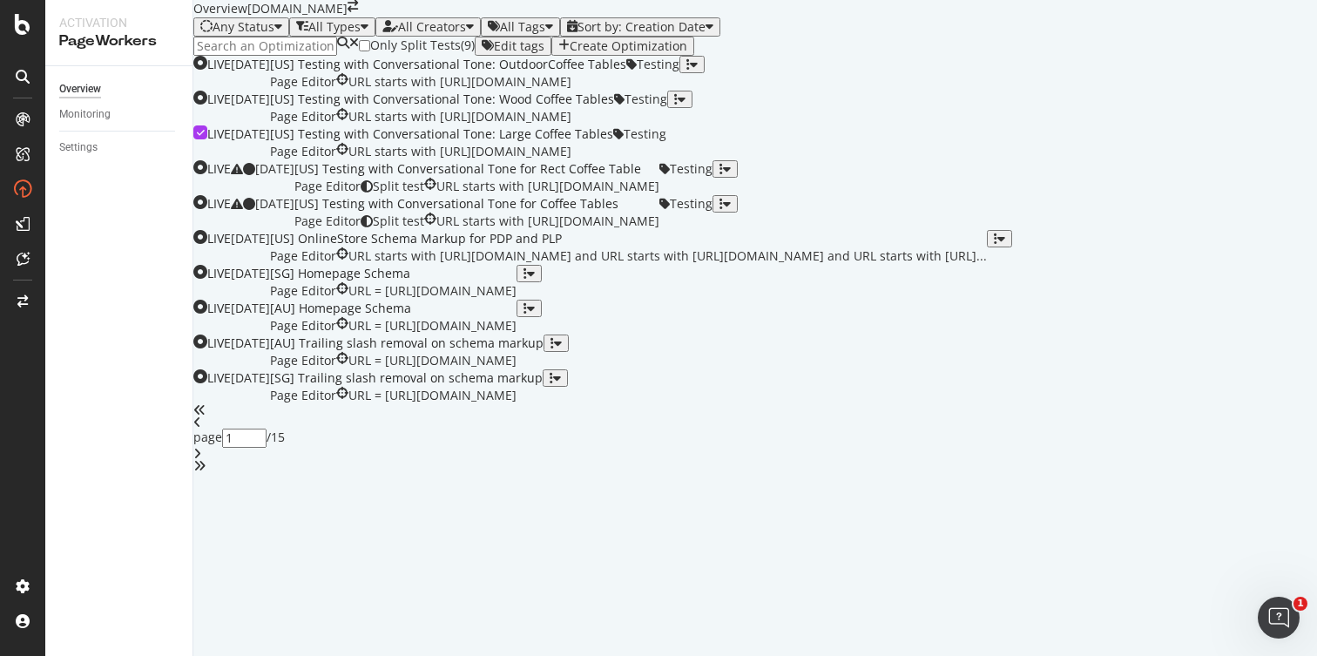
click at [613, 160] on div "[US] Testing with Conversational Tone: Large Coffee Tables Page Editor URL star…" at bounding box center [441, 142] width 343 height 35
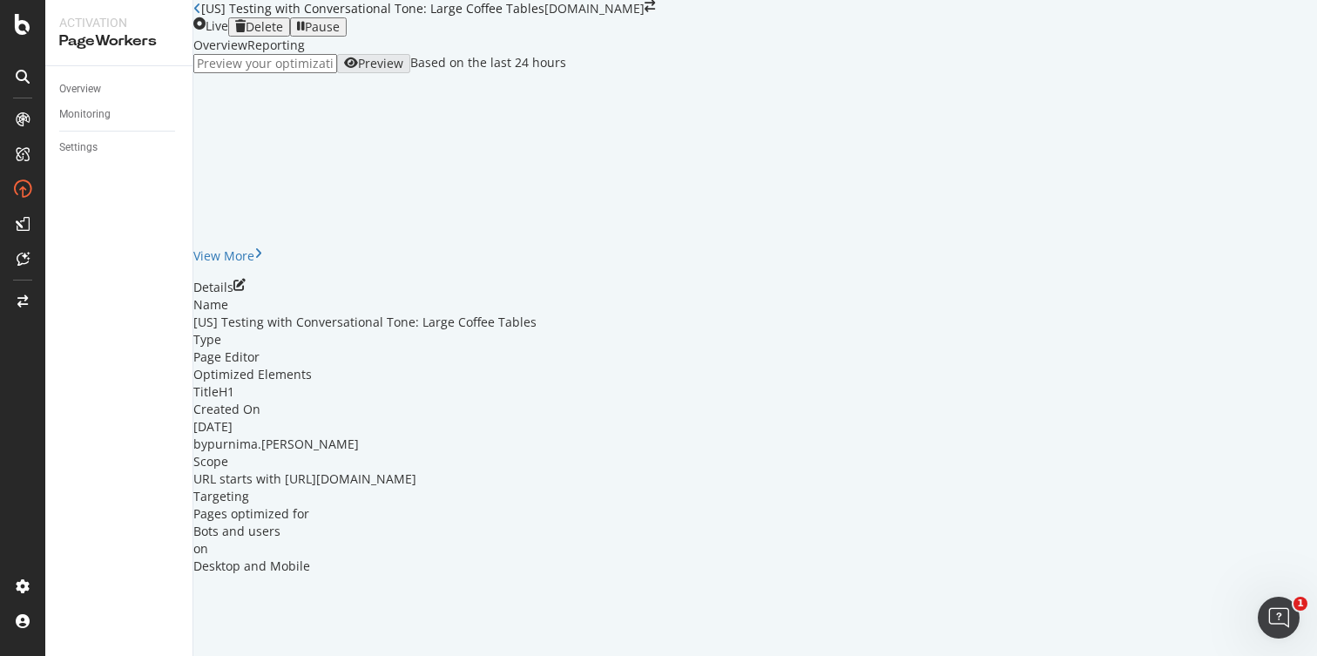
click at [1258, 422] on div "Details Name [US] Testing with Conversational Tone: Large Coffee Tables Type Pa…" at bounding box center [754, 427] width 1123 height 296
click at [246, 291] on icon "pen-to-square" at bounding box center [239, 285] width 12 height 12
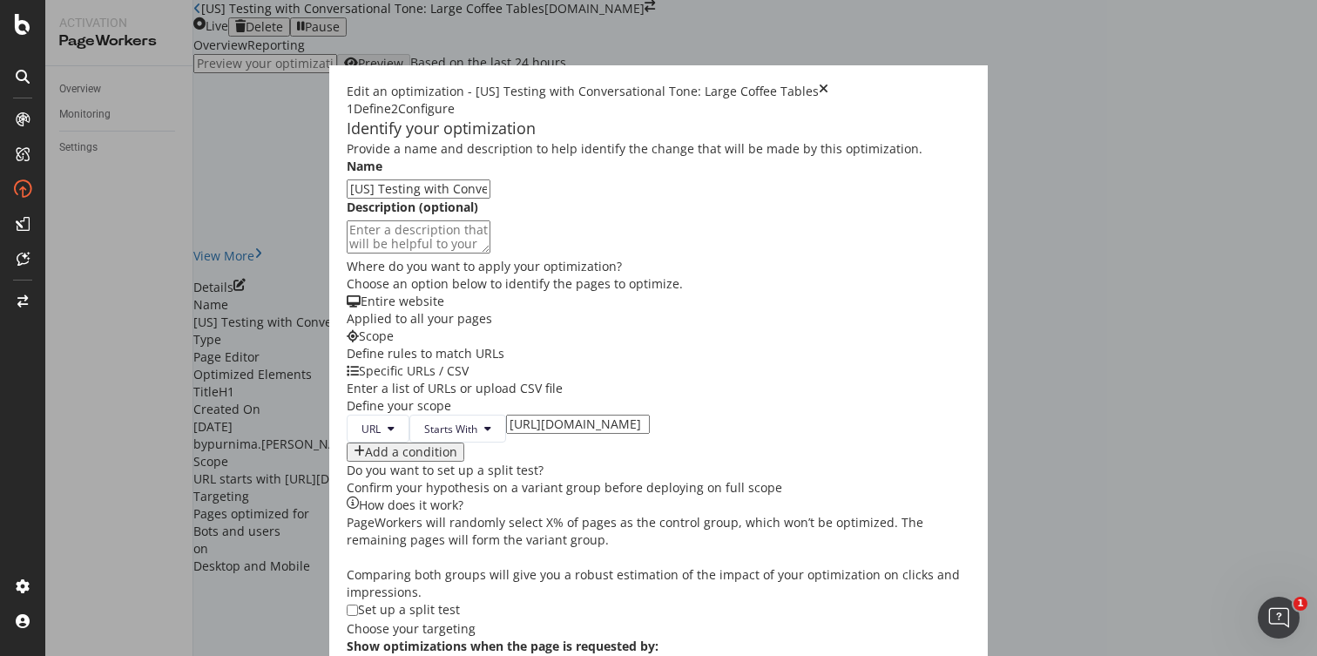
scroll to position [551, 0]
click at [347, 604] on input "modal" at bounding box center [352, 609] width 11 height 11
checkbox input "true"
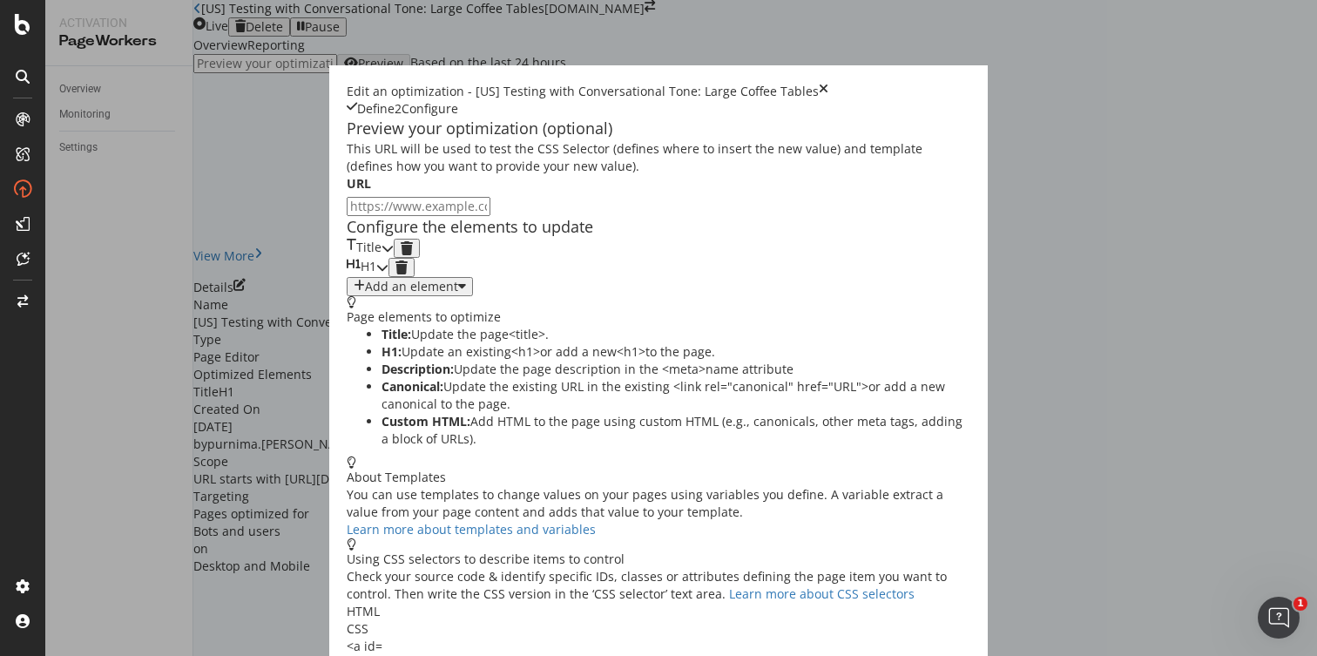
scroll to position [64, 0]
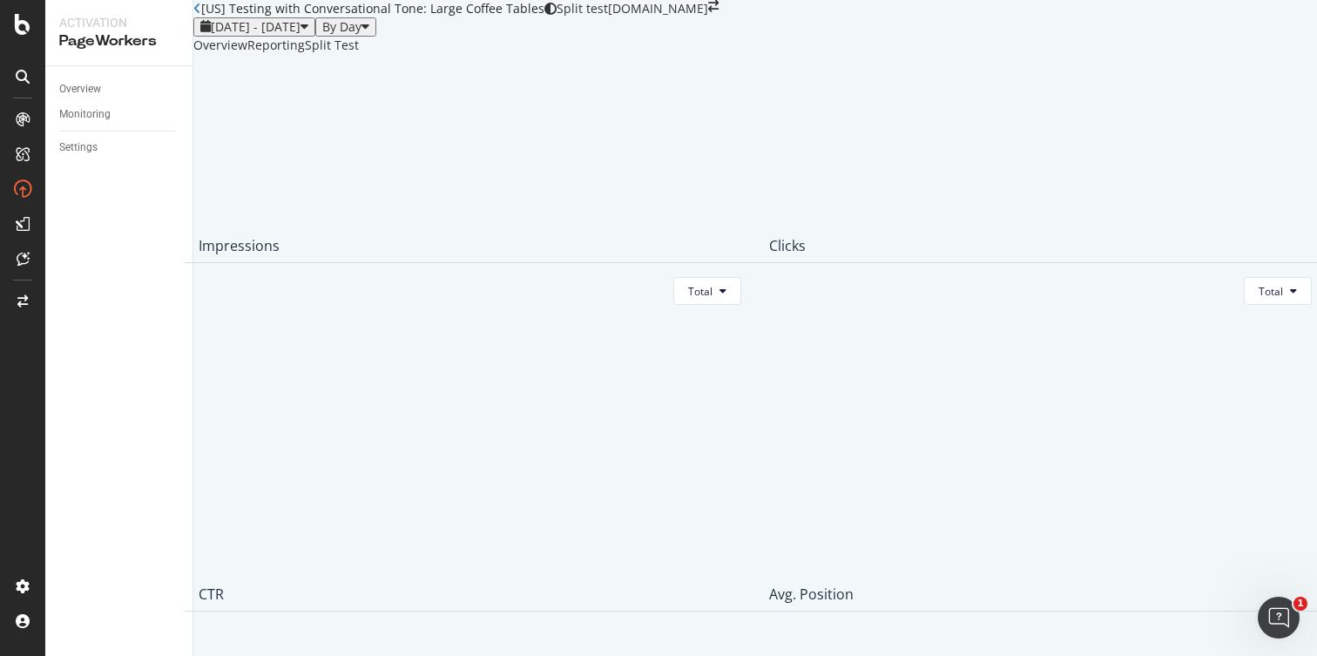
click at [96, 78] on div "Overview" at bounding box center [125, 89] width 133 height 25
click at [90, 88] on div "Overview" at bounding box center [80, 89] width 42 height 18
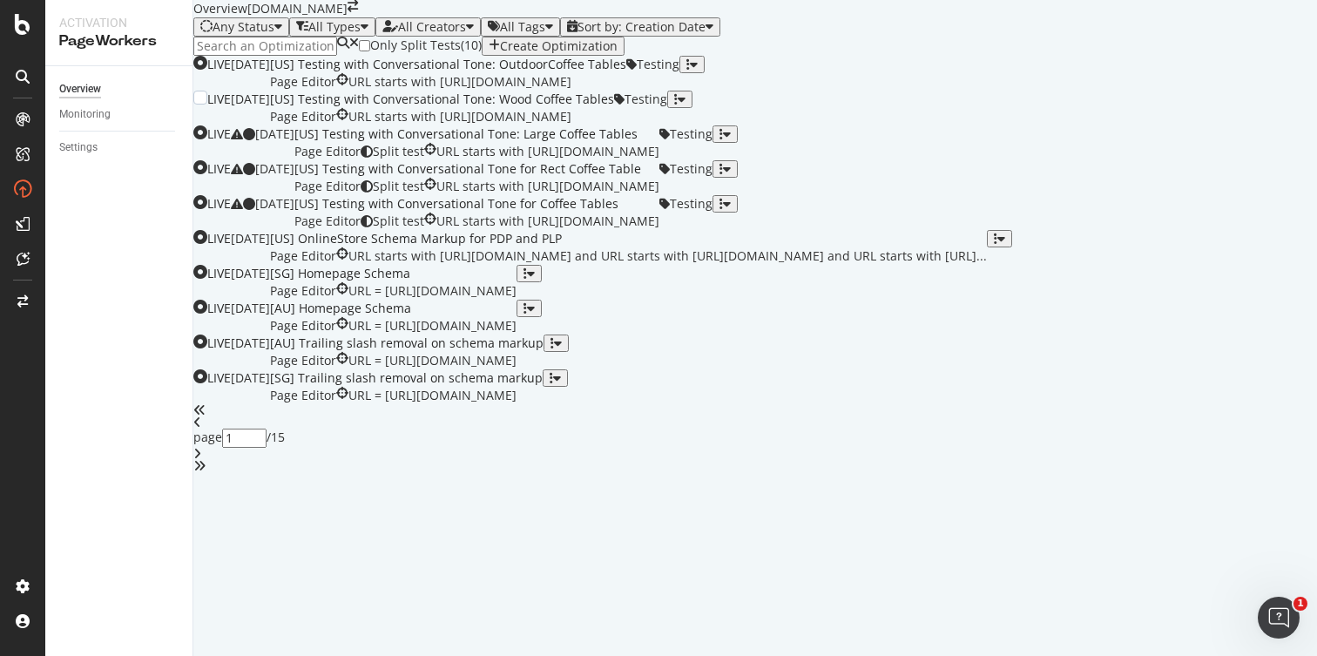
click at [677, 105] on div "button" at bounding box center [675, 99] width 3 height 12
click at [1231, 342] on div "Edit" at bounding box center [1247, 344] width 32 height 15
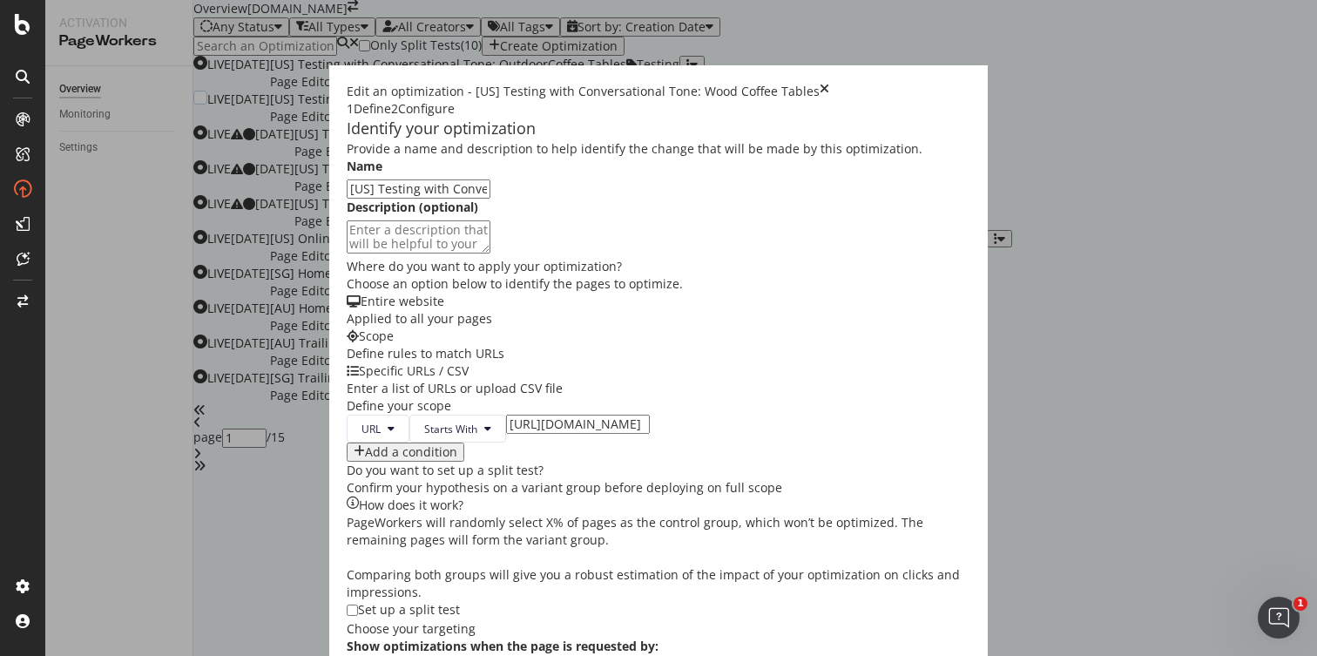
scroll to position [551, 0]
click at [347, 604] on input "modal" at bounding box center [352, 609] width 11 height 11
checkbox input "true"
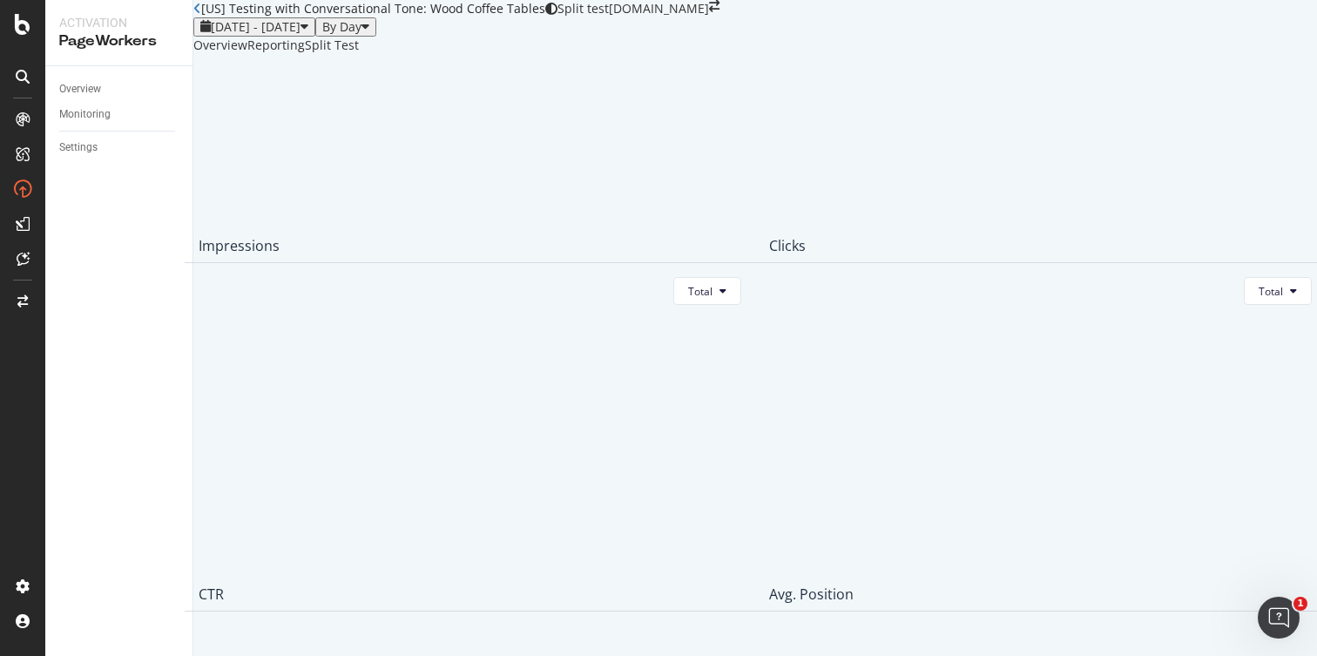
click at [10, 655] on icon "close toast" at bounding box center [5, 664] width 10 height 17
click at [71, 85] on div "Overview" at bounding box center [80, 89] width 42 height 18
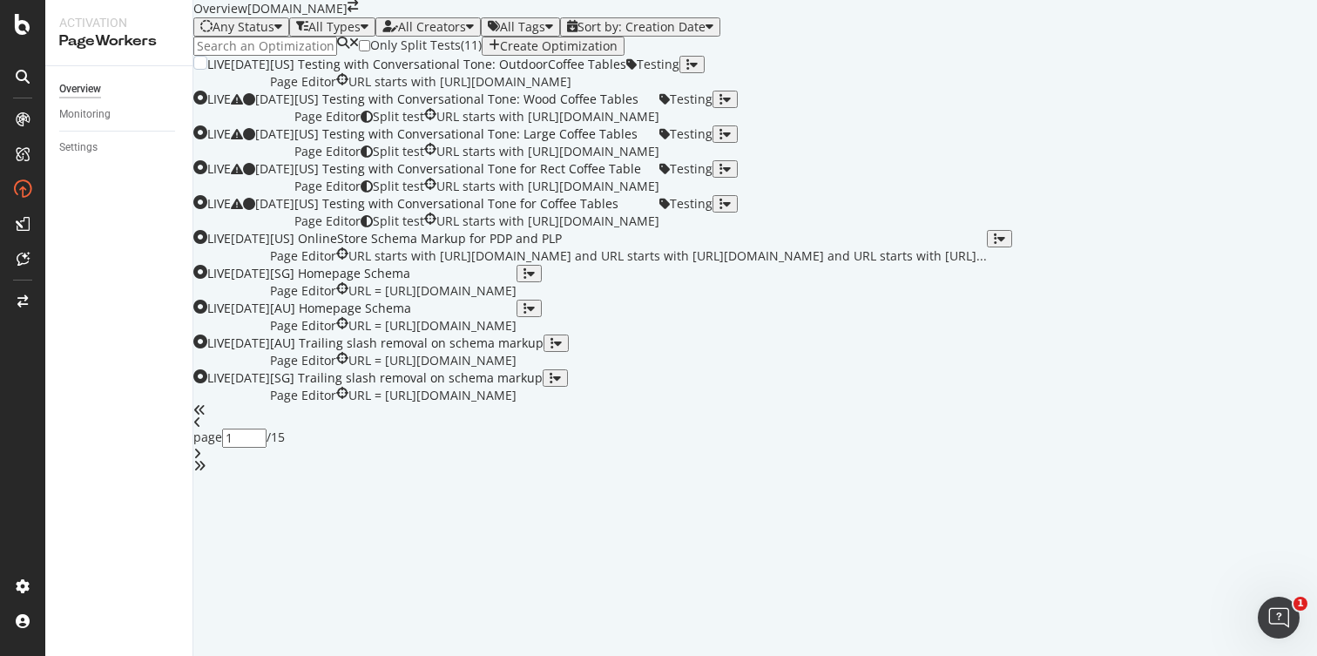
click at [690, 71] on div "button" at bounding box center [687, 64] width 3 height 12
click at [1231, 244] on div "Edit" at bounding box center [1247, 238] width 32 height 15
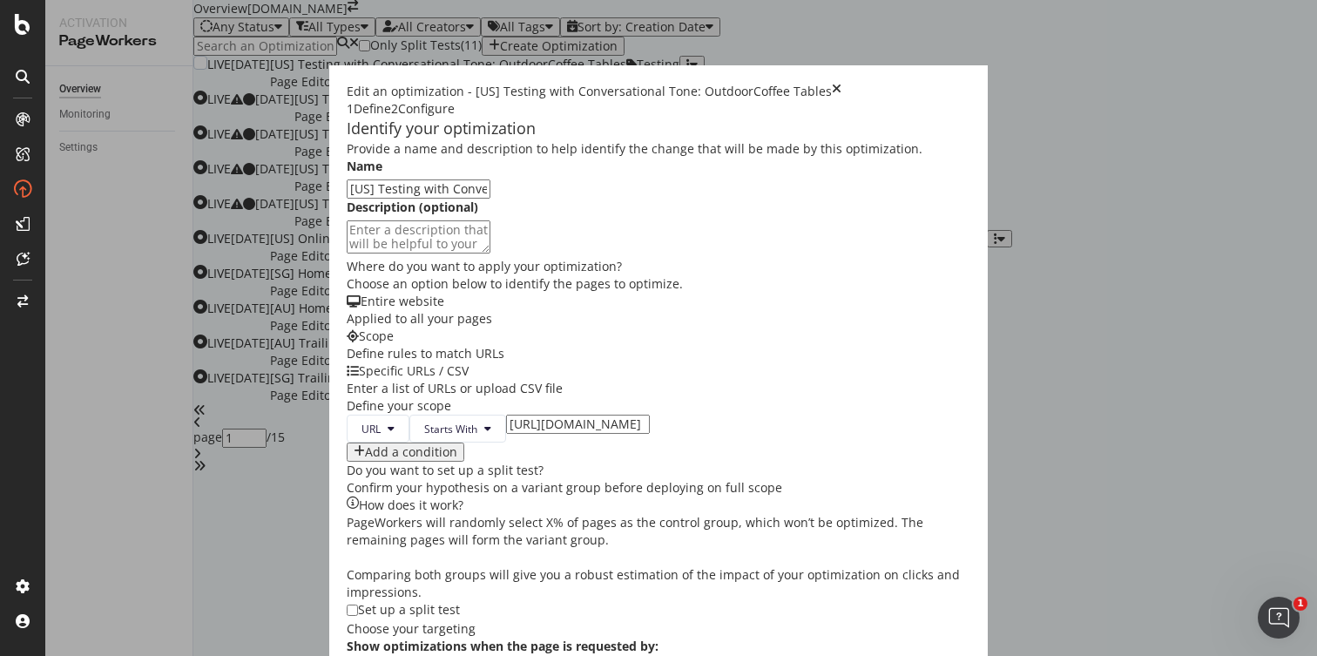
scroll to position [492, 0]
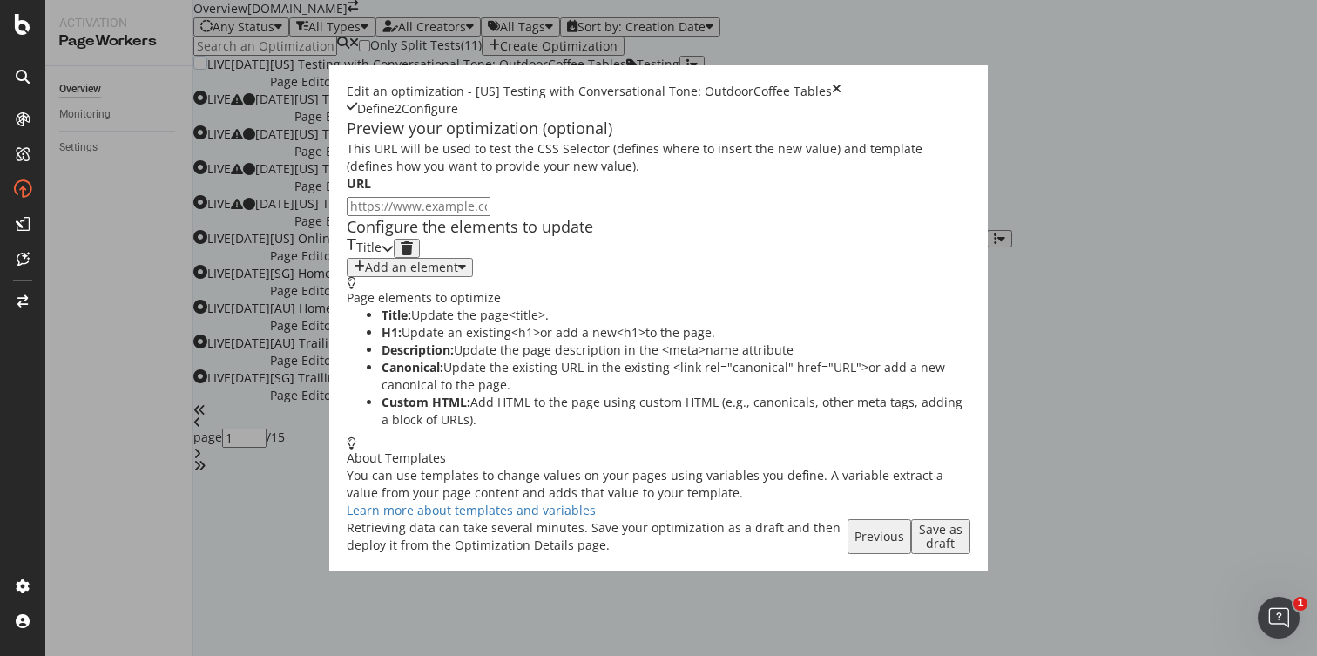
click at [841, 83] on icon "times" at bounding box center [837, 91] width 10 height 17
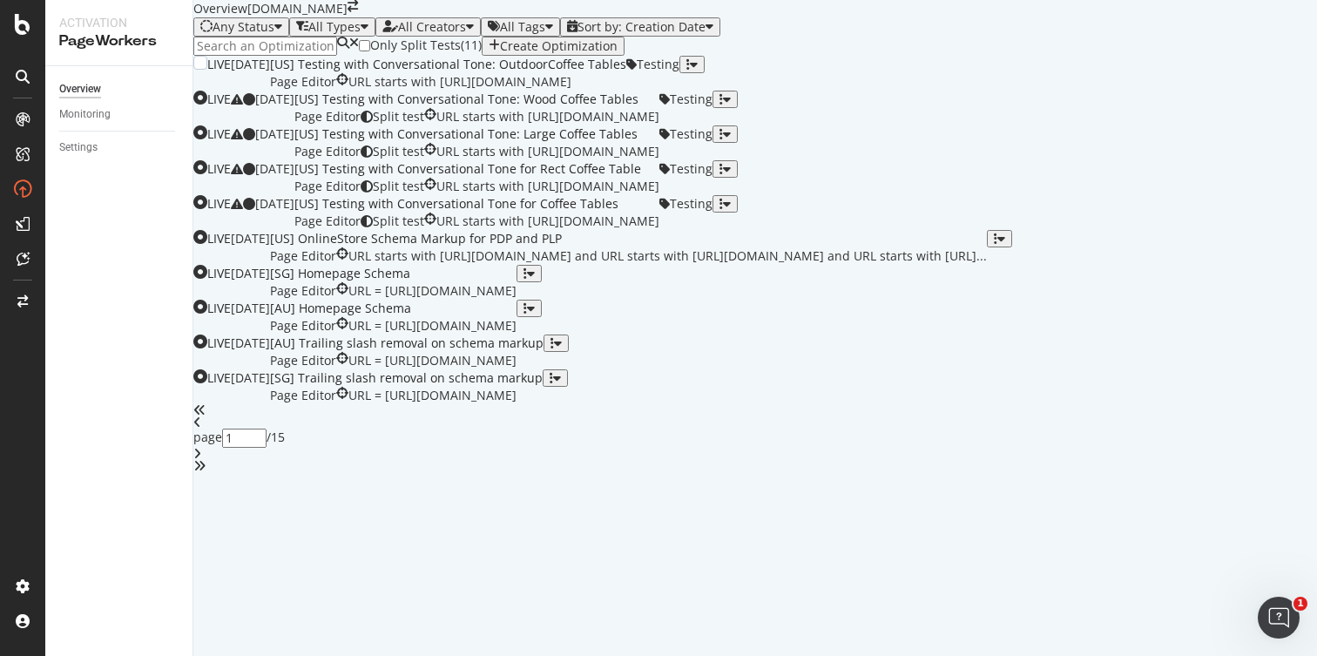
click at [704, 91] on div at bounding box center [691, 73] width 25 height 35
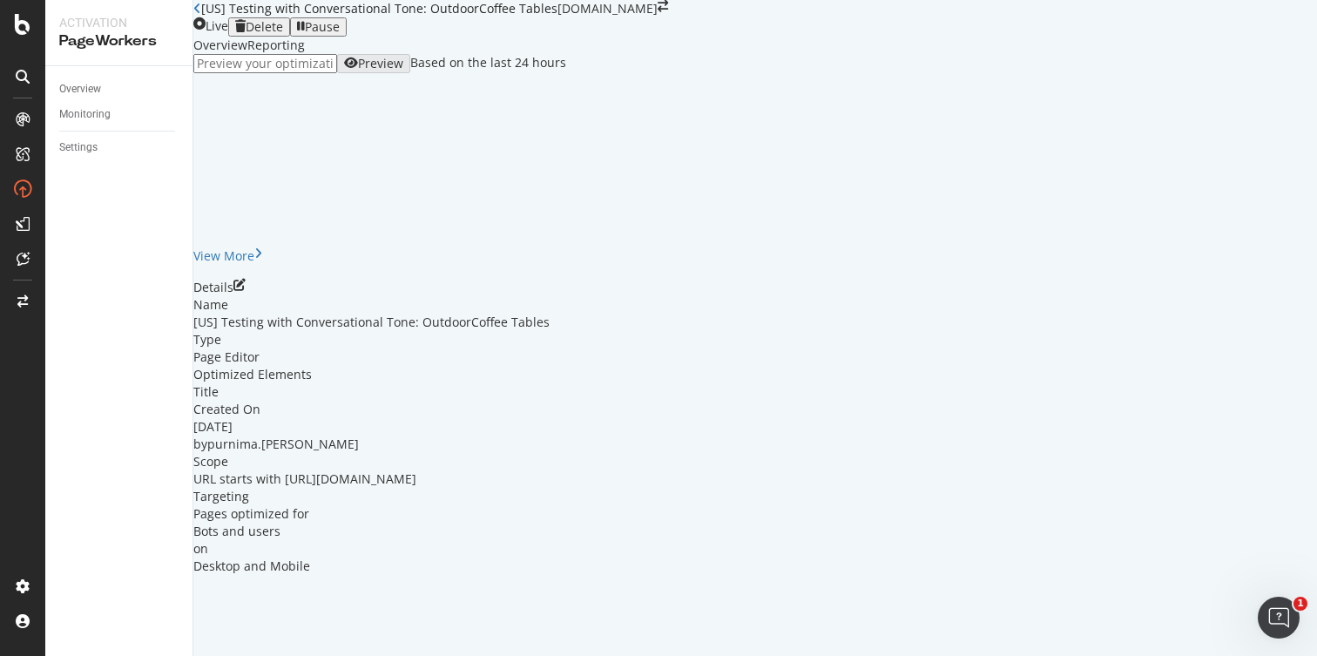
scroll to position [3, 0]
click at [246, 291] on icon "pen-to-square" at bounding box center [239, 285] width 12 height 12
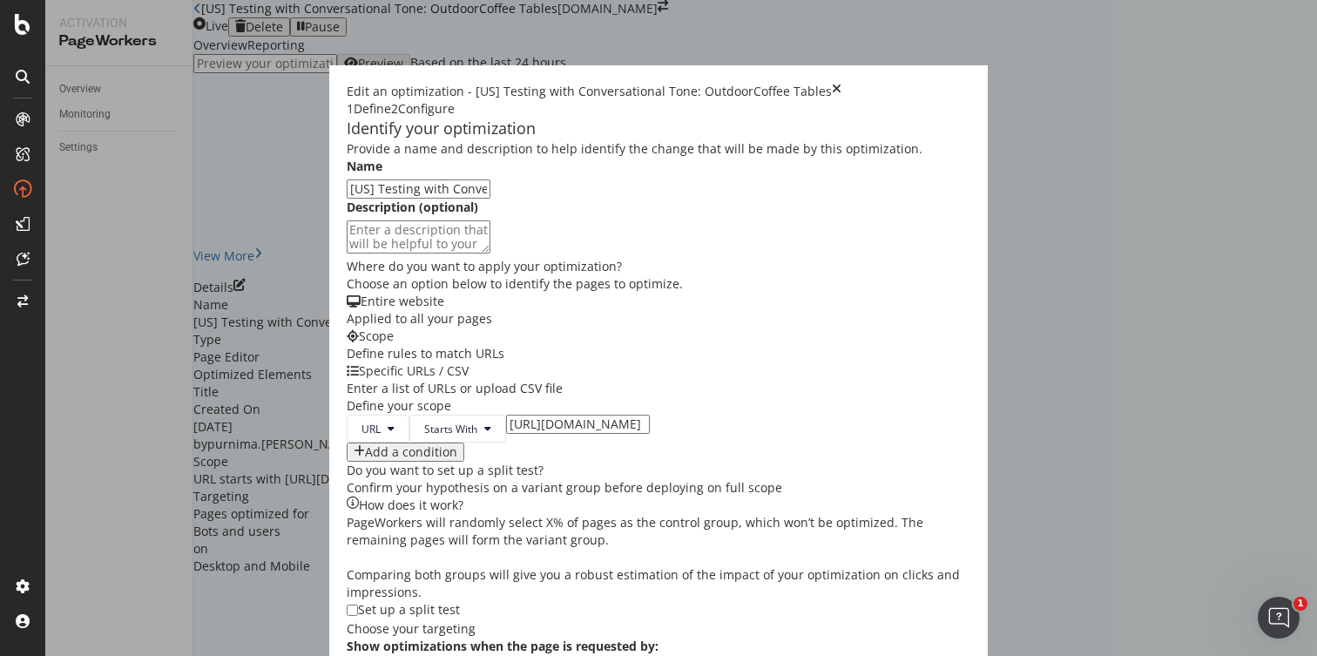
scroll to position [472, 0]
click at [347, 604] on input "modal" at bounding box center [352, 609] width 11 height 11
checkbox input "true"
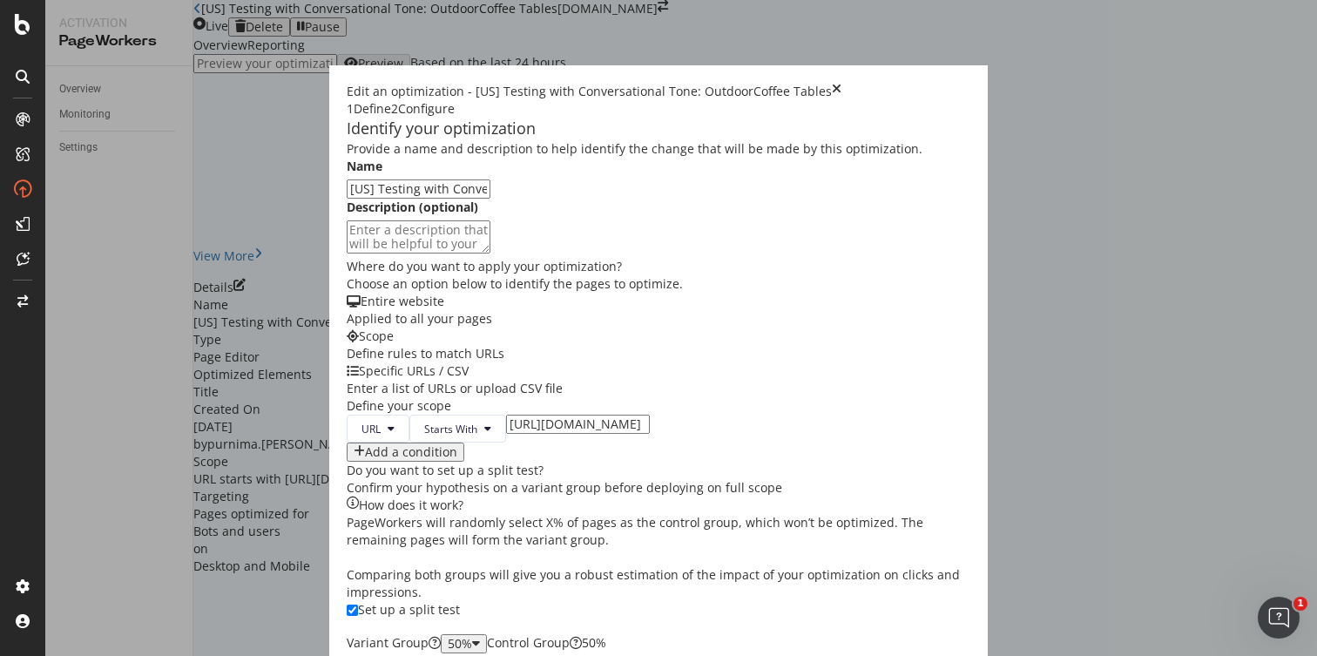
scroll to position [0, 0]
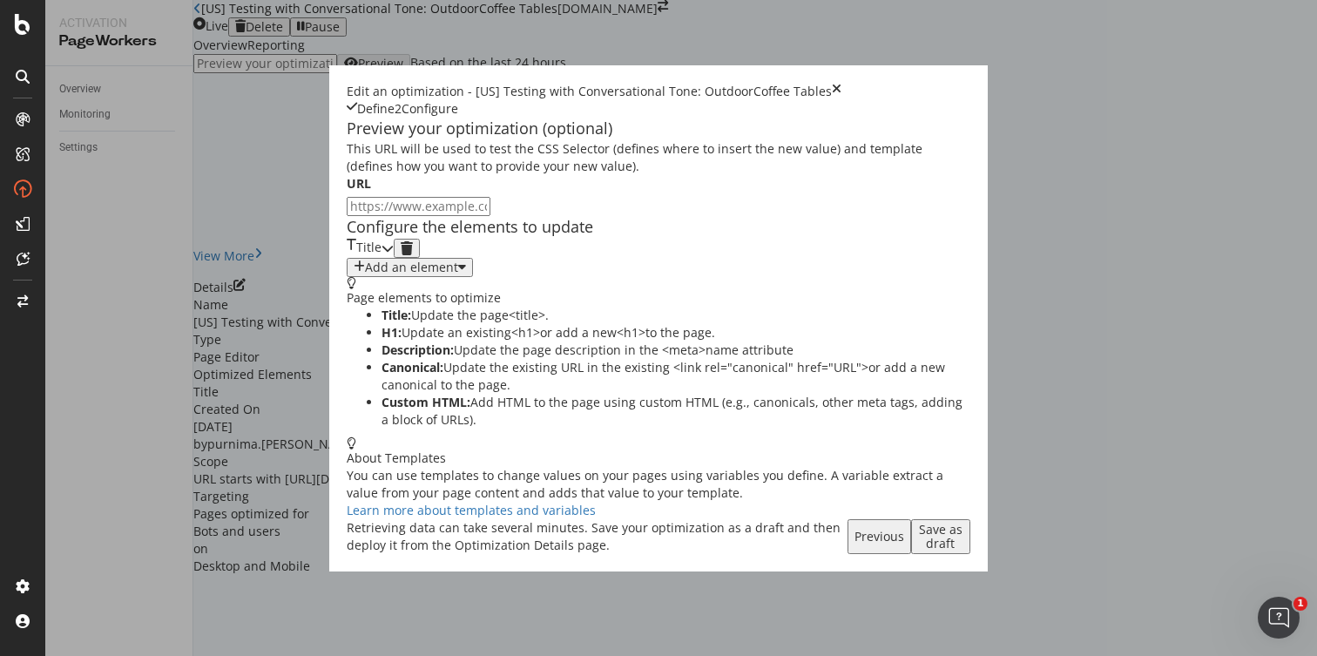
click at [963, 550] on div "Save as draft" at bounding box center [940, 536] width 45 height 28
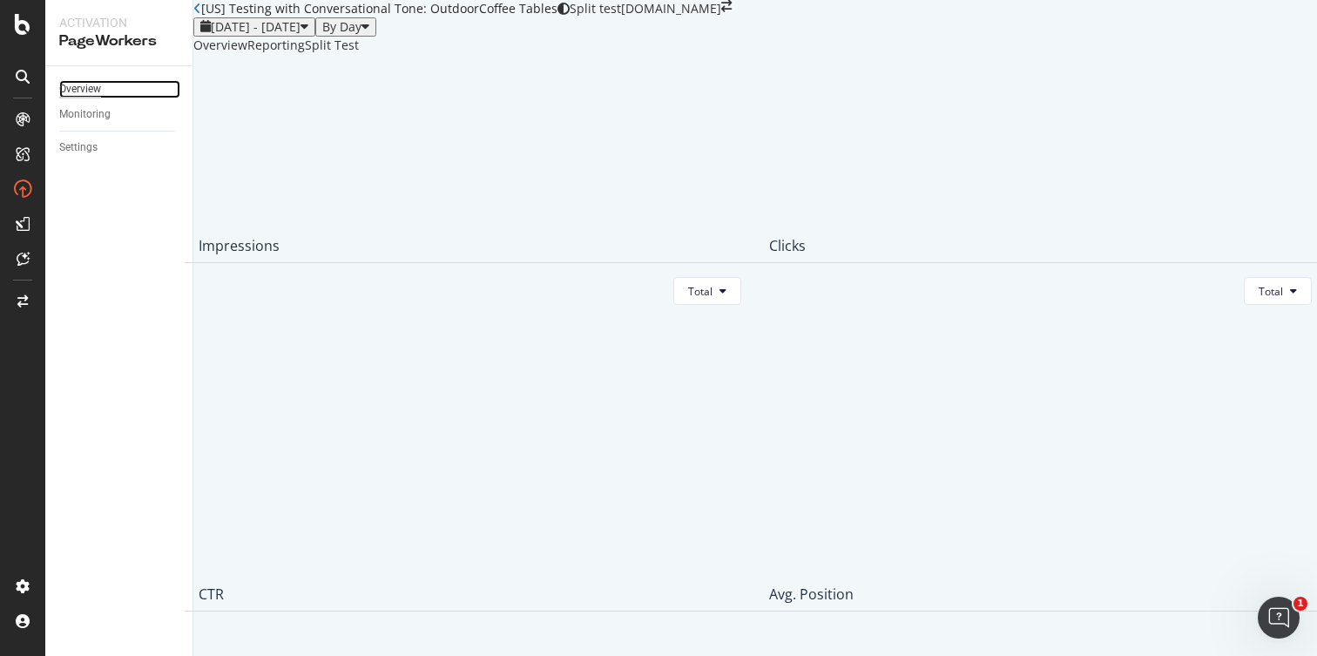
click at [83, 83] on div "Overview" at bounding box center [80, 89] width 42 height 18
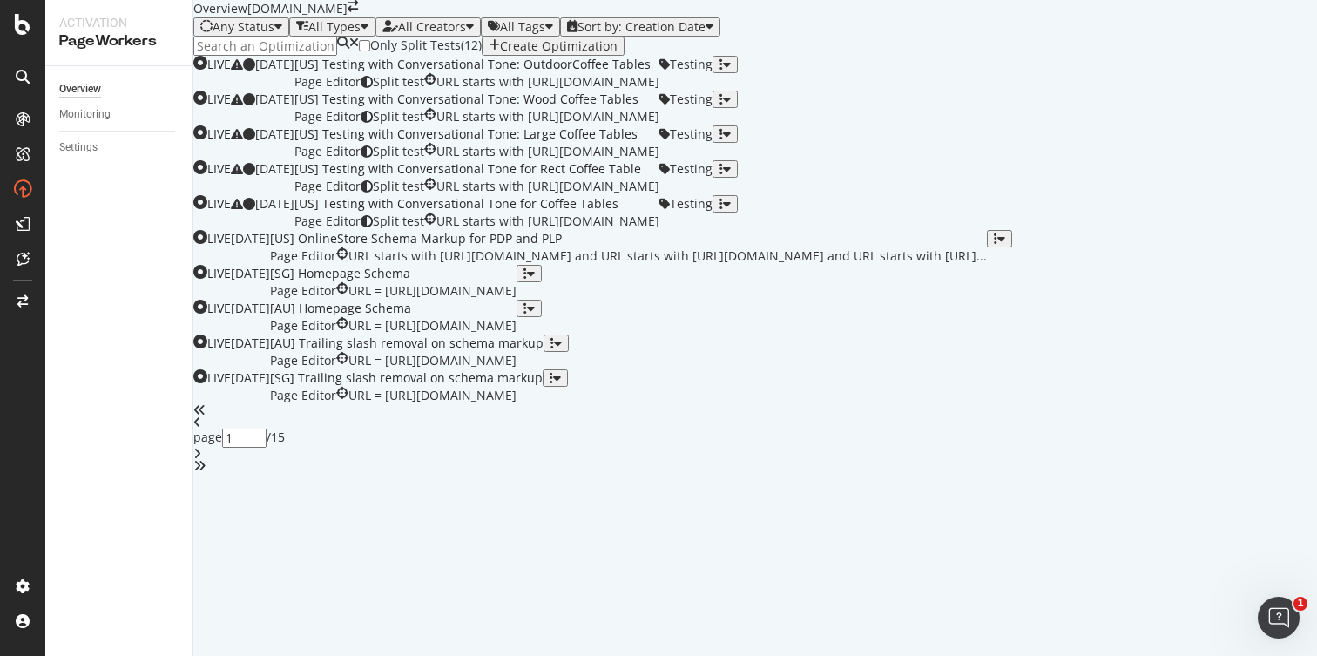
click at [678, 56] on div "Only Split Tests ( 12 ) Create Optimization" at bounding box center [754, 46] width 1123 height 19
